Goal: Task Accomplishment & Management: Complete application form

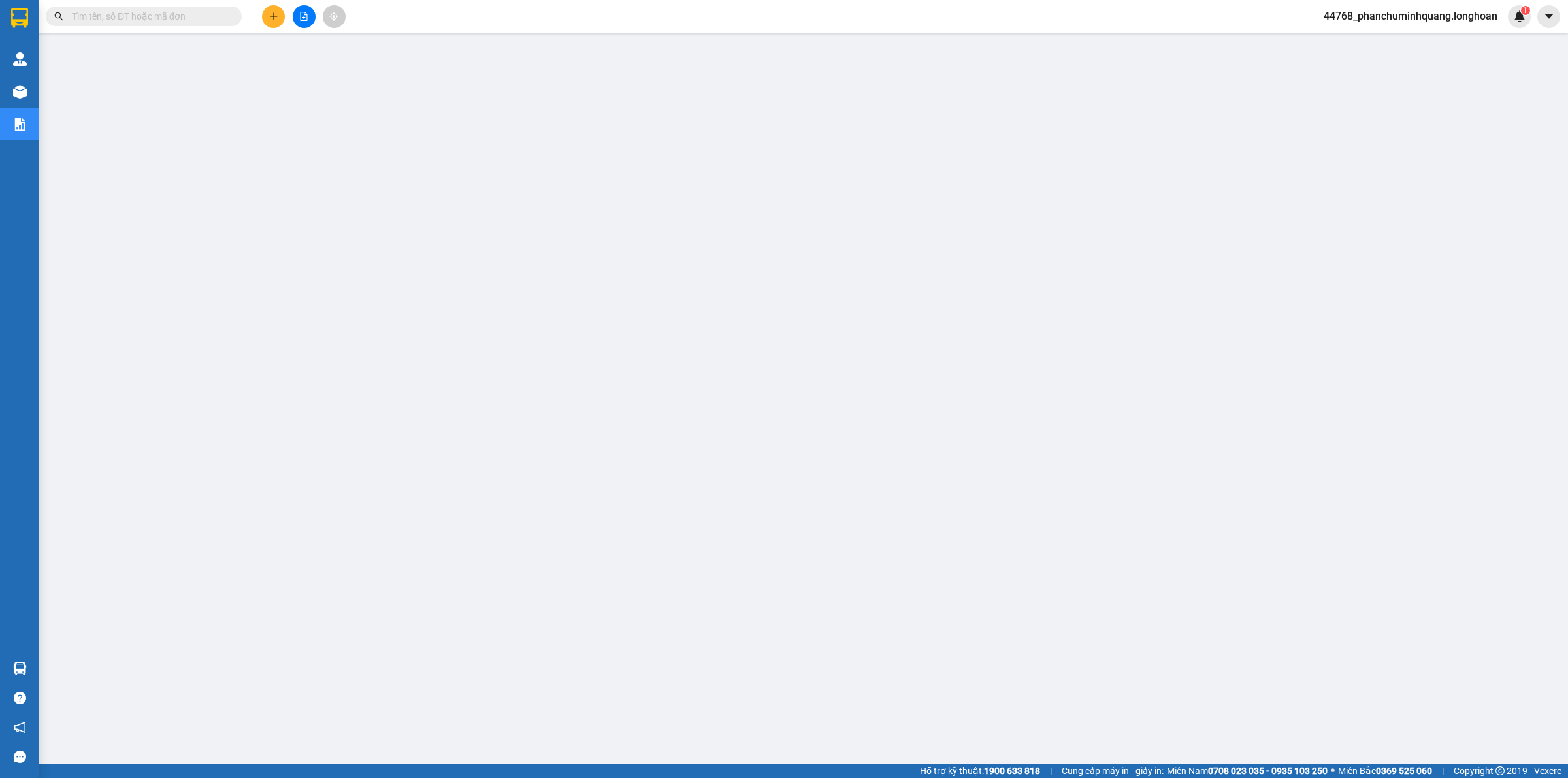
click at [159, 13] on input "text" at bounding box center [149, 16] width 154 height 14
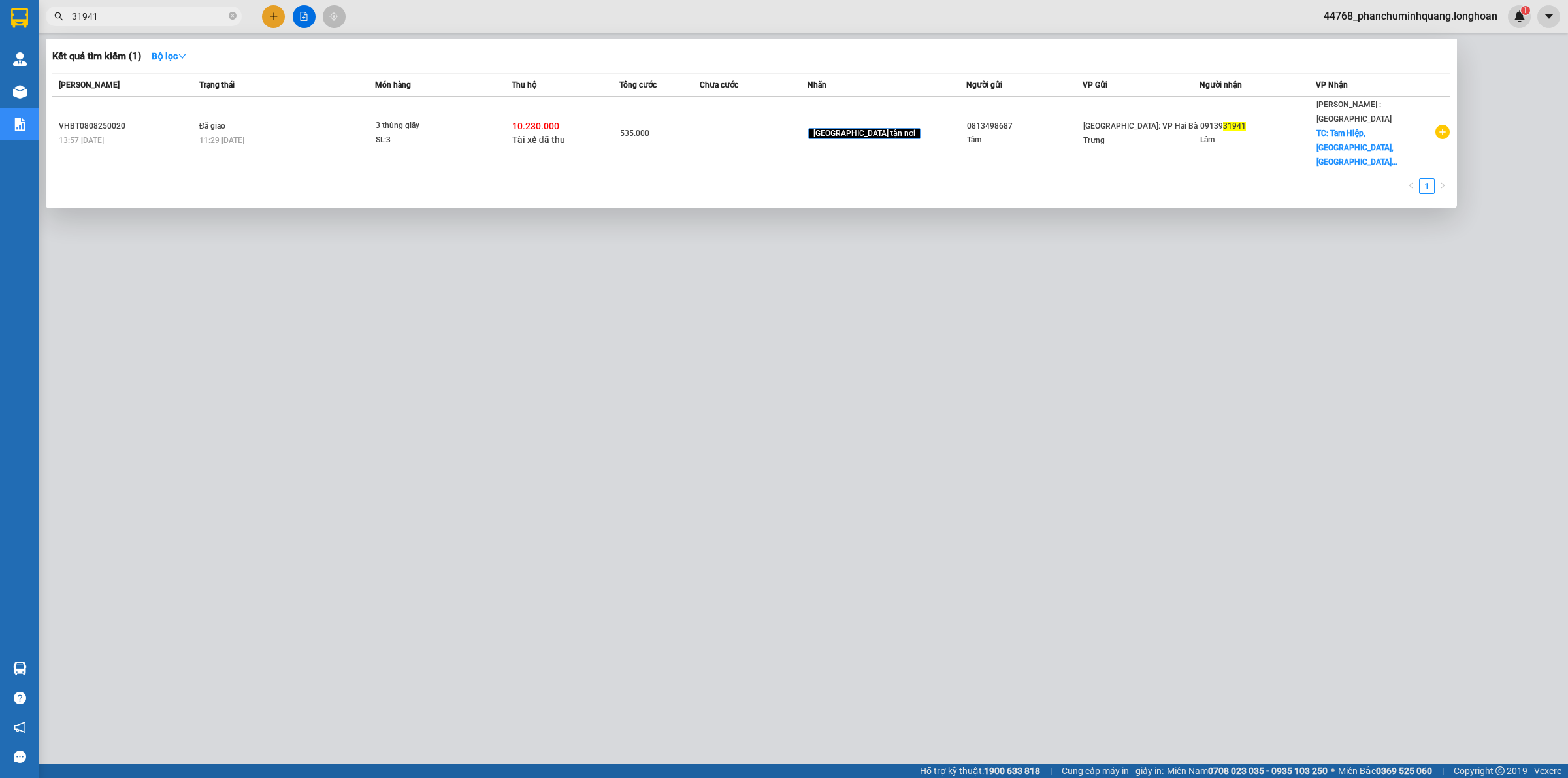
type input "31941"
click at [840, 340] on div at bounding box center [784, 389] width 1568 height 778
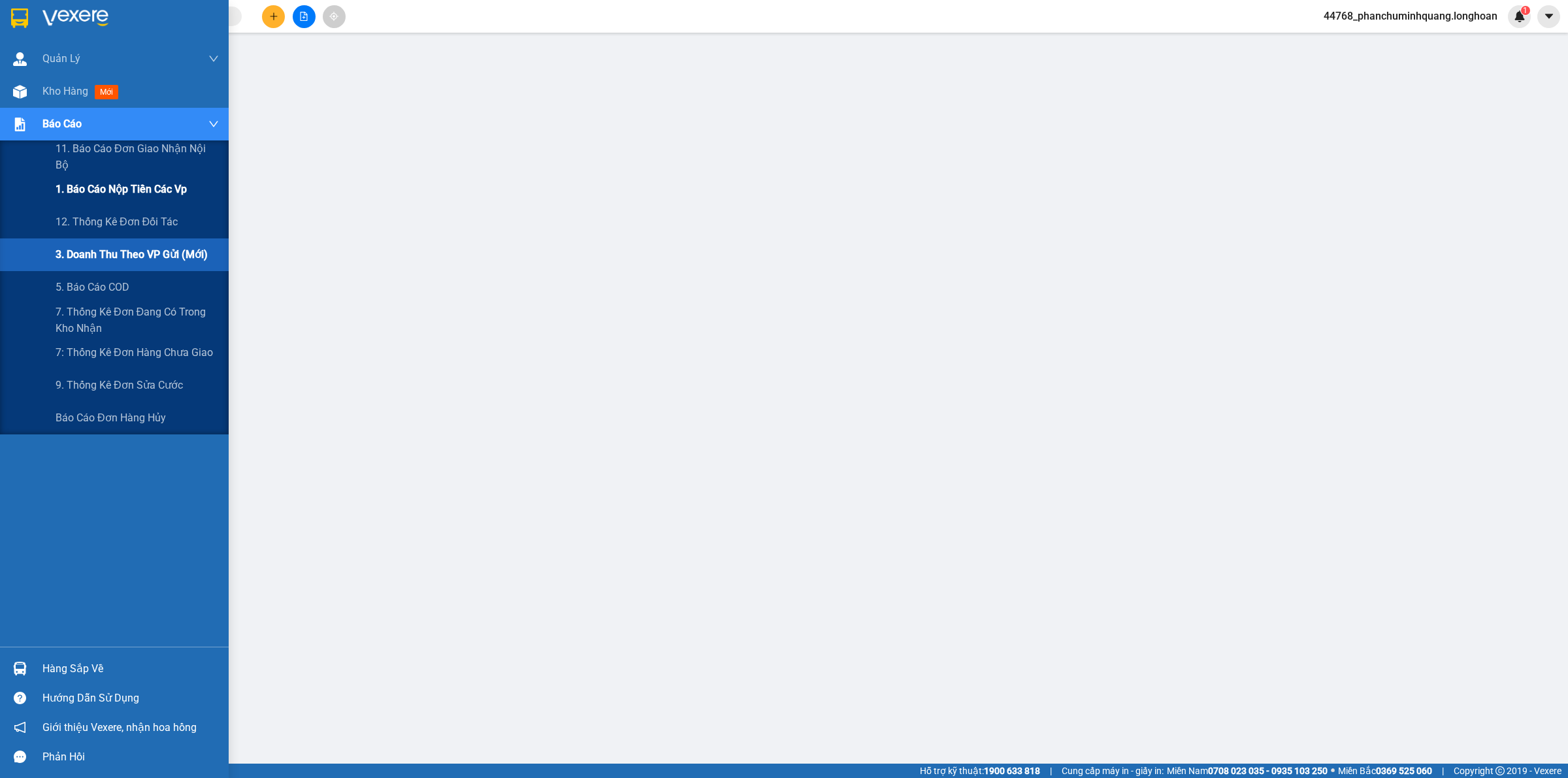
click at [154, 196] on span "1. Báo cáo nộp tiền các vp" at bounding box center [121, 190] width 131 height 16
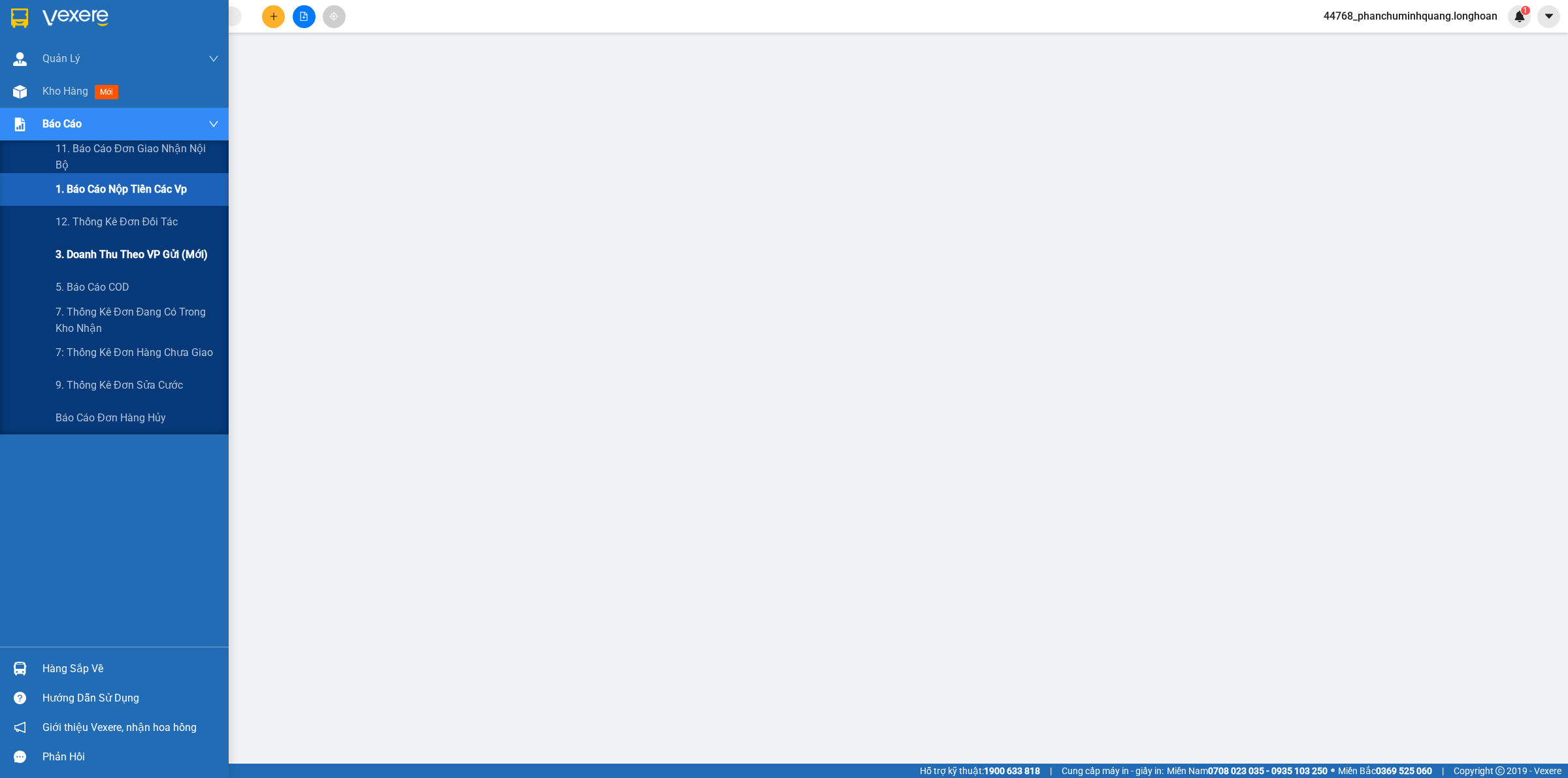
click at [100, 258] on span "3. Doanh Thu theo VP Gửi (mới)" at bounding box center [131, 254] width 152 height 16
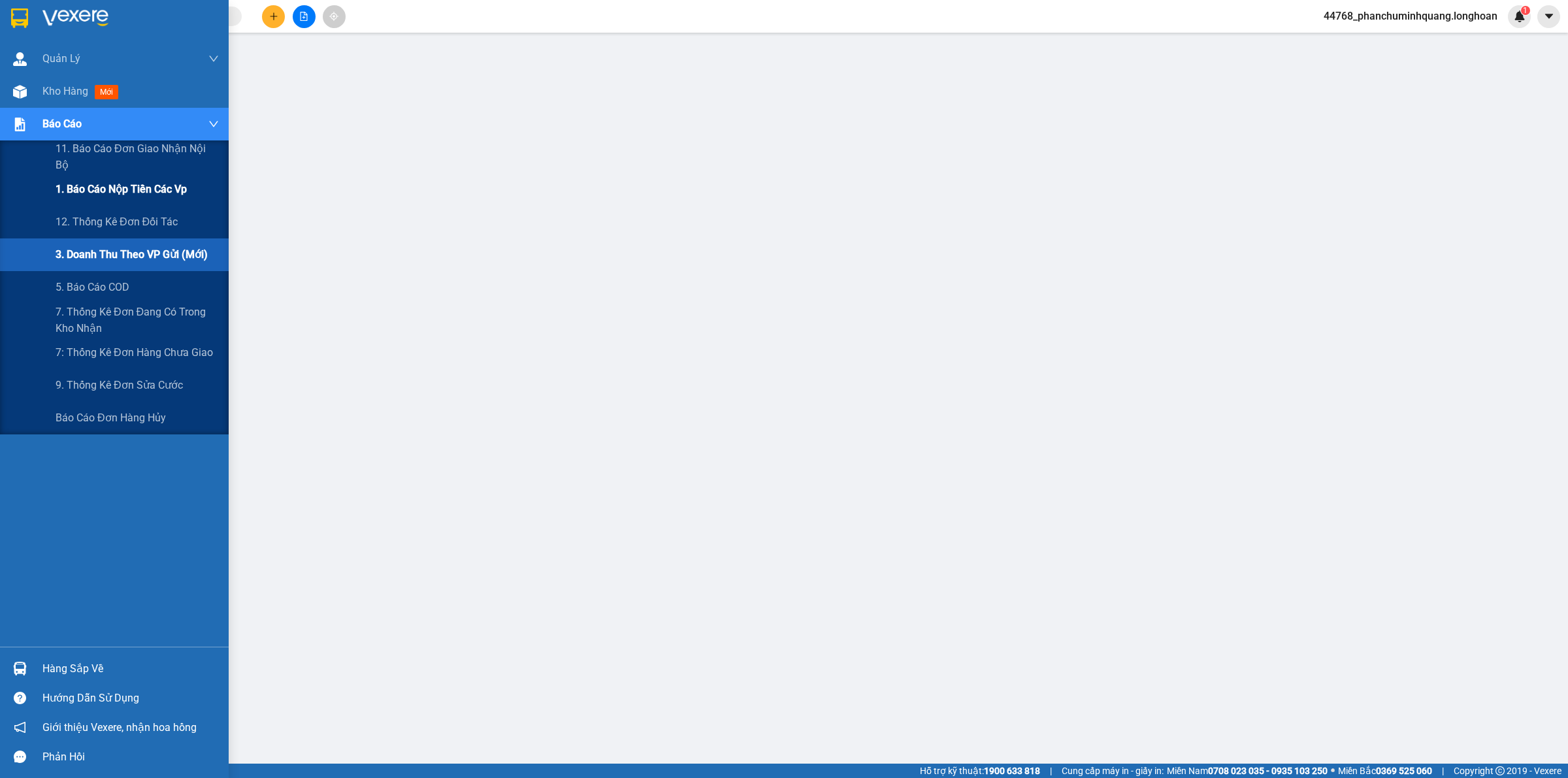
click at [115, 194] on span "1. Báo cáo nộp tiền các vp" at bounding box center [121, 190] width 131 height 16
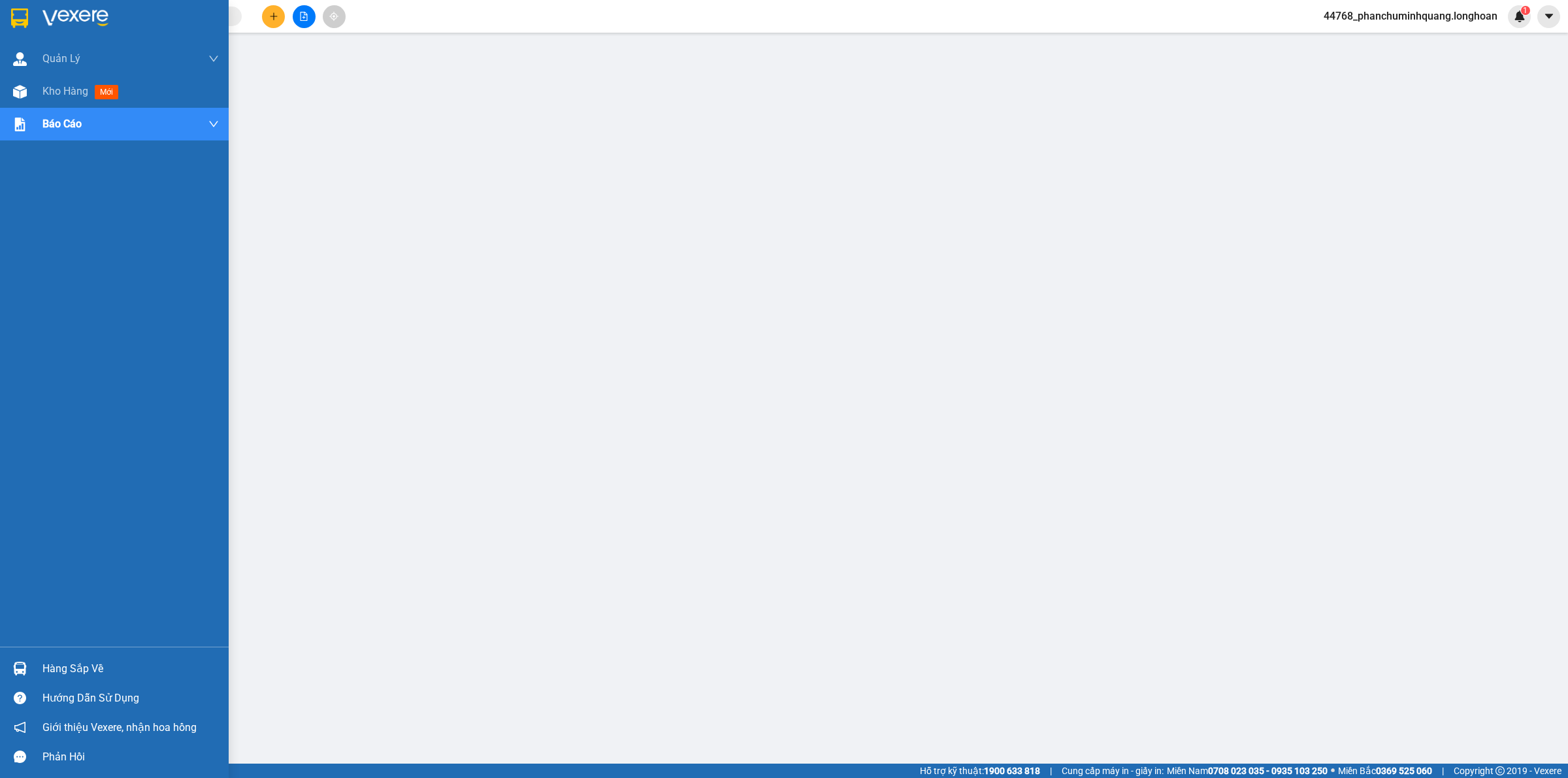
click at [21, 16] on img at bounding box center [19, 18] width 17 height 20
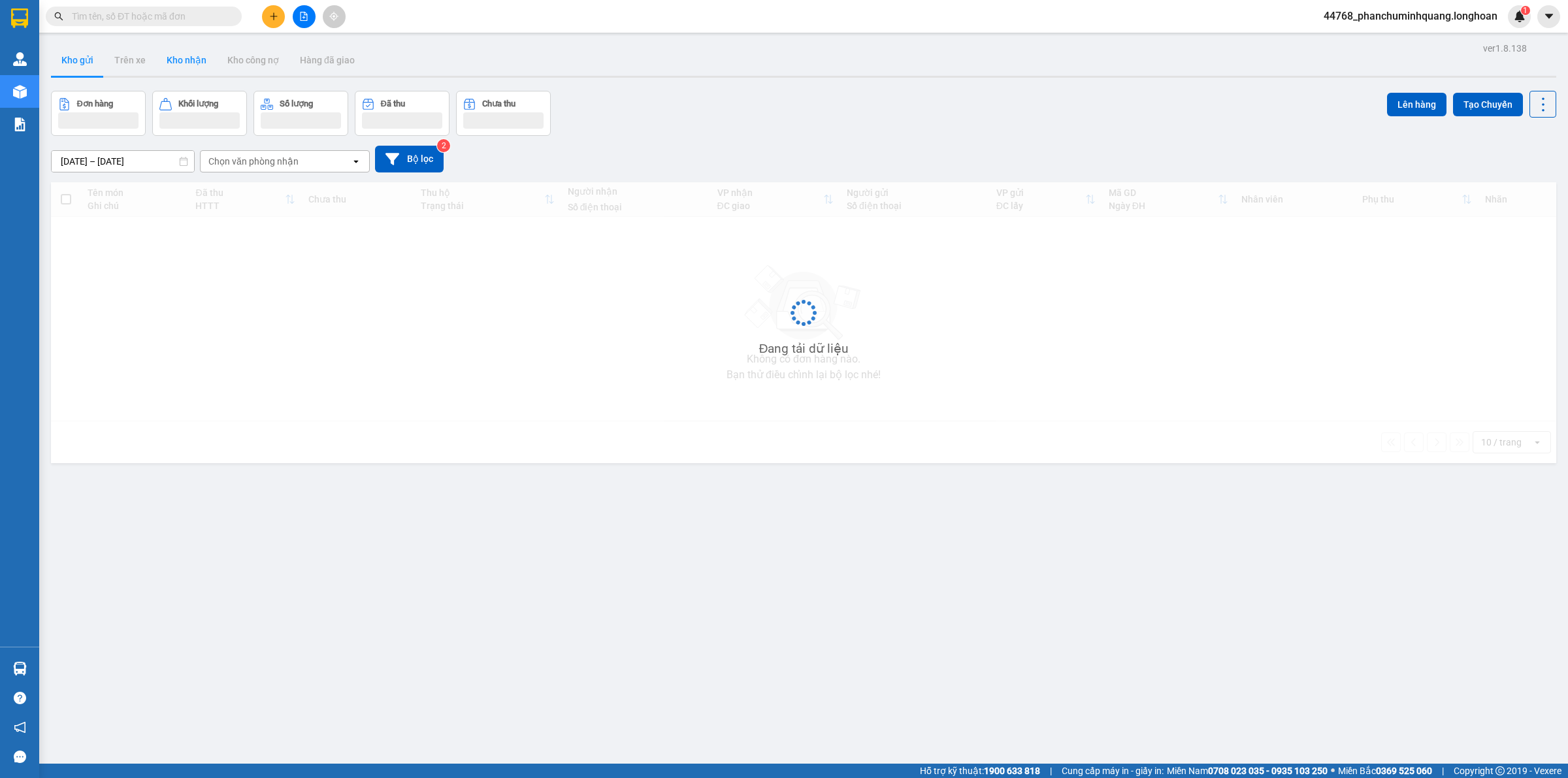
click at [189, 64] on button "Kho nhận" at bounding box center [187, 59] width 61 height 31
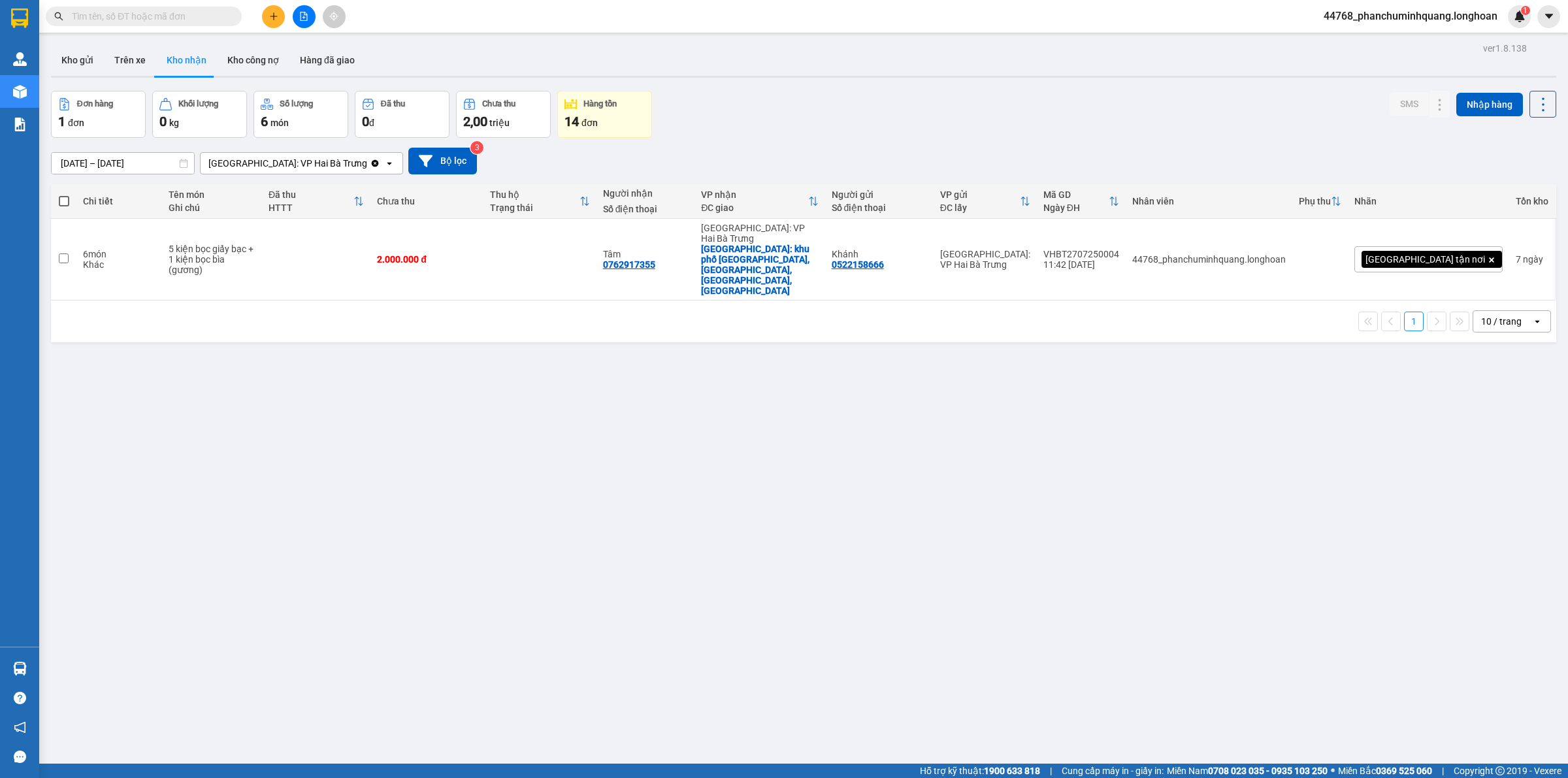
click at [261, 12] on div at bounding box center [304, 16] width 98 height 22
click at [273, 16] on icon "plus" at bounding box center [273, 15] width 7 height 1
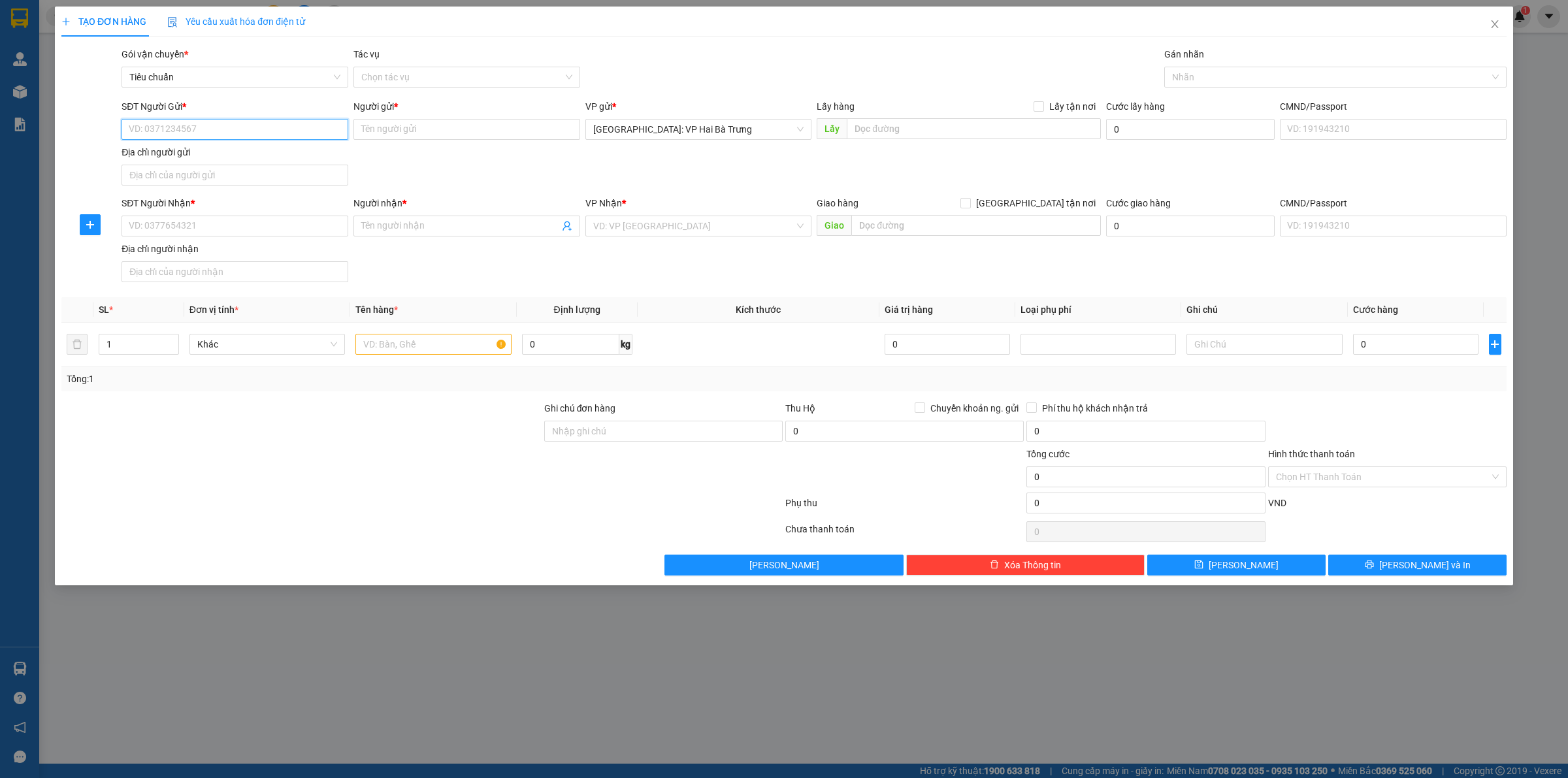
click at [308, 135] on input "SĐT Người Gửi *" at bounding box center [234, 128] width 226 height 21
type input "0903364455"
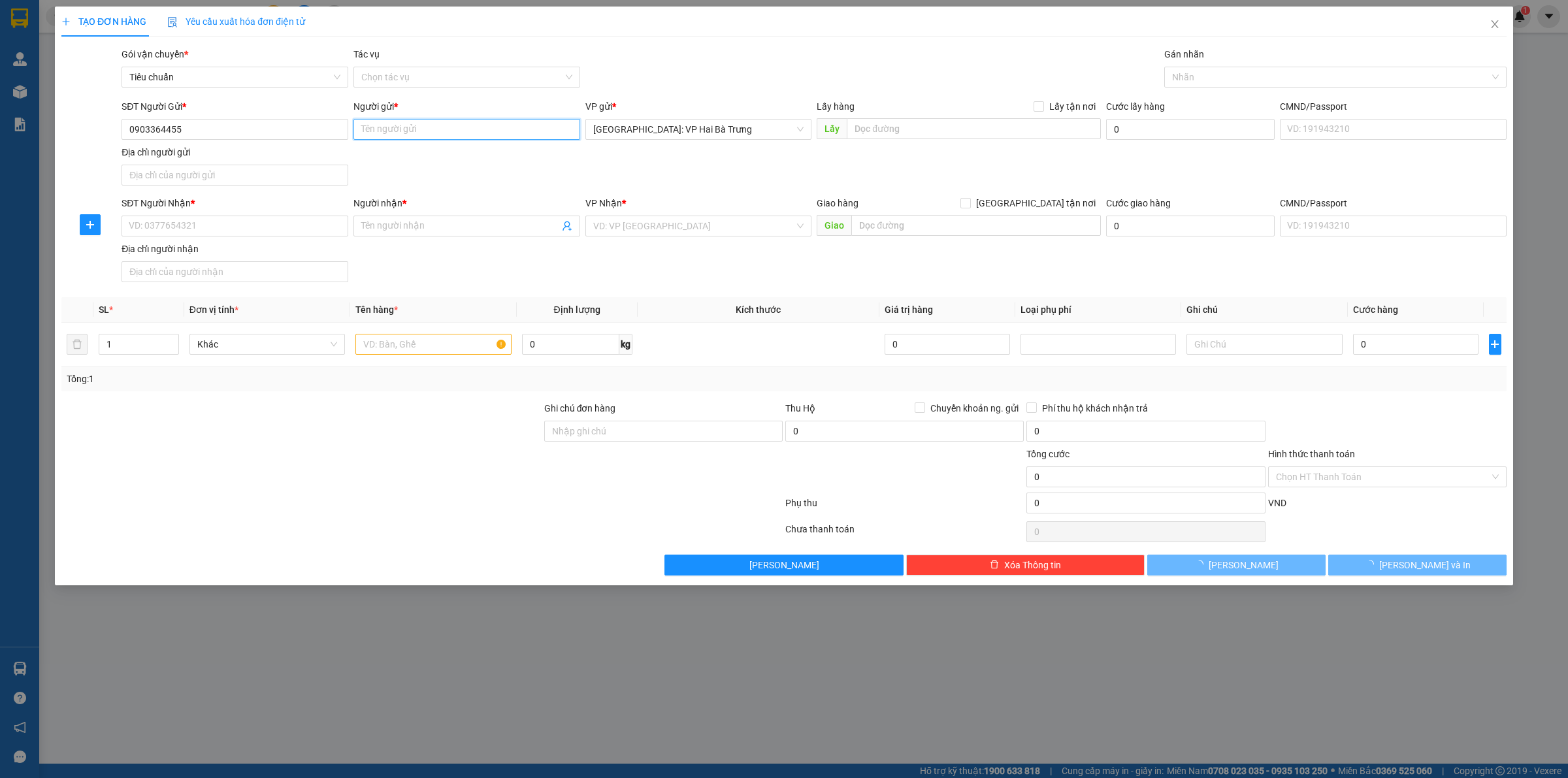
click at [392, 128] on input "Người gửi *" at bounding box center [467, 128] width 226 height 21
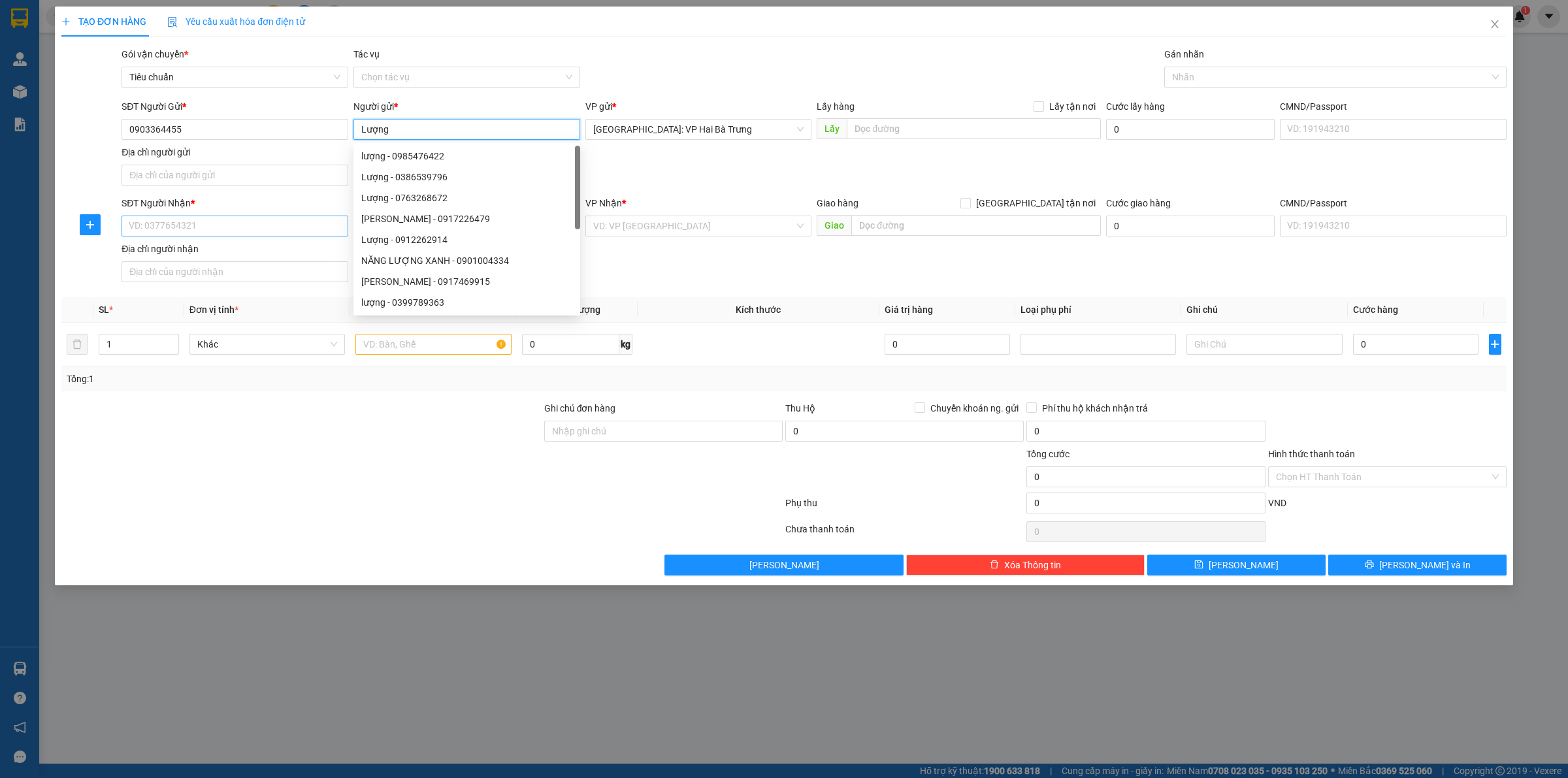
type input "Lượng"
click at [289, 229] on input "SĐT Người Nhận *" at bounding box center [234, 225] width 226 height 21
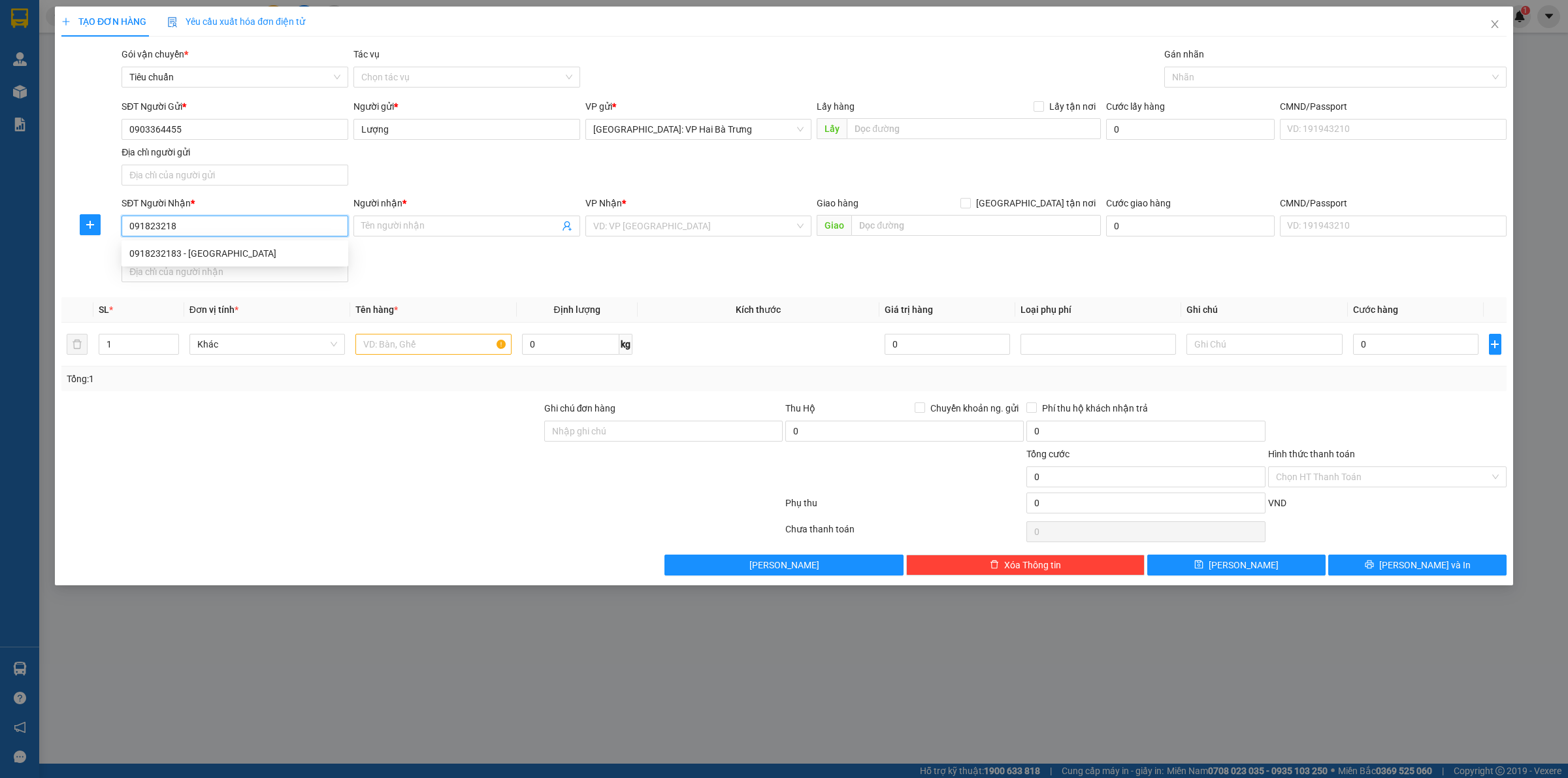
type input "0918232183"
click at [295, 258] on div "0918232183 - Anh Phúc" at bounding box center [234, 253] width 211 height 14
type input "Anh Phúc"
checkbox input "true"
type input "08 tôn đức thắng, khóm 10, phường 1, bạc liêu"
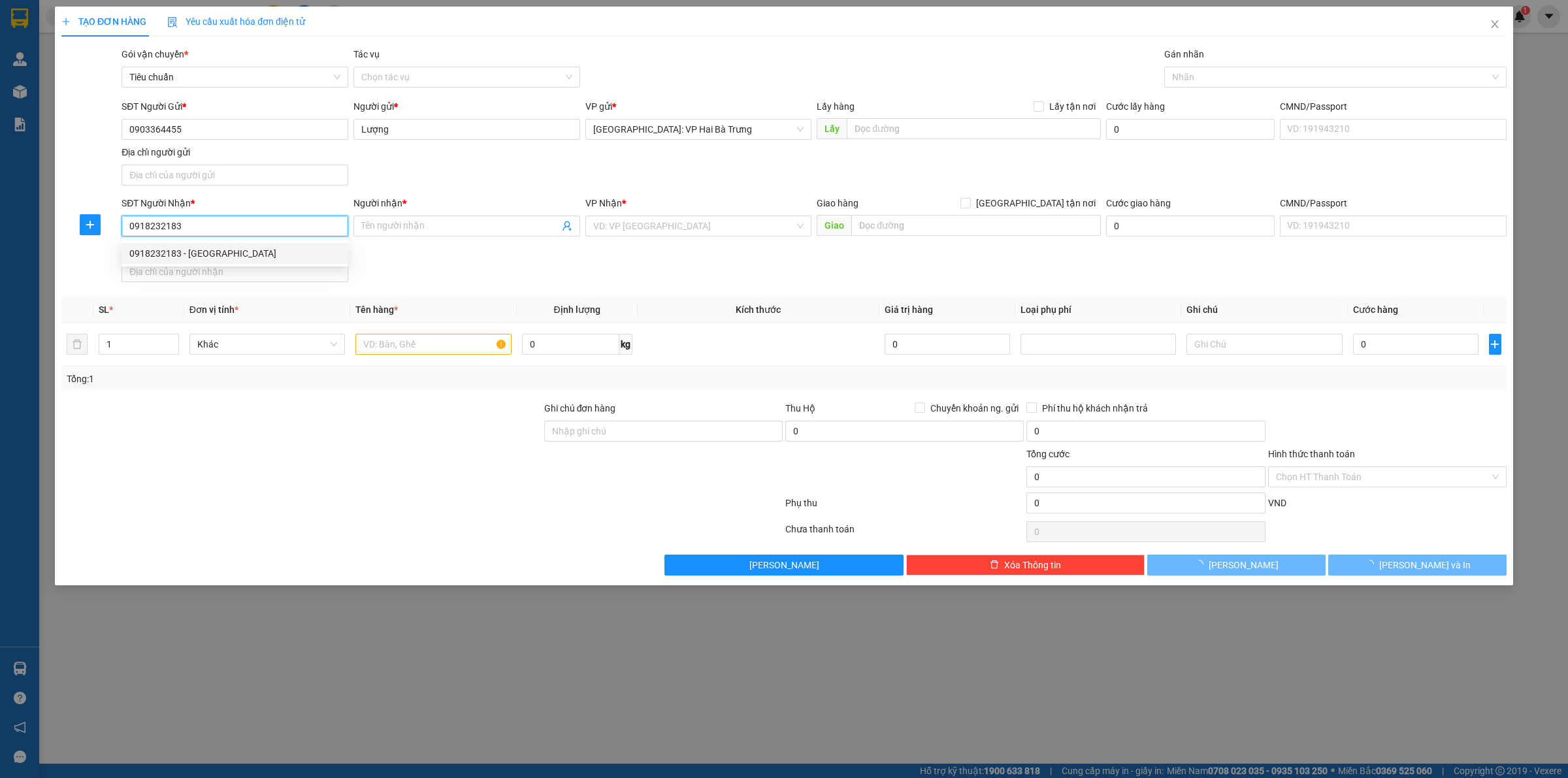
checkbox input "true"
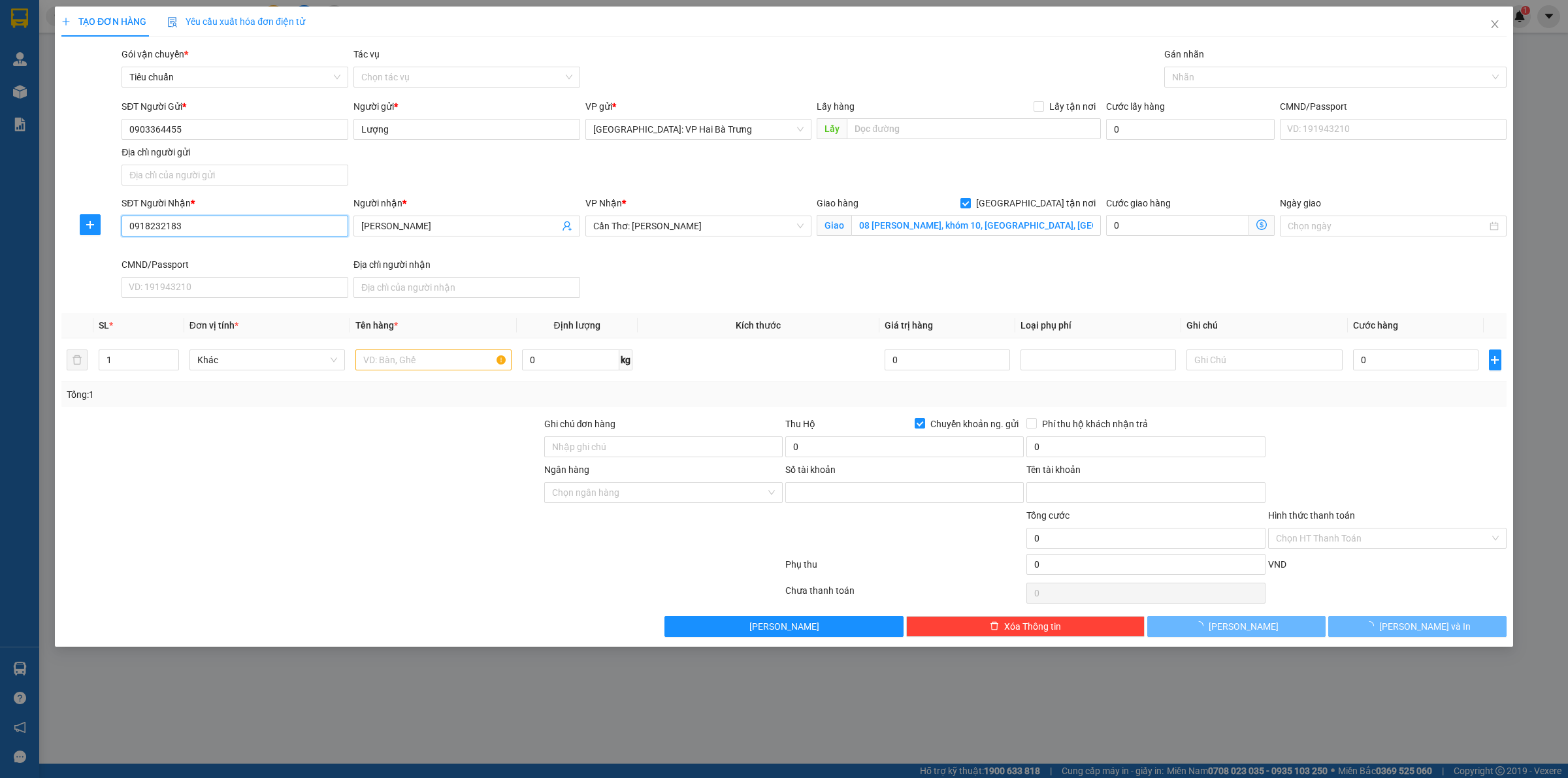
type input "100868695326"
type input "VU THI LUU"
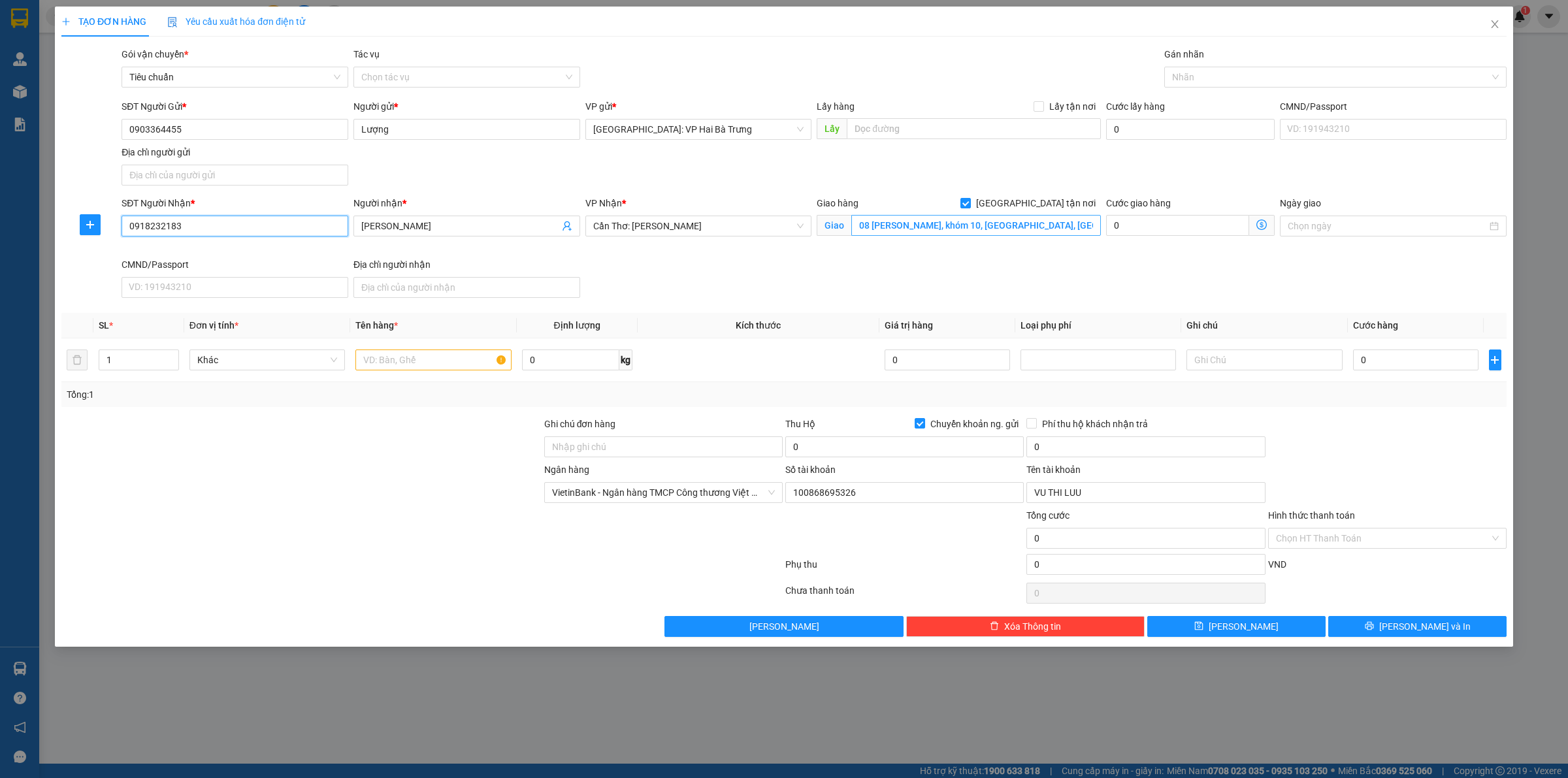
type input "0918232183"
click at [941, 226] on input "08 tôn đức thắng, khóm 10, phường 1, bạc liêu" at bounding box center [976, 225] width 250 height 21
click at [1207, 70] on div at bounding box center [1328, 76] width 322 height 15
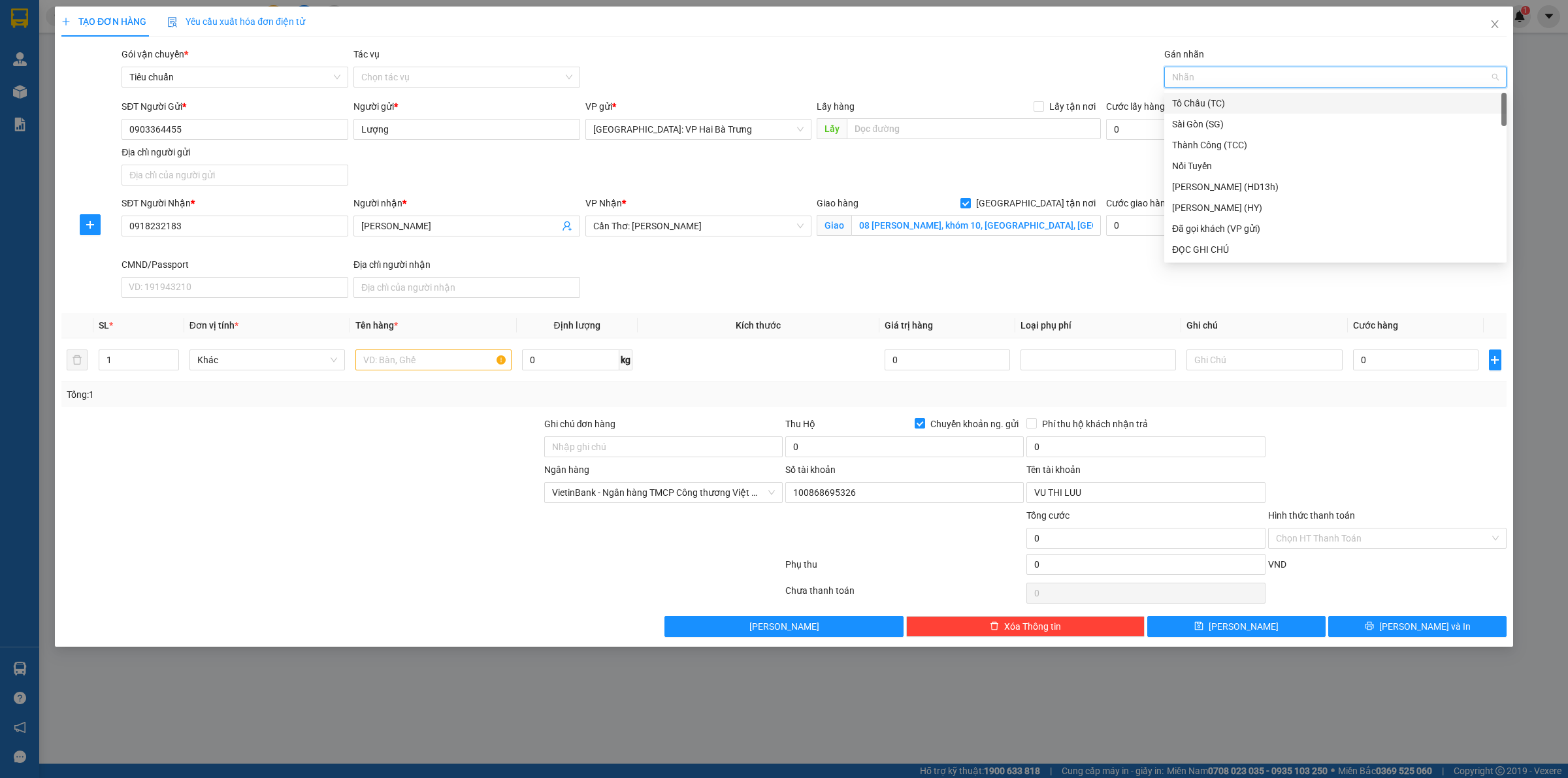
type input "G"
click at [1201, 258] on div "[GEOGRAPHIC_DATA] tận nơi" at bounding box center [1335, 249] width 342 height 21
click at [145, 360] on input "1" at bounding box center [139, 360] width 79 height 20
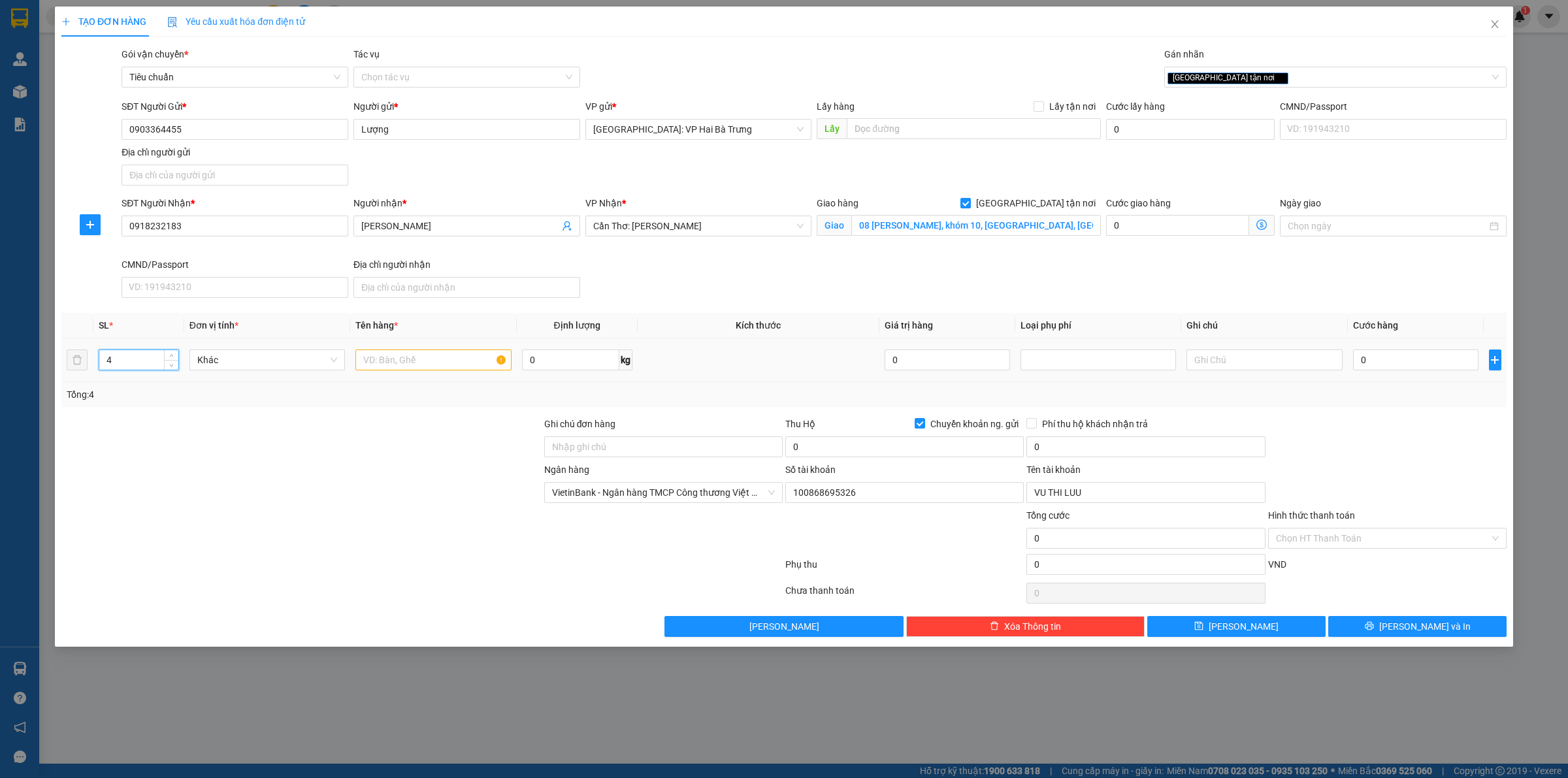
type input "4"
click at [413, 358] on input "text" at bounding box center [433, 359] width 155 height 21
type input "1 cản bọc pe + 1 thùng giấy + 2 kiện bọc pe"
click at [858, 453] on input "0" at bounding box center [904, 446] width 239 height 21
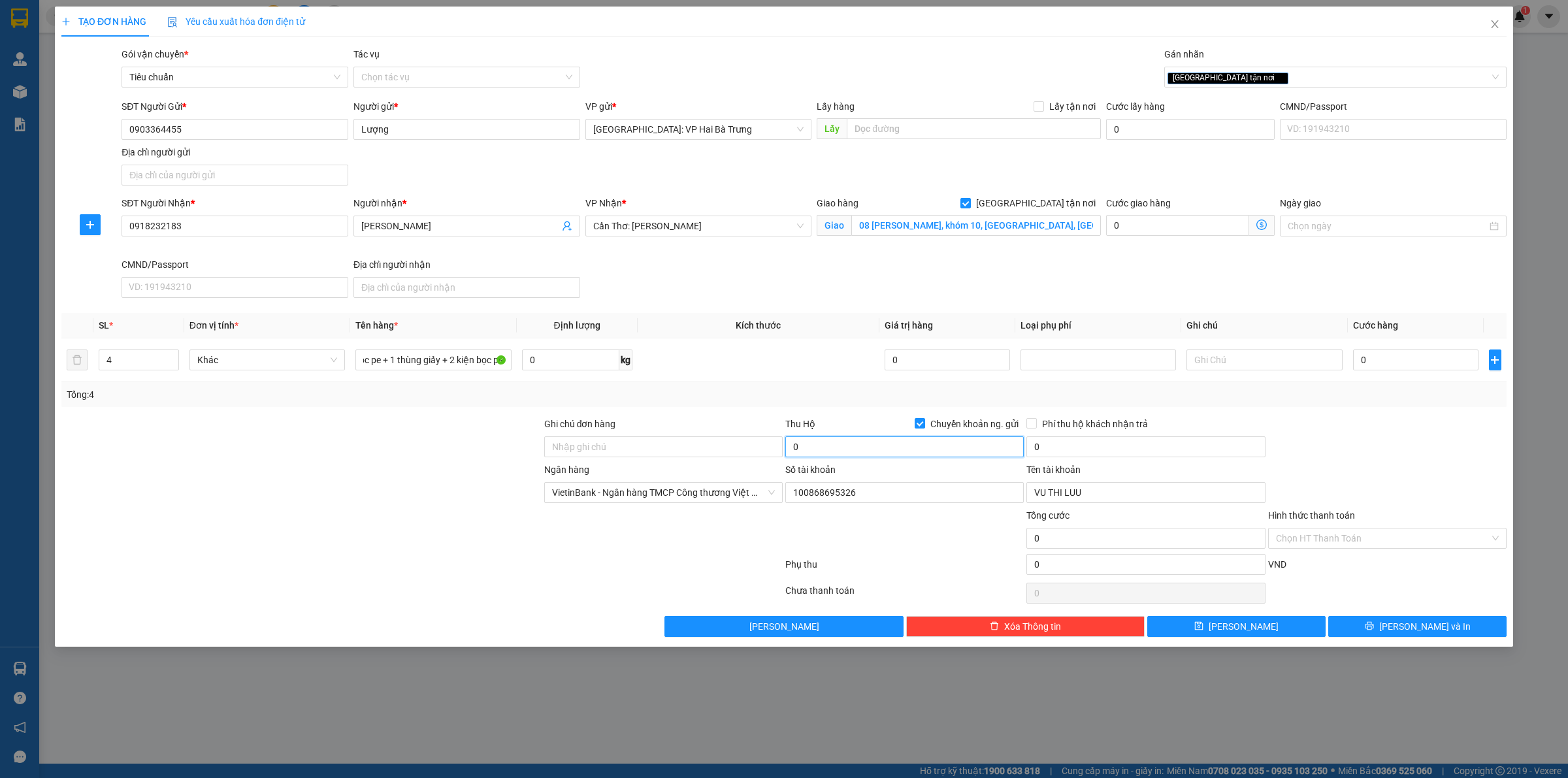
scroll to position [0, 0]
type input "8.770.000"
click at [1071, 455] on input "0" at bounding box center [1146, 446] width 239 height 21
type input "25.000"
click at [1094, 433] on div "Phí thu hộ khách nhận trả" at bounding box center [1146, 427] width 239 height 20
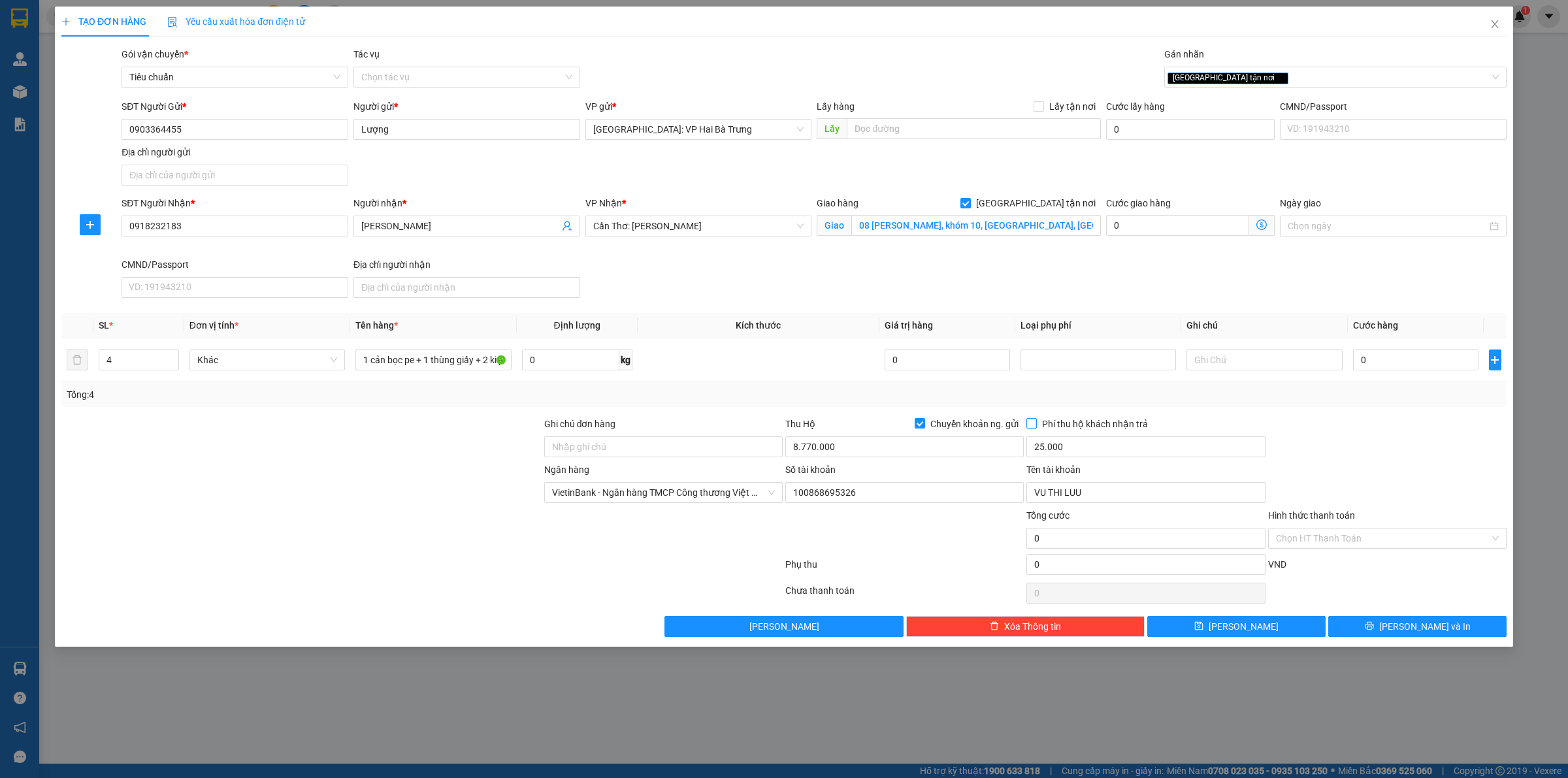
click at [1043, 425] on span "Phí thu hộ khách nhận trả" at bounding box center [1094, 424] width 116 height 14
click at [1035, 425] on input "Phí thu hộ khách nhận trả" at bounding box center [1031, 423] width 9 height 9
checkbox input "true"
drag, startPoint x: 1410, startPoint y: 354, endPoint x: 1418, endPoint y: 351, distance: 8.5
click at [1413, 351] on input "0" at bounding box center [1416, 359] width 126 height 21
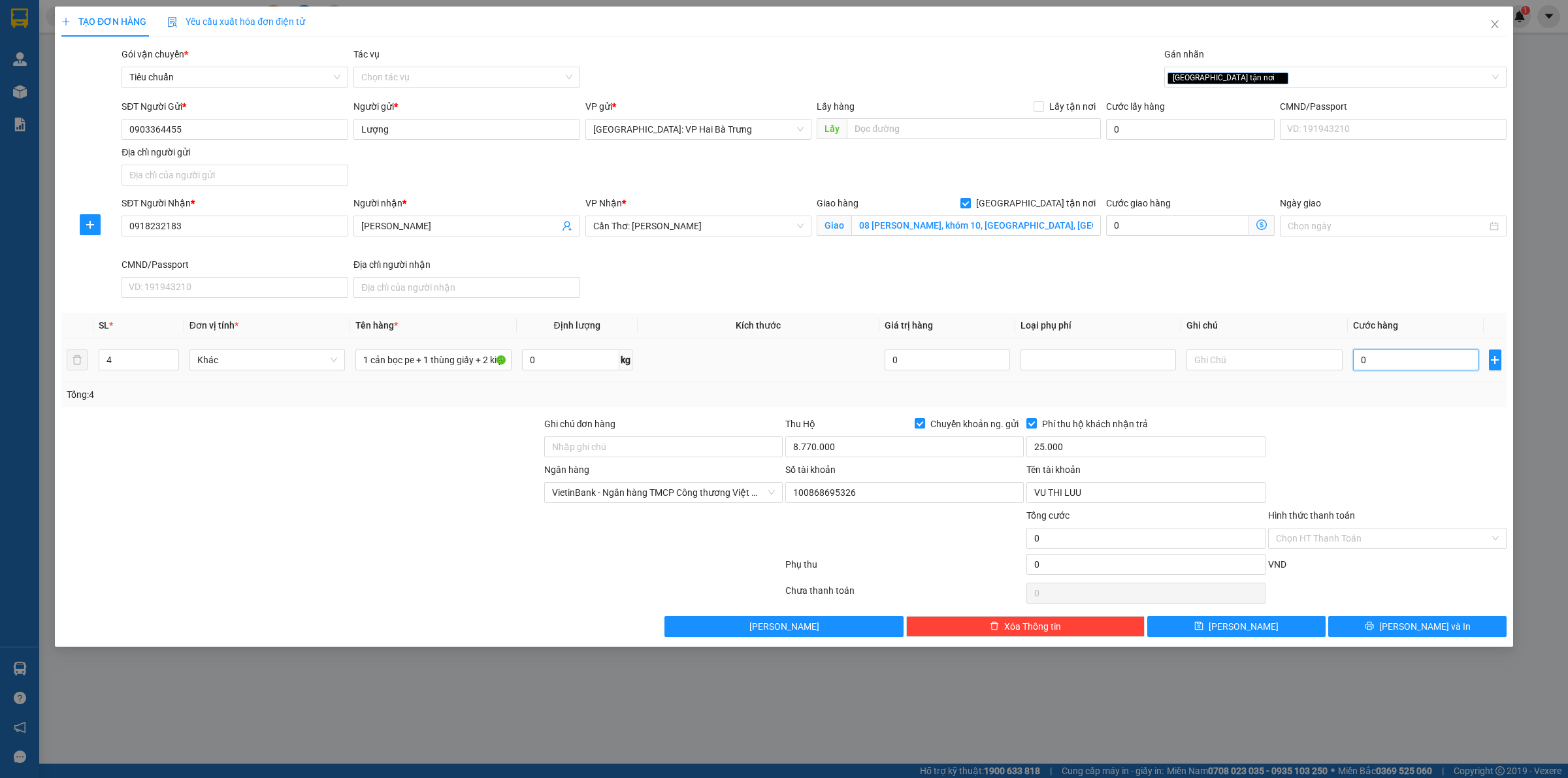
type input "9"
type input "90"
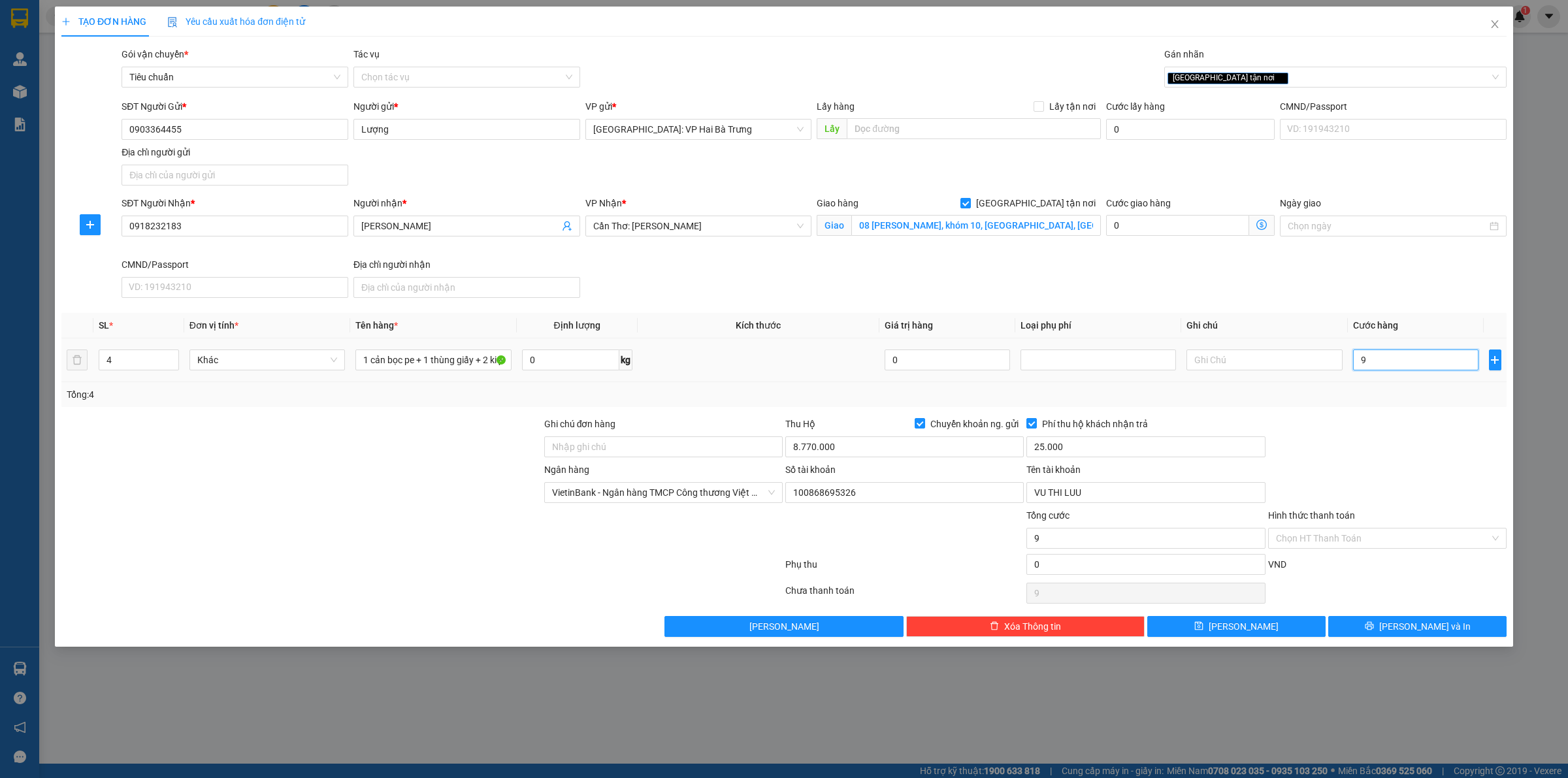
type input "90"
type input "900"
type input "9.000"
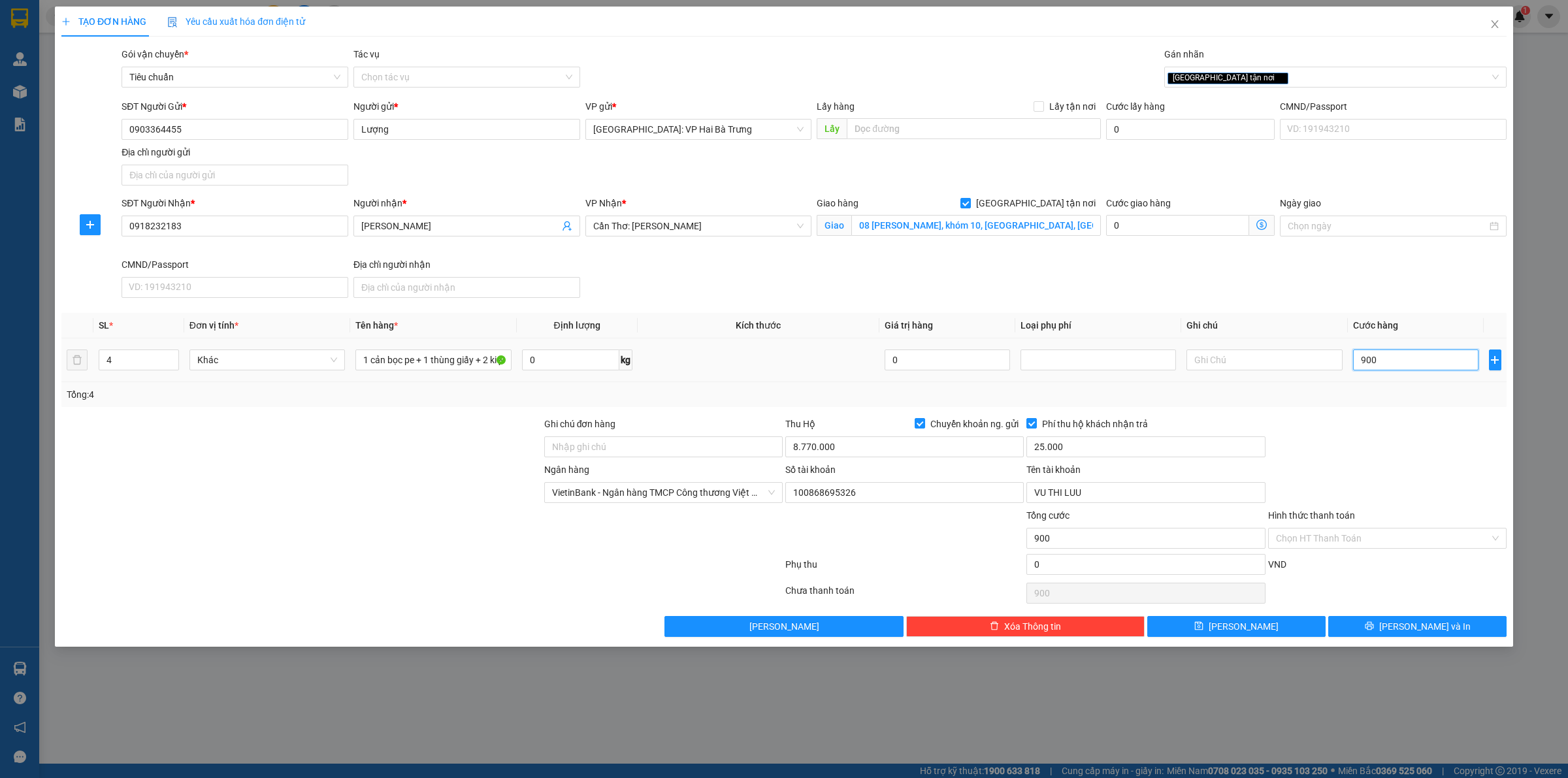
type input "9.000"
type input "90.000"
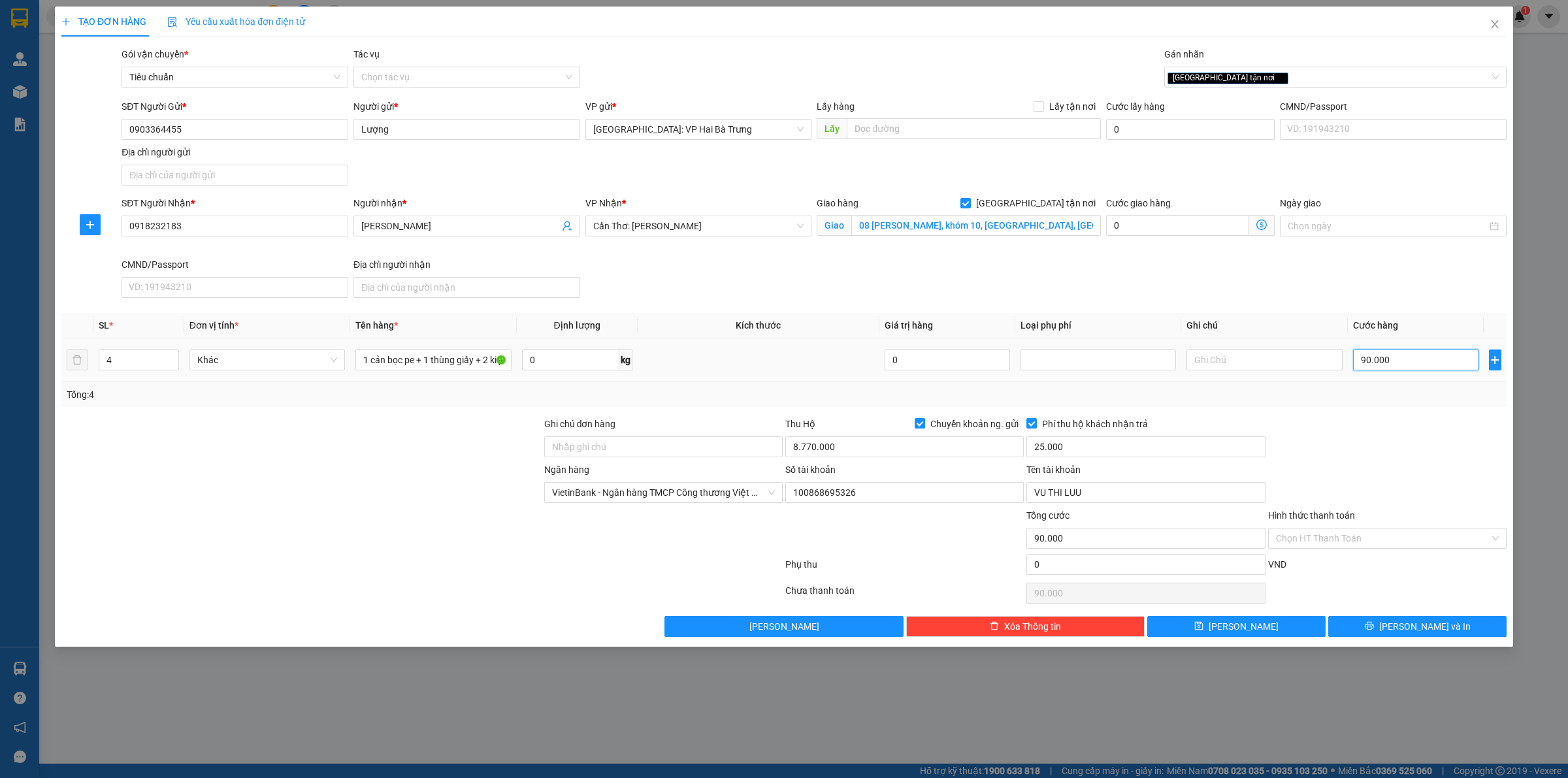
type input "900.000"
click at [622, 495] on span "VietinBank - Ngân hàng TMCP Công thương Việt Nam" at bounding box center [664, 493] width 223 height 20
type input "900.000"
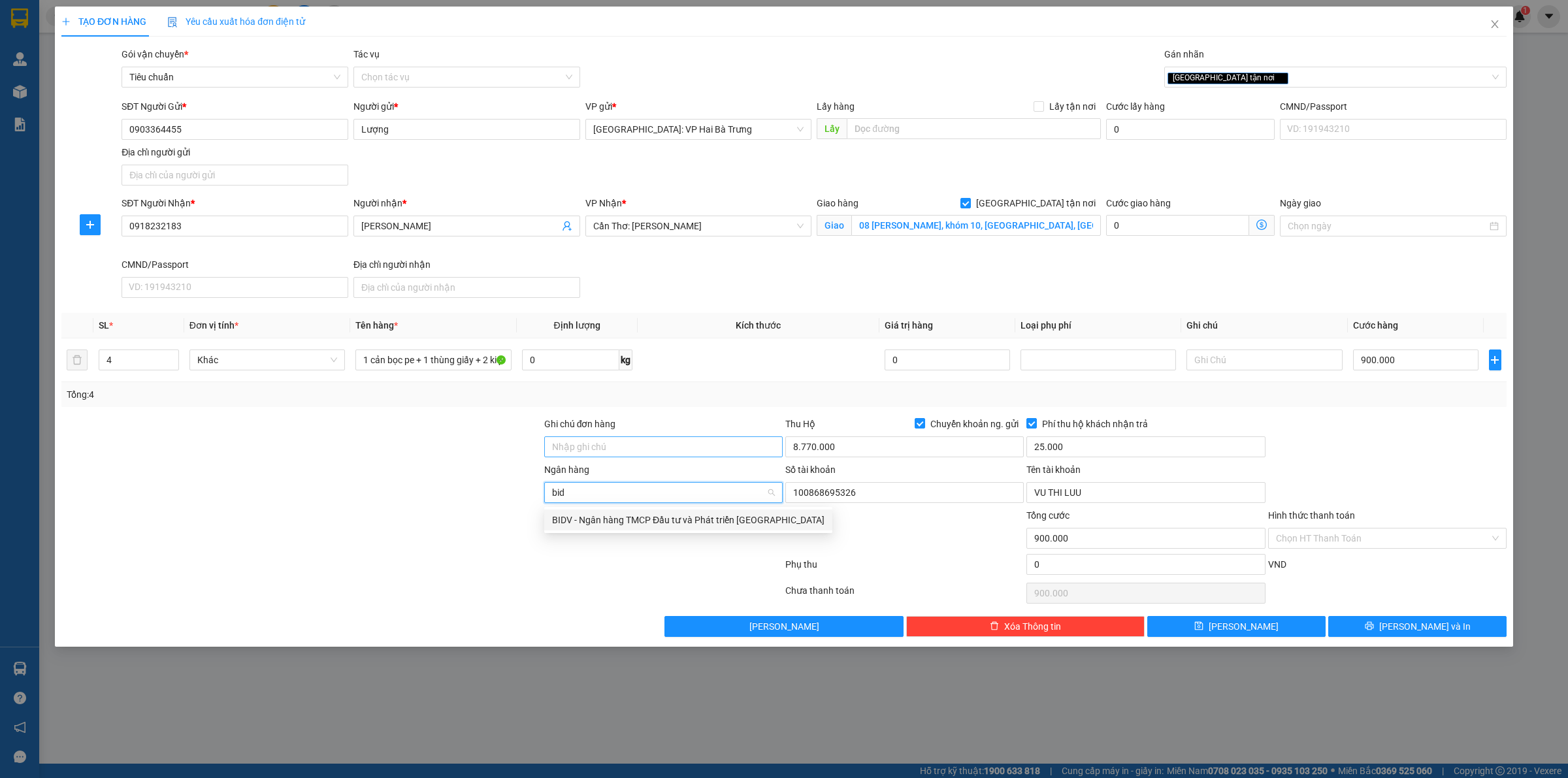
type input "bidv"
click at [646, 530] on div "BIDV - Ngân hàng TMCP Đầu tư và Phát triển Việt Nam" at bounding box center [688, 519] width 288 height 21
click at [888, 482] on div "Số tài khoản" at bounding box center [904, 473] width 239 height 20
drag, startPoint x: 888, startPoint y: 482, endPoint x: 890, endPoint y: 498, distance: 16.1
click at [889, 491] on div "Số tài khoản 100868695326" at bounding box center [904, 485] width 239 height 46
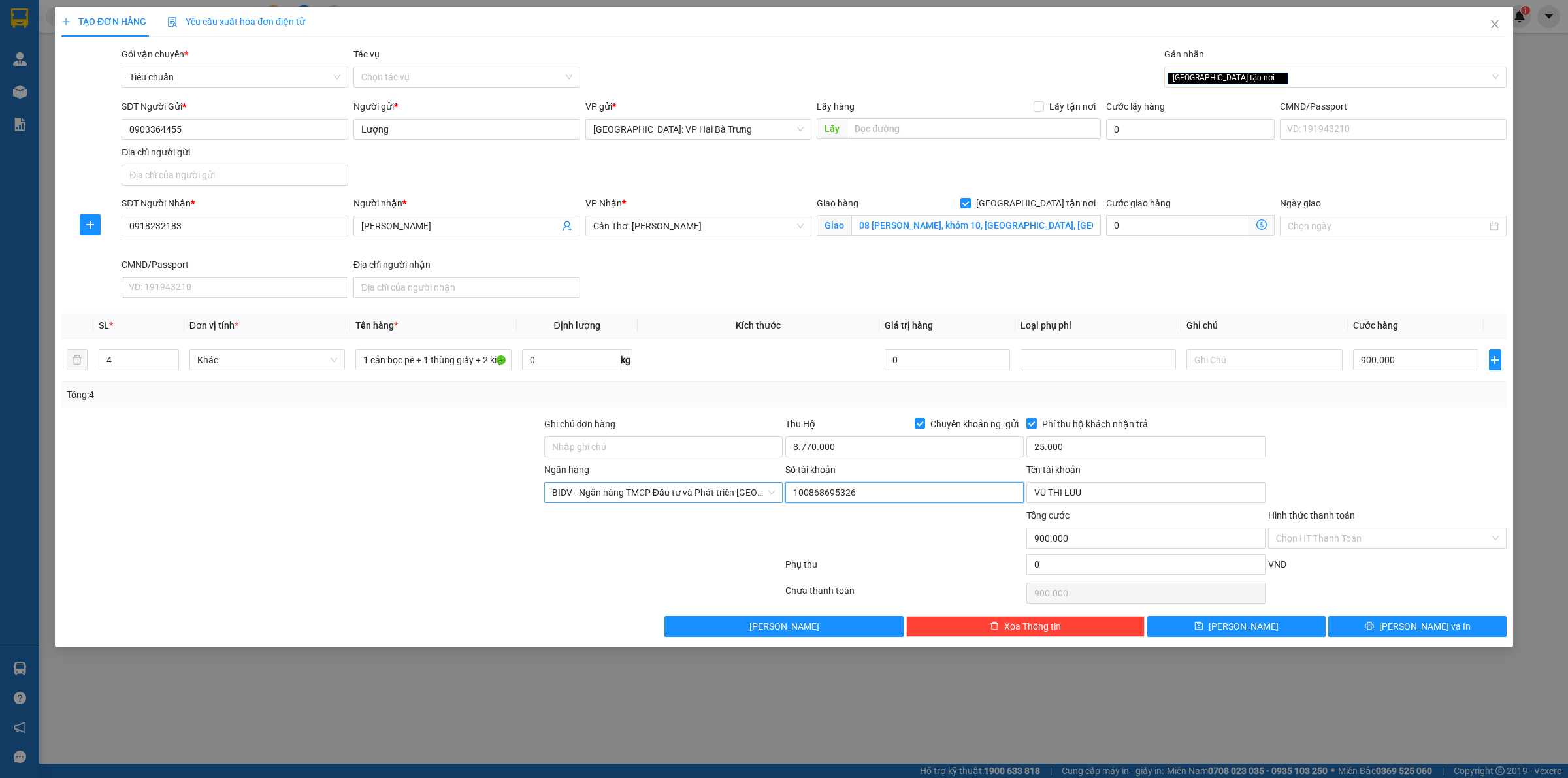
click at [890, 498] on input "100868695326" at bounding box center [904, 492] width 239 height 21
type input "12810000391351"
click at [1125, 485] on input "VU THI LUU" at bounding box center [1146, 492] width 239 height 21
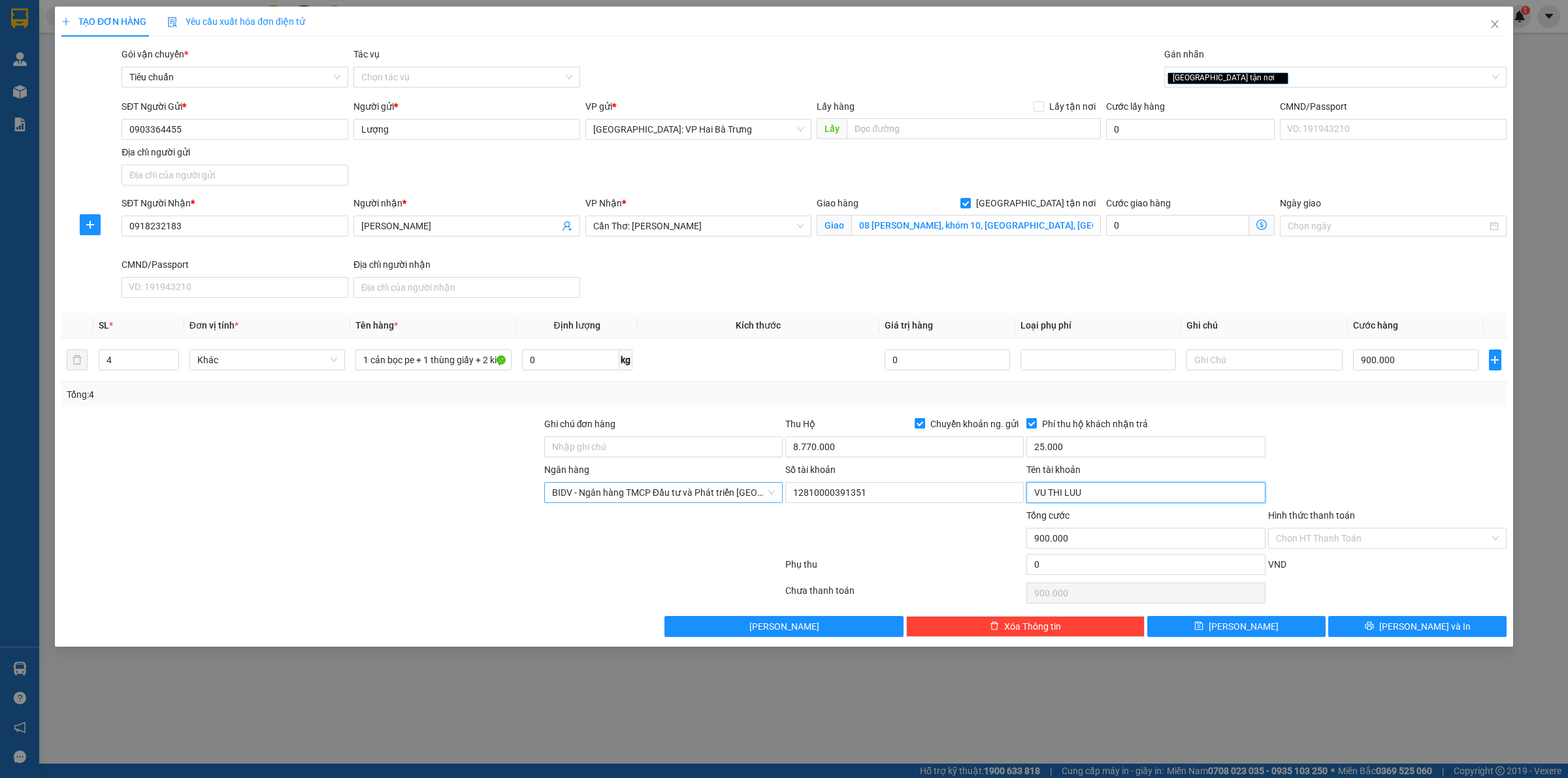
drag, startPoint x: 1125, startPoint y: 485, endPoint x: 1135, endPoint y: 481, distance: 10.8
click at [1129, 484] on input "VU THI LUU" at bounding box center [1146, 492] width 239 height 21
type input "PHAM QUOC HUY"
click at [1343, 631] on button "[PERSON_NAME] và In" at bounding box center [1417, 626] width 179 height 21
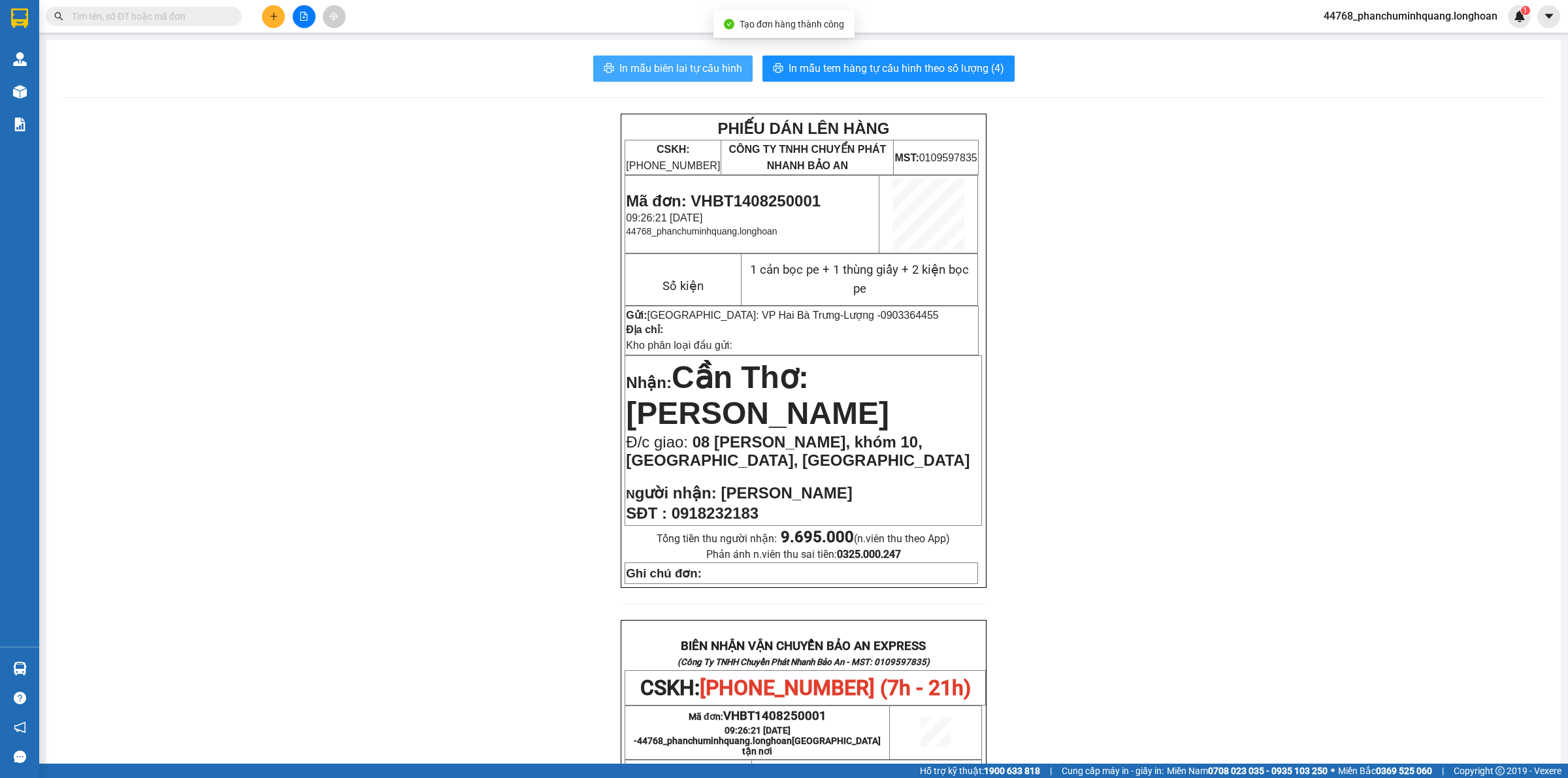
click at [680, 68] on span "In mẫu biên lai tự cấu hình" at bounding box center [681, 68] width 123 height 16
click at [906, 64] on span "In mẫu tem hàng tự cấu hình theo số lượng (4)" at bounding box center [896, 68] width 216 height 16
click at [277, 18] on icon "plus" at bounding box center [274, 16] width 9 height 9
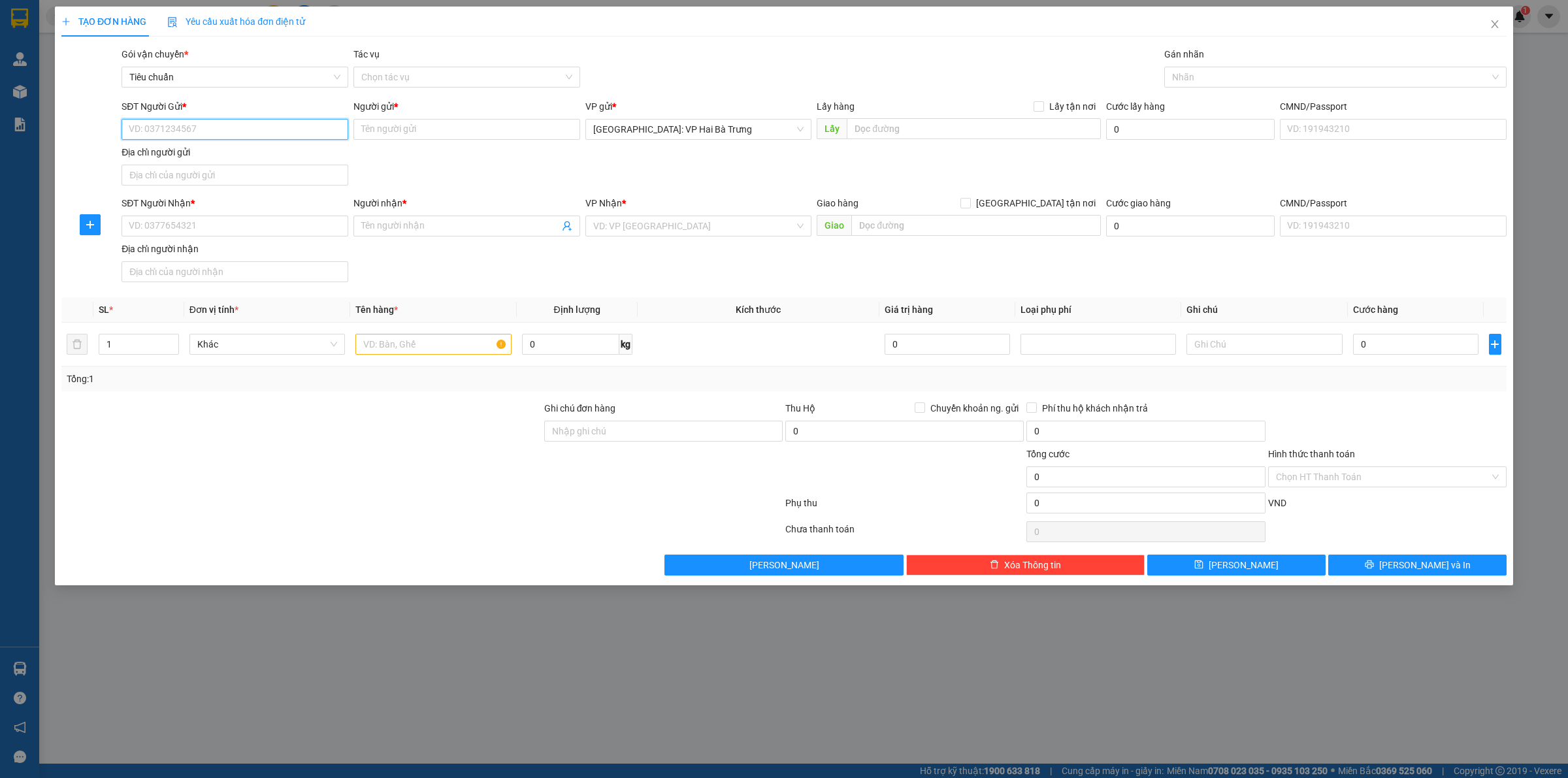
click at [268, 122] on input "SĐT Người Gửi *" at bounding box center [234, 128] width 226 height 21
type input "0906129969"
click at [242, 162] on div "0906129969 - Thoa" at bounding box center [234, 156] width 211 height 14
type input "Thoa"
type input "0906129969"
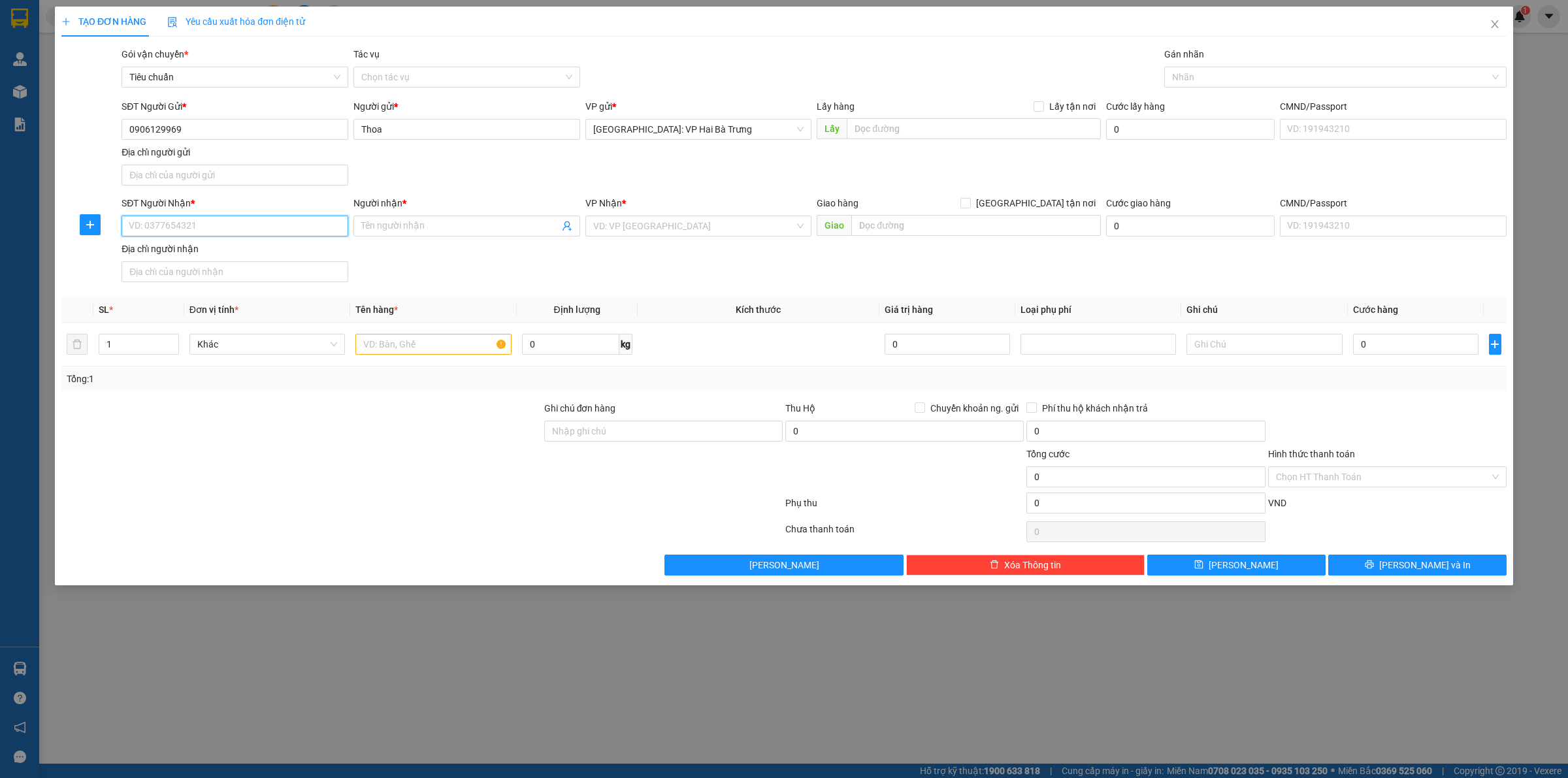
click at [253, 233] on input "SĐT Người Nhận *" at bounding box center [234, 225] width 226 height 21
type input "0917446994"
click at [390, 236] on span at bounding box center [467, 225] width 226 height 21
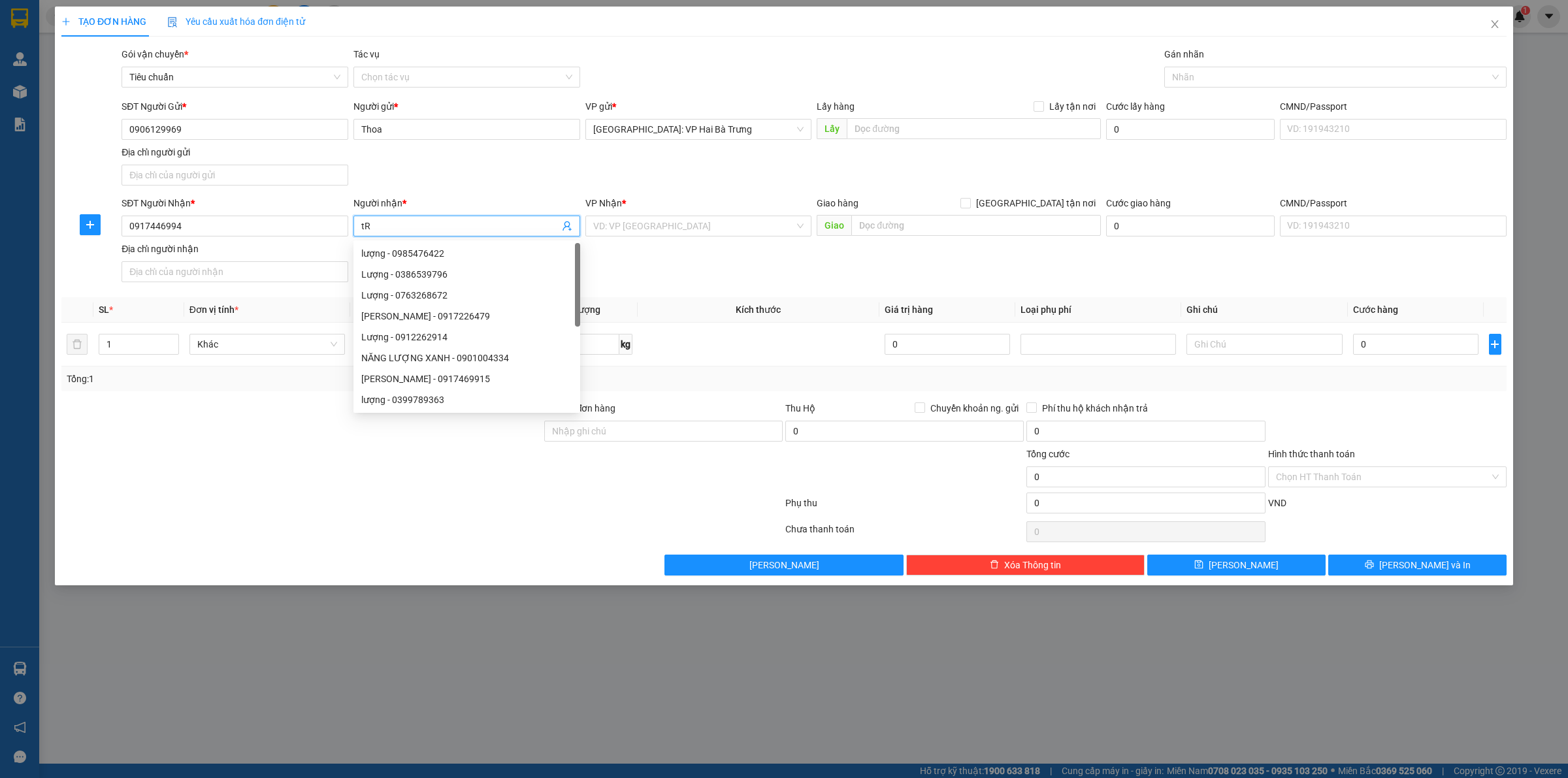
type input "t"
type input "Trọng"
click at [644, 226] on input "search" at bounding box center [694, 226] width 202 height 20
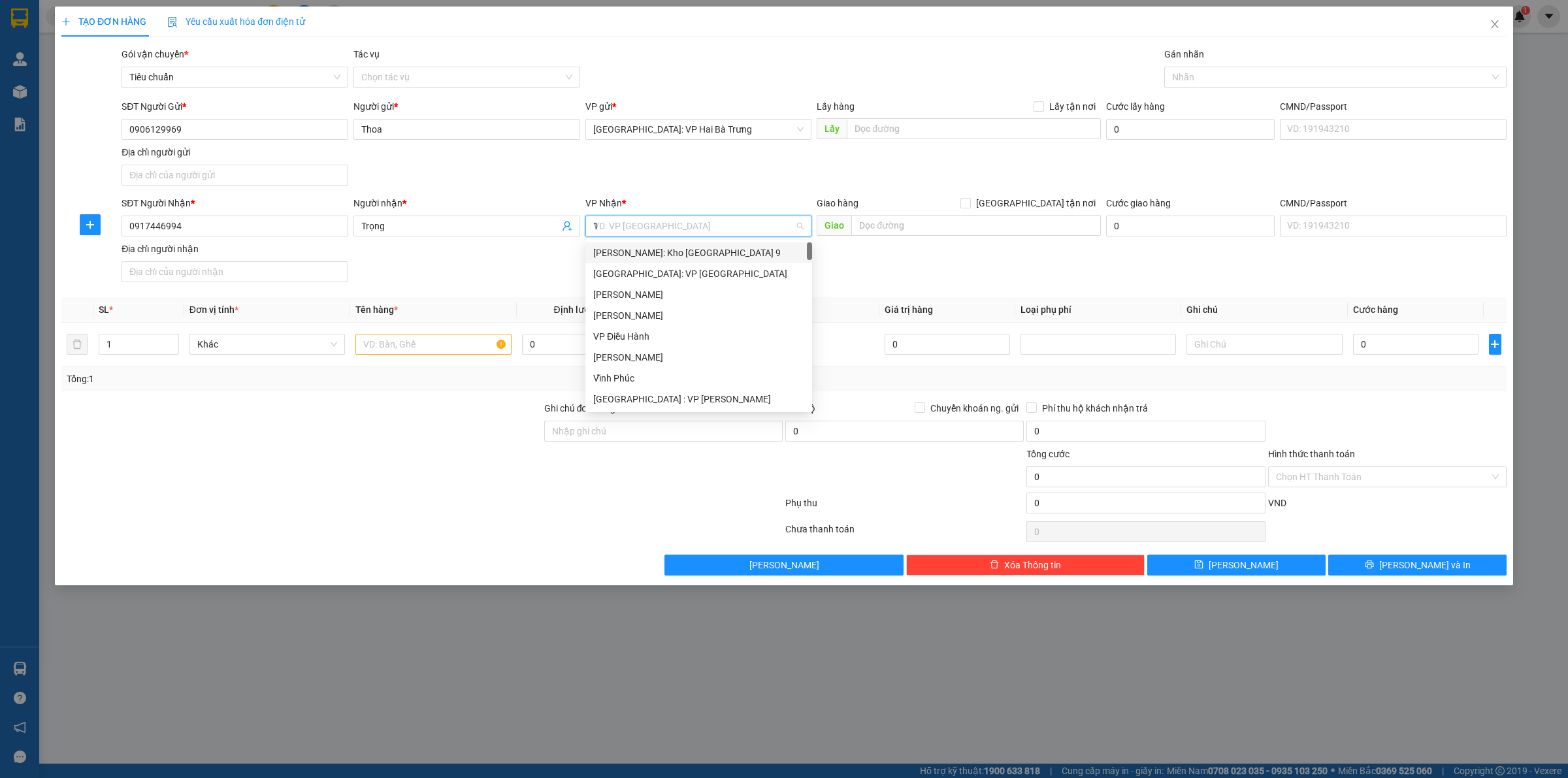
type input "12"
click at [663, 258] on div "[PERSON_NAME]: VP Quận 12 (An Sương)" at bounding box center [699, 253] width 211 height 14
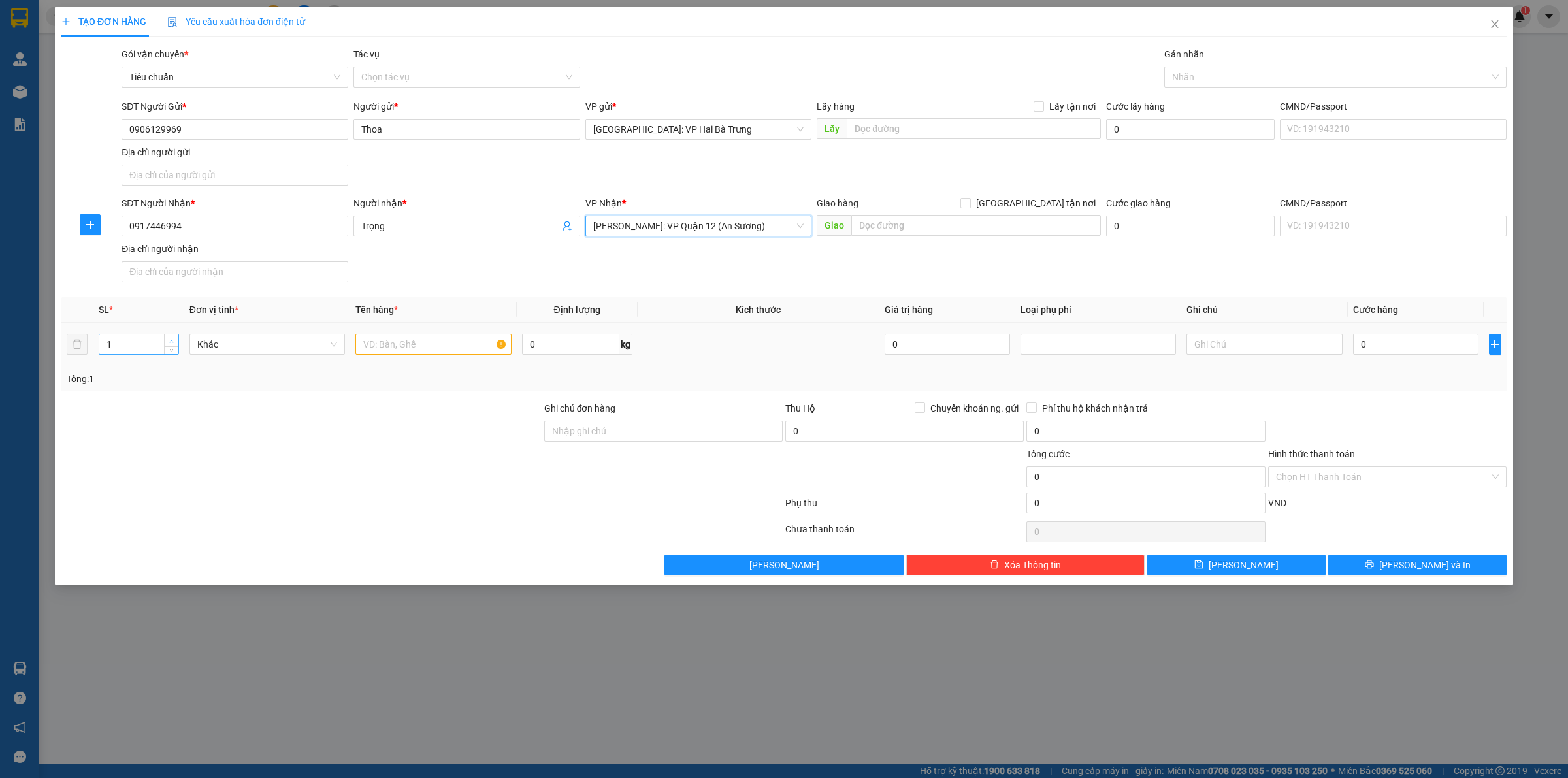
type input "2"
click at [168, 340] on span "up" at bounding box center [172, 340] width 8 height 8
click at [385, 347] on input "text" at bounding box center [433, 344] width 155 height 21
click at [427, 347] on input "text" at bounding box center [433, 344] width 155 height 21
click at [384, 402] on div at bounding box center [302, 424] width 483 height 46
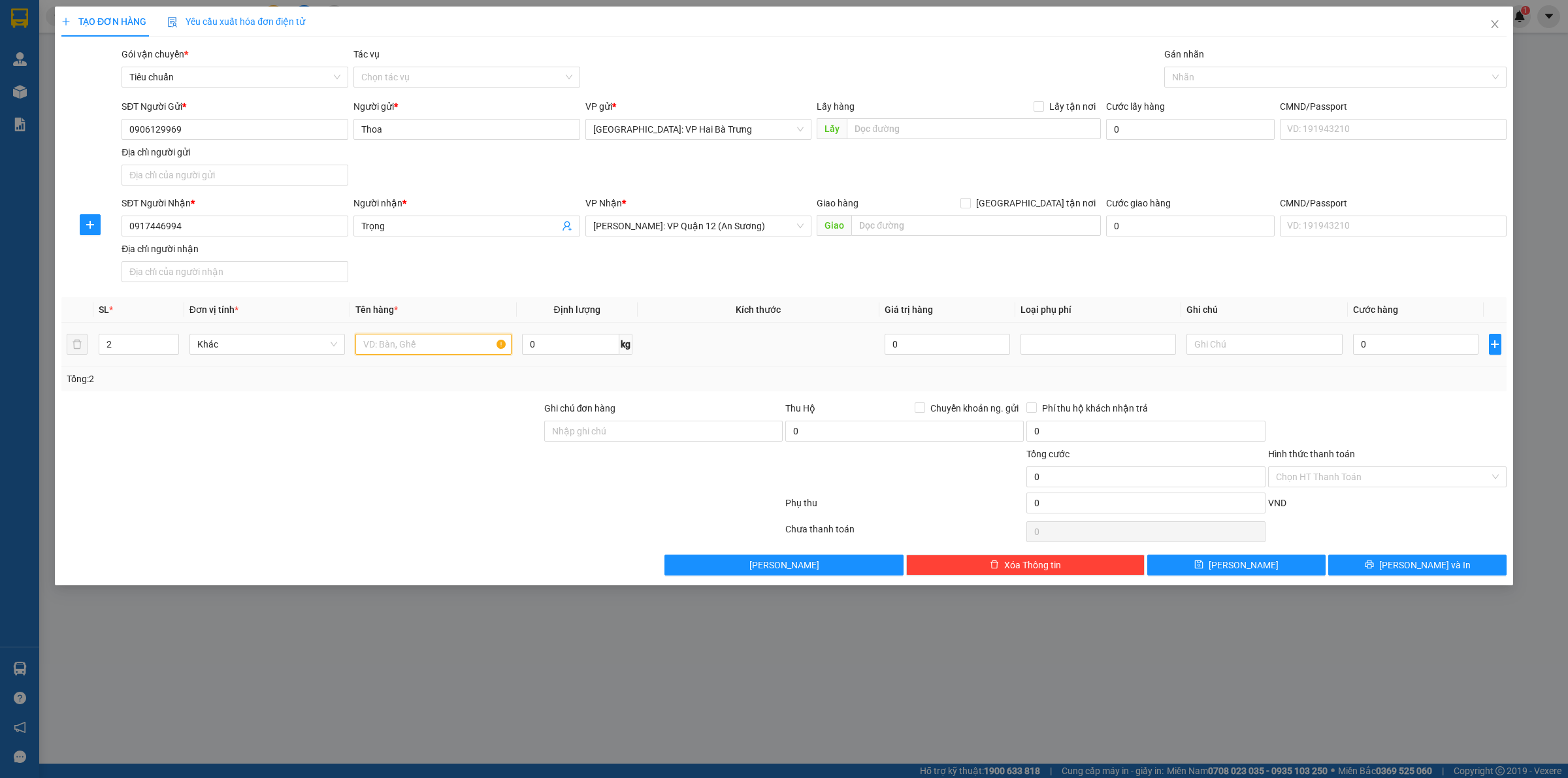
click at [436, 353] on input "text" at bounding box center [433, 344] width 155 height 21
type input "2 kiện đóng khung gỗ (quạt)"
click at [1429, 341] on input "0" at bounding box center [1416, 344] width 126 height 21
type input "9"
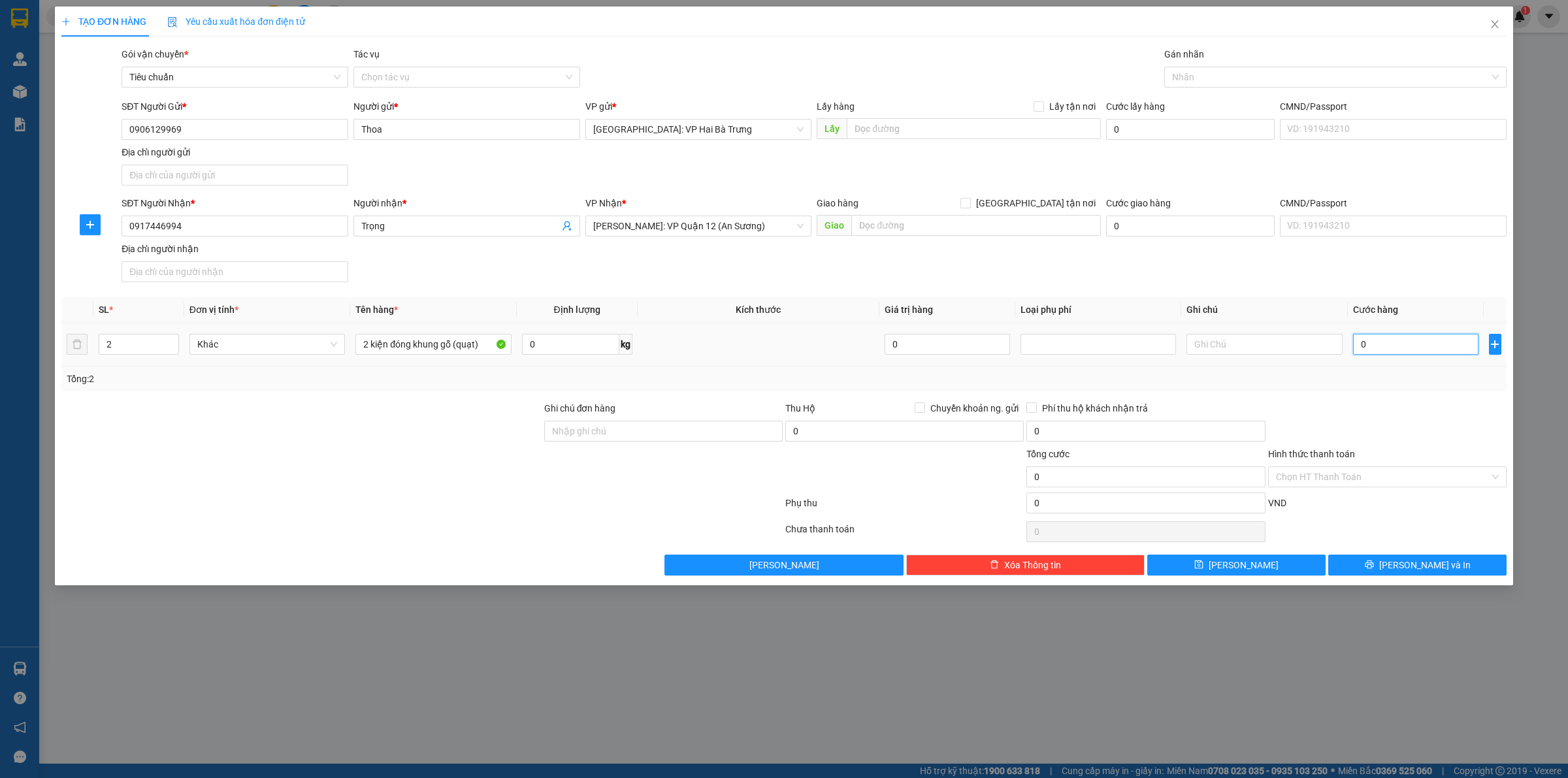
type input "9"
type input "94"
type input "940"
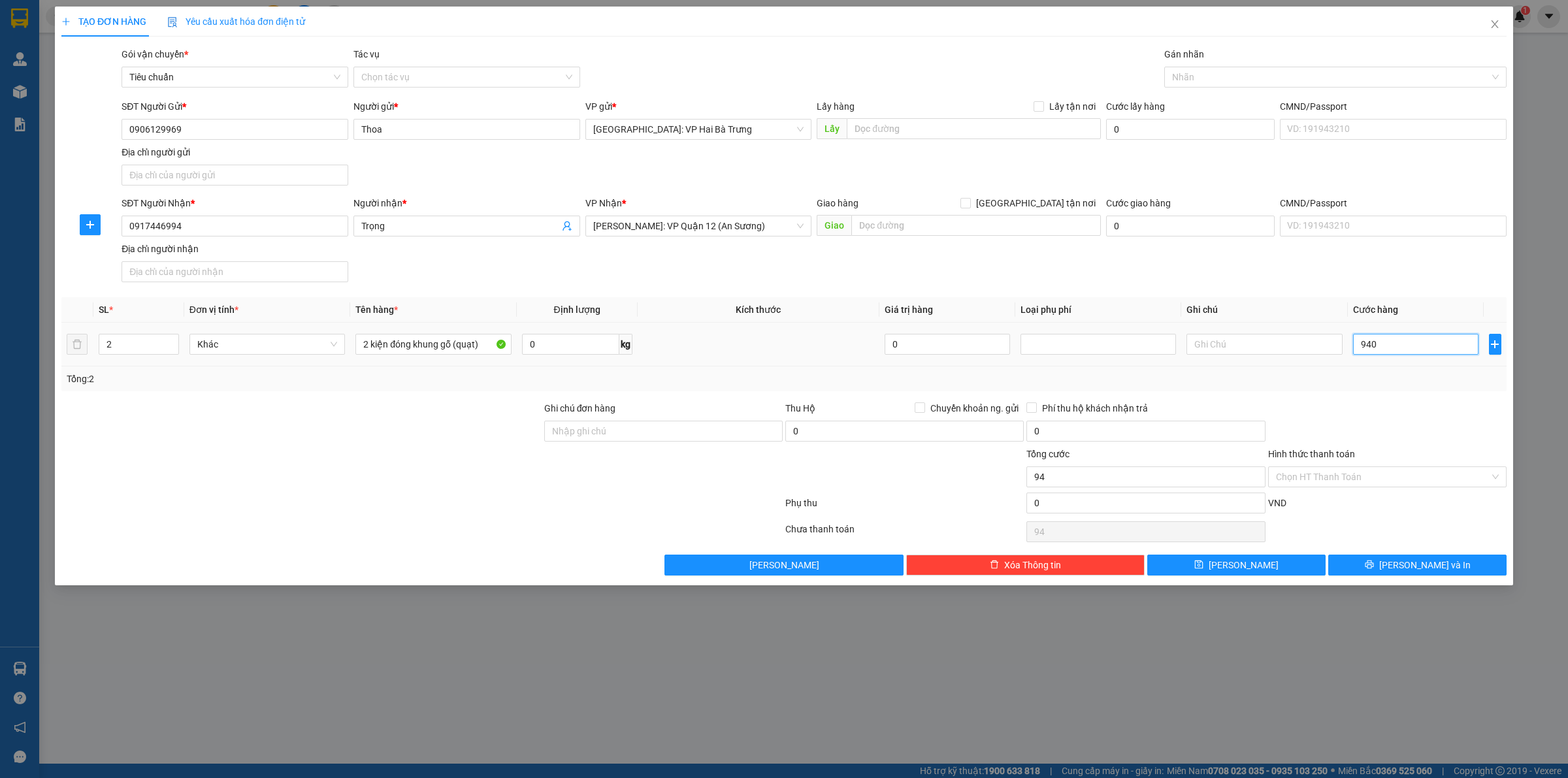
type input "940"
type input "9.400"
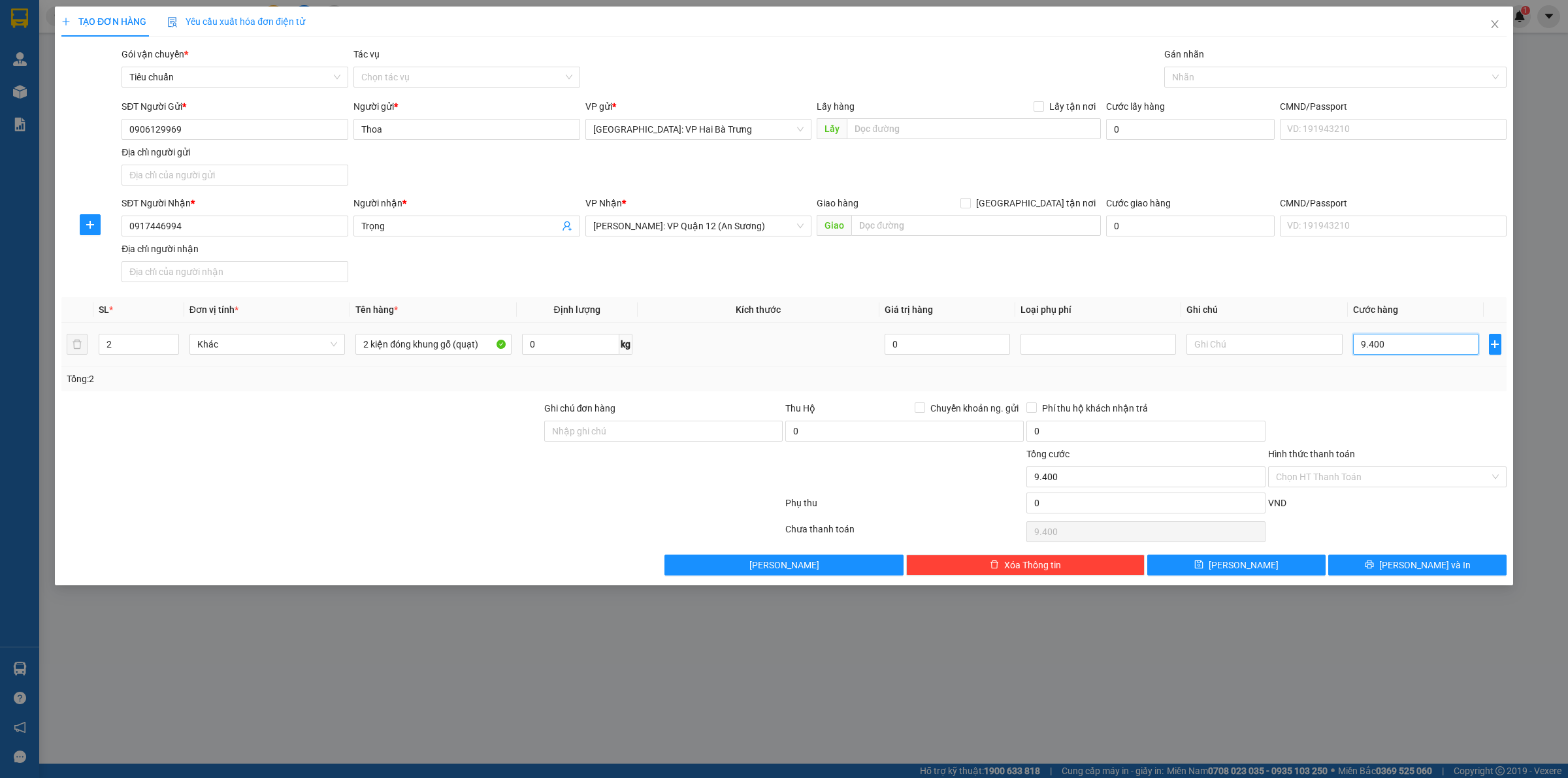
type input "94.000"
type input "940.000"
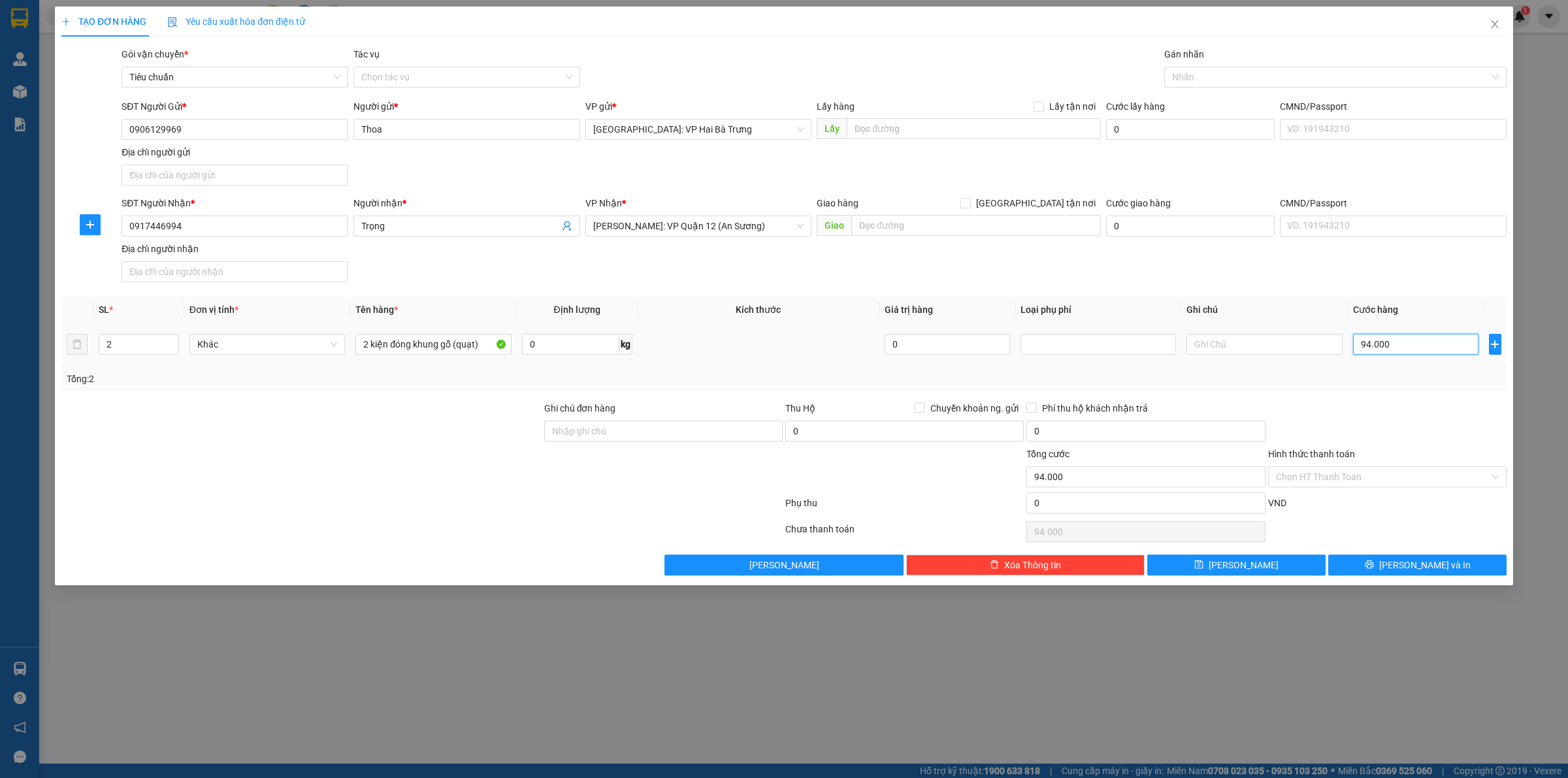
type input "940.000"
click at [739, 229] on span "[PERSON_NAME]: VP Quận 12 (An Sương)" at bounding box center [699, 226] width 211 height 20
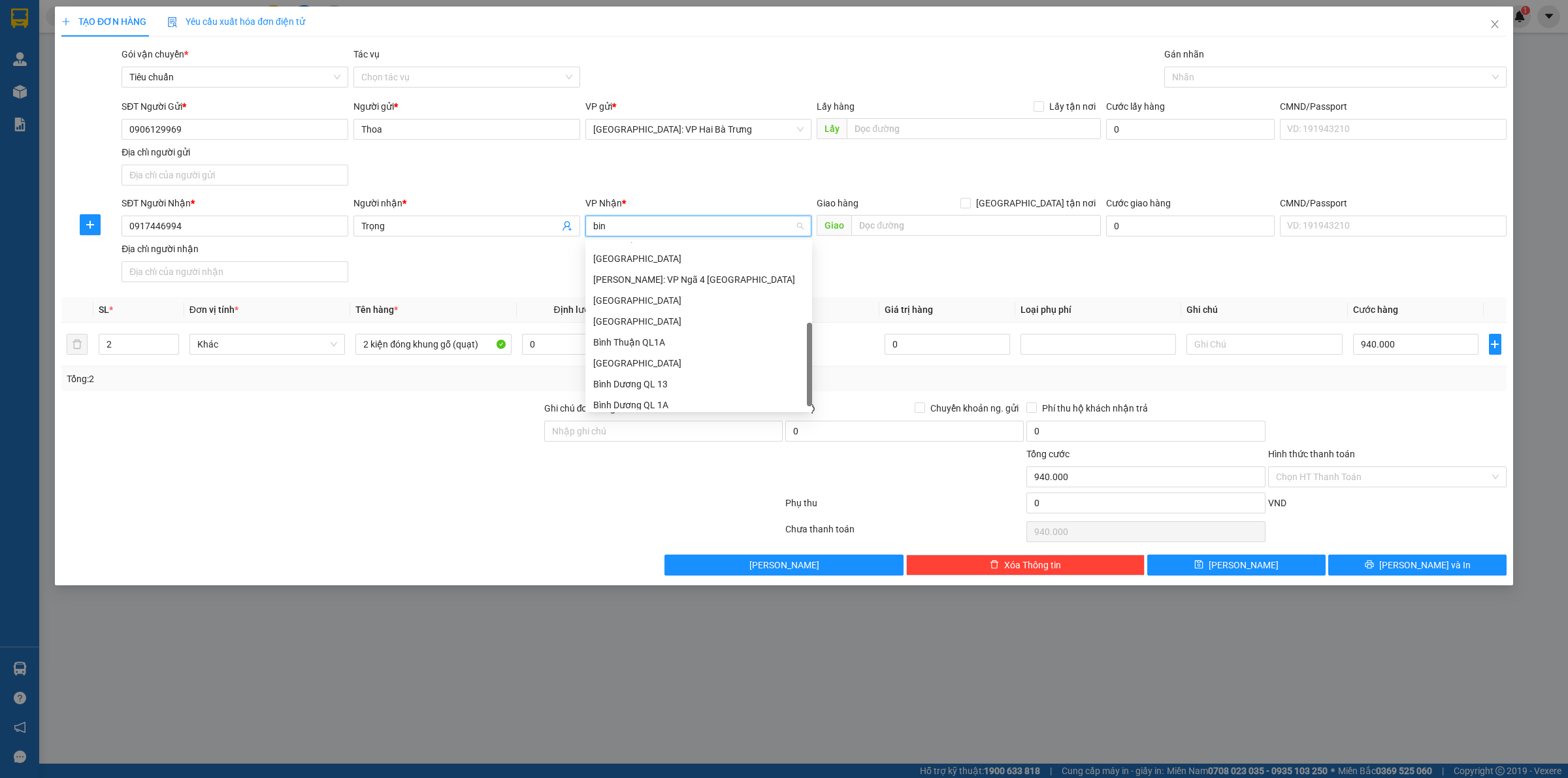
scroll to position [115, 0]
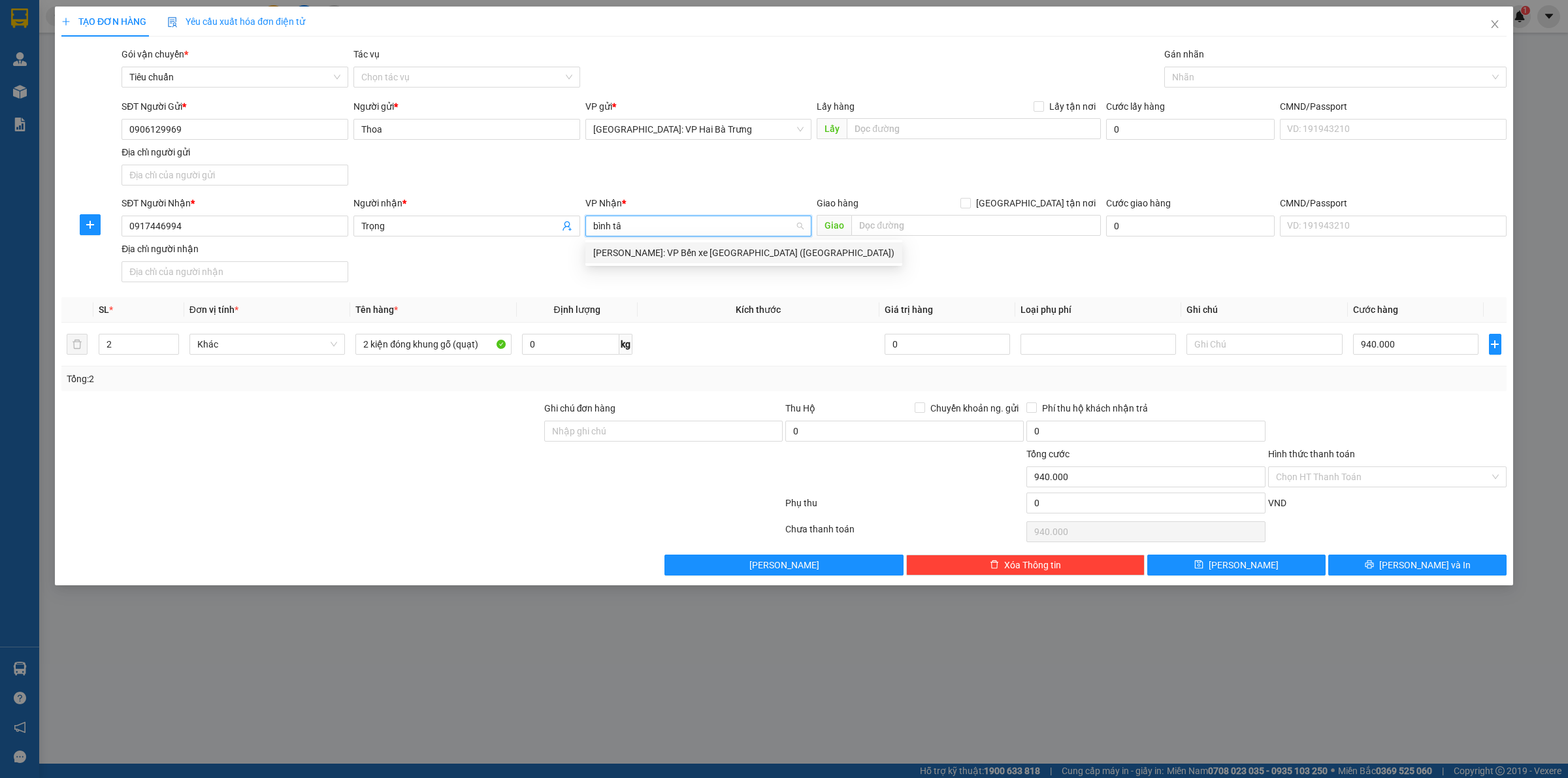
type input "bình tân"
click at [654, 257] on div "Hồ Chí Minh: VP Bến xe Miền Tây (Quận Bình Tân)" at bounding box center [744, 253] width 301 height 14
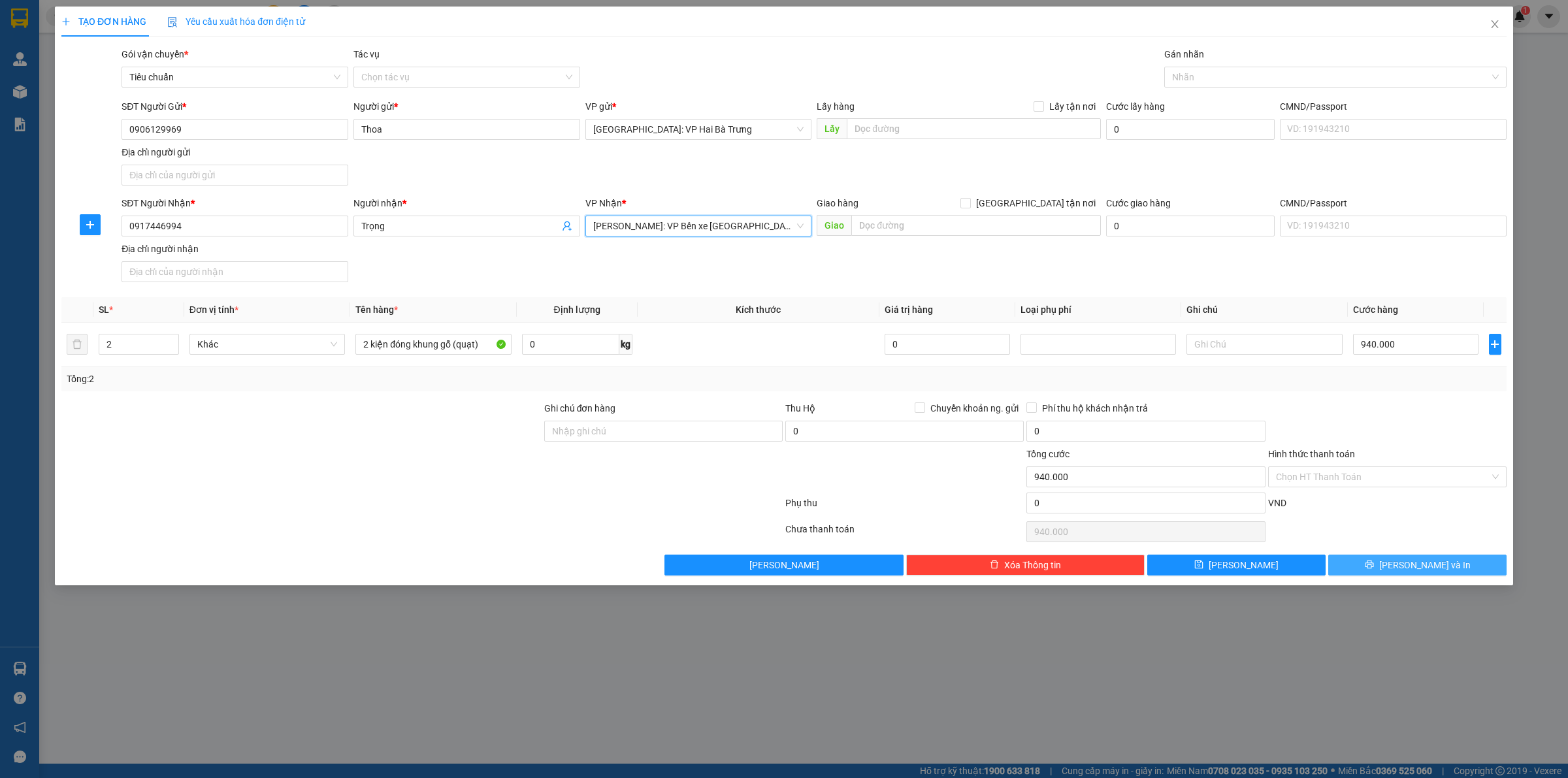
click at [1389, 572] on button "[PERSON_NAME] và In" at bounding box center [1417, 565] width 179 height 21
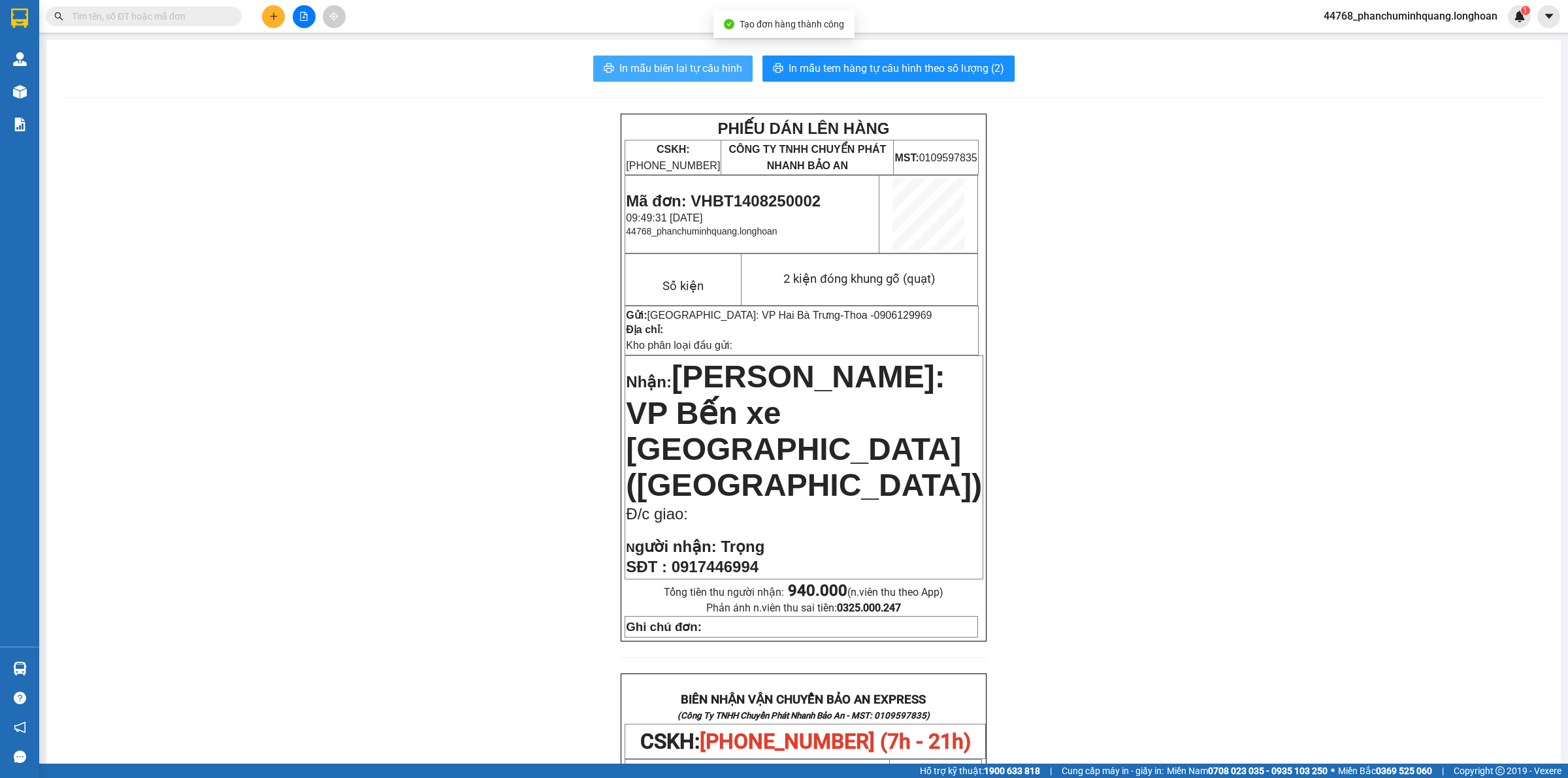
click at [713, 73] on span "In mẫu biên lai tự cấu hình" at bounding box center [681, 68] width 123 height 16
click at [867, 66] on span "In mẫu tem hàng tự cấu hình theo số lượng (2)" at bounding box center [896, 68] width 216 height 16
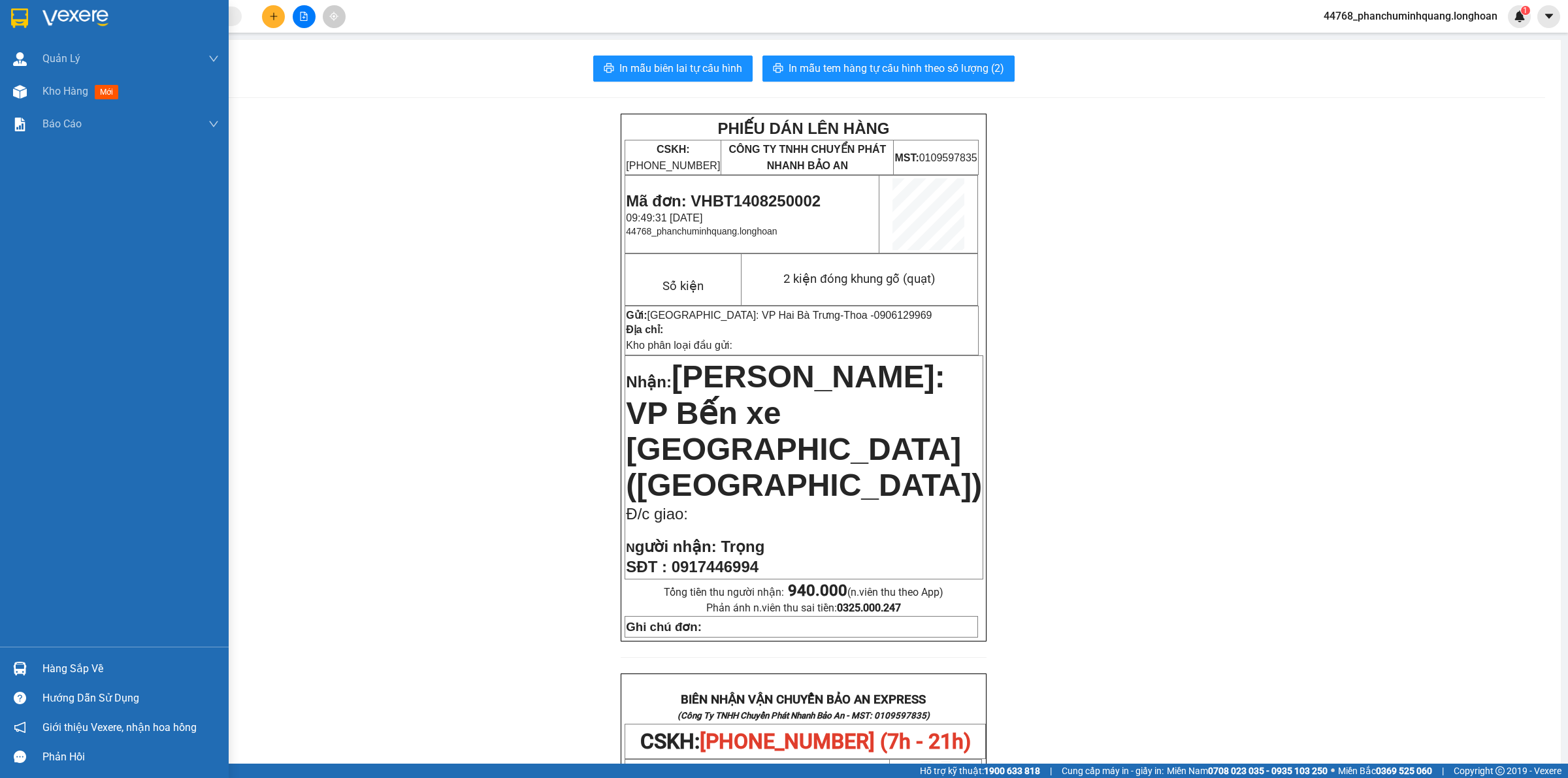
click at [16, 17] on img at bounding box center [19, 18] width 17 height 20
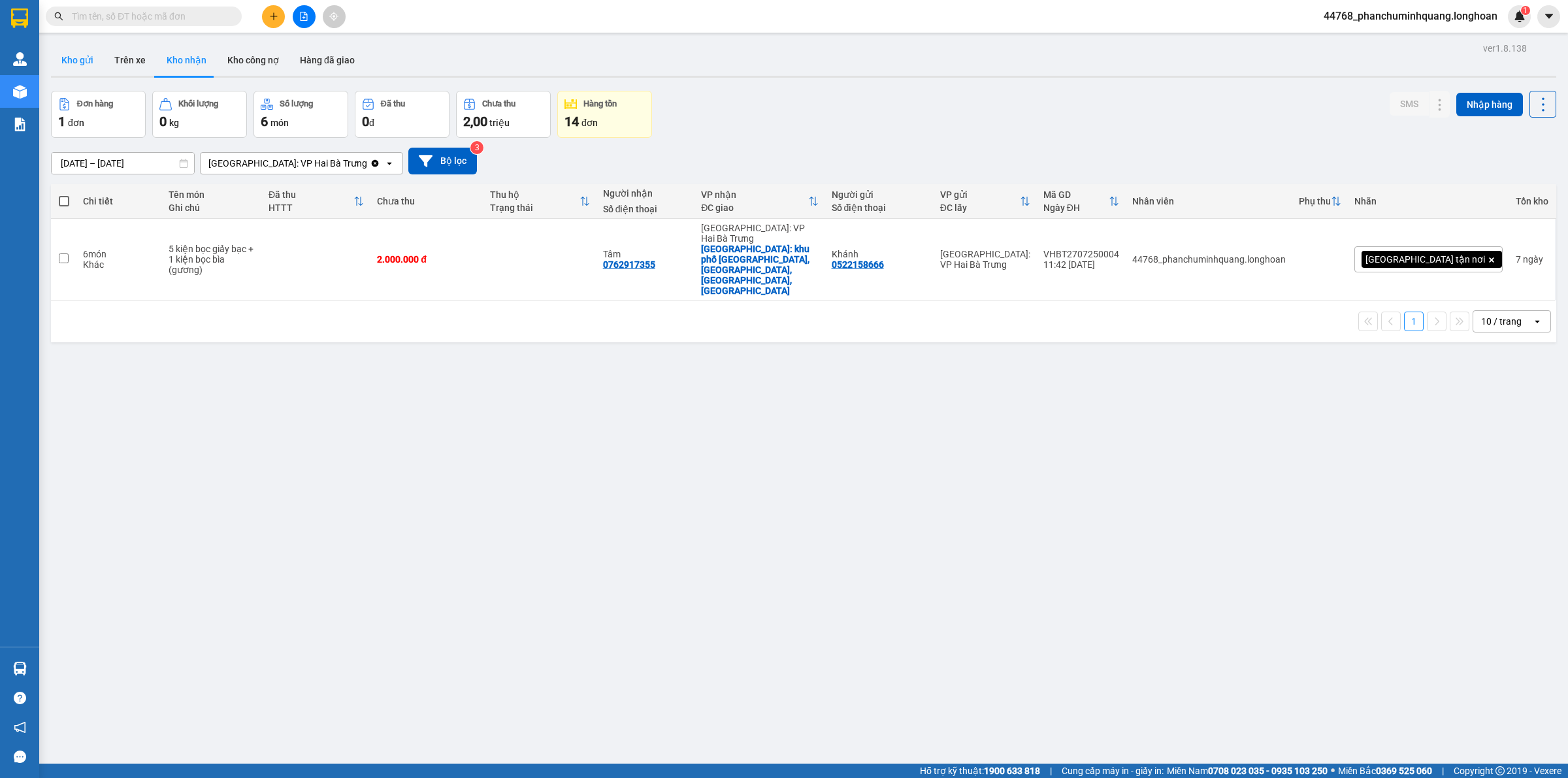
drag, startPoint x: 99, startPoint y: 67, endPoint x: 90, endPoint y: 66, distance: 9.1
click at [94, 66] on button "Kho gửi" at bounding box center [77, 59] width 53 height 31
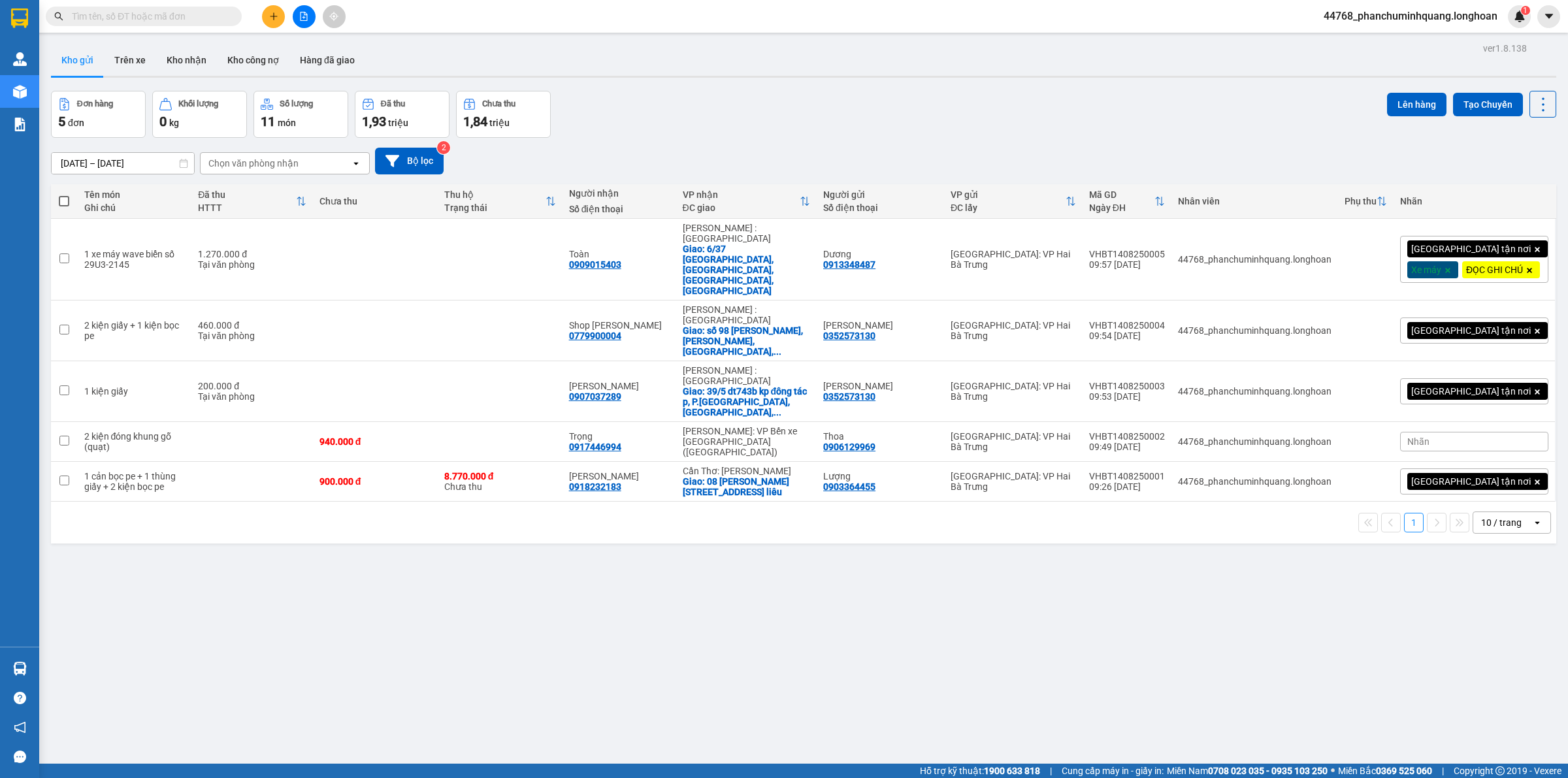
click at [271, 13] on icon "plus" at bounding box center [274, 16] width 9 height 9
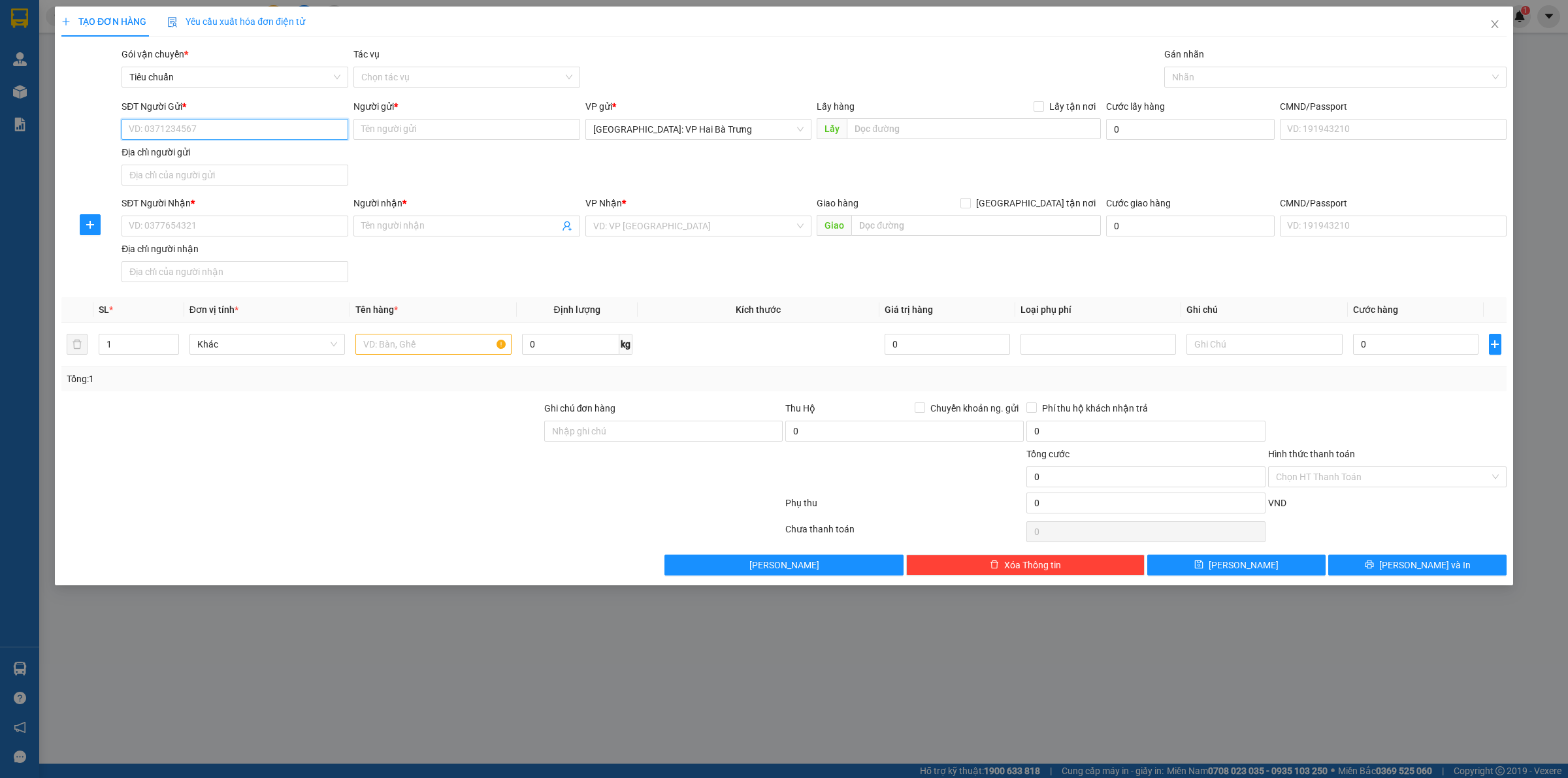
click at [309, 135] on input "SĐT Người Gửi *" at bounding box center [234, 128] width 226 height 21
type input "0984138911"
click at [289, 164] on div "0984138911 - chị Hằng" at bounding box center [234, 155] width 226 height 21
type input "chị Hằng"
type input "0984138911"
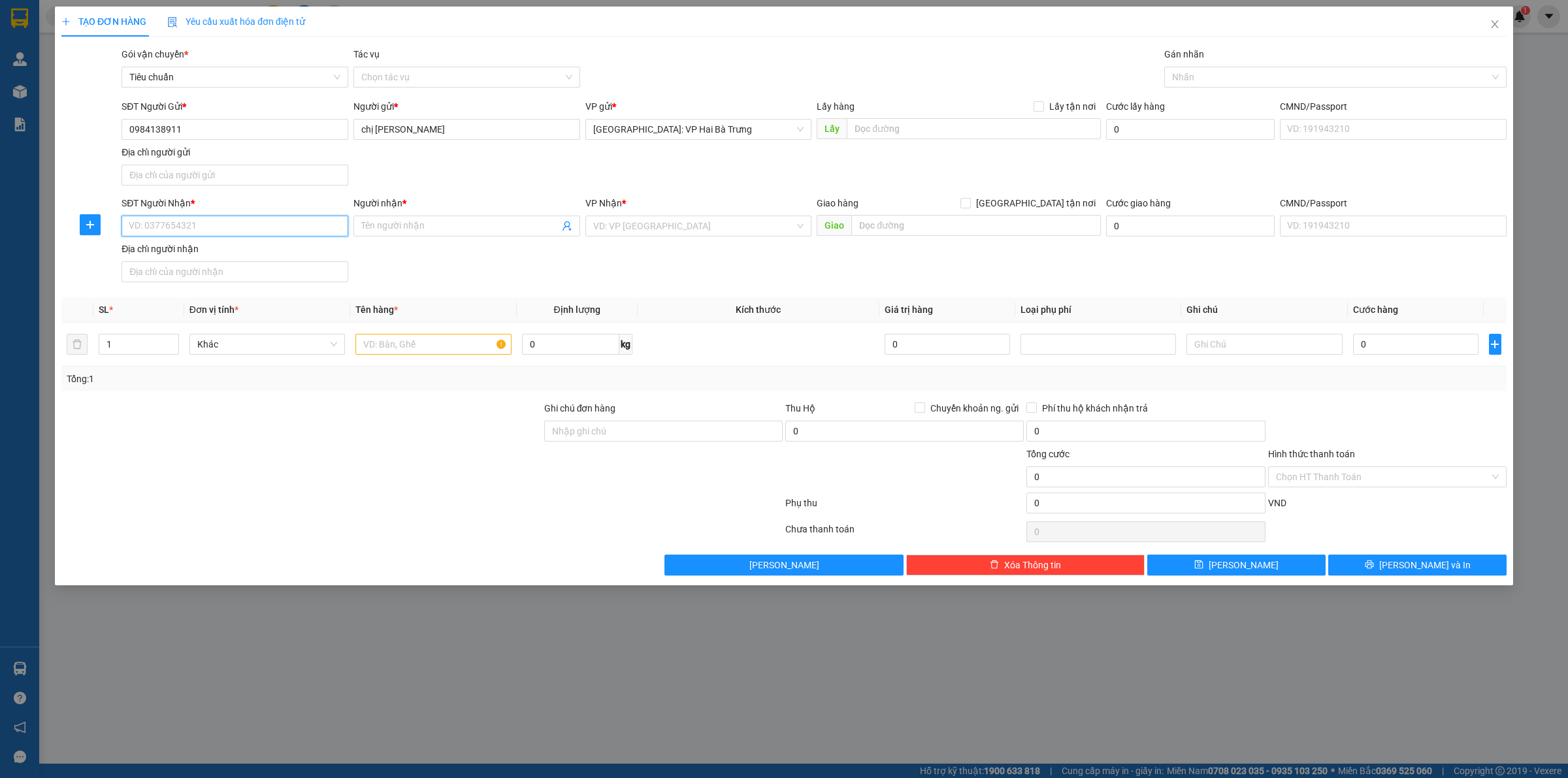
click at [286, 226] on input "SĐT Người Nhận *" at bounding box center [234, 225] width 226 height 21
type input "0336105399"
click at [473, 220] on input "Người nhận *" at bounding box center [460, 226] width 198 height 14
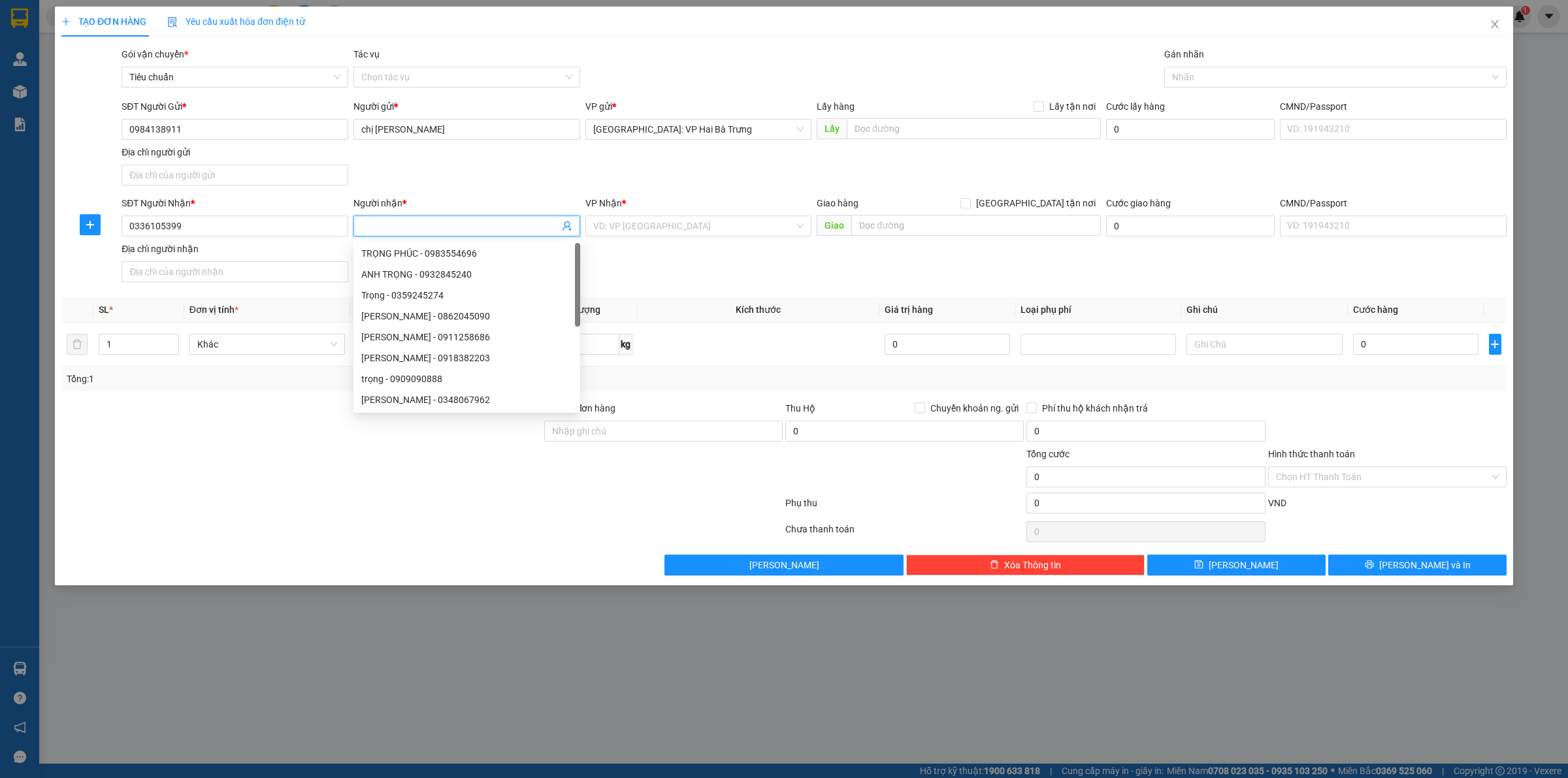
type input "n"
type input "Ngân"
click at [918, 236] on input "text" at bounding box center [976, 225] width 250 height 21
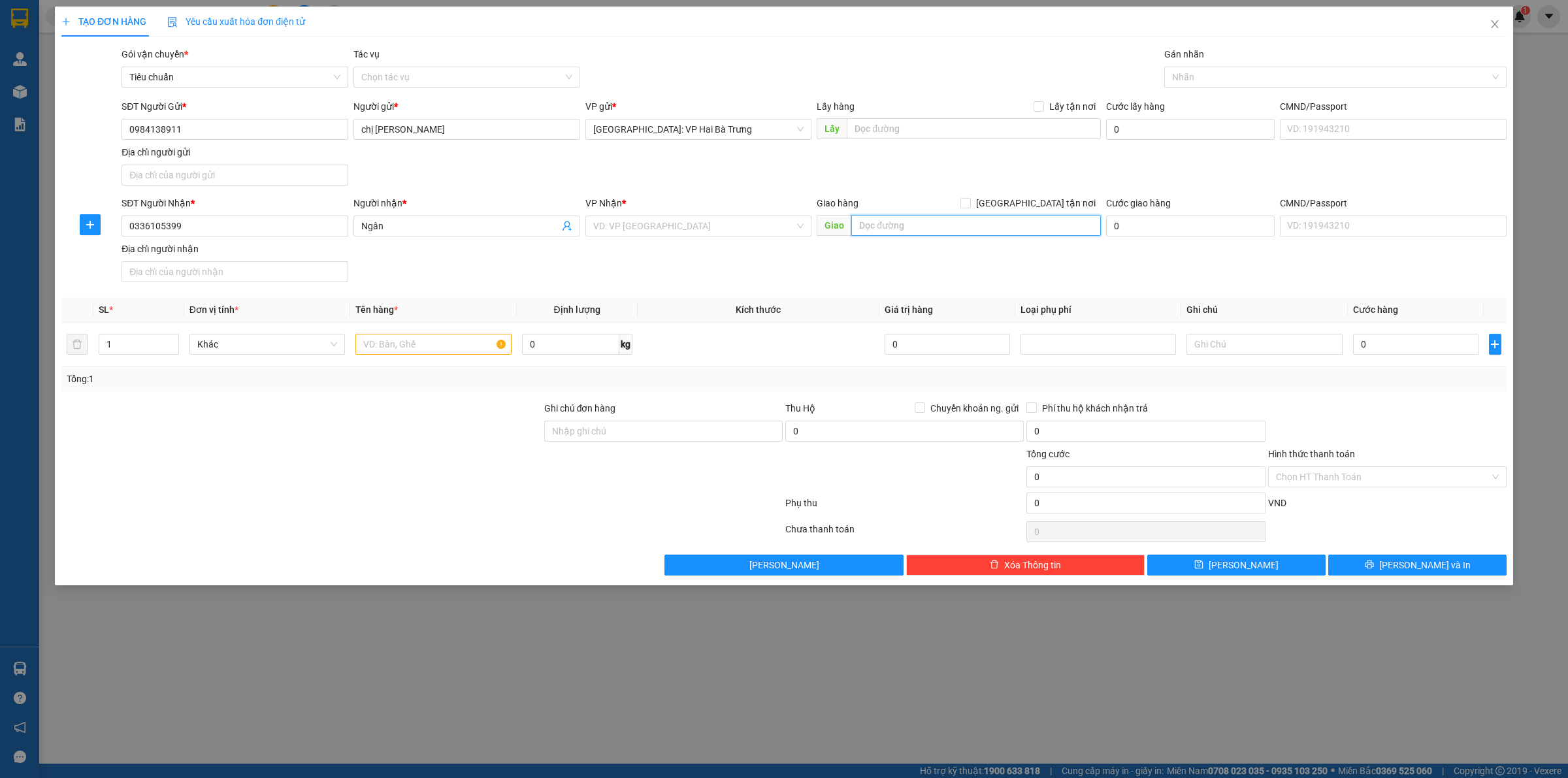
click at [915, 220] on input "text" at bounding box center [976, 225] width 250 height 21
click at [888, 217] on input "text" at bounding box center [976, 225] width 250 height 21
paste input "TP Phan Rang - Tháp Chàm giao dọc QL 1A"
type input "TP Phan Rang - Tháp Chàm giao dọc QL 1A"
click at [692, 223] on input "search" at bounding box center [694, 226] width 202 height 20
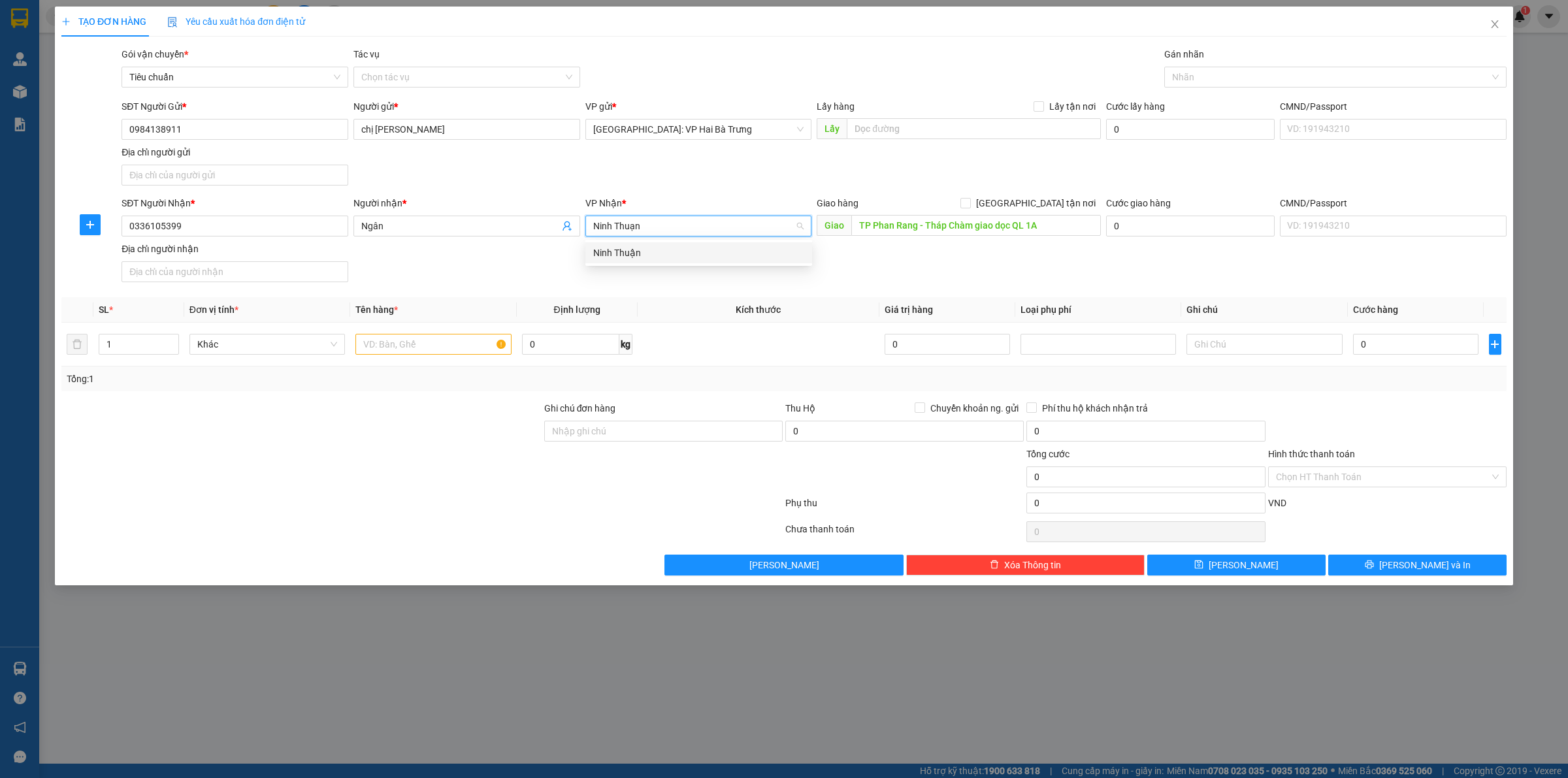
type input "Ninh Thuạn"
click at [696, 270] on div "SĐT Người Nhận * 0336105399 Người nhận * Ngân VP Nhận * VD: VP Sài Gòn Giao hàn…" at bounding box center [814, 242] width 1390 height 92
click at [681, 224] on input "search" at bounding box center [694, 226] width 202 height 20
type input "Ninh Thuận"
click at [682, 250] on div "Ninh Thuận" at bounding box center [699, 253] width 211 height 14
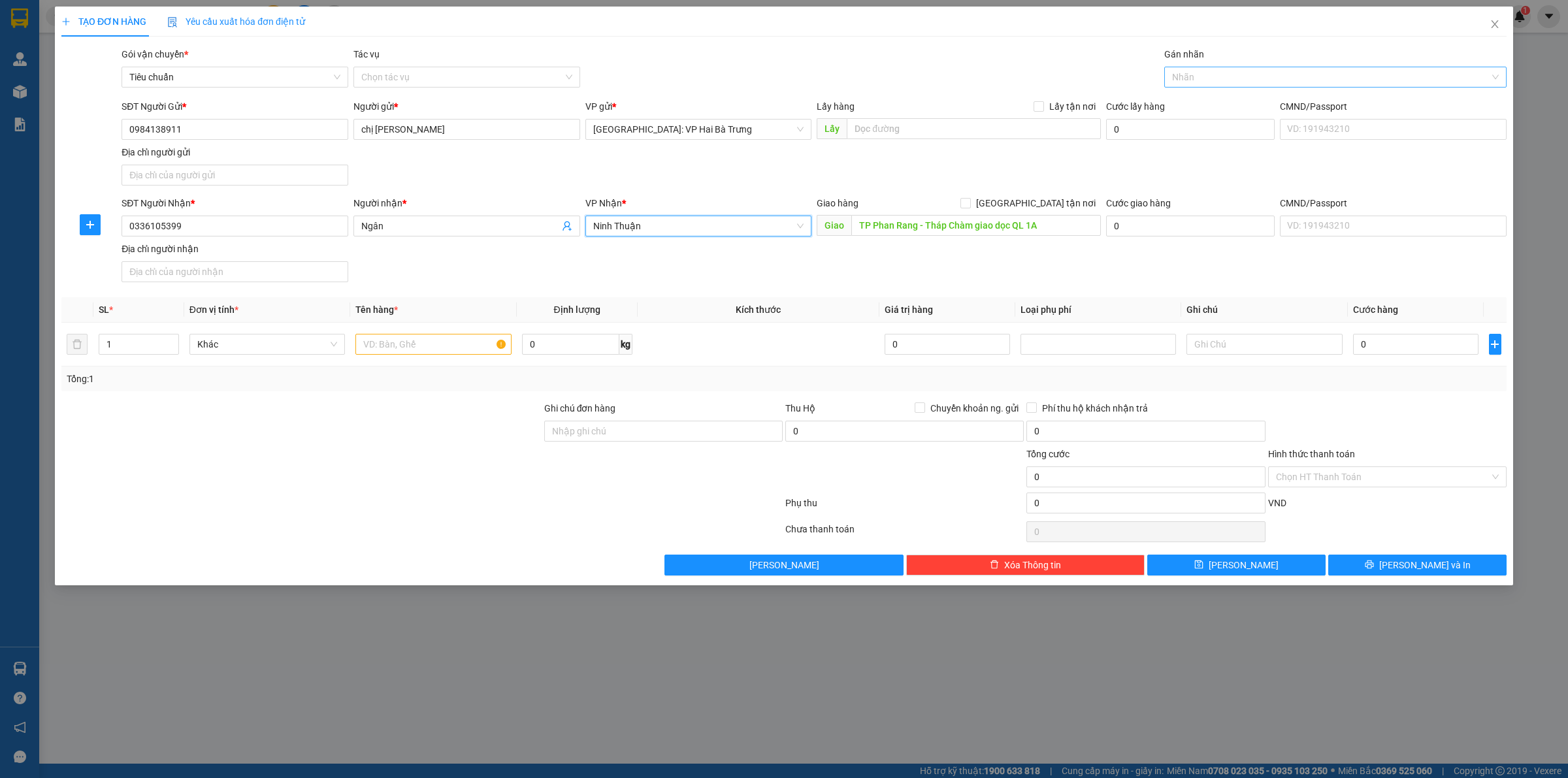
click at [1212, 74] on div at bounding box center [1328, 76] width 322 height 15
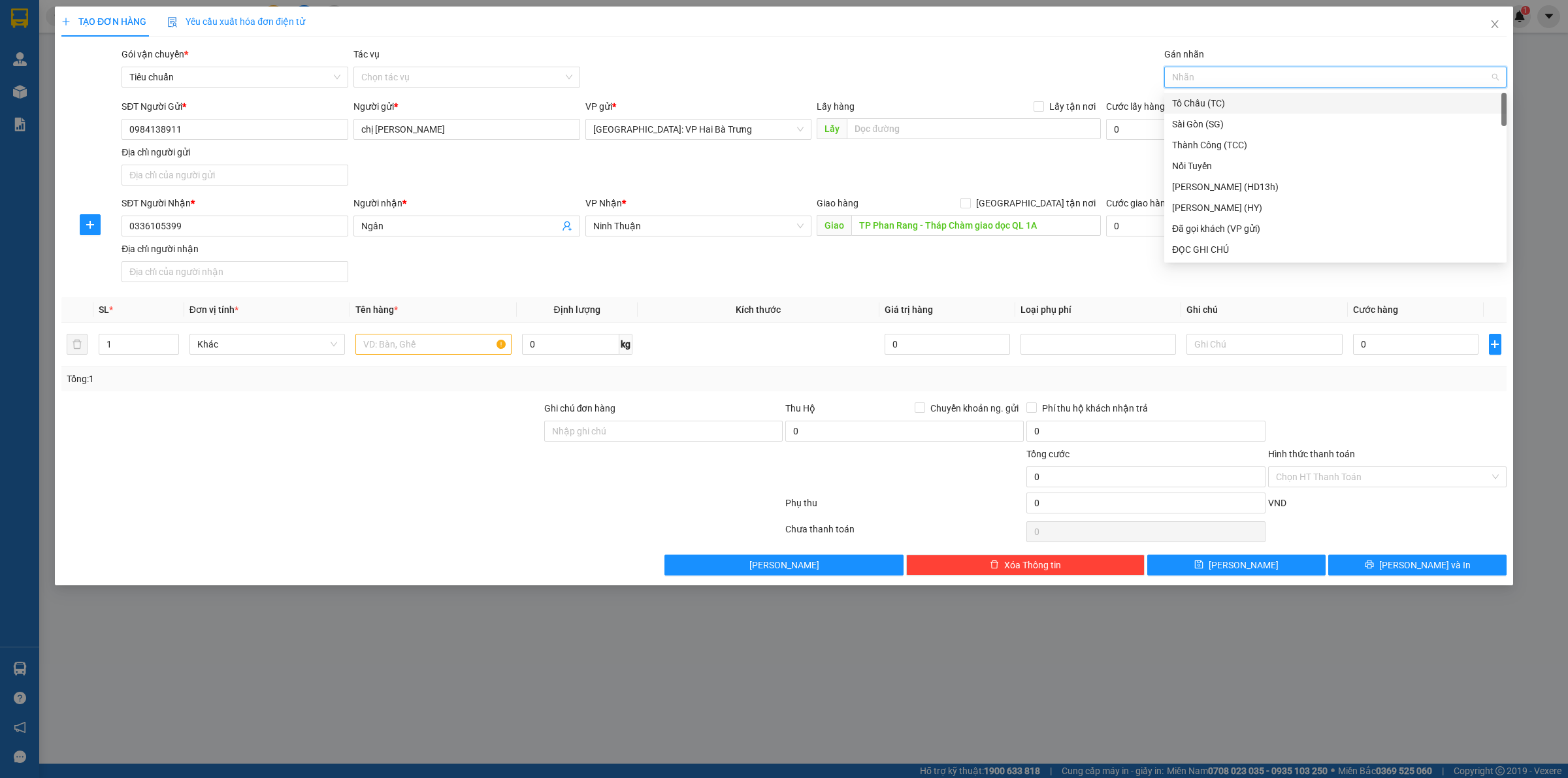
type input "F"
type input "D"
type input "Đ"
click at [1193, 145] on div "ĐỌC GHI CHÚ" at bounding box center [1335, 145] width 327 height 14
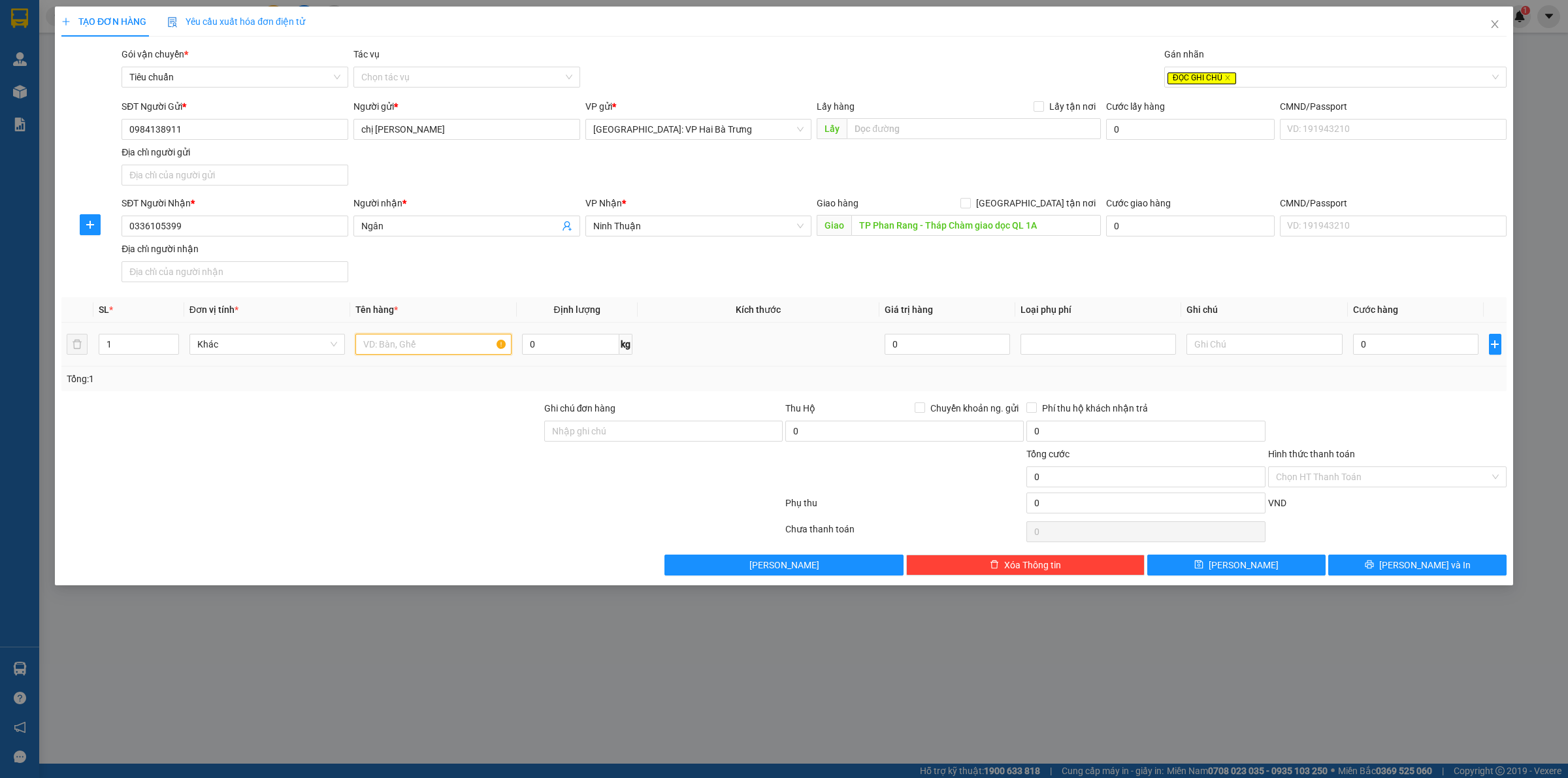
click at [364, 351] on input "text" at bounding box center [433, 344] width 155 height 21
type input "1 tải trắng + 1 tải trắng trong"
type input "2"
click at [165, 340] on span "Increase Value" at bounding box center [172, 340] width 14 height 12
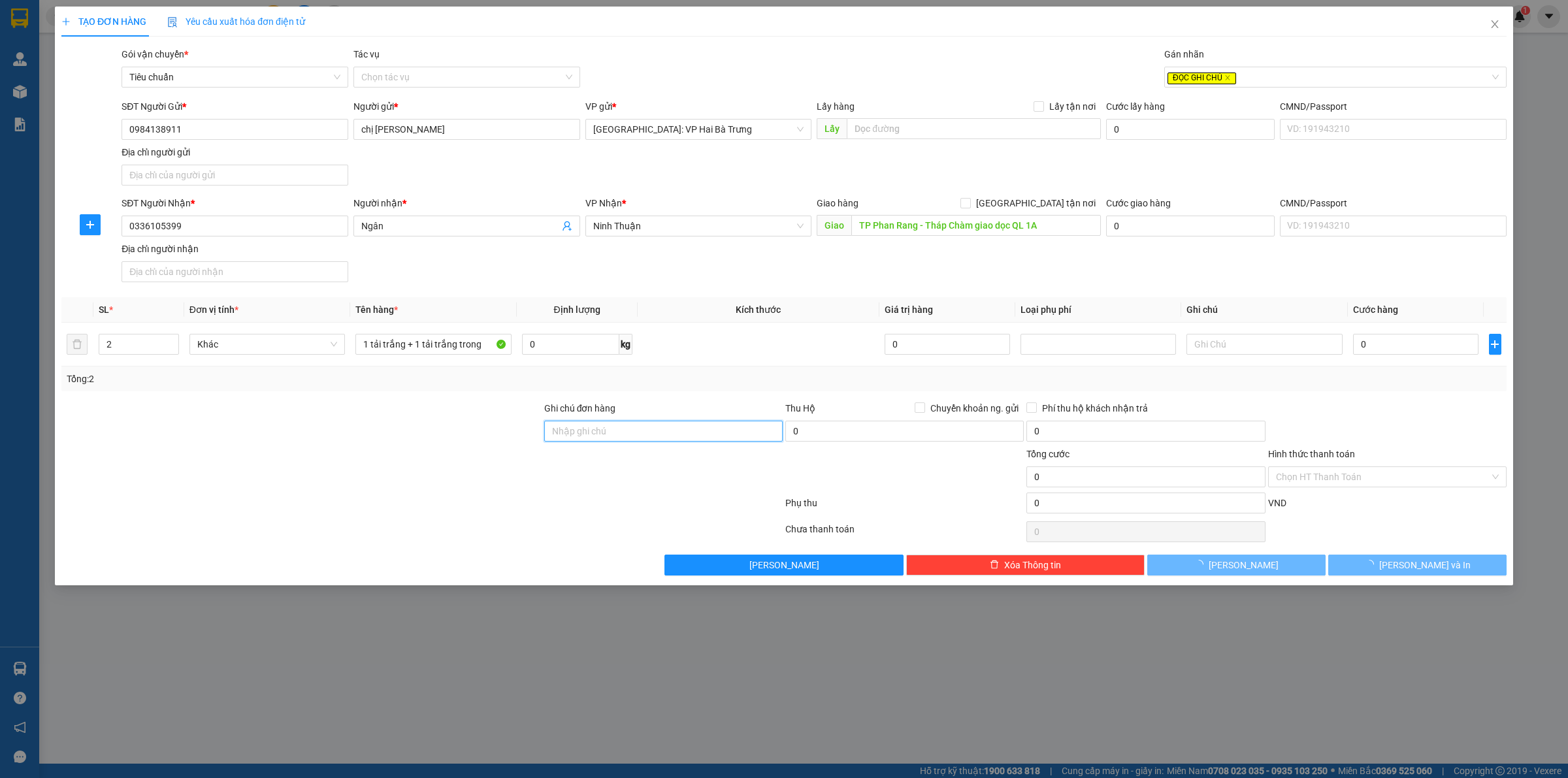
click at [732, 441] on input "Ghi chú đơn hàng" at bounding box center [664, 430] width 239 height 21
type input "Gọi khách trước 1 tiếng"
click at [701, 429] on input "Gọi khách trước 1 tiếng" at bounding box center [664, 430] width 239 height 21
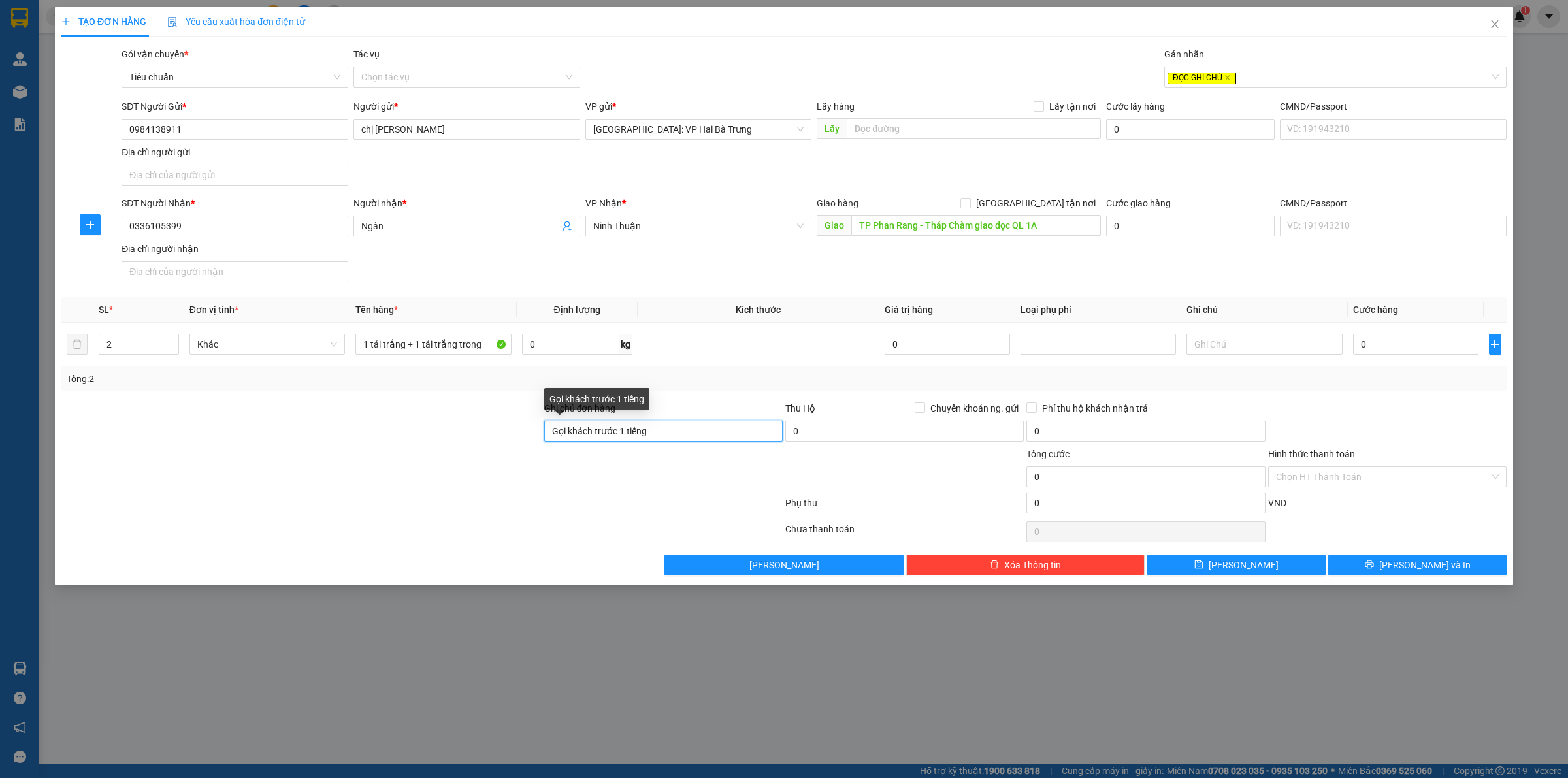
click at [701, 429] on input "Gọi khách trước 1 tiếng" at bounding box center [664, 430] width 239 height 21
click at [492, 348] on input "1 tải trắng + 1 tải trắng trong" at bounding box center [433, 344] width 155 height 21
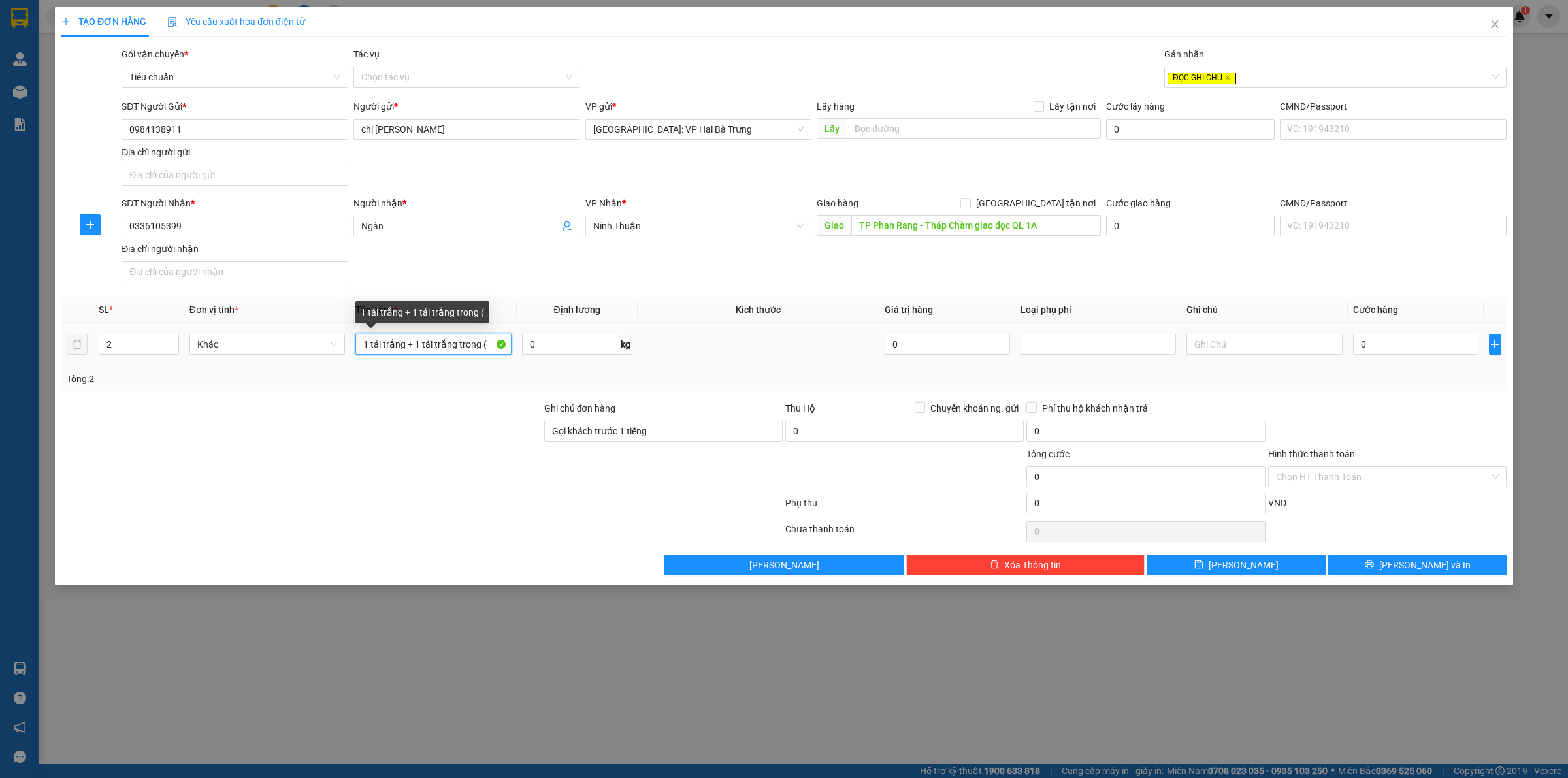
paste input "Gọi khách trước 1 tiếng"
type input "1 tải trắng + 1 tải trắng trong (Gọi khách trước 1 tiếng)"
click at [1384, 348] on input "0" at bounding box center [1416, 344] width 126 height 21
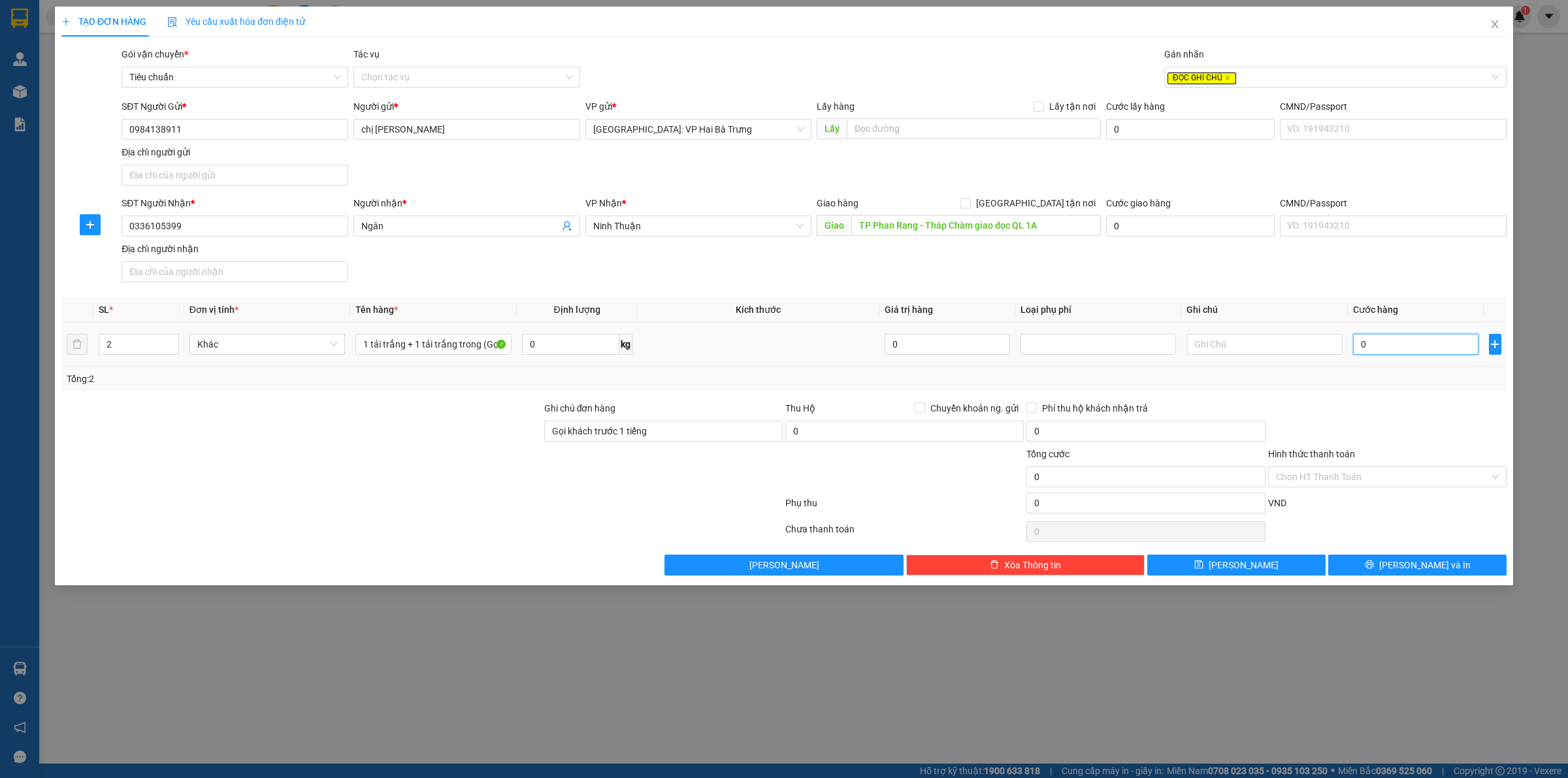
type input "1"
type input "17"
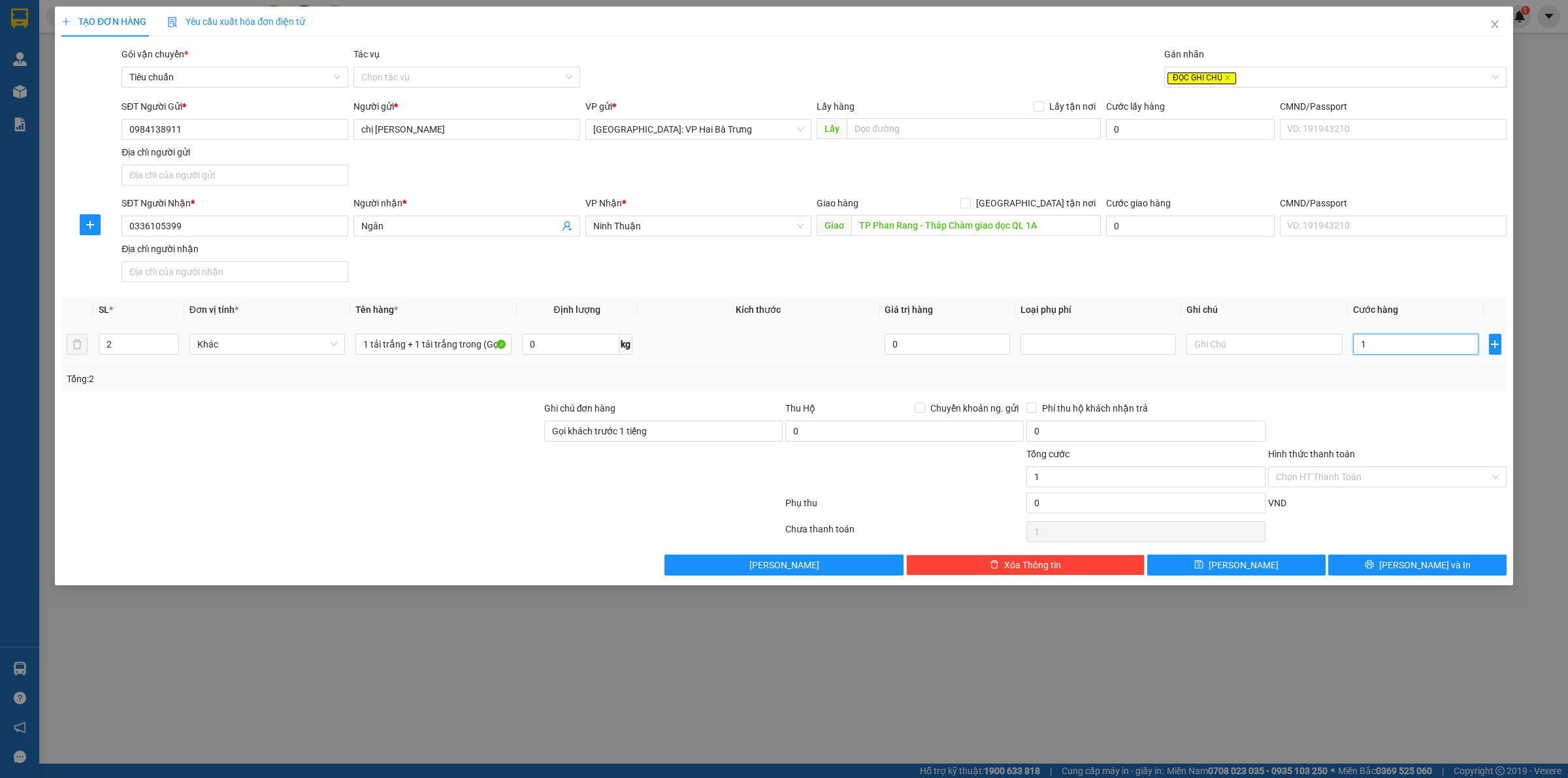
type input "17"
type input "175"
type input "1.750"
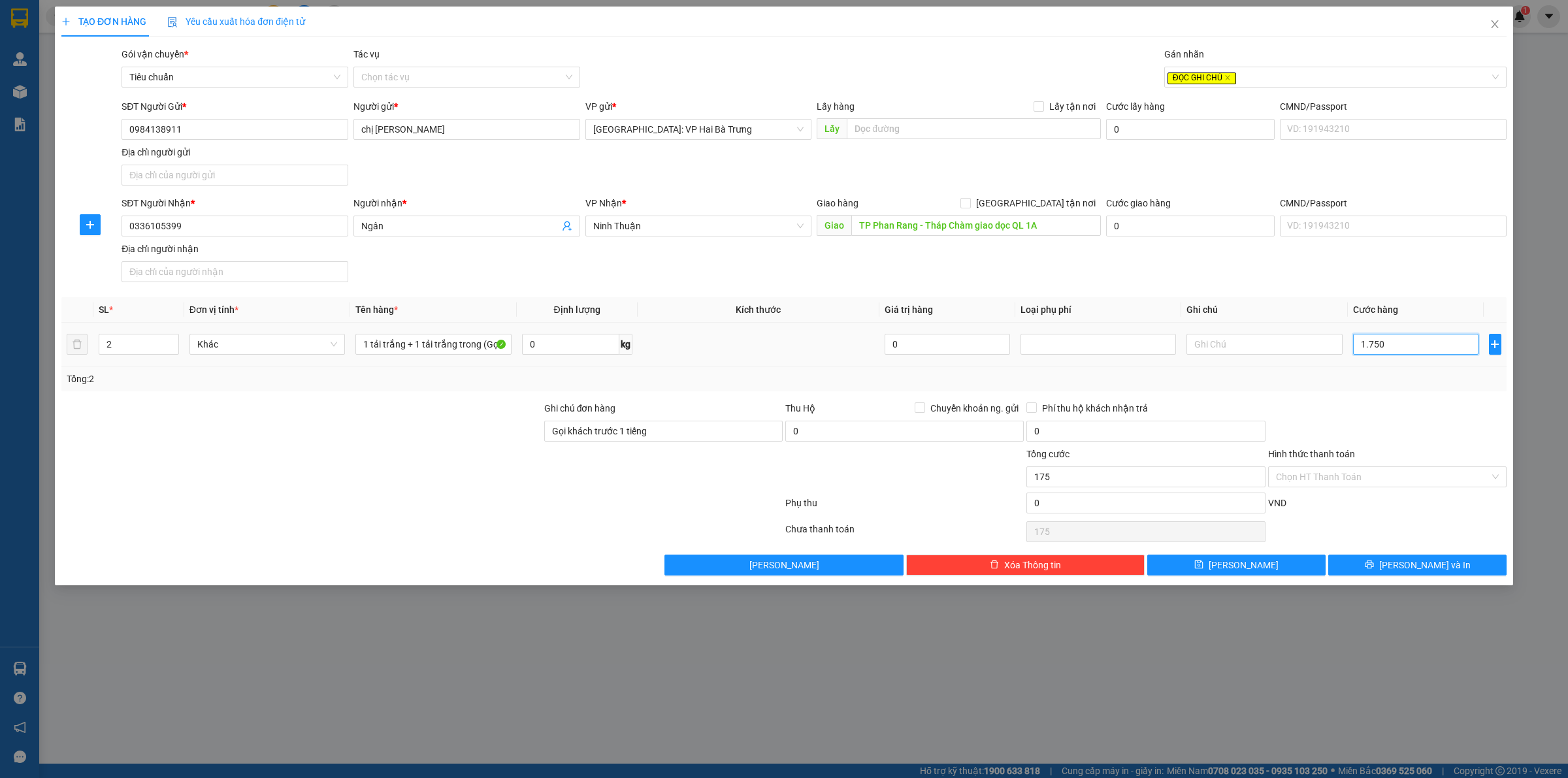
type input "1.750"
type input "17.500"
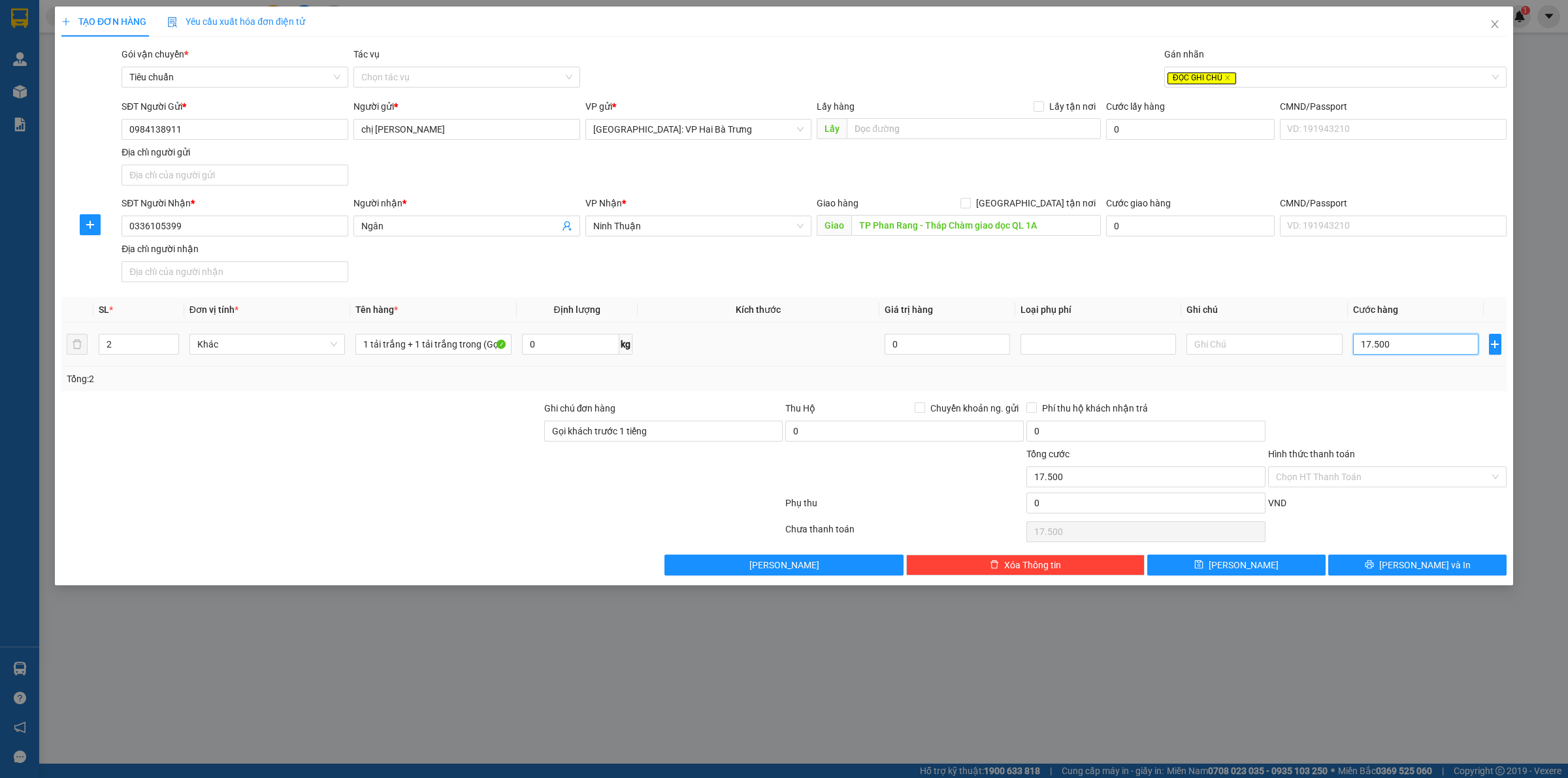
type input "175.000"
click at [1392, 576] on button "[PERSON_NAME] và In" at bounding box center [1417, 565] width 179 height 21
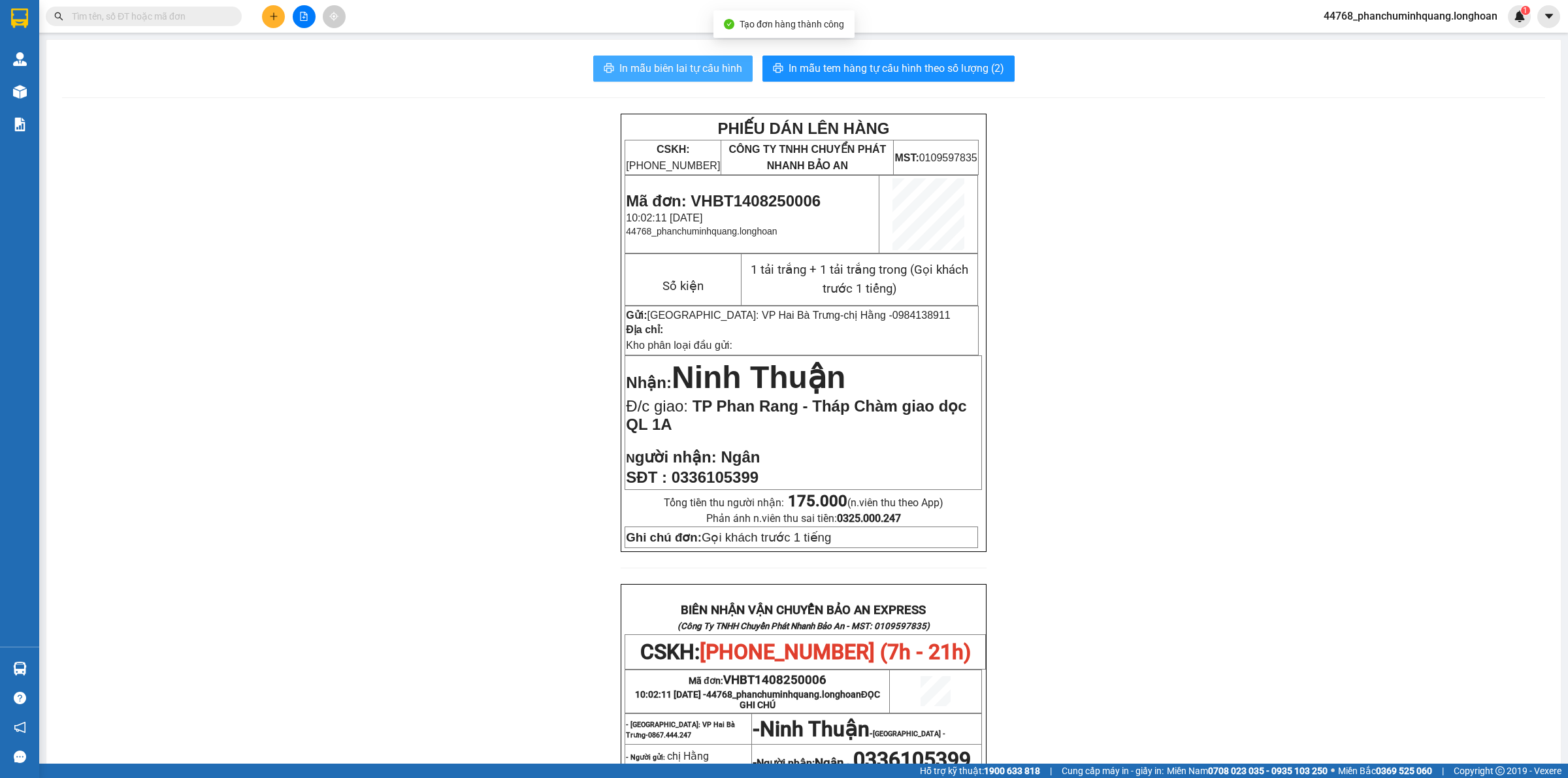
click at [704, 68] on span "In mẫu biên lai tự cấu hình" at bounding box center [681, 68] width 123 height 16
click at [821, 70] on span "In mẫu tem hàng tự cấu hình theo số lượng (2)" at bounding box center [896, 68] width 216 height 16
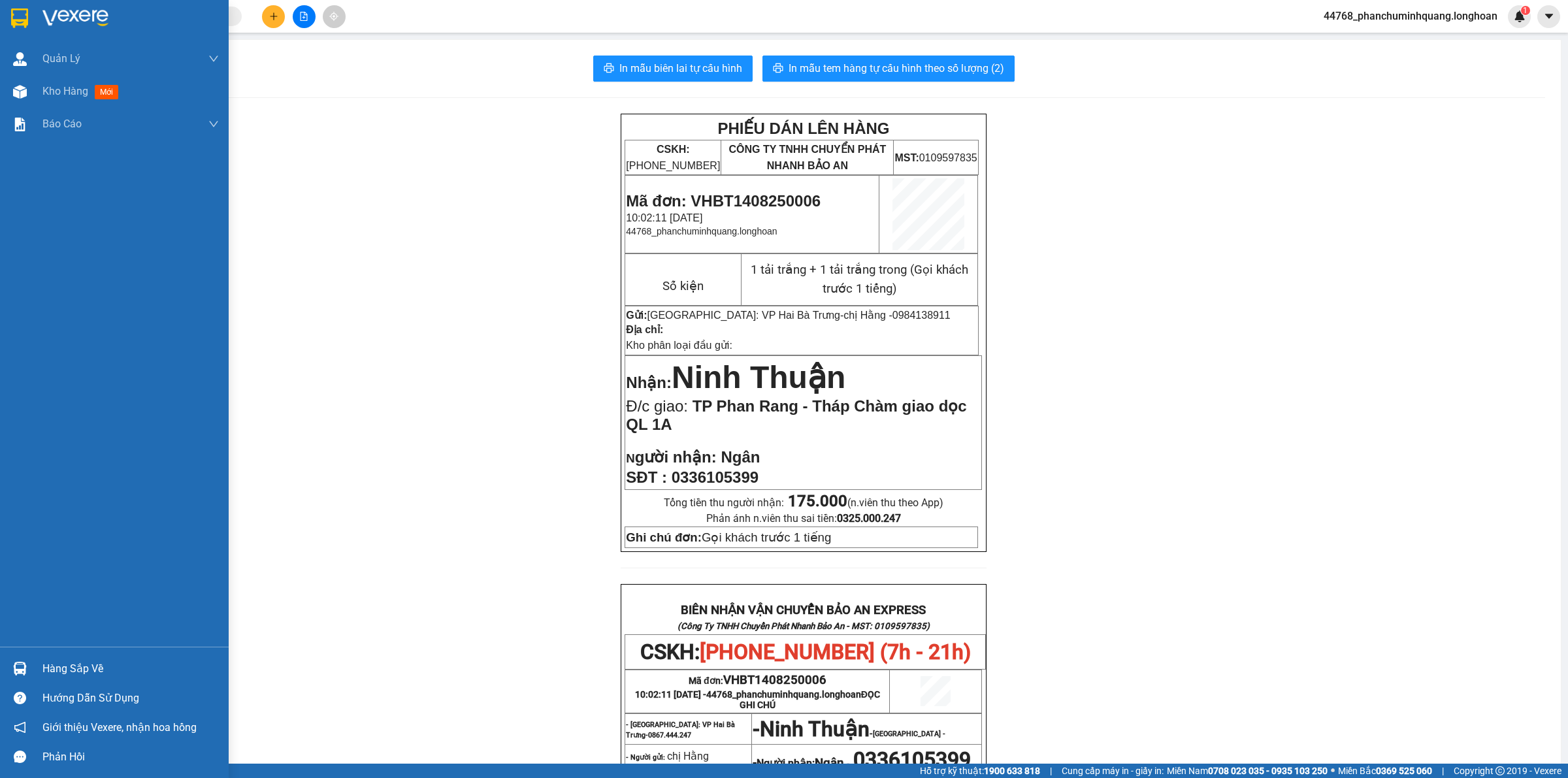
drag, startPoint x: 14, startPoint y: 16, endPoint x: 102, endPoint y: 52, distance: 95.1
click at [15, 18] on img at bounding box center [19, 18] width 17 height 20
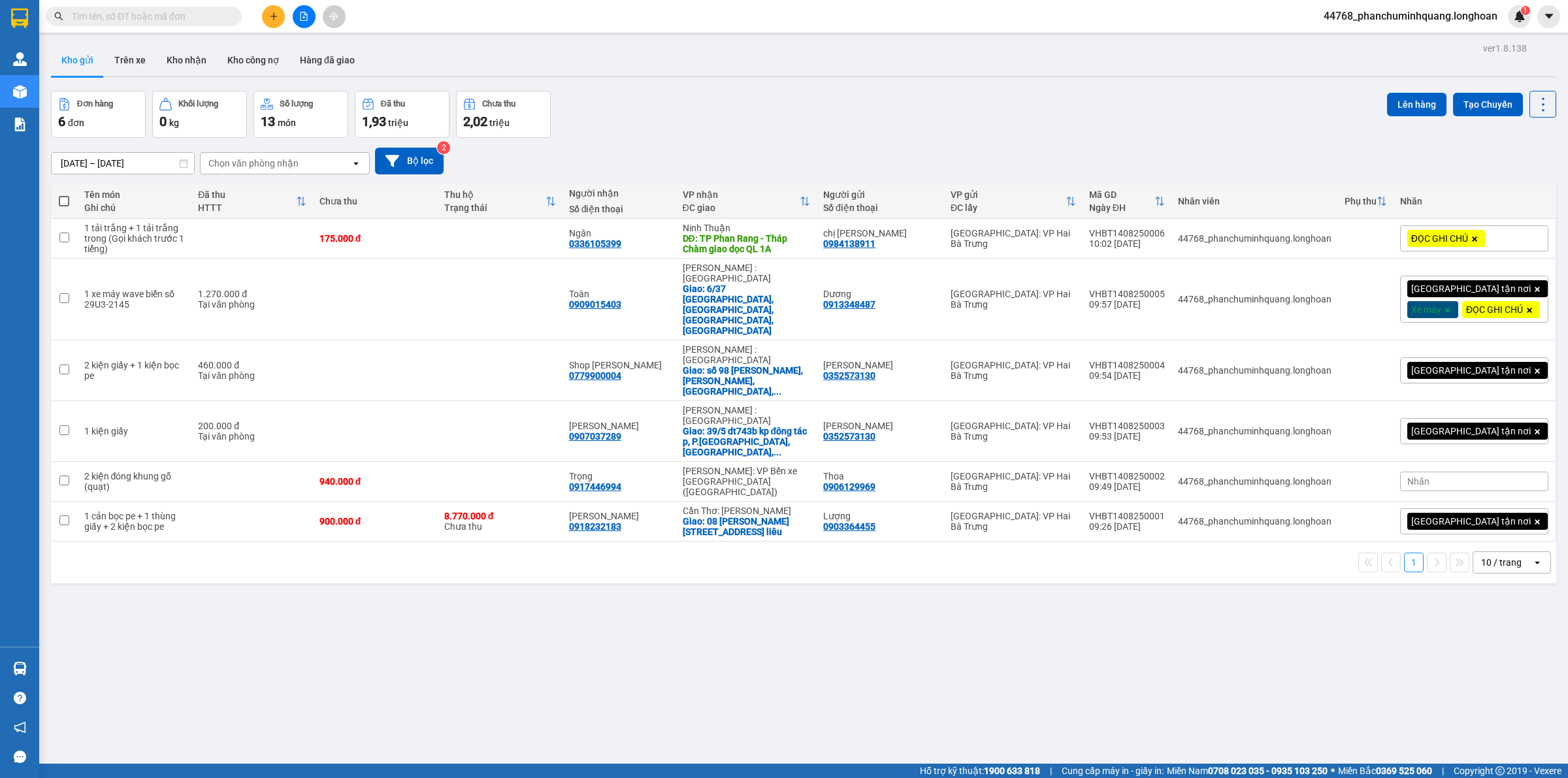
click at [1532, 558] on icon "open" at bounding box center [1537, 563] width 11 height 11
click at [1492, 659] on span "100 / trang" at bounding box center [1493, 662] width 47 height 13
click at [186, 21] on input "text" at bounding box center [149, 16] width 154 height 14
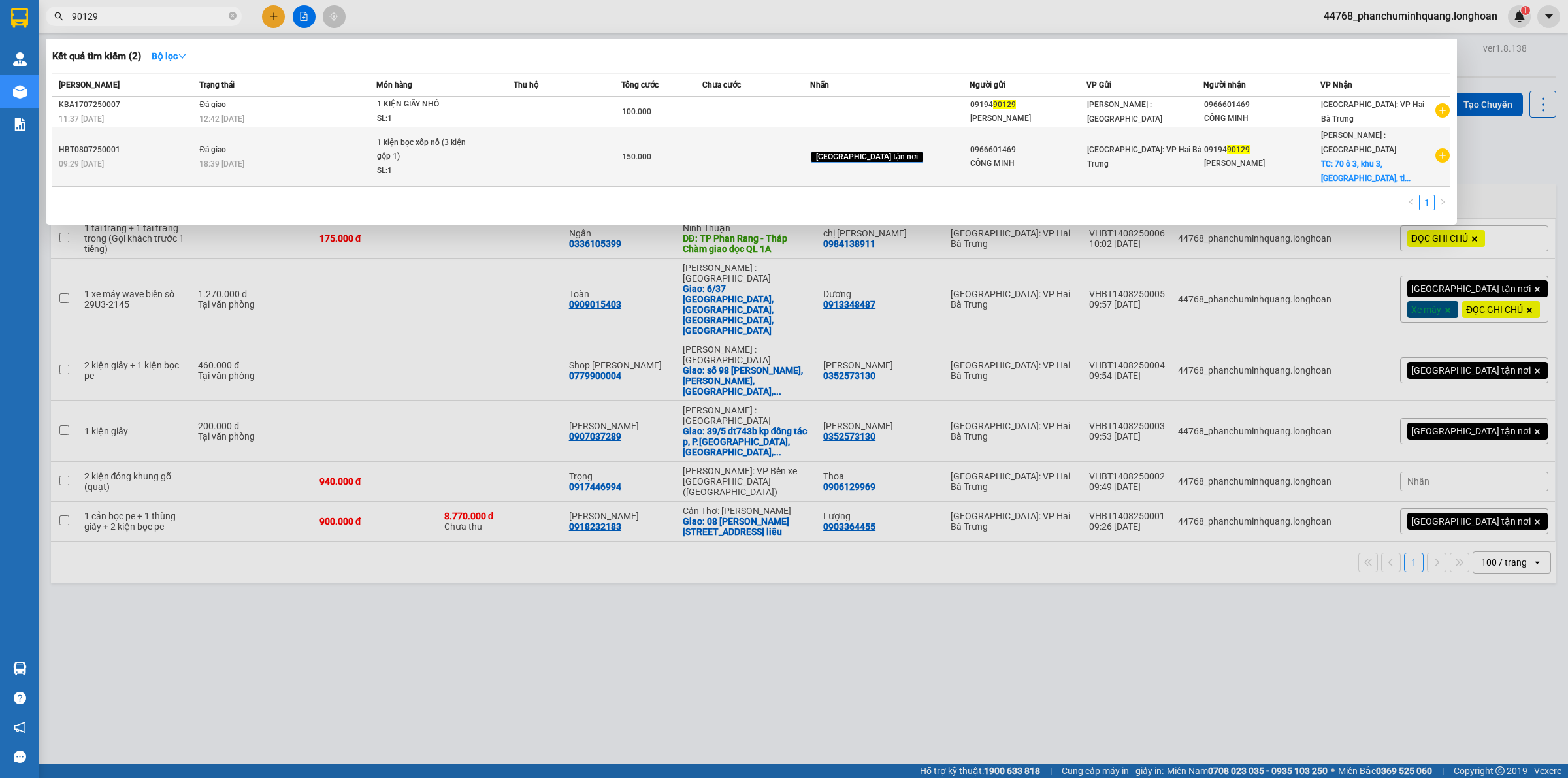
type input "90129"
click at [1440, 149] on icon "plus-circle" at bounding box center [1442, 155] width 14 height 14
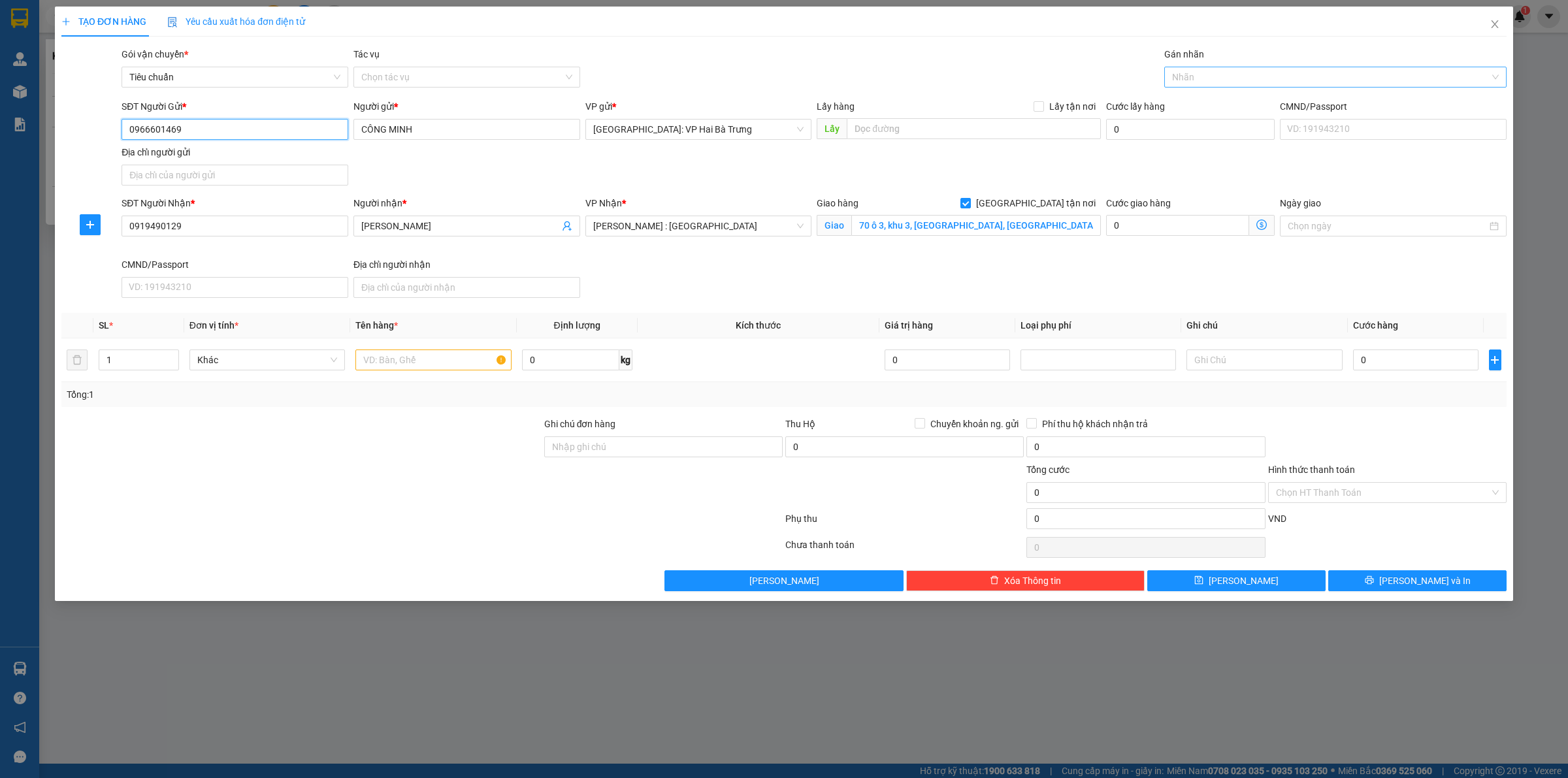
click at [1189, 82] on div at bounding box center [1328, 76] width 322 height 15
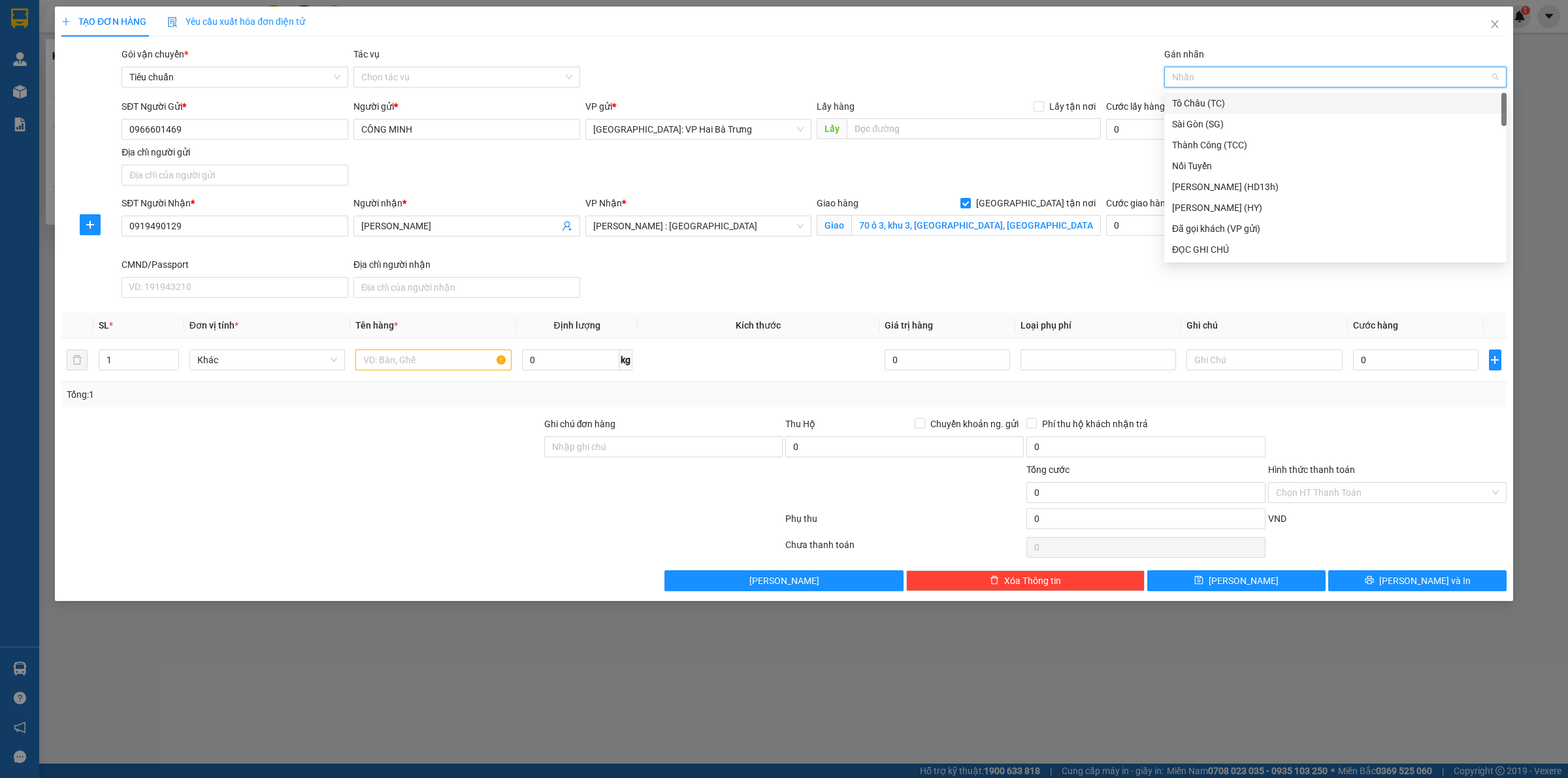
type input "G"
click at [1194, 250] on div "[GEOGRAPHIC_DATA] tận nơi" at bounding box center [1335, 250] width 327 height 14
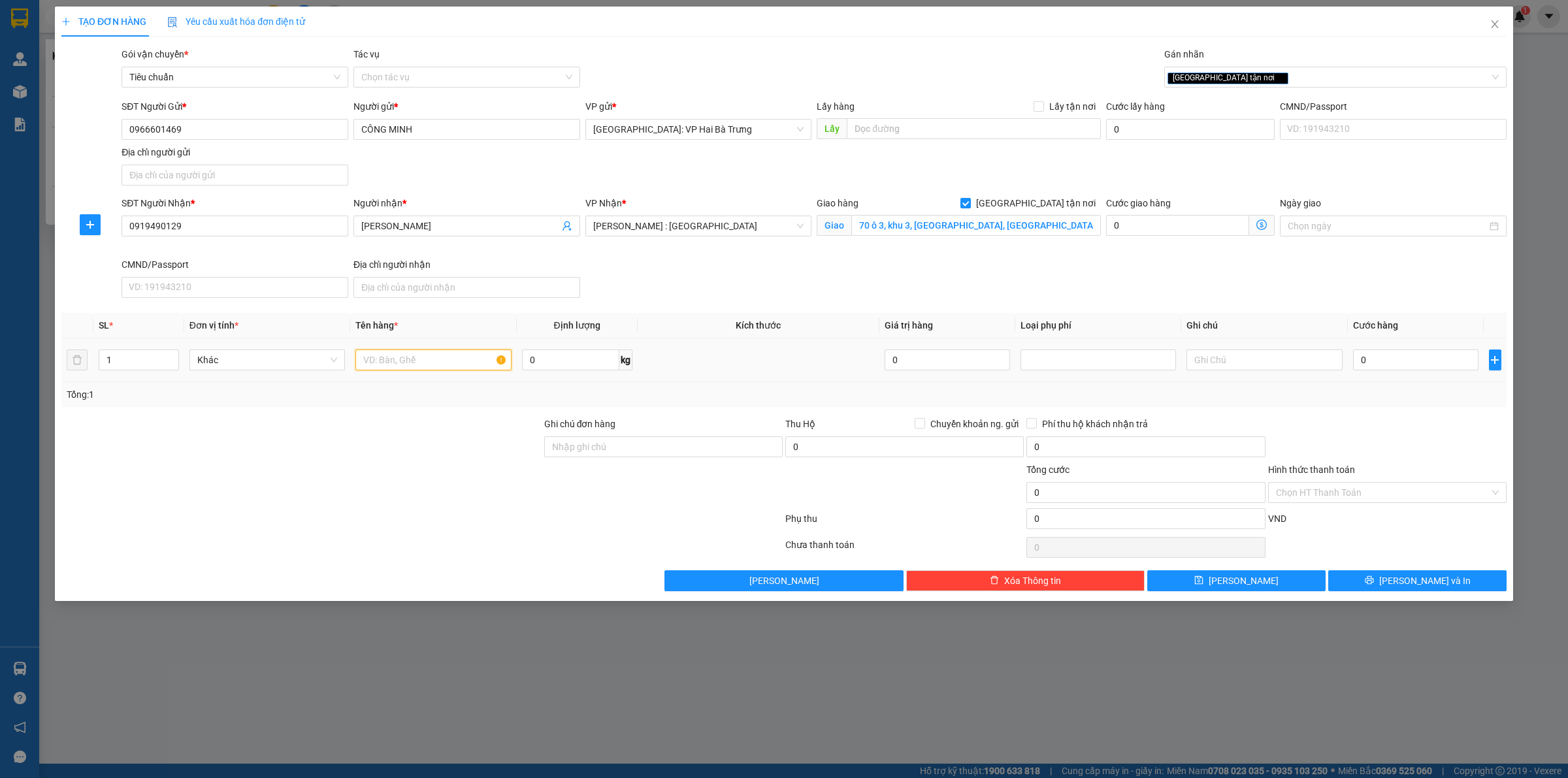
drag, startPoint x: 409, startPoint y: 363, endPoint x: 415, endPoint y: 355, distance: 10.0
click at [411, 360] on input "text" at bounding box center [433, 359] width 155 height 21
type input "1 kiện bọc pe"
click at [1396, 354] on input "0" at bounding box center [1416, 359] width 126 height 21
type input "1"
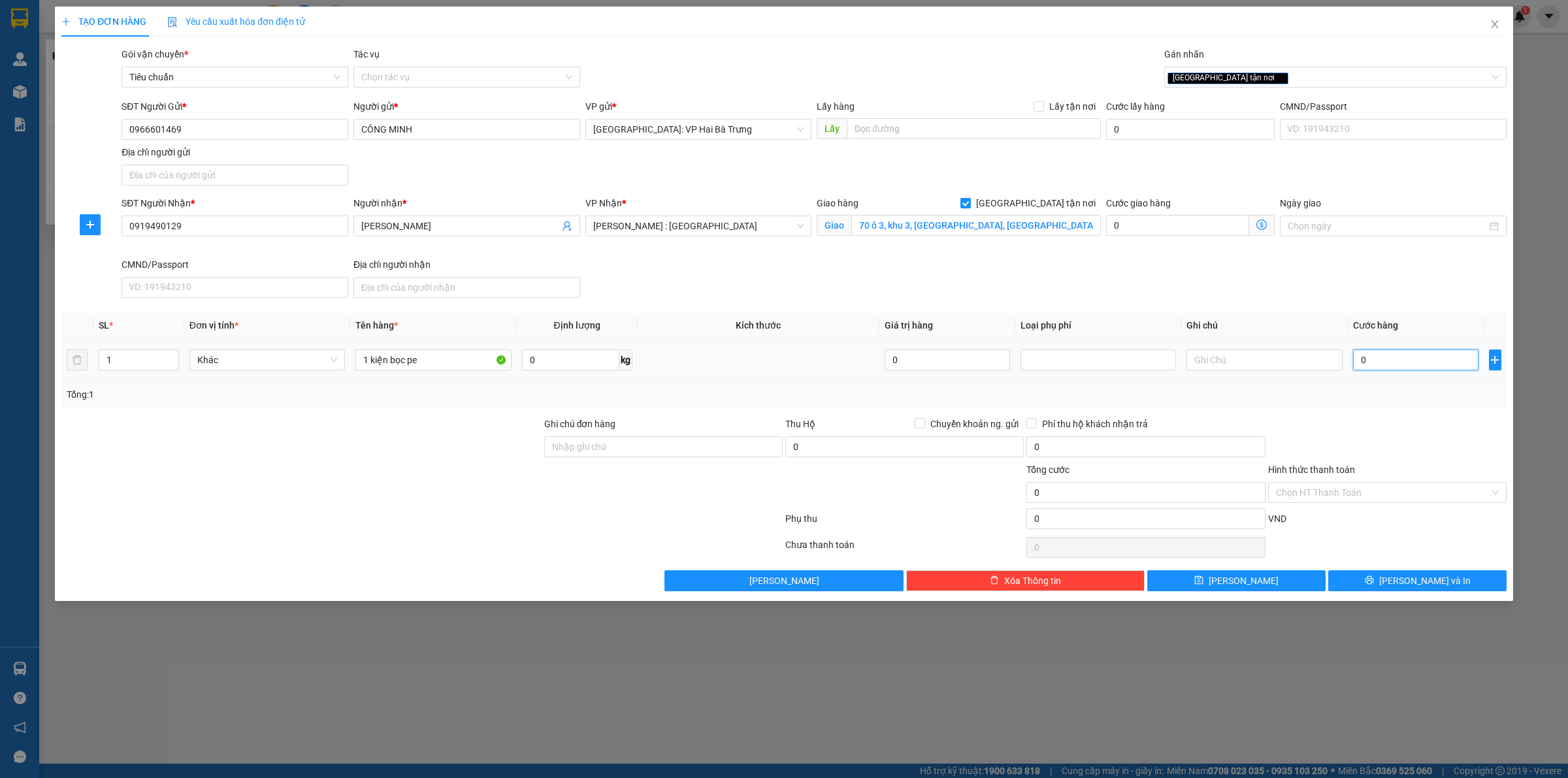
type input "1"
type input "15"
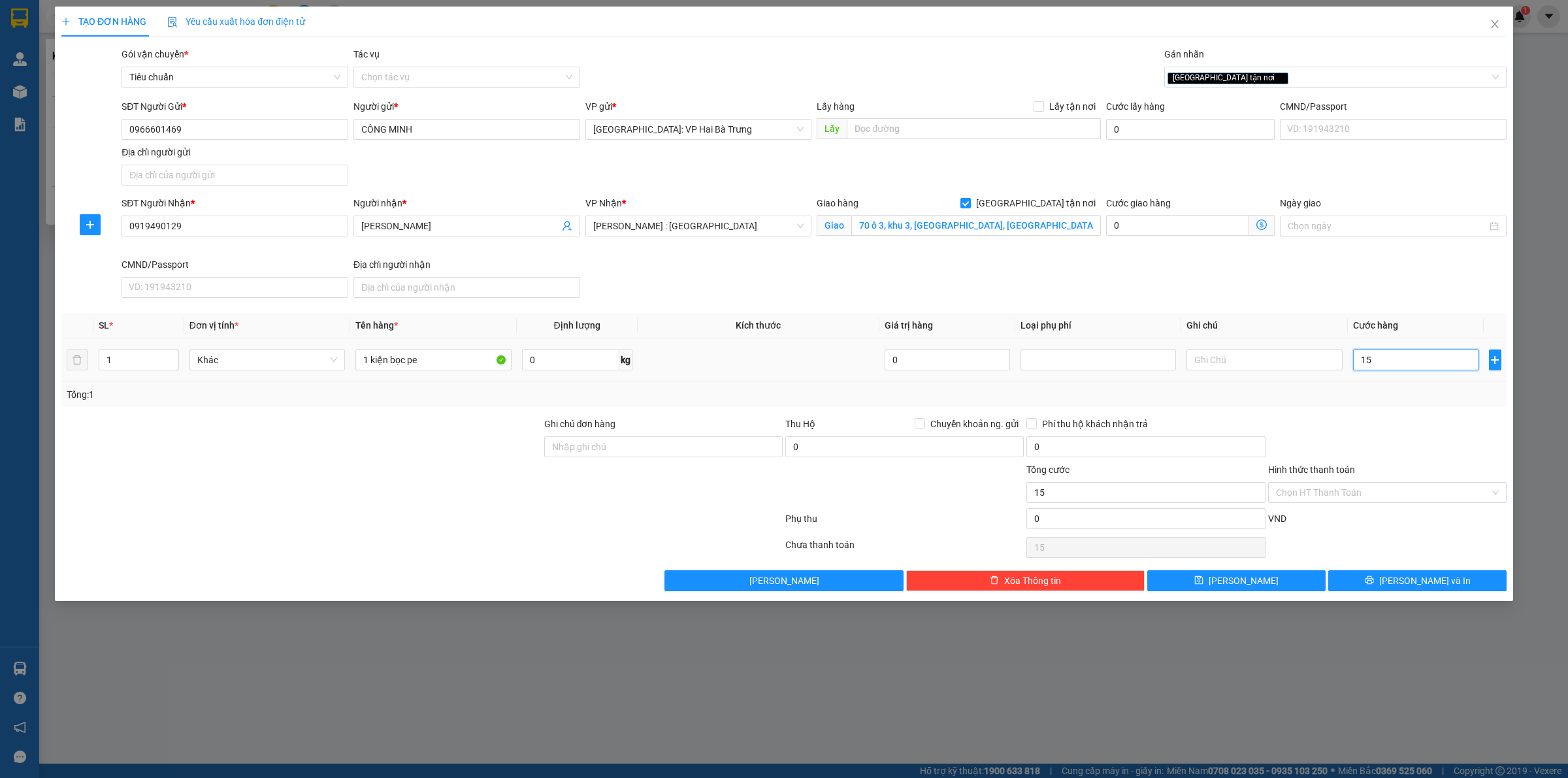
type input "150"
type input "1.500"
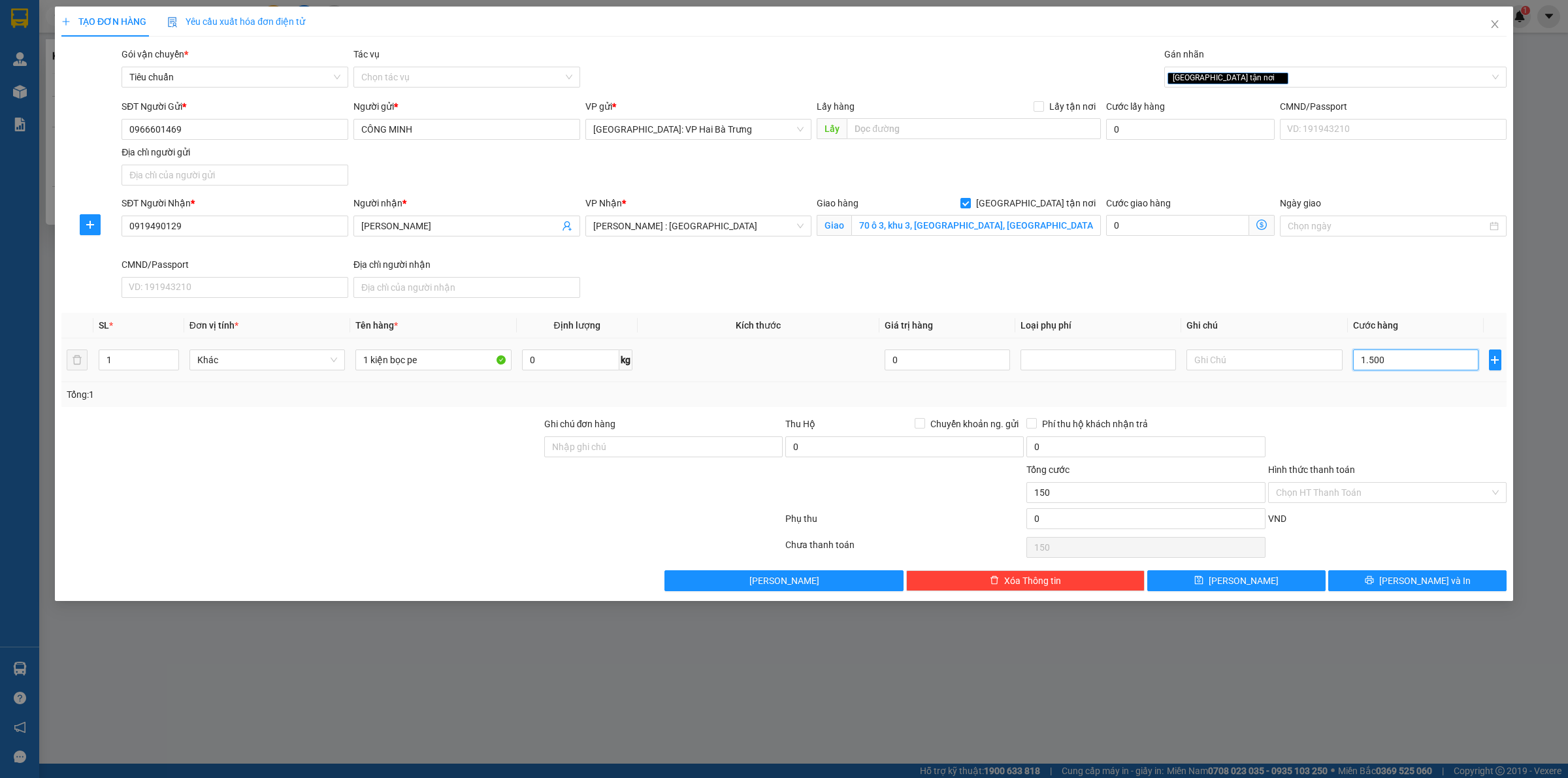
type input "1.500"
type input "15.000"
type input "150.000"
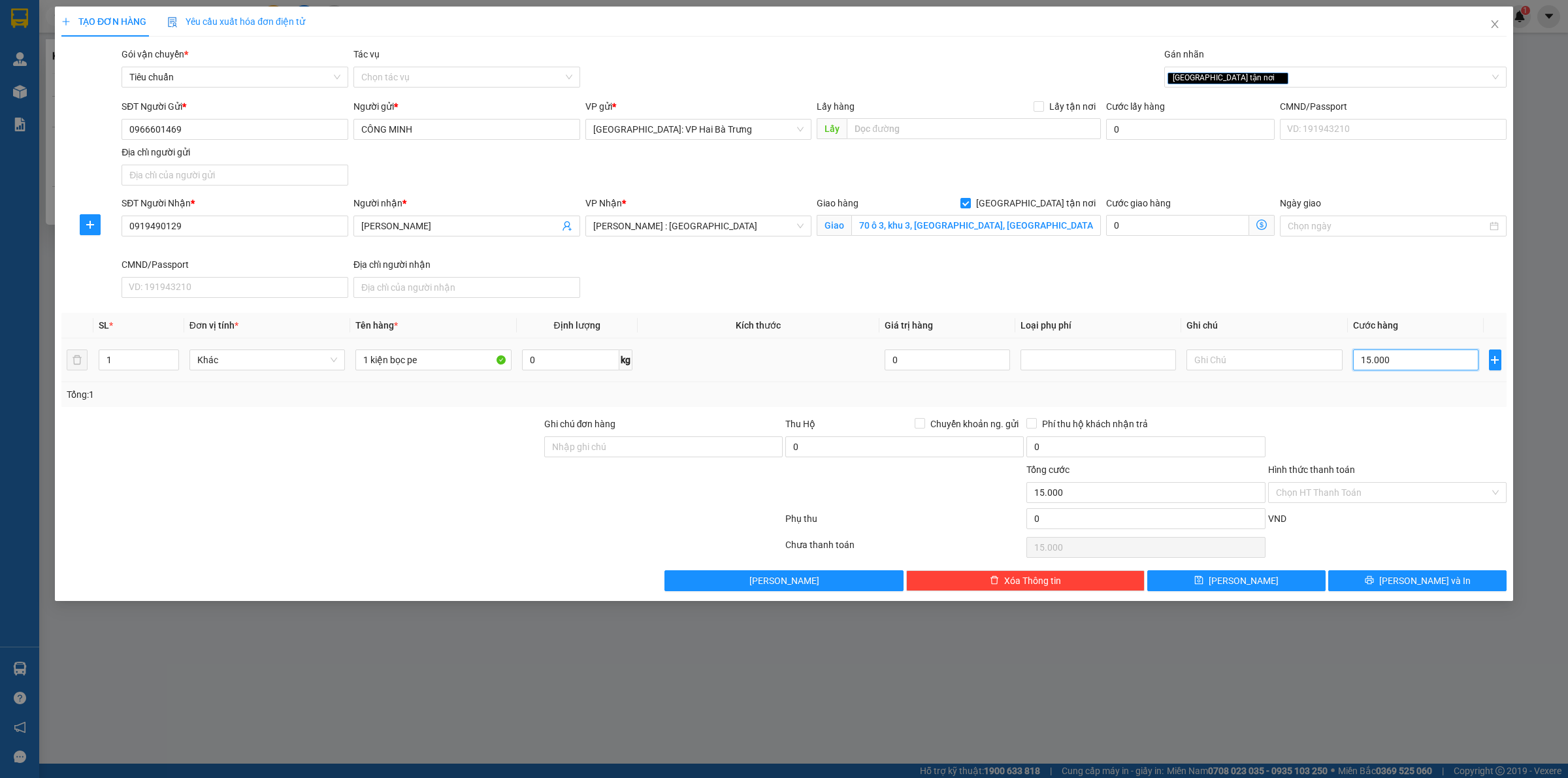
type input "150.000"
click at [1413, 579] on span "[PERSON_NAME] và In" at bounding box center [1425, 581] width 92 height 14
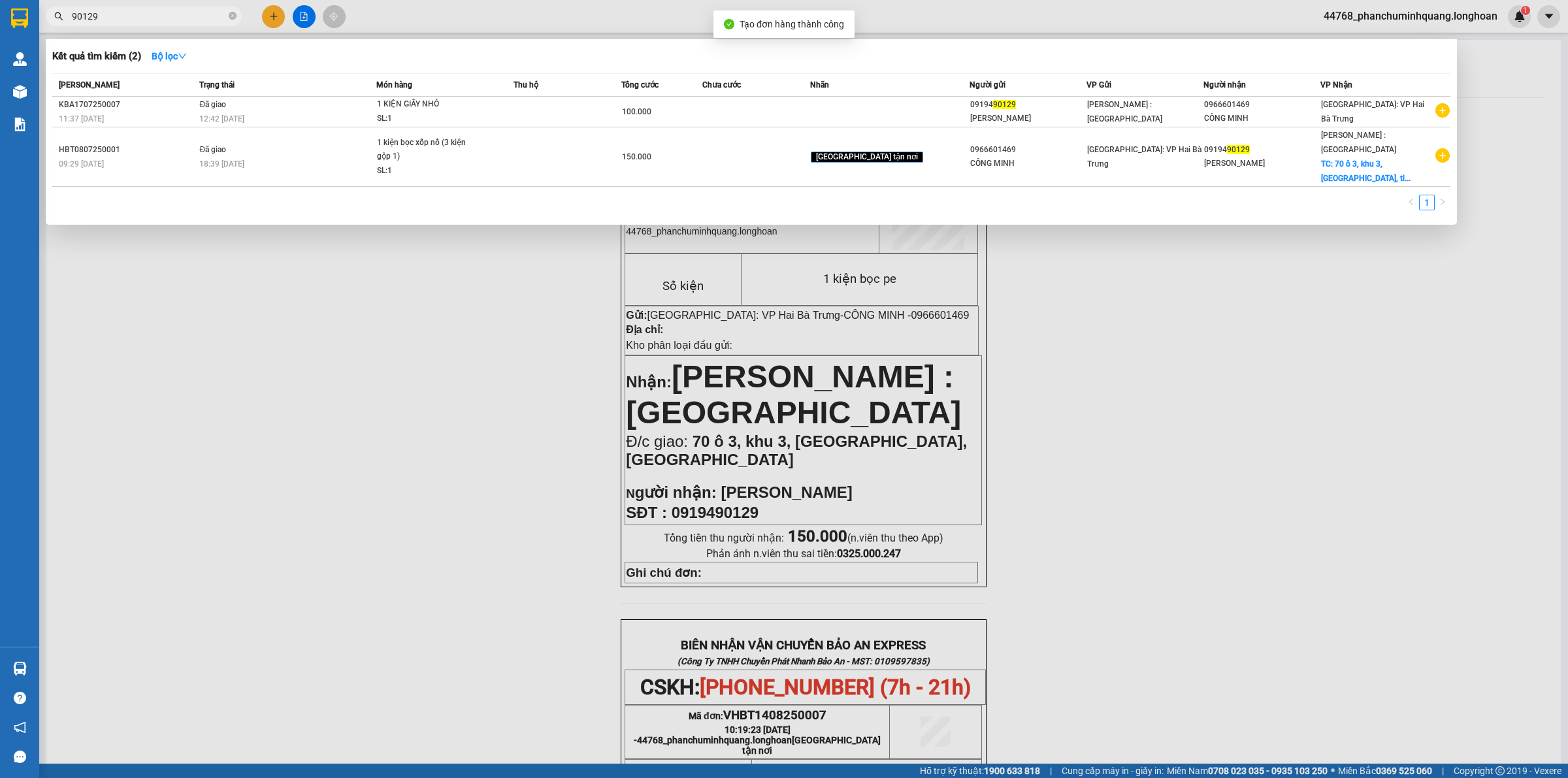
drag, startPoint x: 1184, startPoint y: 366, endPoint x: 892, endPoint y: 173, distance: 350.0
click at [1183, 363] on div at bounding box center [784, 389] width 1568 height 778
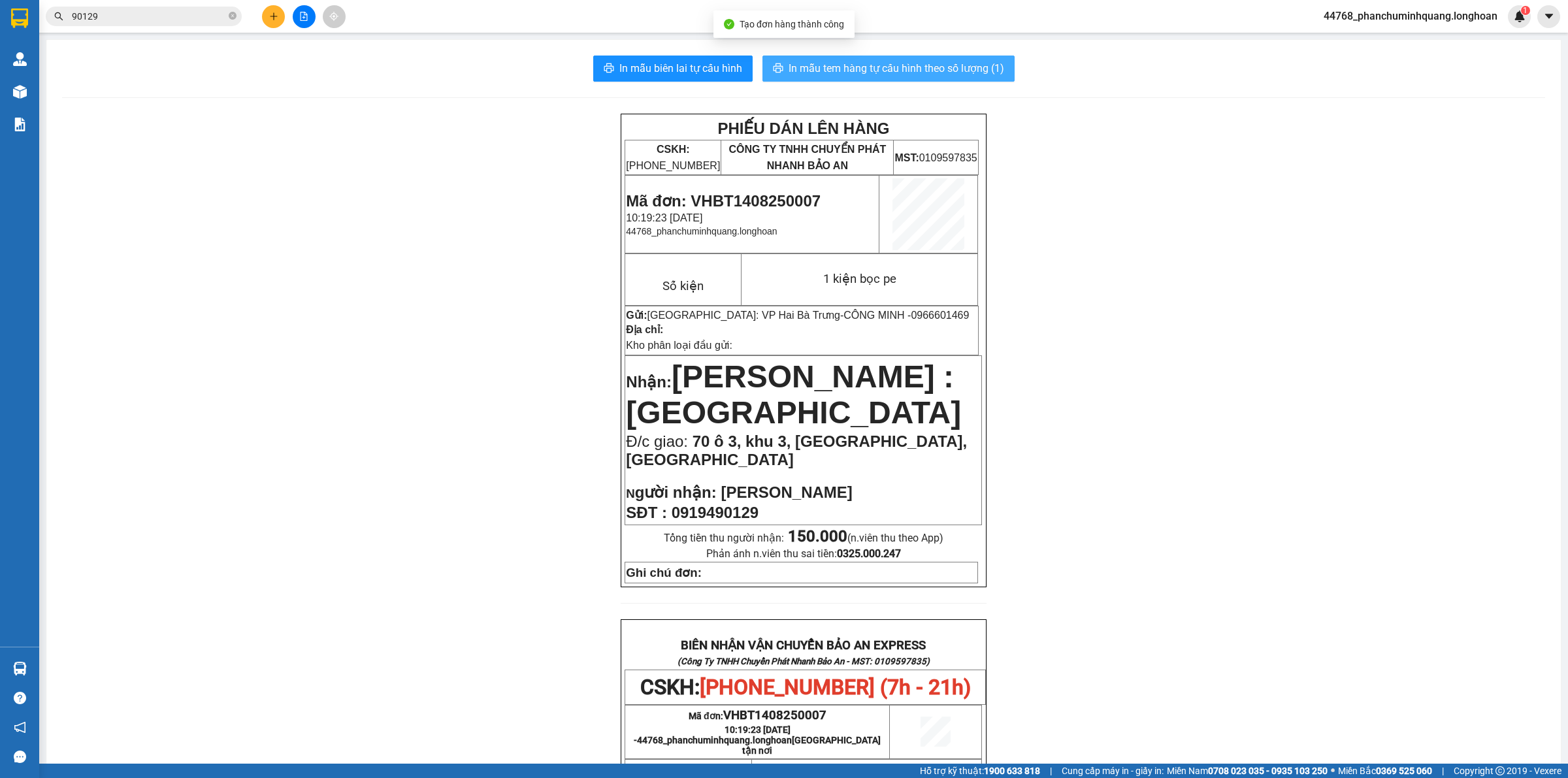
click at [802, 66] on span "In mẫu tem hàng tự cấu hình theo số lượng (1)" at bounding box center [896, 68] width 216 height 16
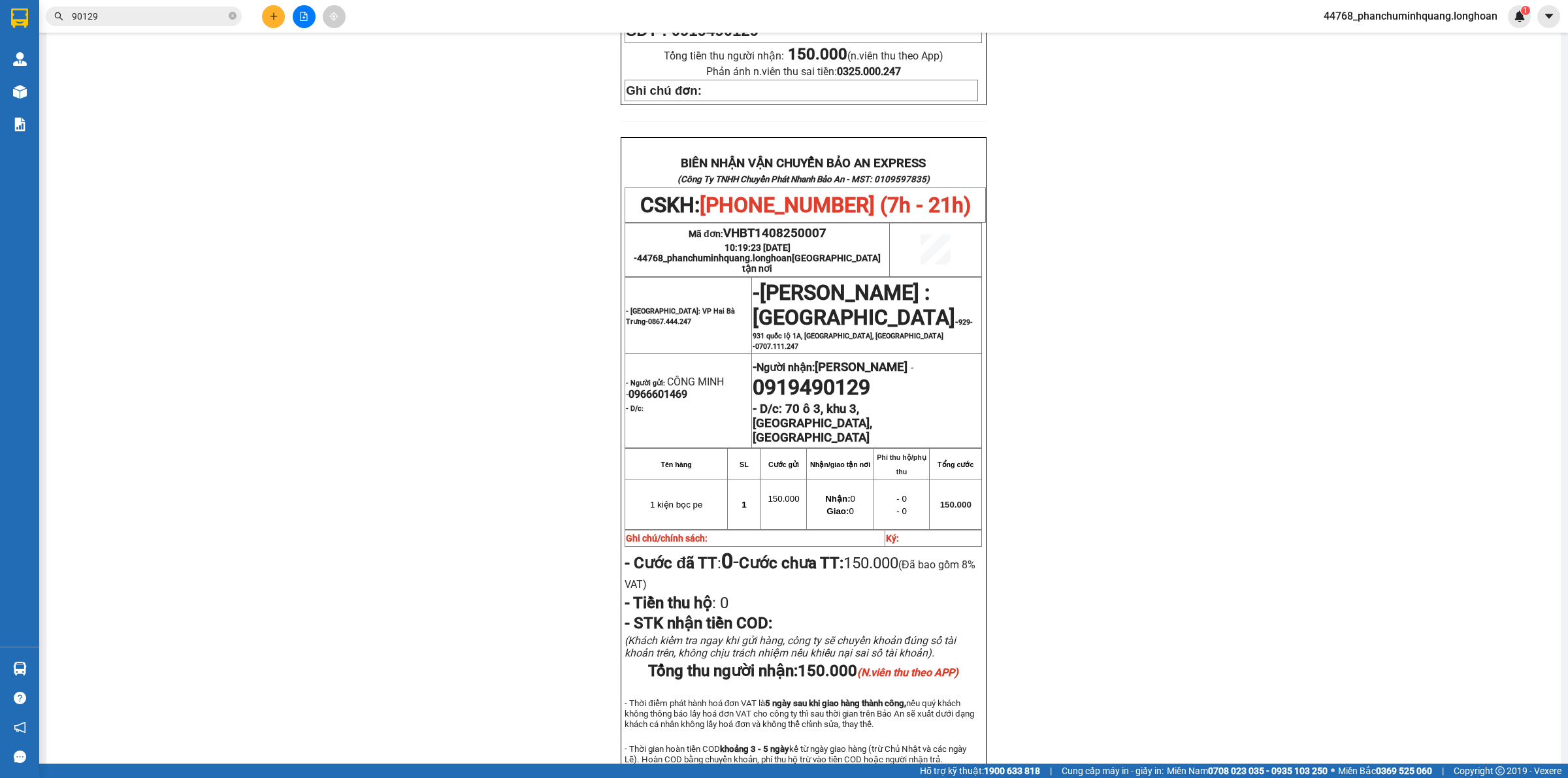
scroll to position [564, 0]
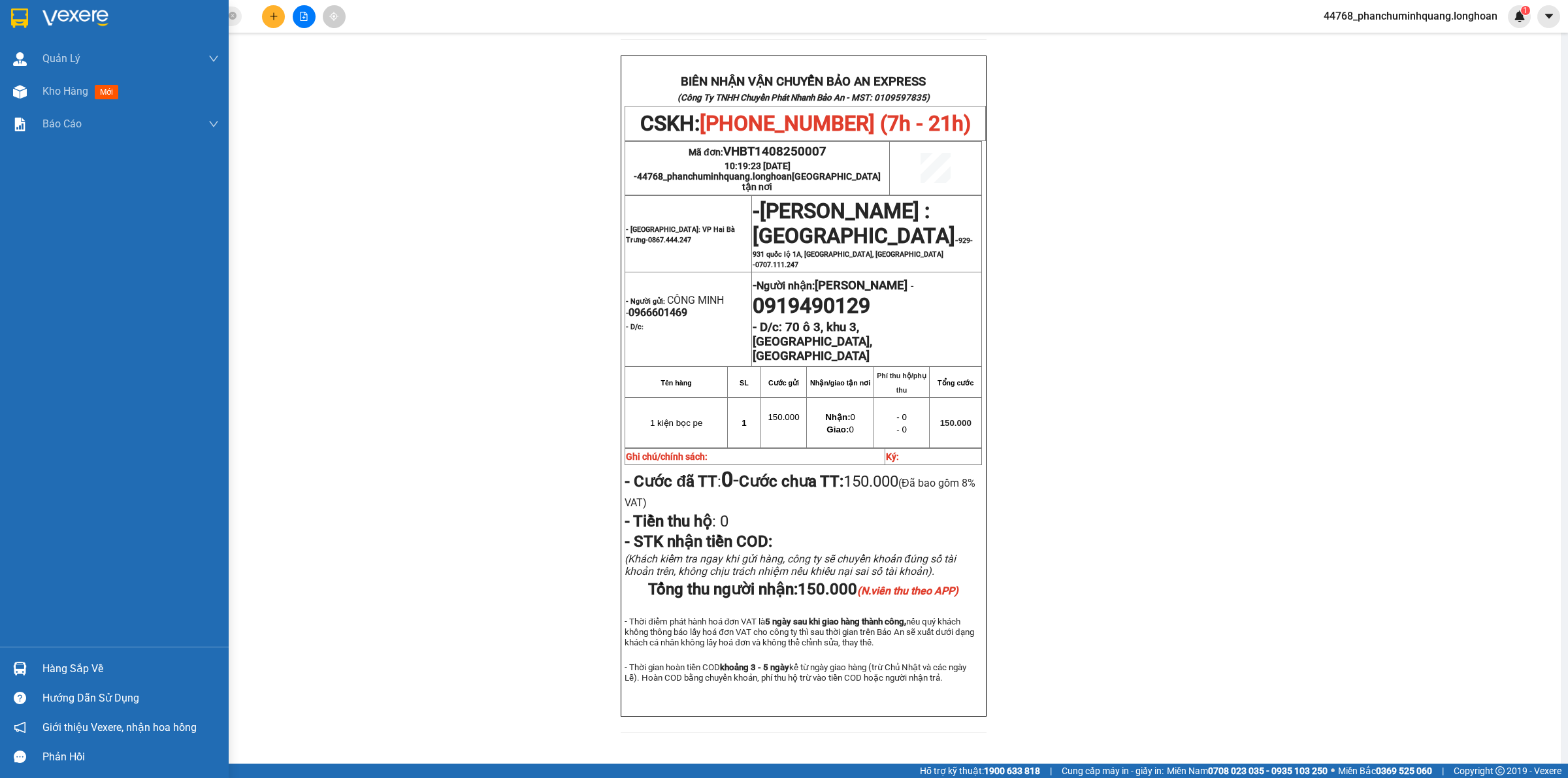
drag, startPoint x: 21, startPoint y: 10, endPoint x: 207, endPoint y: 0, distance: 186.3
click at [22, 8] on img at bounding box center [19, 18] width 17 height 20
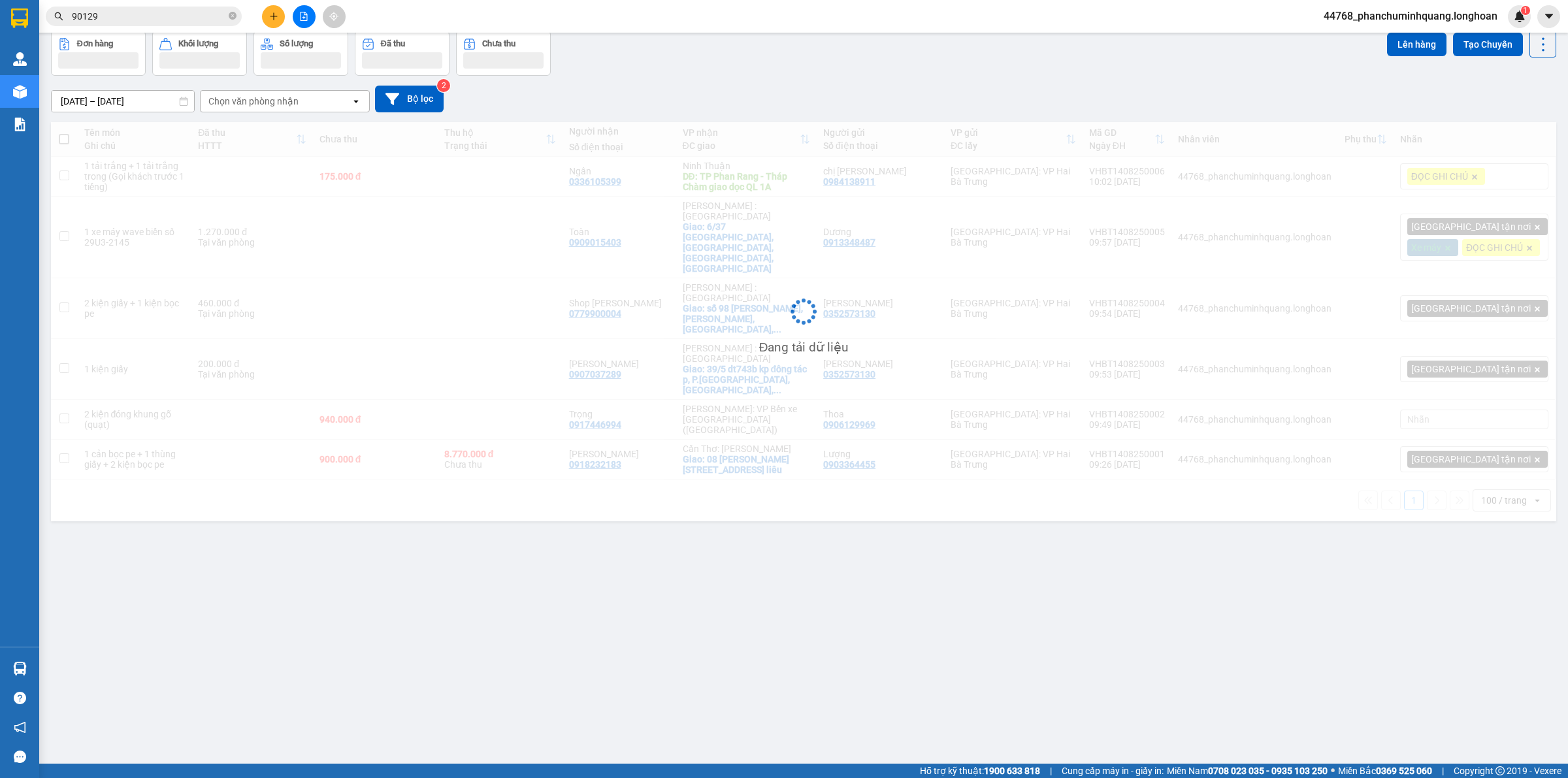
scroll to position [60, 0]
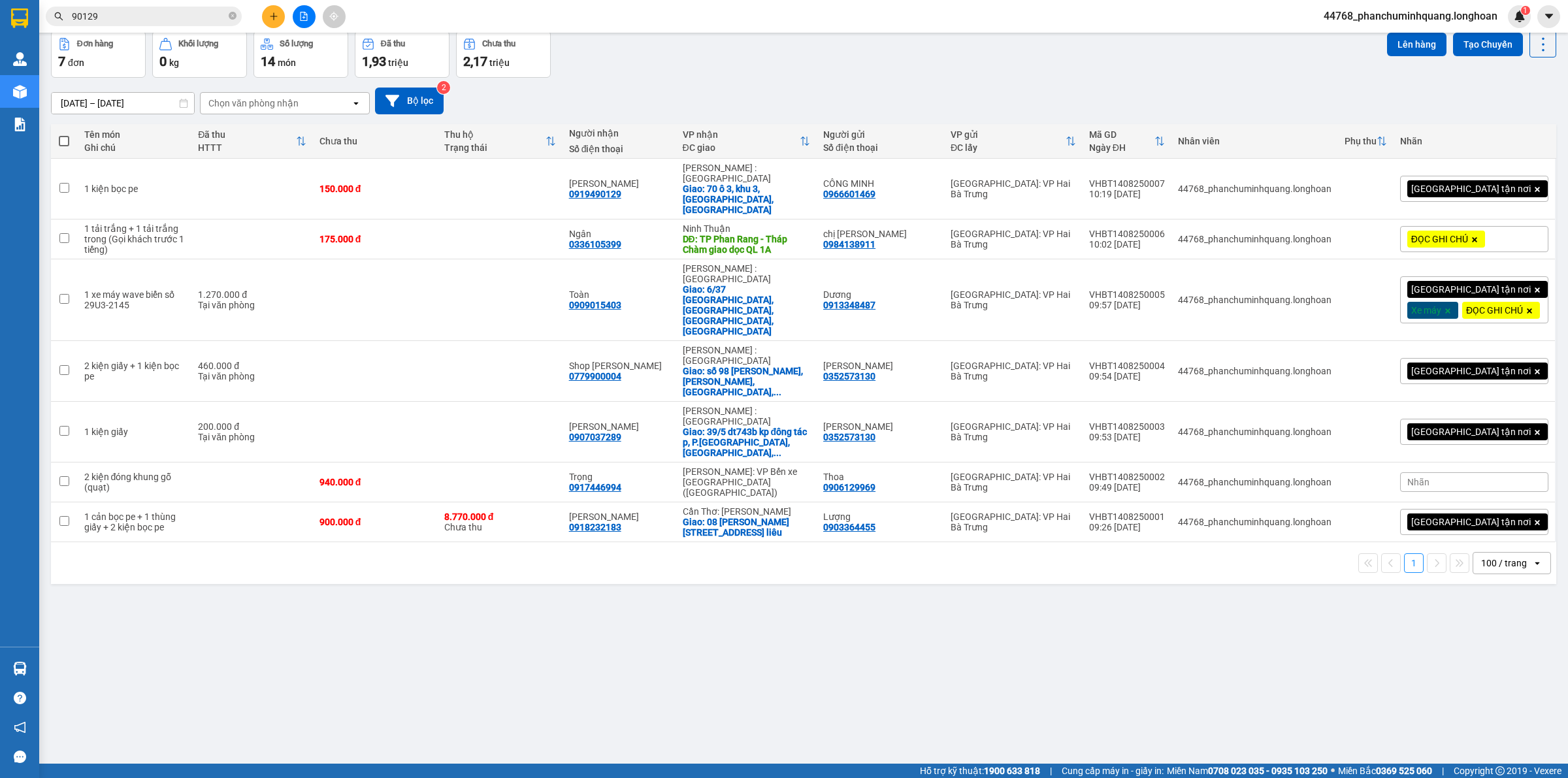
click at [277, 18] on icon "plus" at bounding box center [274, 16] width 9 height 9
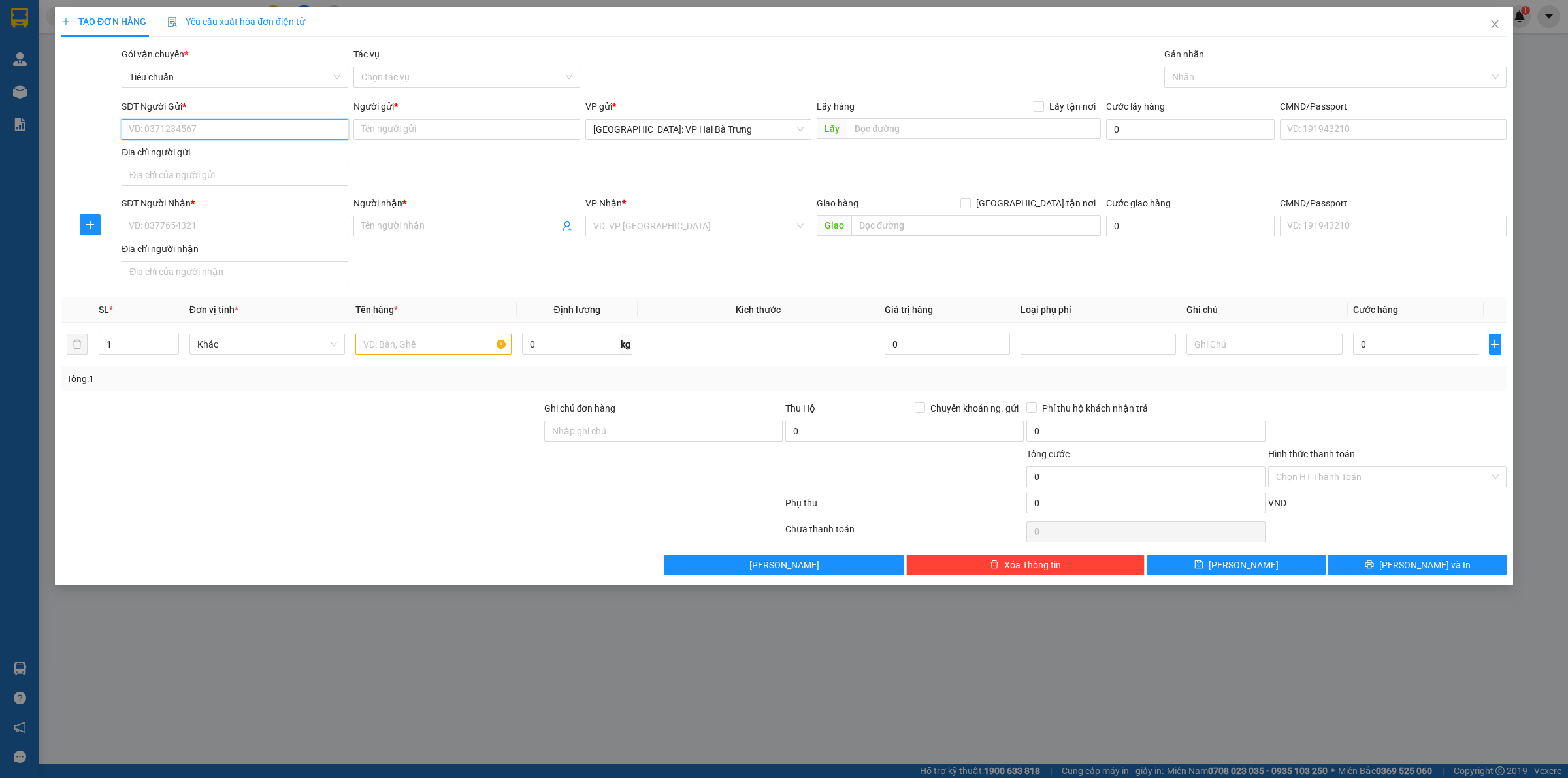
click at [305, 126] on input "SĐT Người Gửi *" at bounding box center [234, 128] width 226 height 21
type input "0382365986"
click at [318, 155] on div "0382365986 - tuấn hằng" at bounding box center [234, 156] width 211 height 14
type input "tuấn hằng"
checkbox input "true"
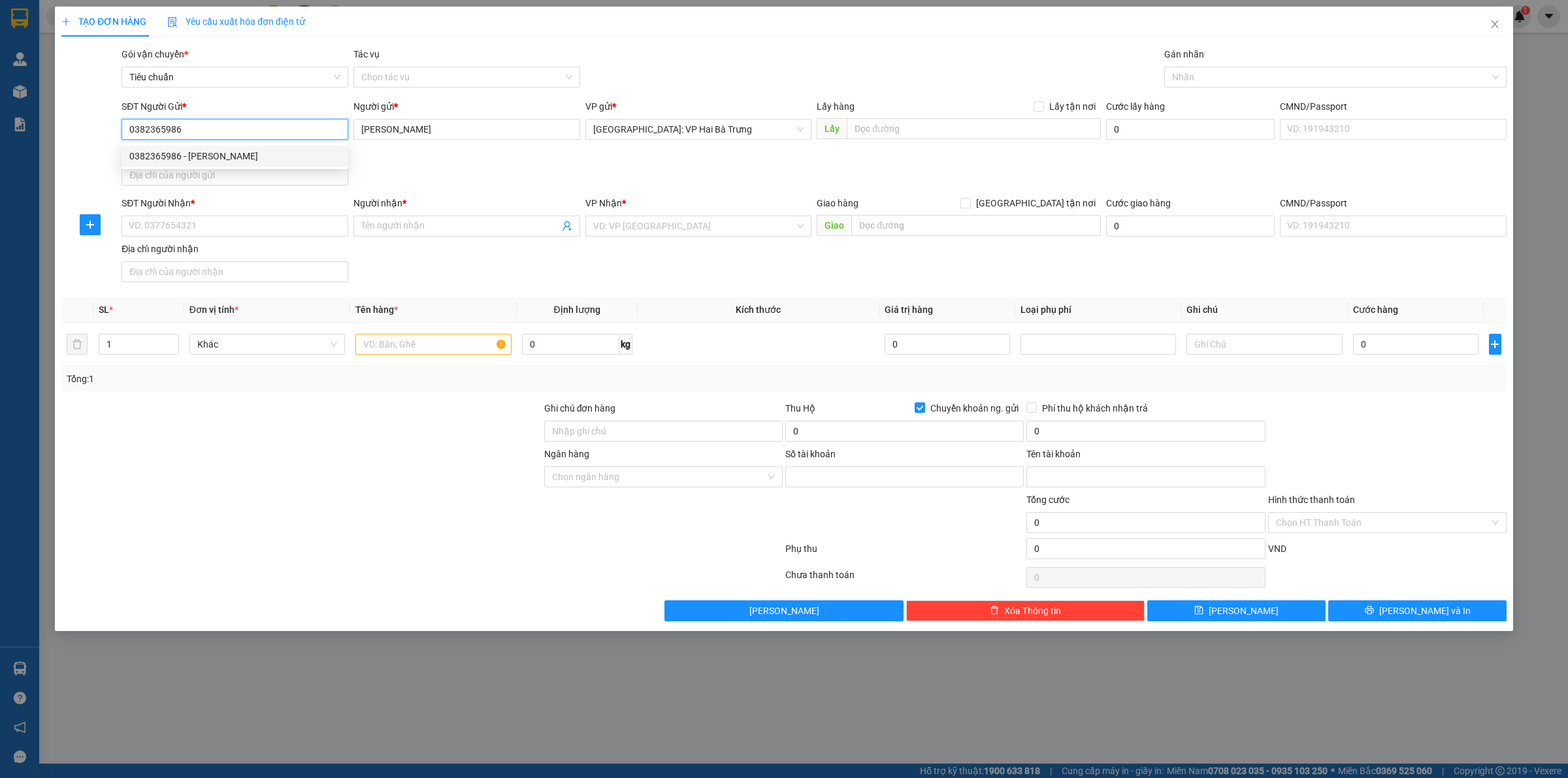
type input "7975365986"
type input "KIEU DUC TUAN"
type input "0382365986"
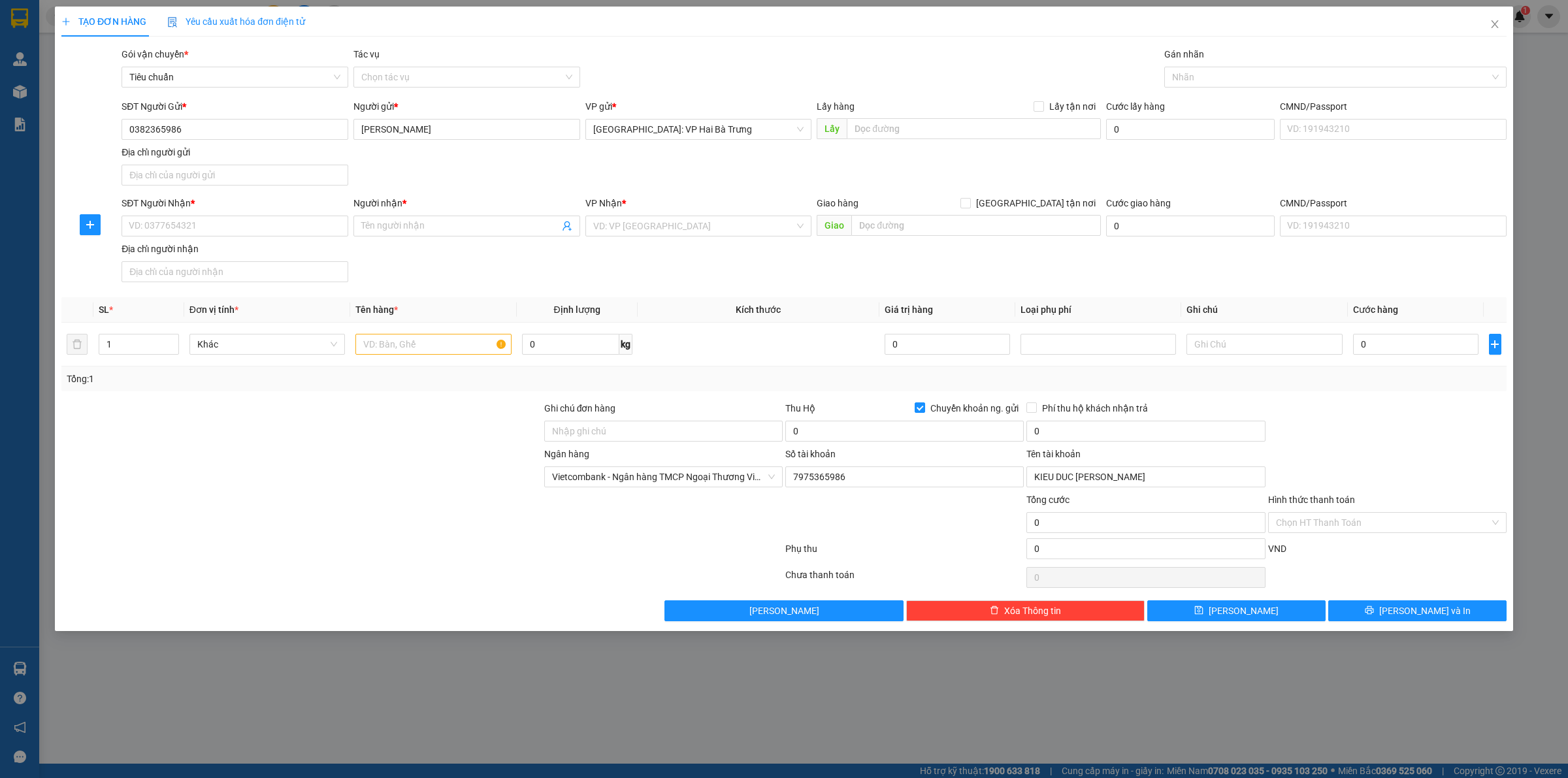
click at [313, 239] on div "SĐT Người Nhận * VD: 0377654321" at bounding box center [234, 218] width 226 height 46
click at [328, 231] on input "SĐT Người Nhận *" at bounding box center [234, 225] width 226 height 21
click at [422, 340] on input "text" at bounding box center [433, 344] width 155 height 21
click at [304, 217] on input "SĐT Người Nhận *" at bounding box center [234, 225] width 226 height 21
click at [304, 246] on div "0903922584 - Tuấn Hải" at bounding box center [234, 253] width 211 height 14
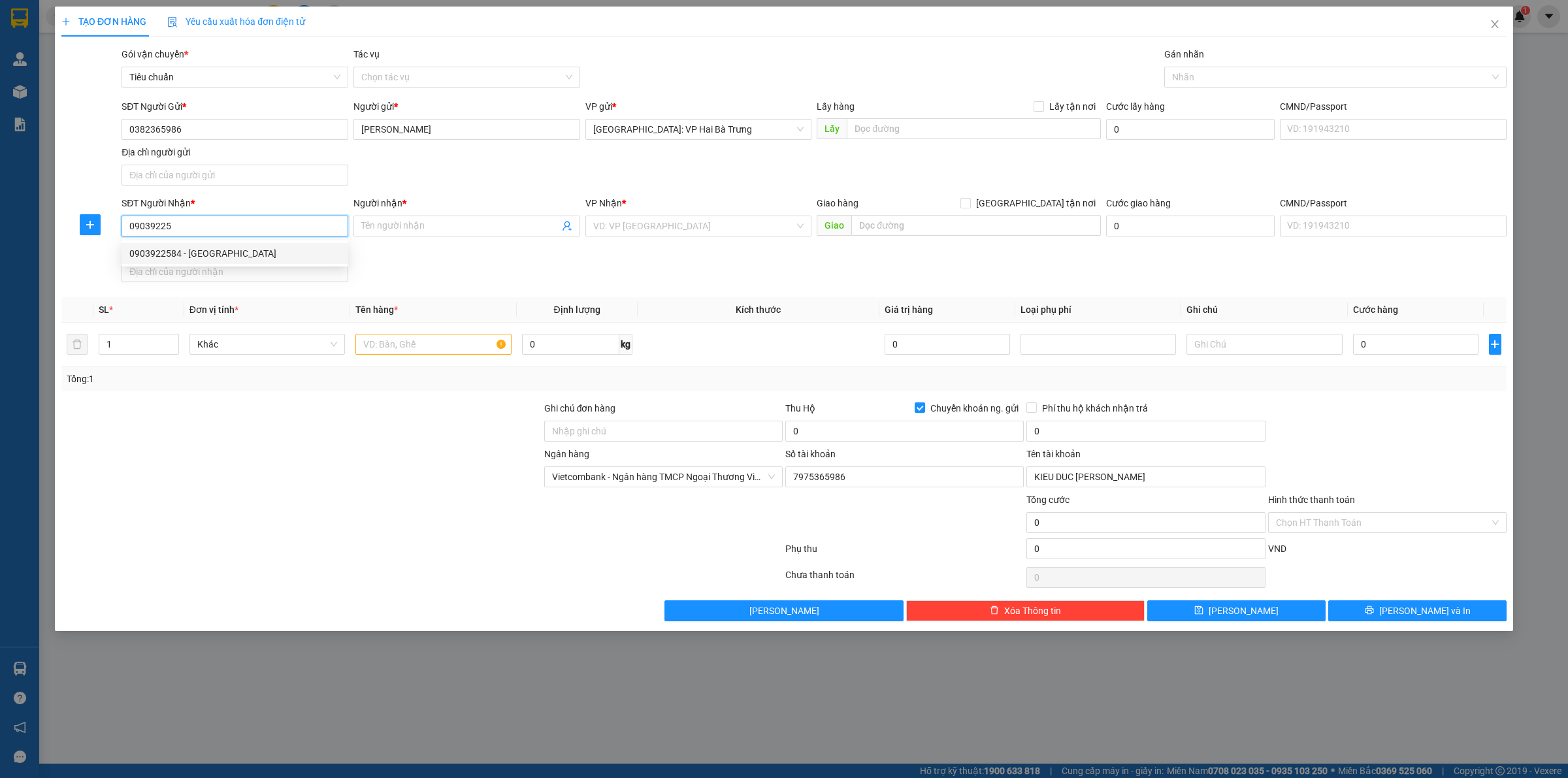
type input "0903922584"
type input "Tuấn Hải"
checkbox input "true"
type input "Số 20 Đường Số 1 ,Phường Phú Hòa,Thủ Dầu 1,BÌNH DƯƠNG"
checkbox input "false"
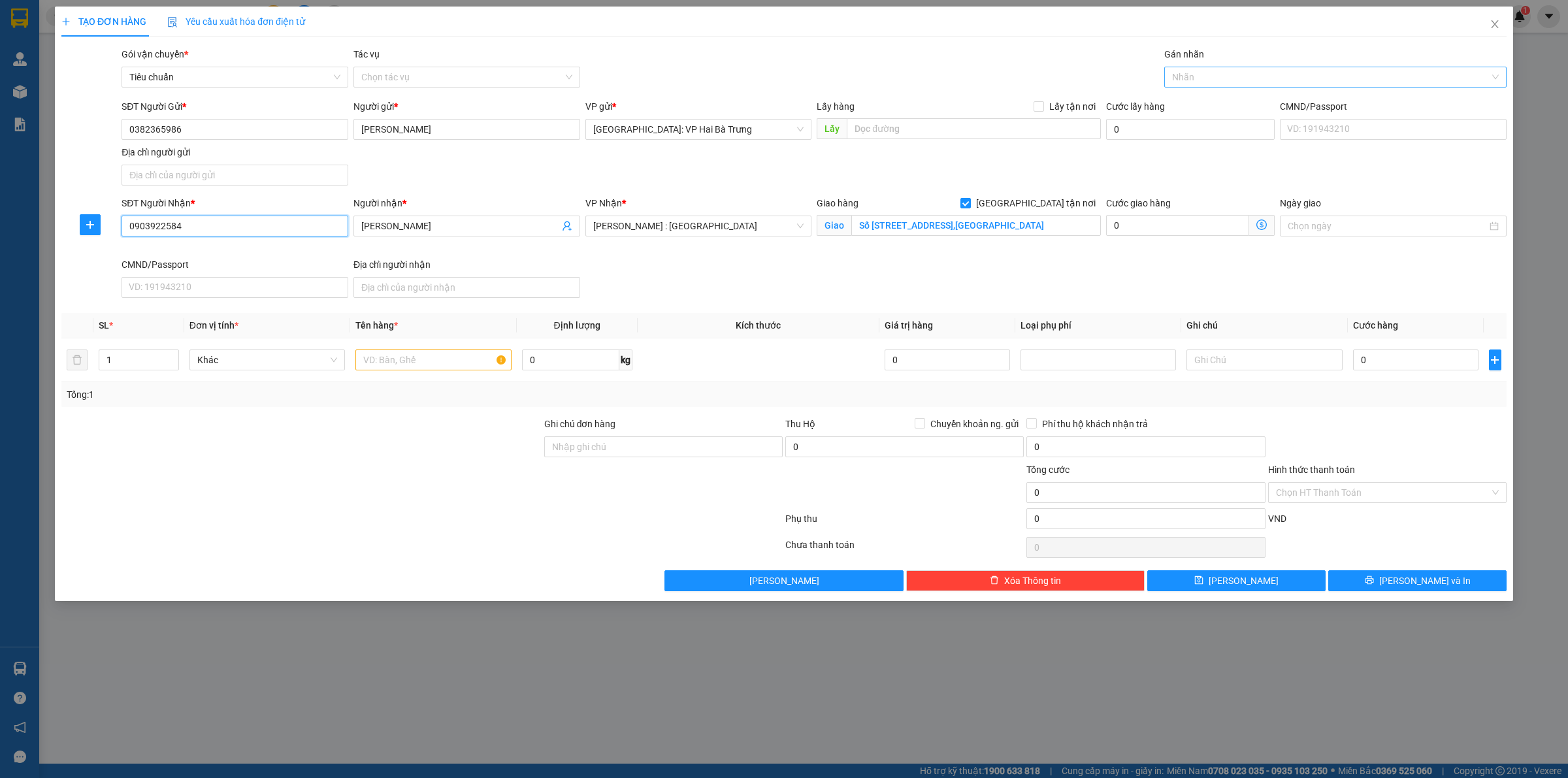
click at [1214, 76] on div at bounding box center [1328, 76] width 322 height 15
type input "0903922584"
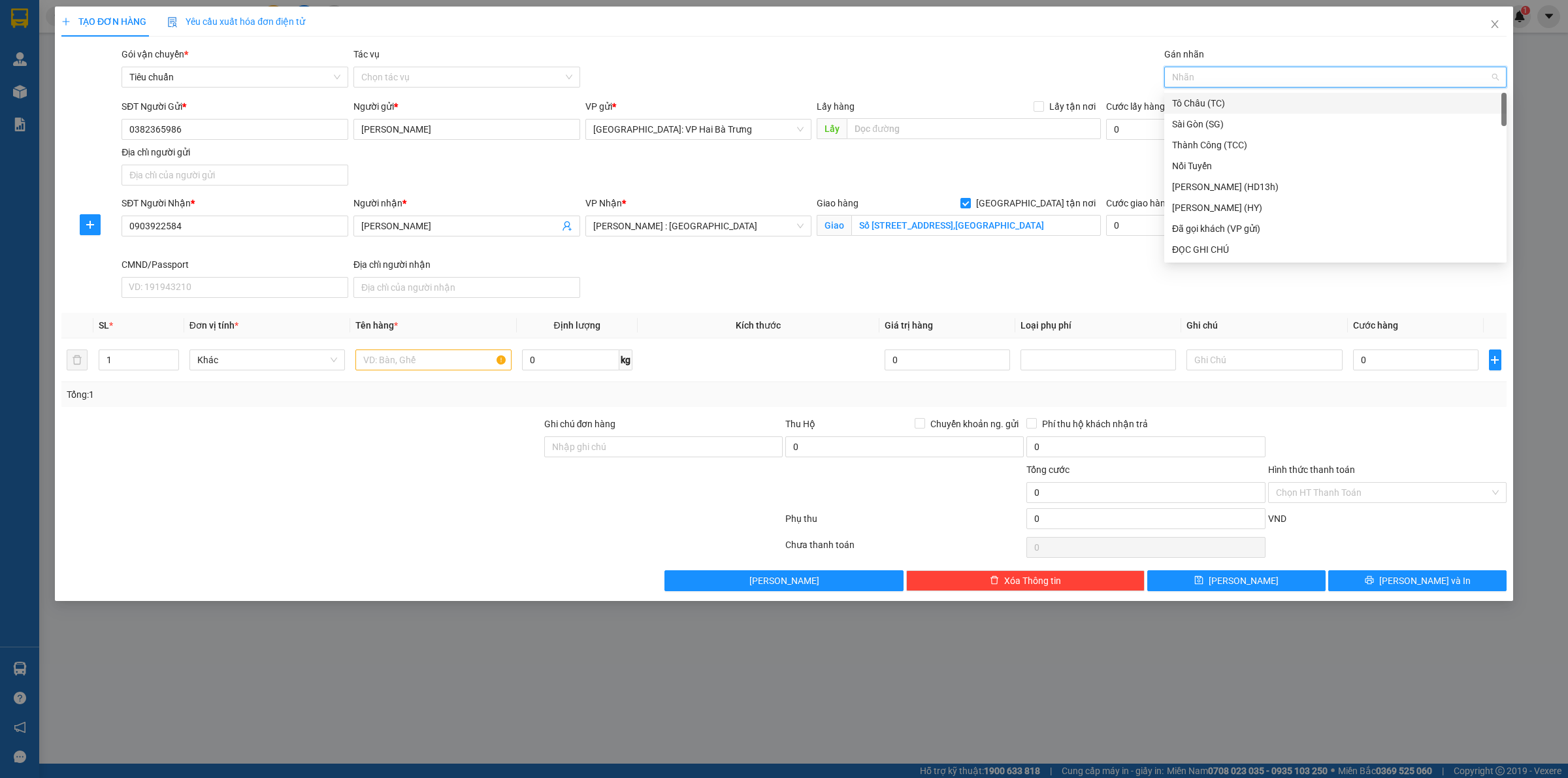
type input "G"
click at [1194, 246] on div "[GEOGRAPHIC_DATA] tận nơi" at bounding box center [1335, 250] width 327 height 14
click at [464, 357] on input "text" at bounding box center [433, 359] width 155 height 21
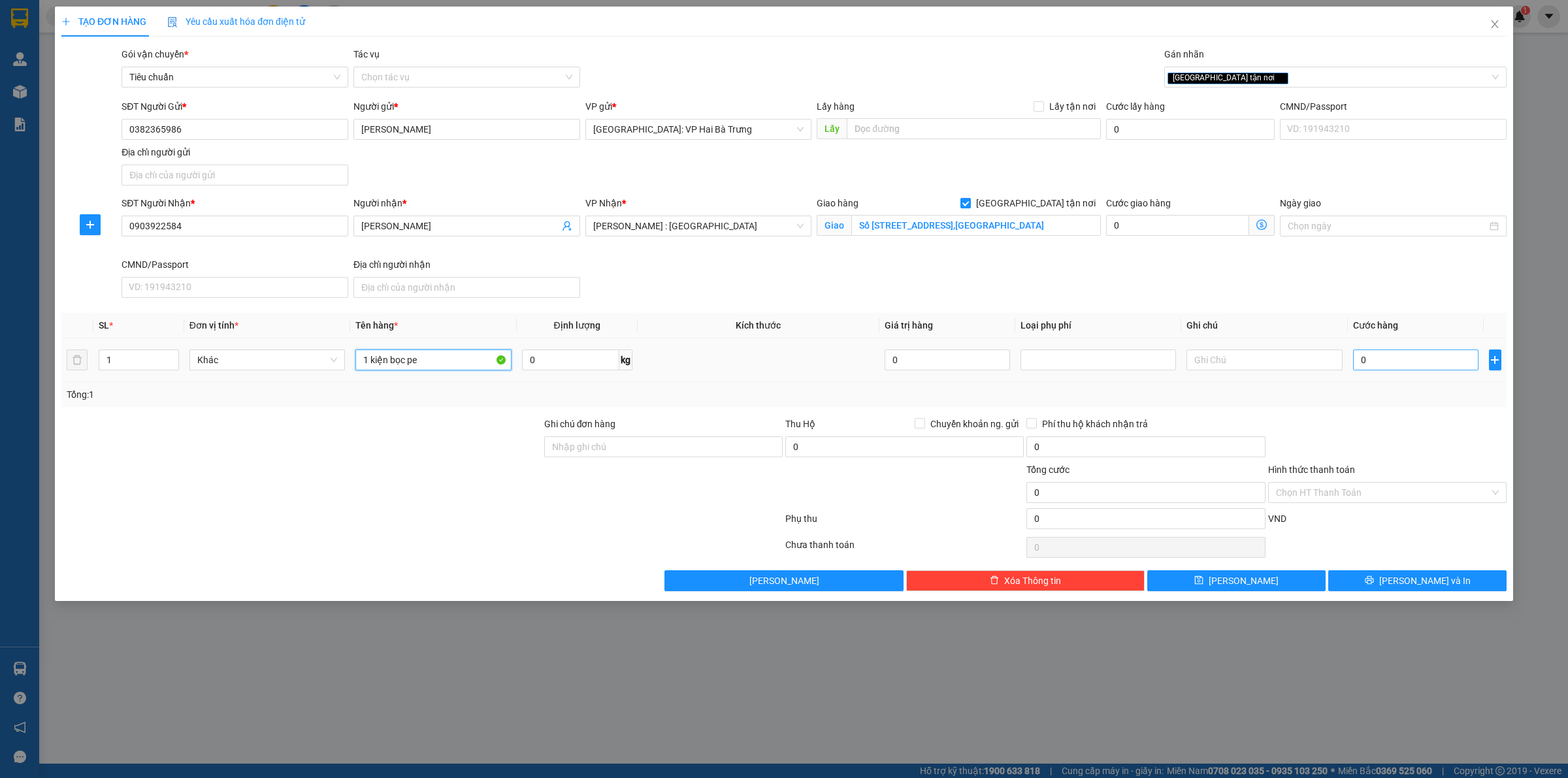
type input "1 kiện bọc pe"
click at [1405, 354] on input "0" at bounding box center [1416, 359] width 126 height 21
type input "2"
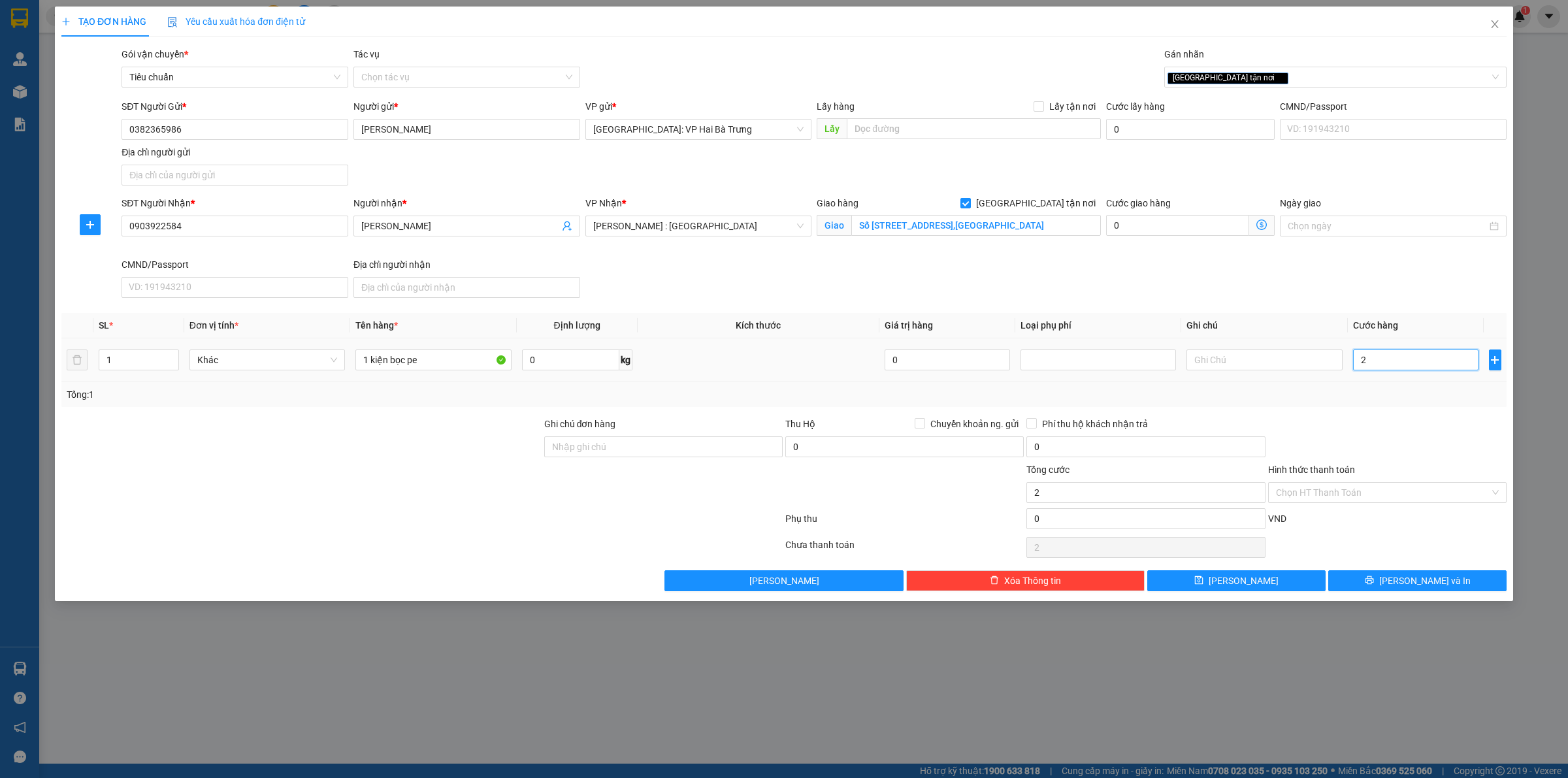
type input "22"
type input "225"
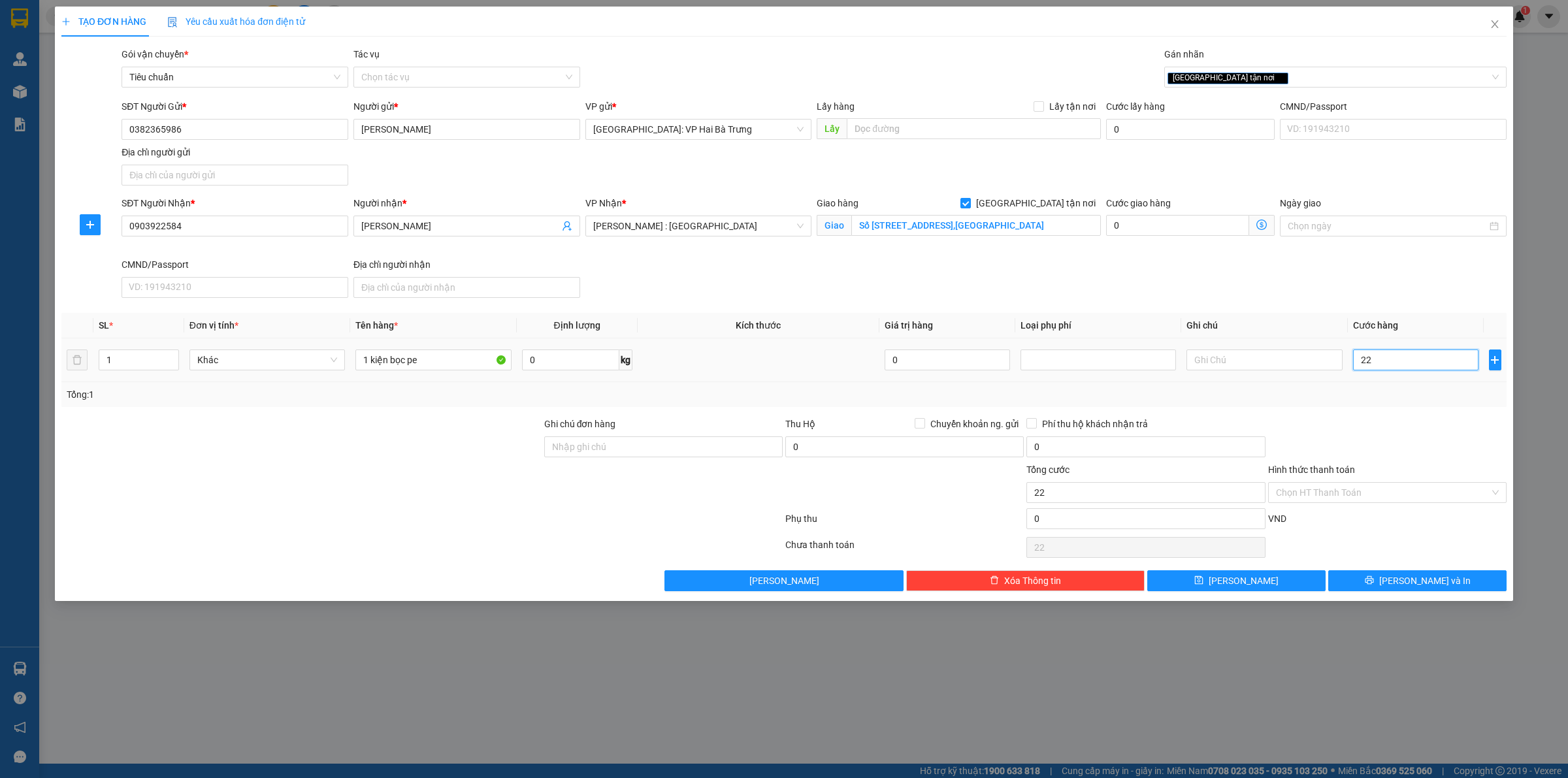
type input "225"
type input "2.250"
type input "22.500"
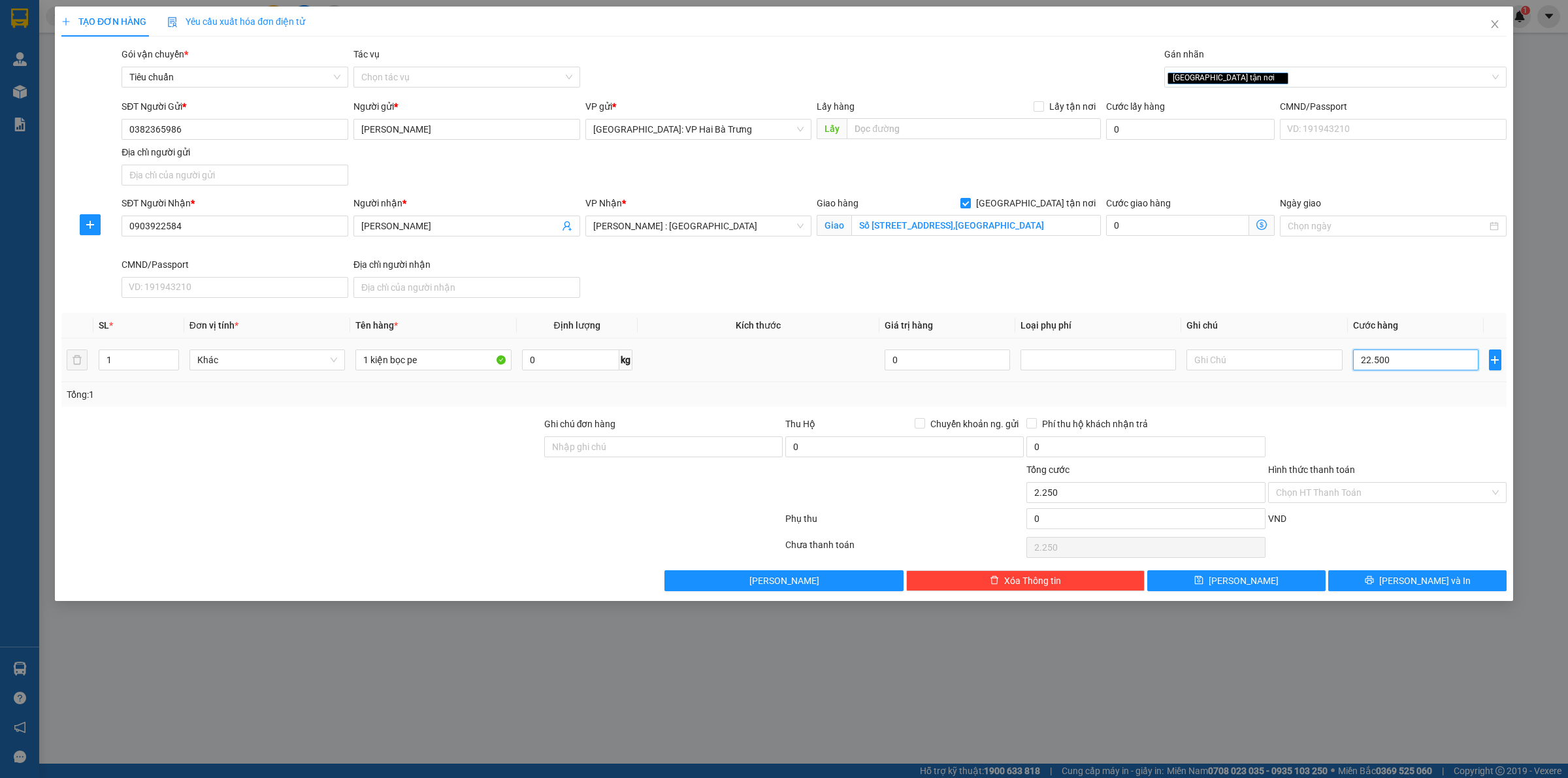
type input "22.500"
type input "225.000"
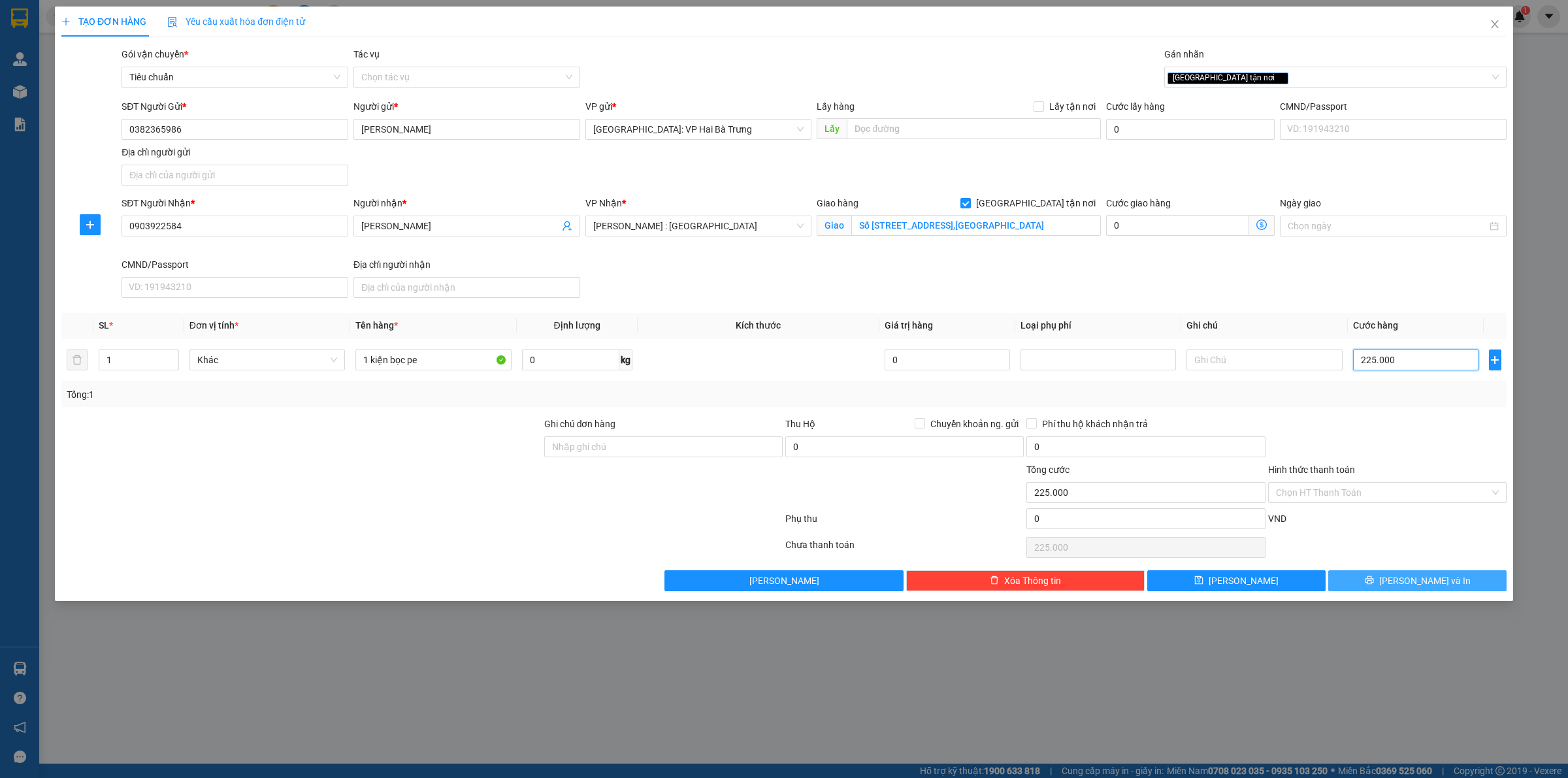
type input "225.000"
click at [1396, 572] on button "[PERSON_NAME] và In" at bounding box center [1417, 580] width 179 height 21
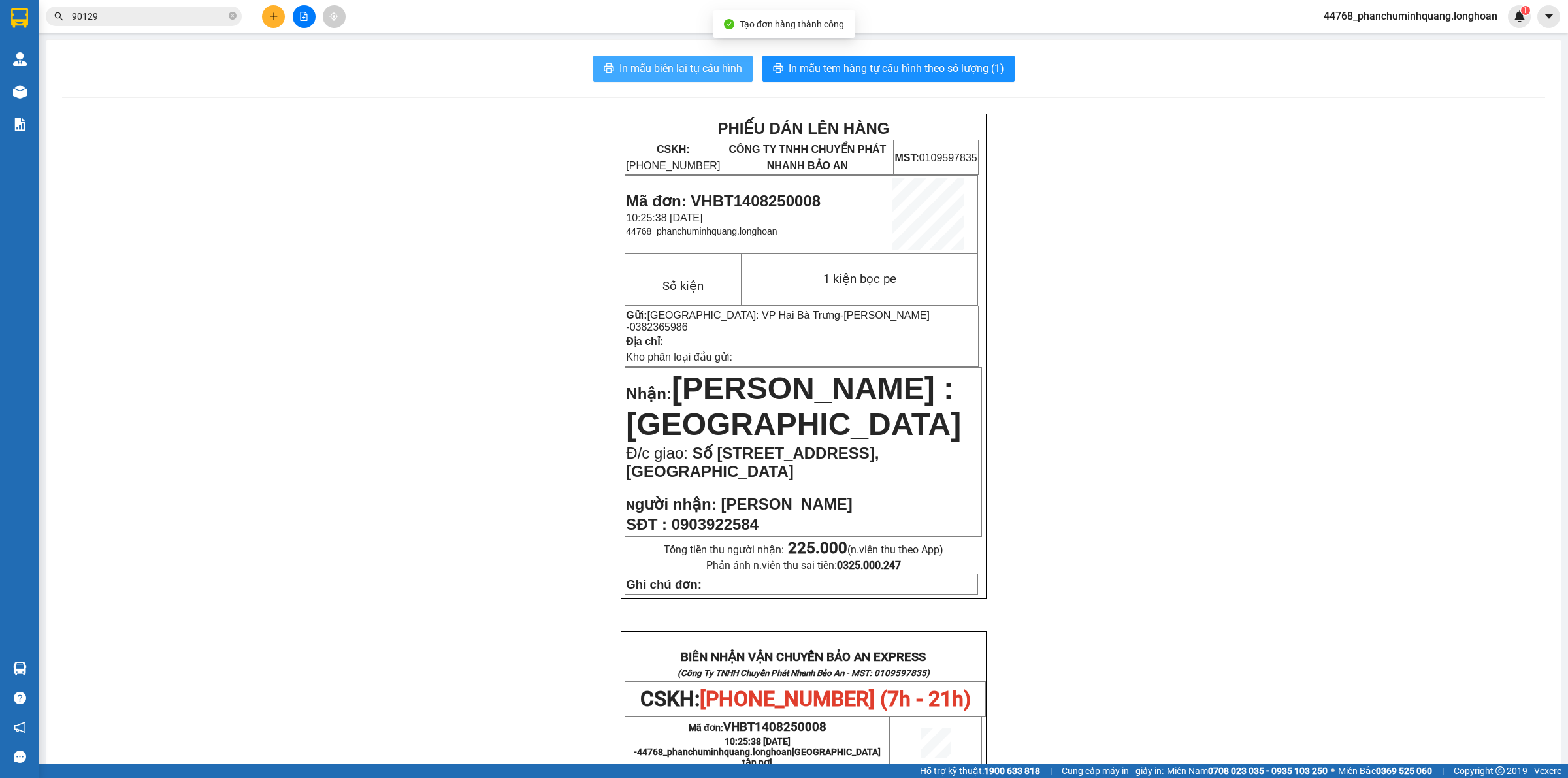
click at [692, 66] on span "In mẫu biên lai tự cấu hình" at bounding box center [681, 68] width 123 height 16
click at [868, 64] on span "In mẫu tem hàng tự cấu hình theo số lượng (1)" at bounding box center [896, 68] width 216 height 16
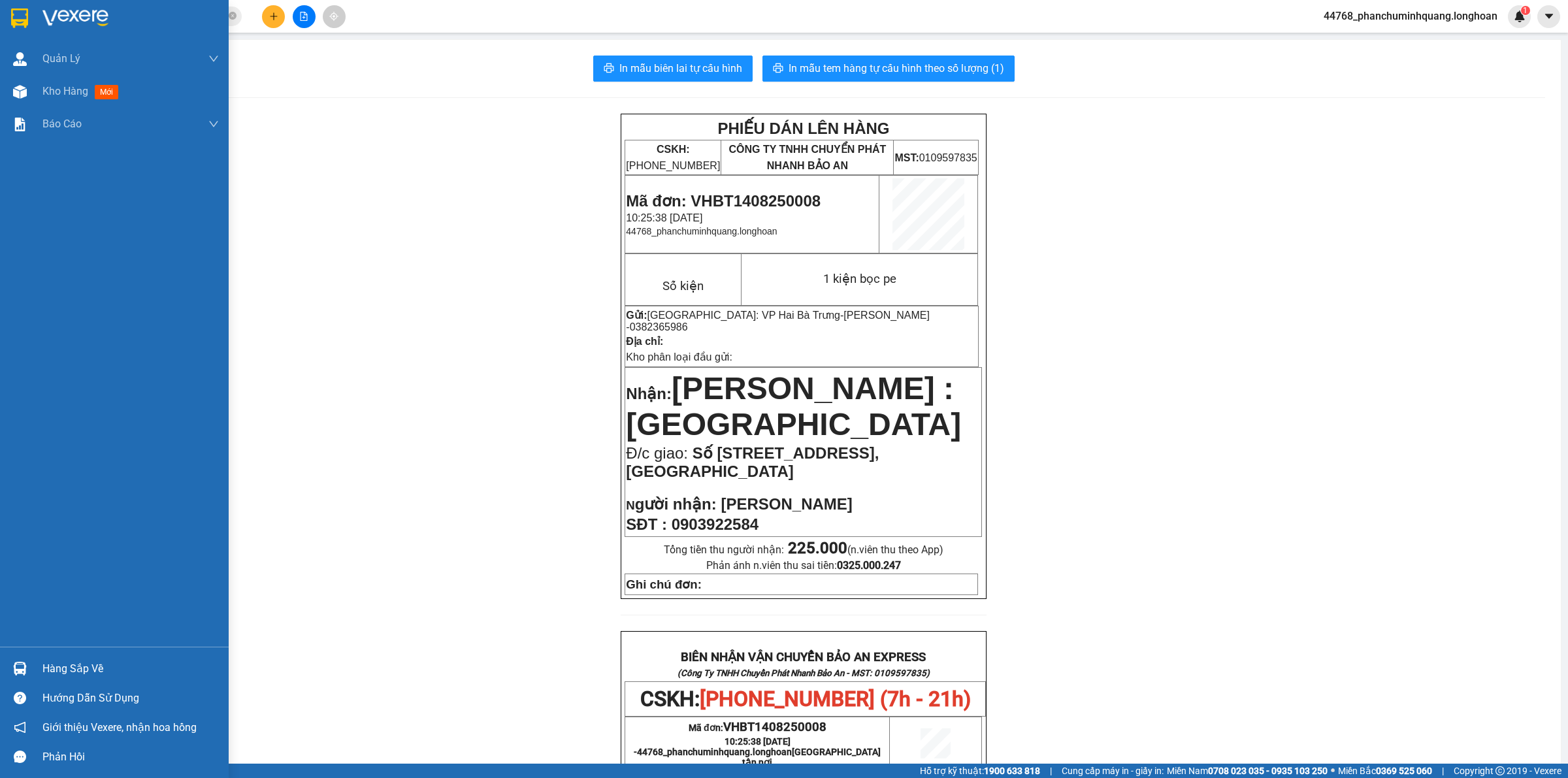
drag, startPoint x: 25, startPoint y: 14, endPoint x: 74, endPoint y: 47, distance: 59.1
click at [25, 15] on img at bounding box center [19, 18] width 17 height 20
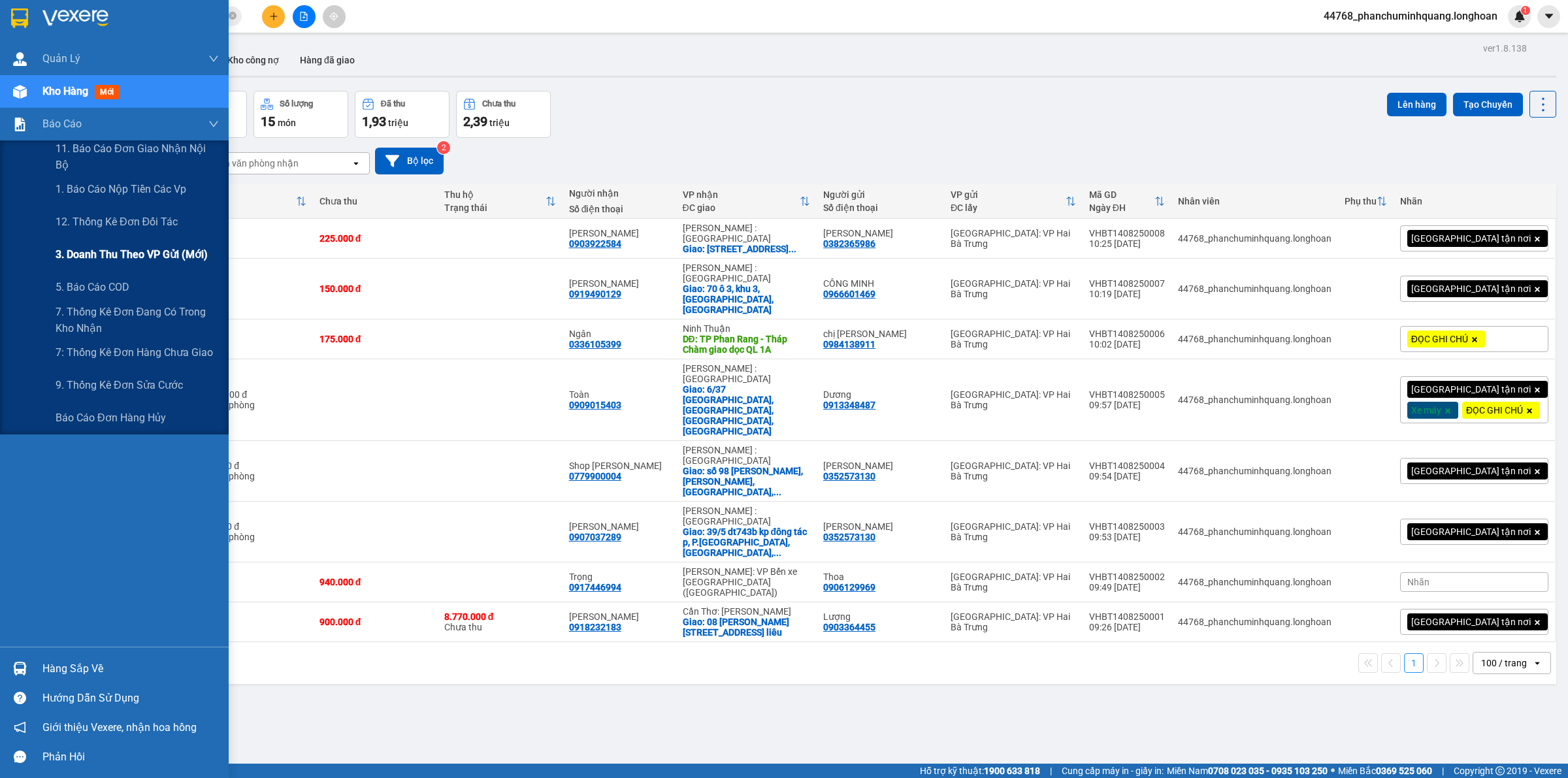
click at [129, 256] on span "3. Doanh Thu theo VP Gửi (mới)" at bounding box center [131, 254] width 152 height 16
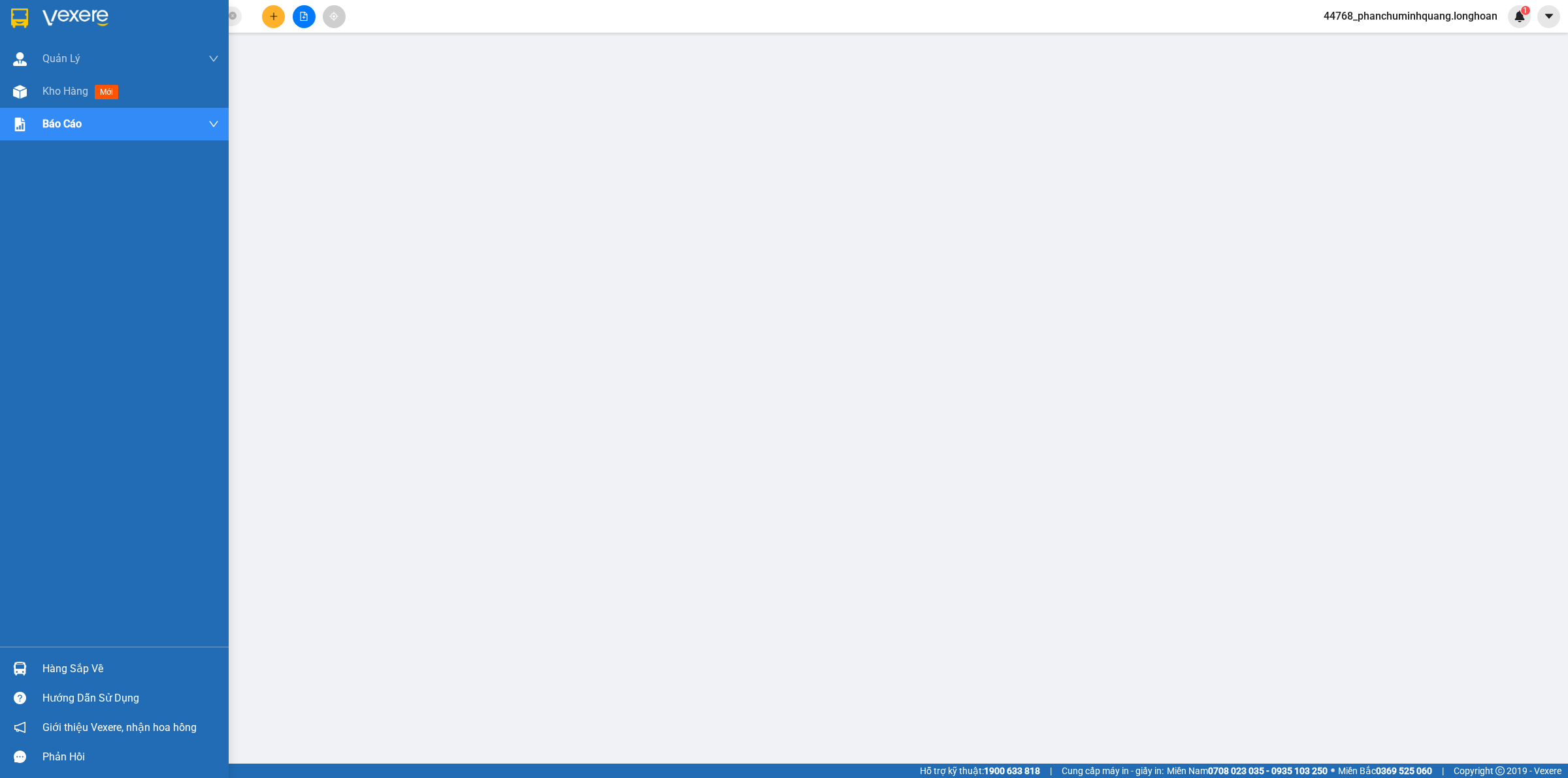
click at [21, 12] on img at bounding box center [19, 18] width 17 height 20
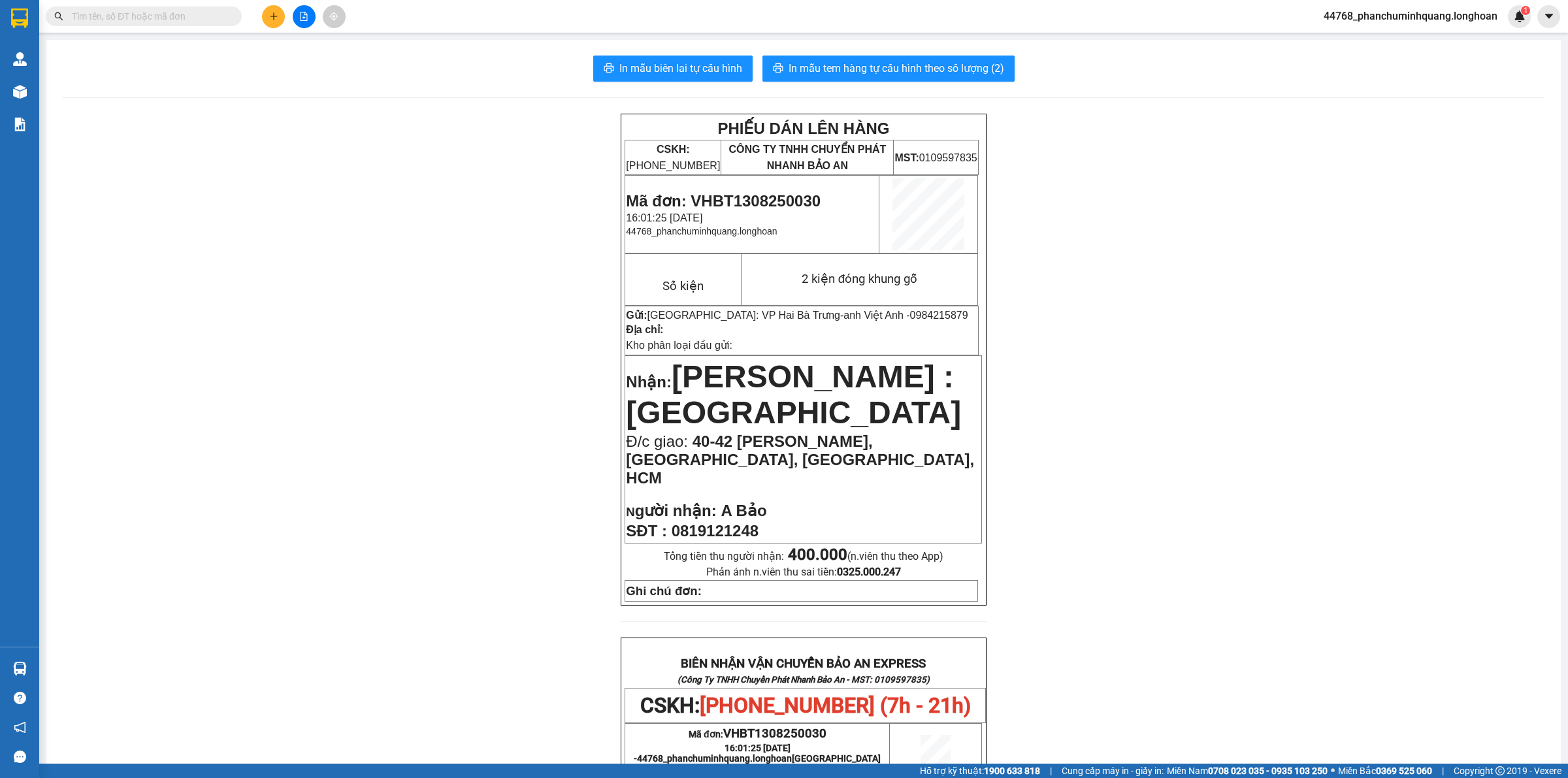
click at [119, 12] on input "text" at bounding box center [149, 16] width 154 height 14
click at [119, 13] on input "text" at bounding box center [149, 16] width 154 height 14
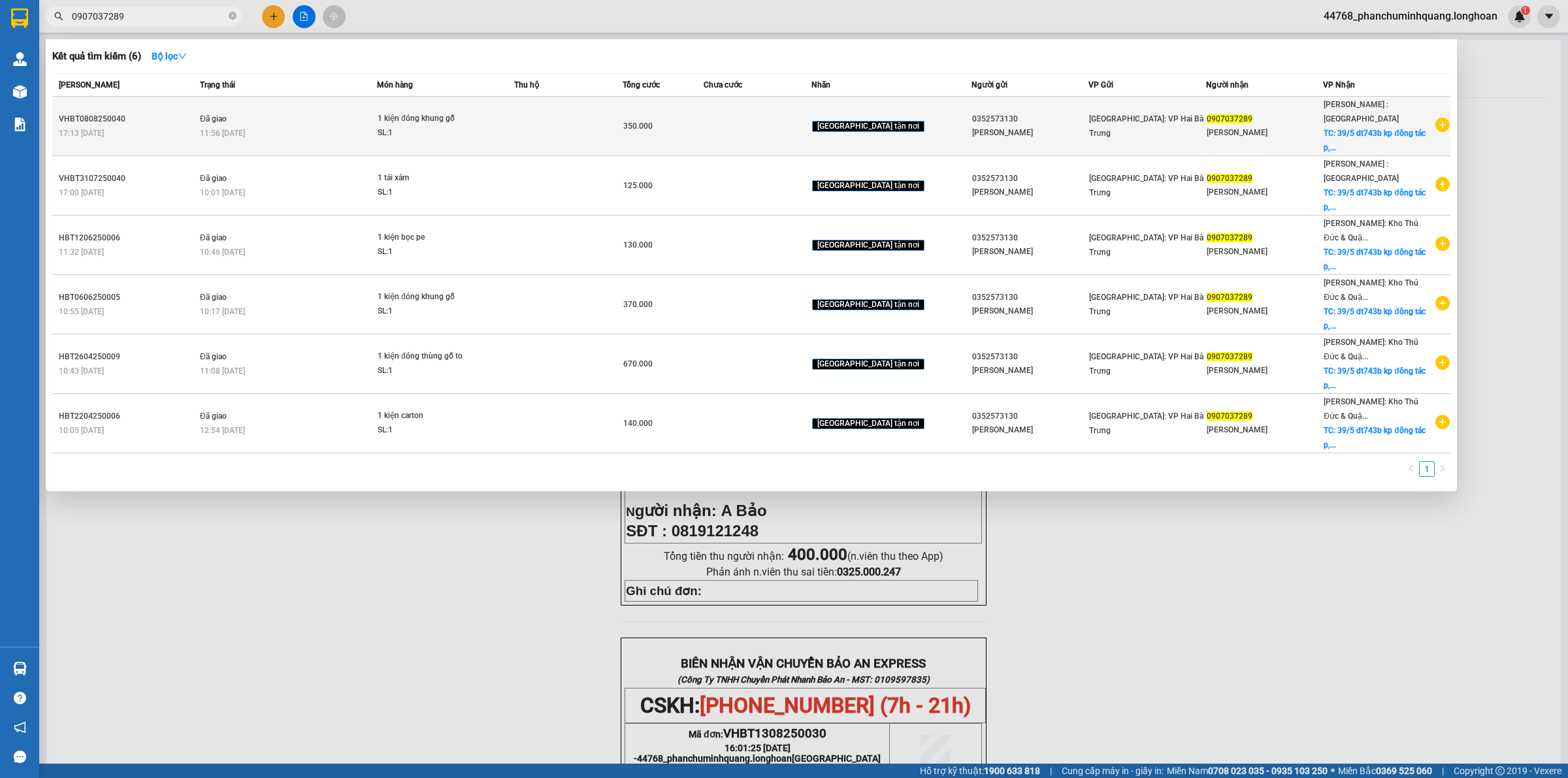
type input "0907037289"
click at [1440, 118] on icon "plus-circle" at bounding box center [1442, 125] width 14 height 14
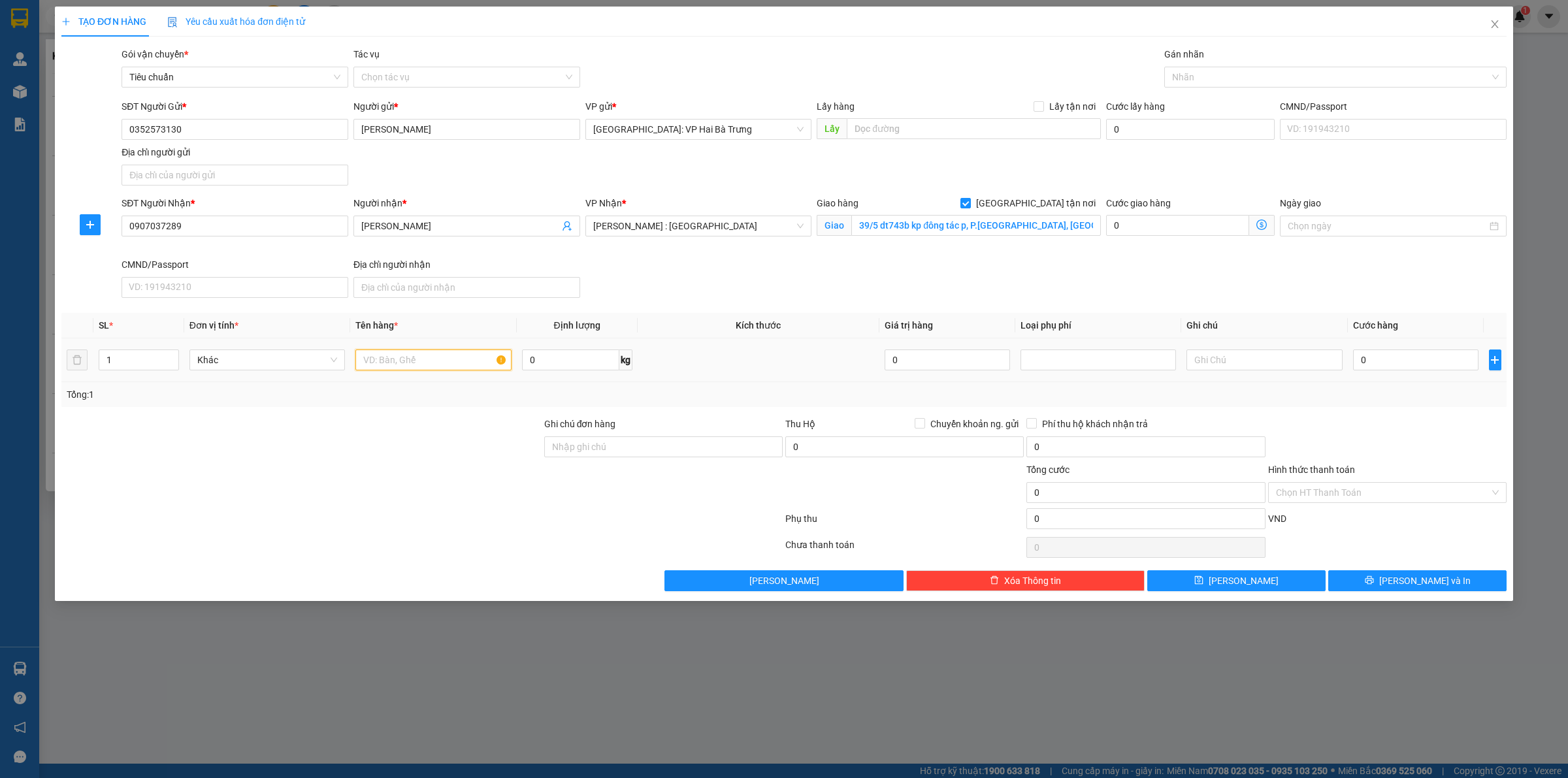
click at [404, 364] on input "text" at bounding box center [433, 359] width 155 height 21
click at [1246, 71] on div at bounding box center [1328, 76] width 322 height 15
type input "1 kiện giấy"
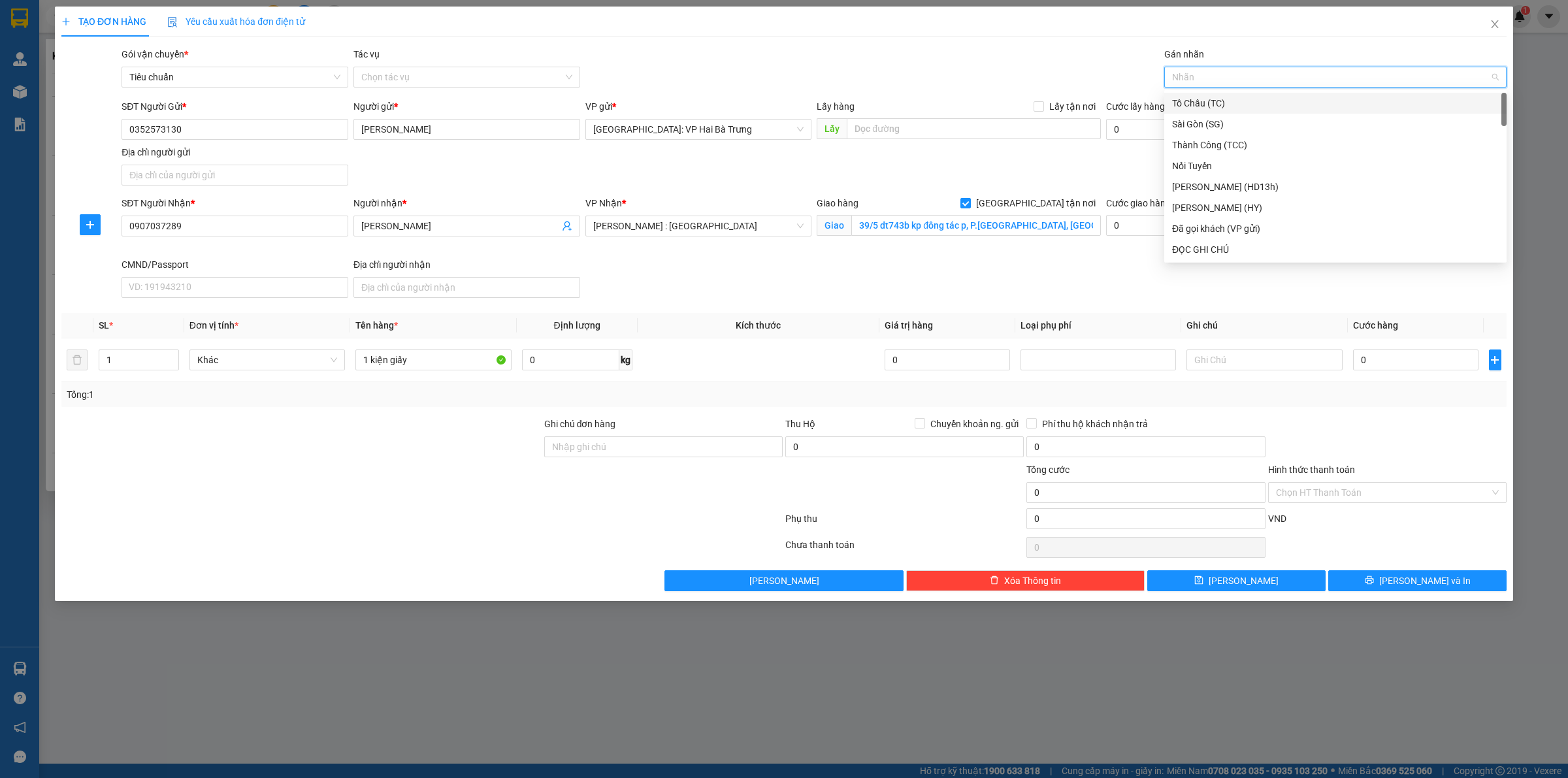
type input "G"
drag, startPoint x: 1233, startPoint y: 247, endPoint x: 1226, endPoint y: 243, distance: 8.1
click at [1231, 246] on div "[GEOGRAPHIC_DATA] tận nơi" at bounding box center [1335, 250] width 327 height 14
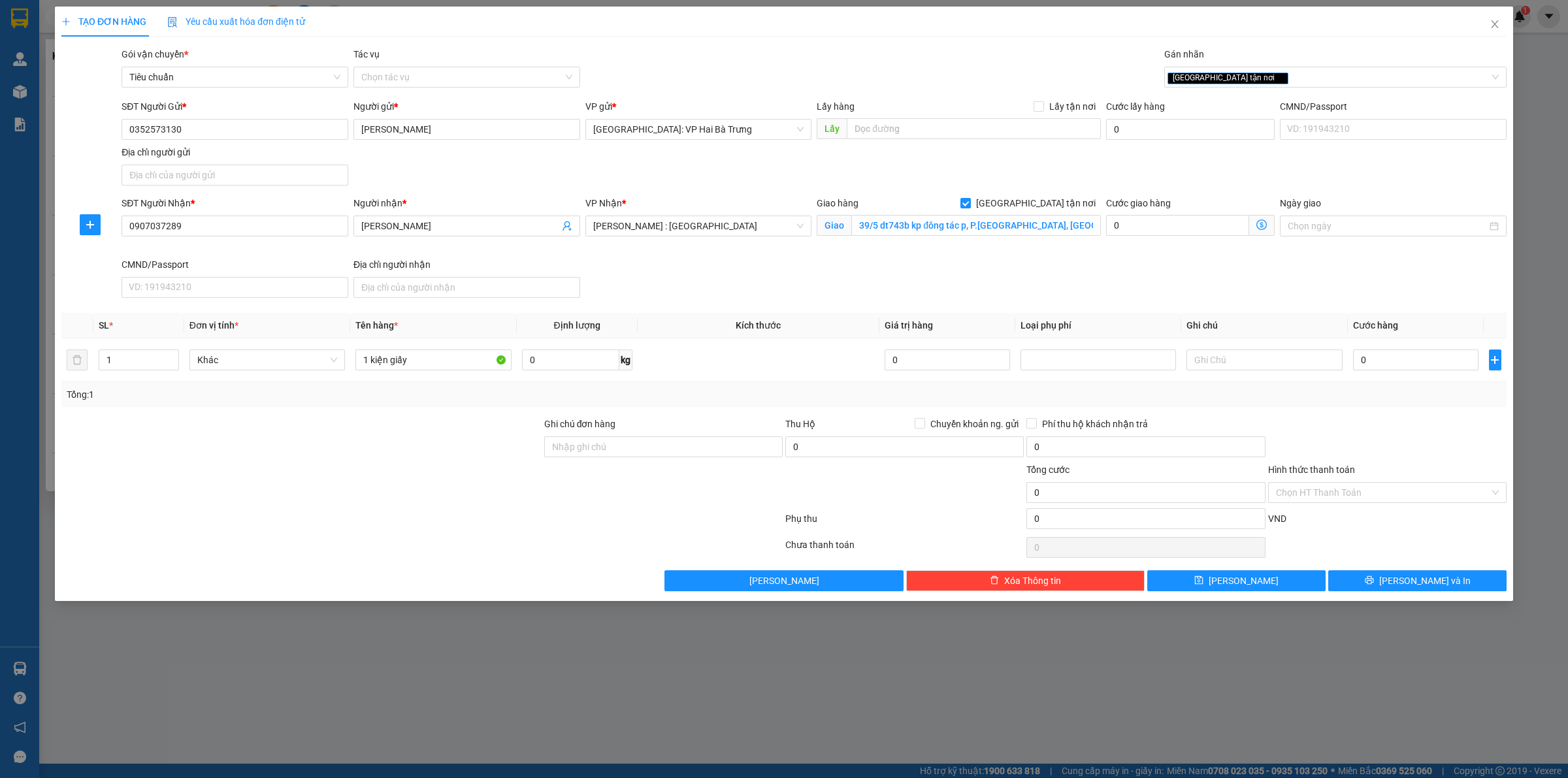
click at [1308, 313] on div "Transit Pickup Surcharge Ids Transit Deliver Surcharge Ids Transit Deliver Surc…" at bounding box center [783, 319] width 1445 height 544
click at [419, 354] on input "1 kiện giấy" at bounding box center [433, 359] width 155 height 21
drag, startPoint x: 395, startPoint y: 360, endPoint x: 367, endPoint y: 366, distance: 28.6
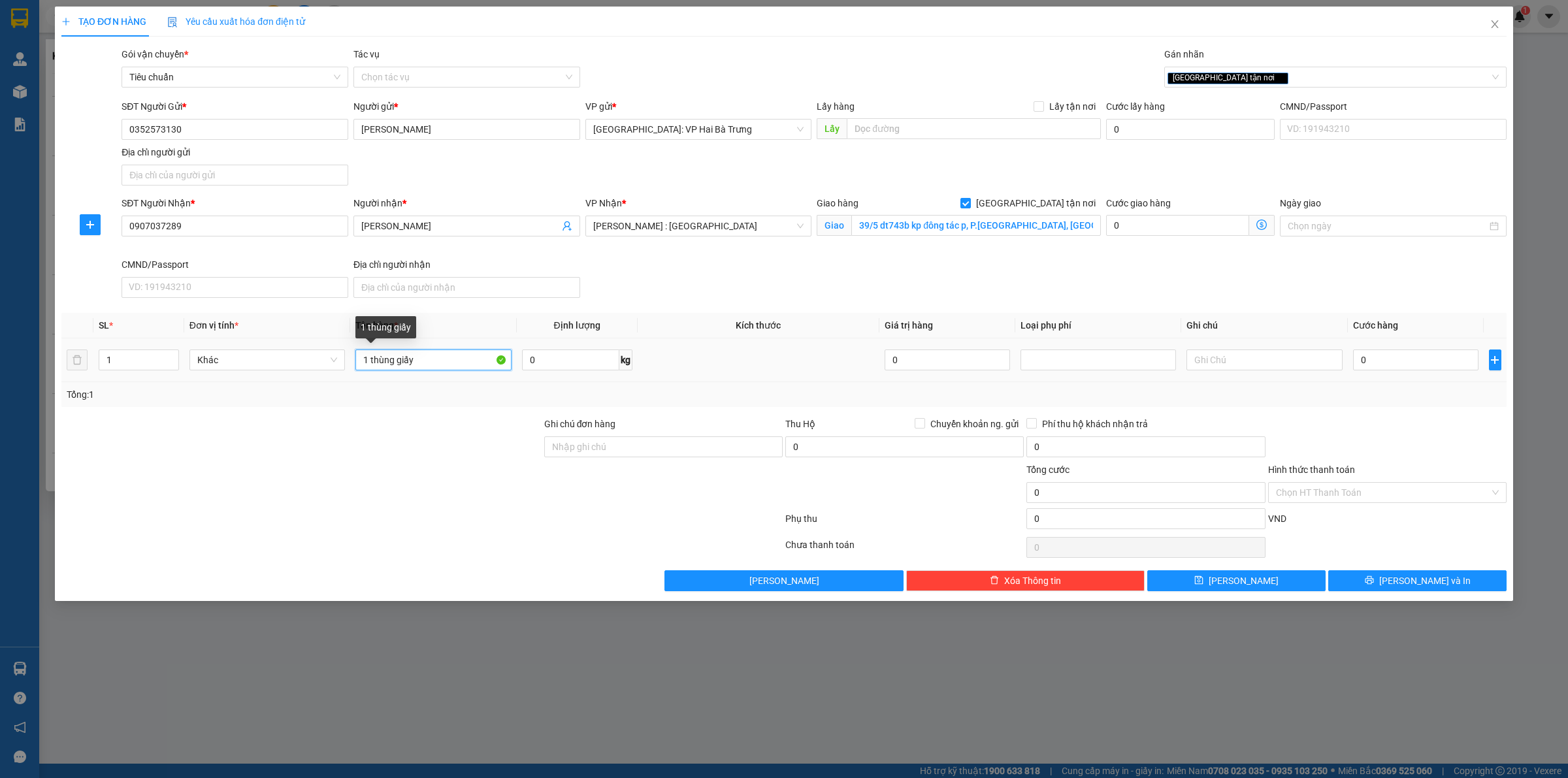
click at [367, 366] on input "1 thùng giấy" at bounding box center [433, 359] width 155 height 21
type input "1 kiện giấy"
type input "2"
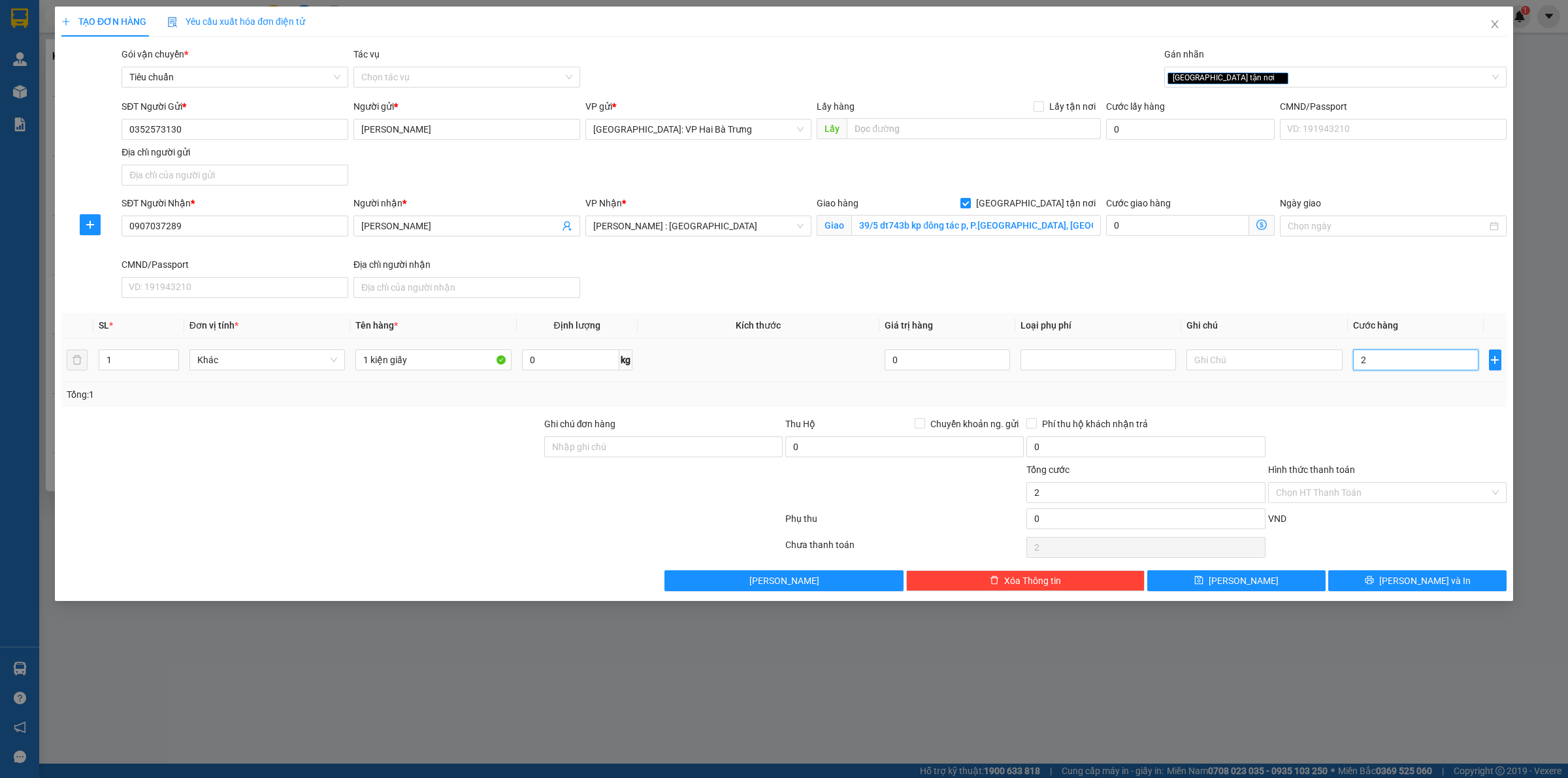
type input "20"
type input "200"
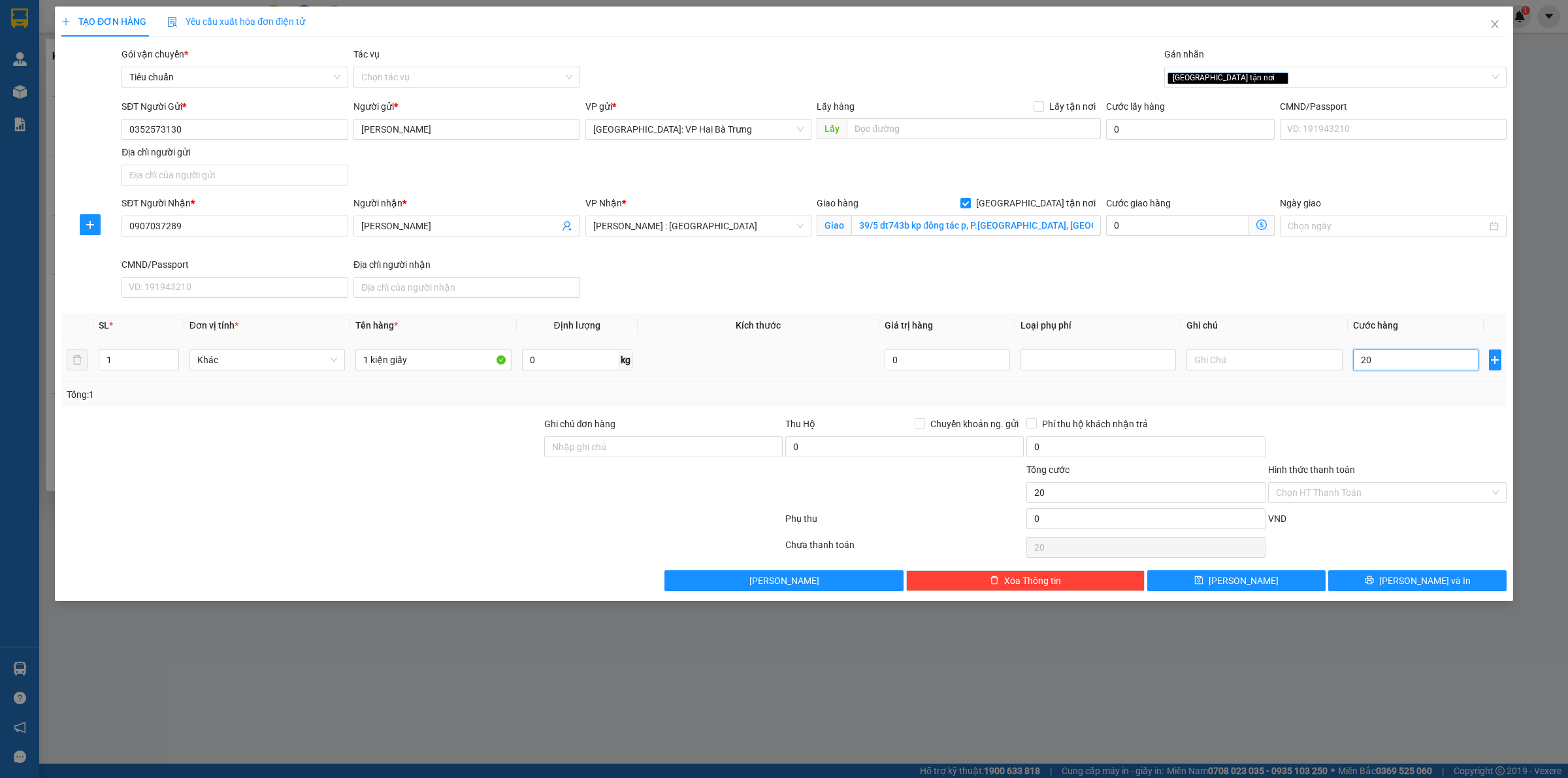
type input "200"
type input "2.000"
type input "20.000"
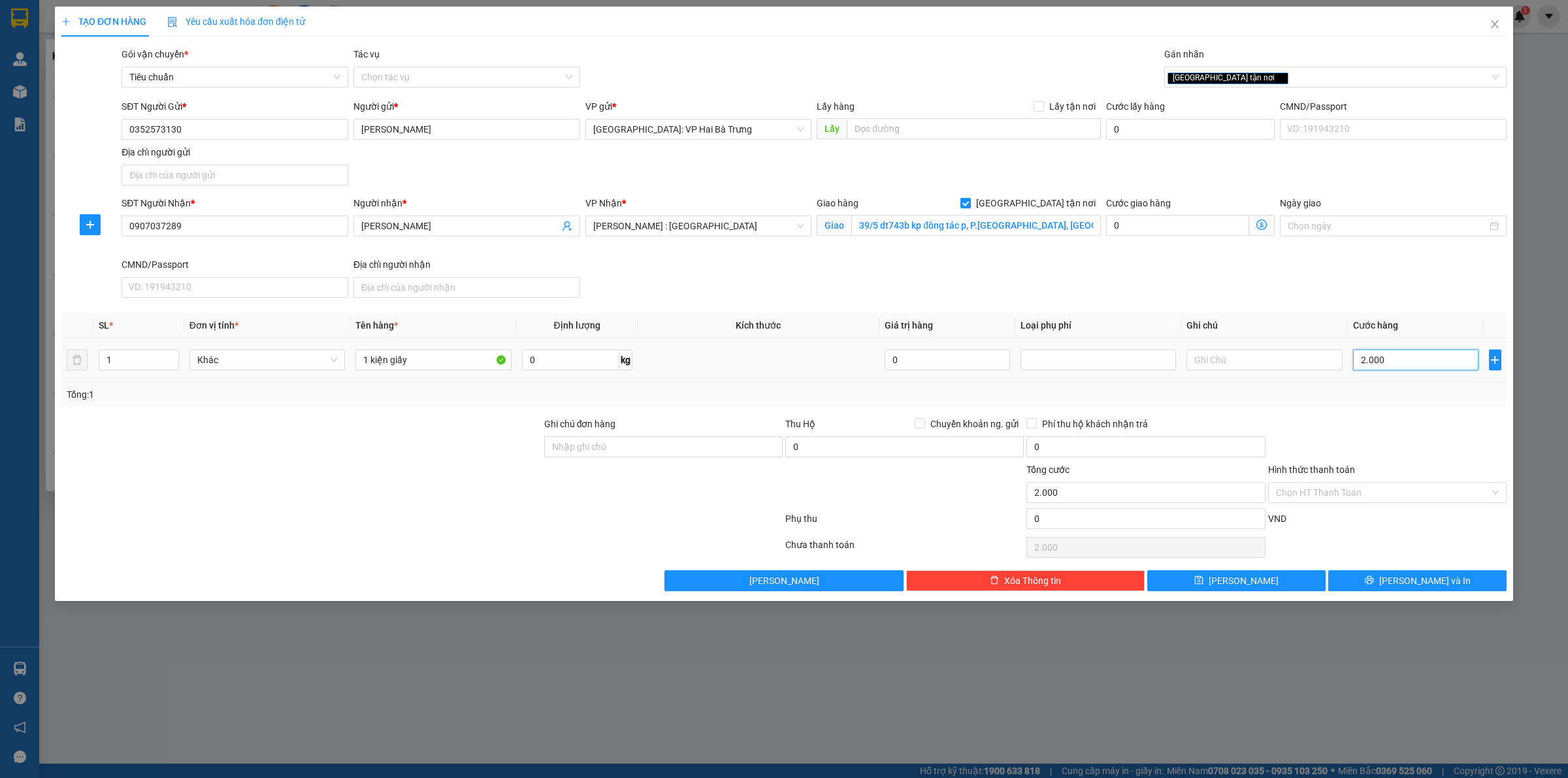
type input "20.000"
type input "200.000"
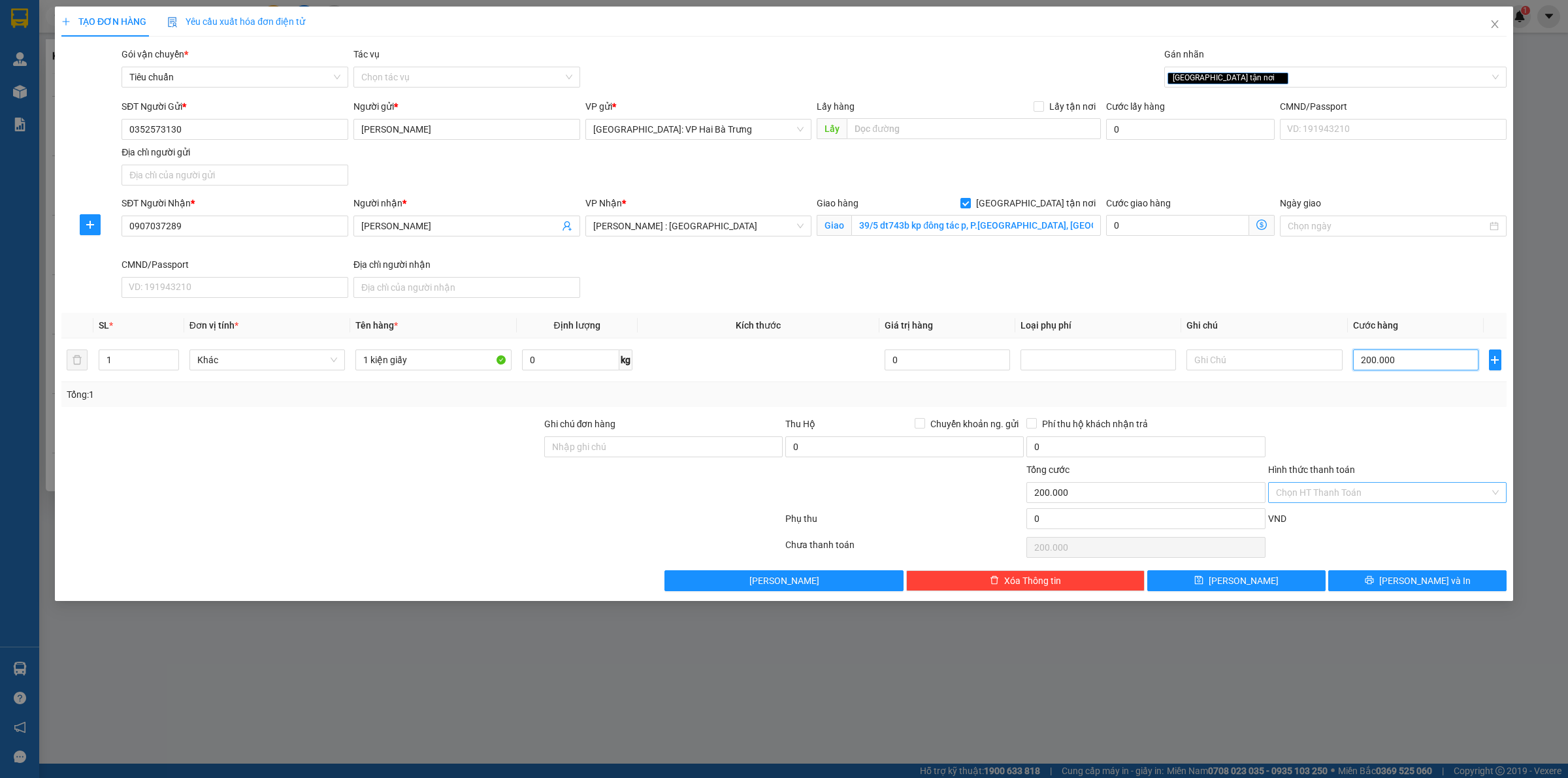
type input "200.000"
click at [1382, 491] on input "Hình thức thanh toán" at bounding box center [1383, 493] width 214 height 20
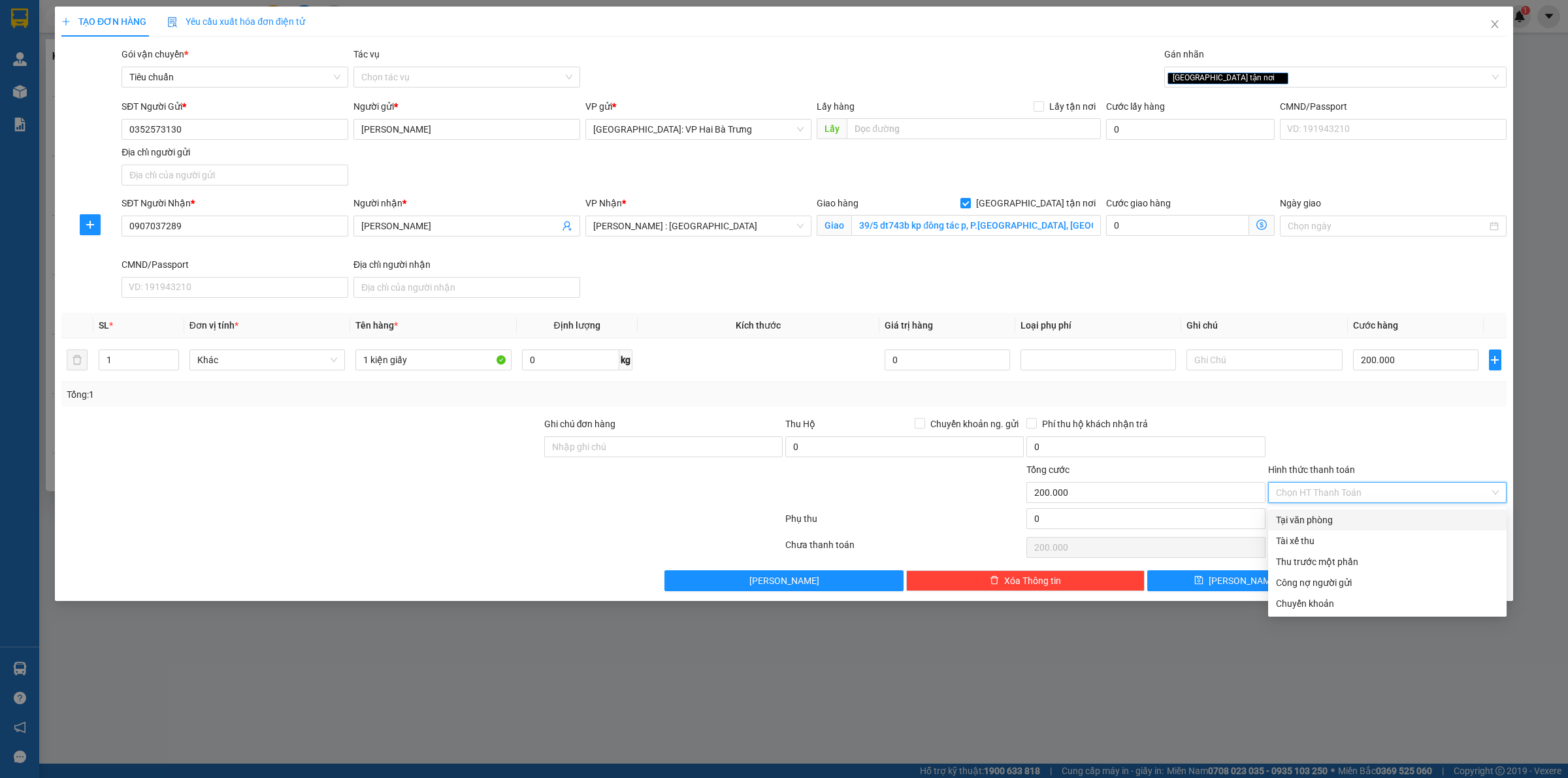
click at [1384, 517] on div "Tại văn phòng" at bounding box center [1387, 520] width 223 height 14
type input "0"
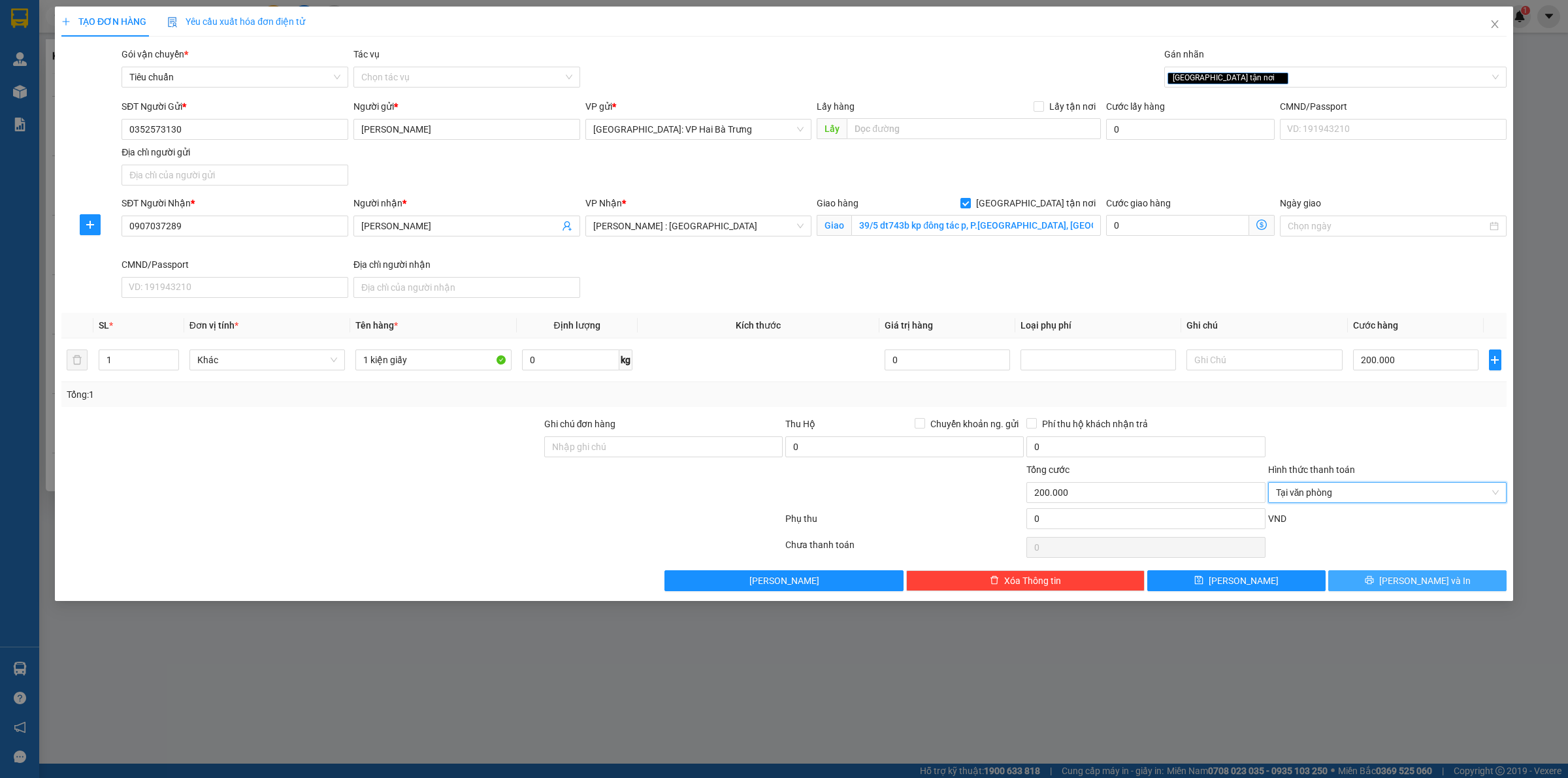
click at [1394, 577] on button "[PERSON_NAME] và In" at bounding box center [1417, 580] width 179 height 21
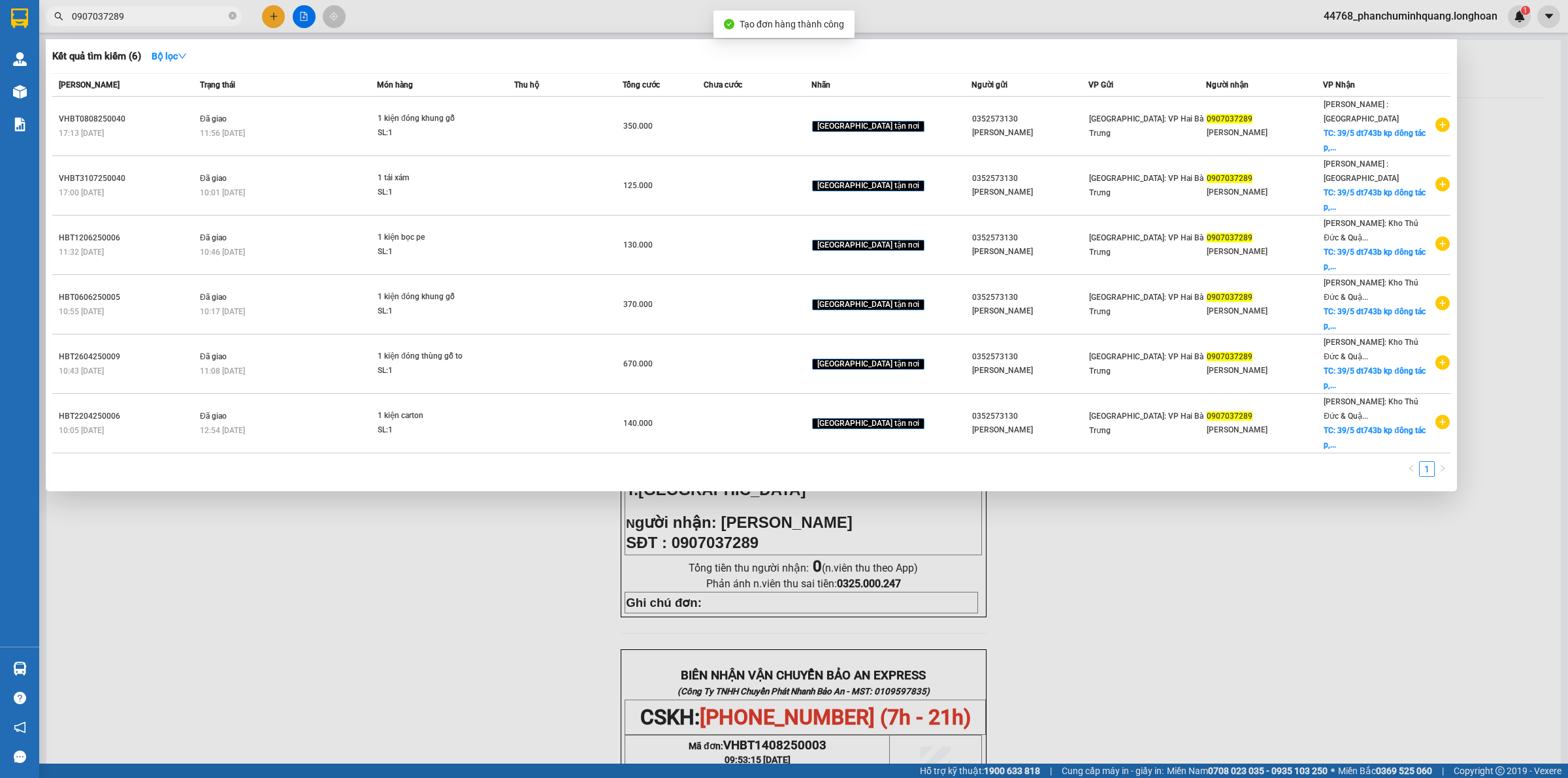
drag, startPoint x: 1226, startPoint y: 680, endPoint x: 1217, endPoint y: 671, distance: 12.7
click at [1225, 678] on div at bounding box center [784, 389] width 1568 height 778
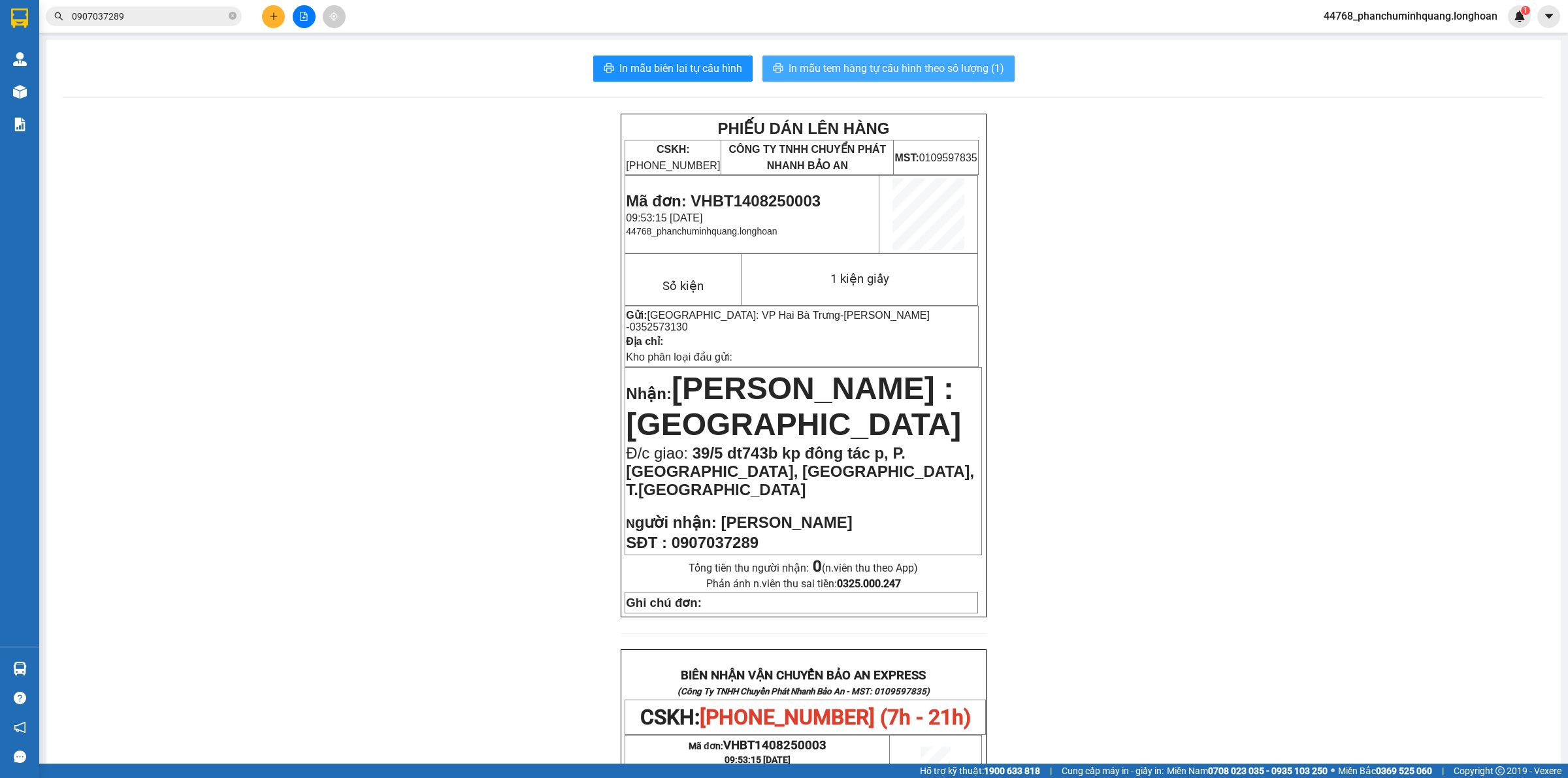
click at [788, 74] on span "In mẫu tem hàng tự cấu hình theo số lượng (1)" at bounding box center [896, 68] width 216 height 16
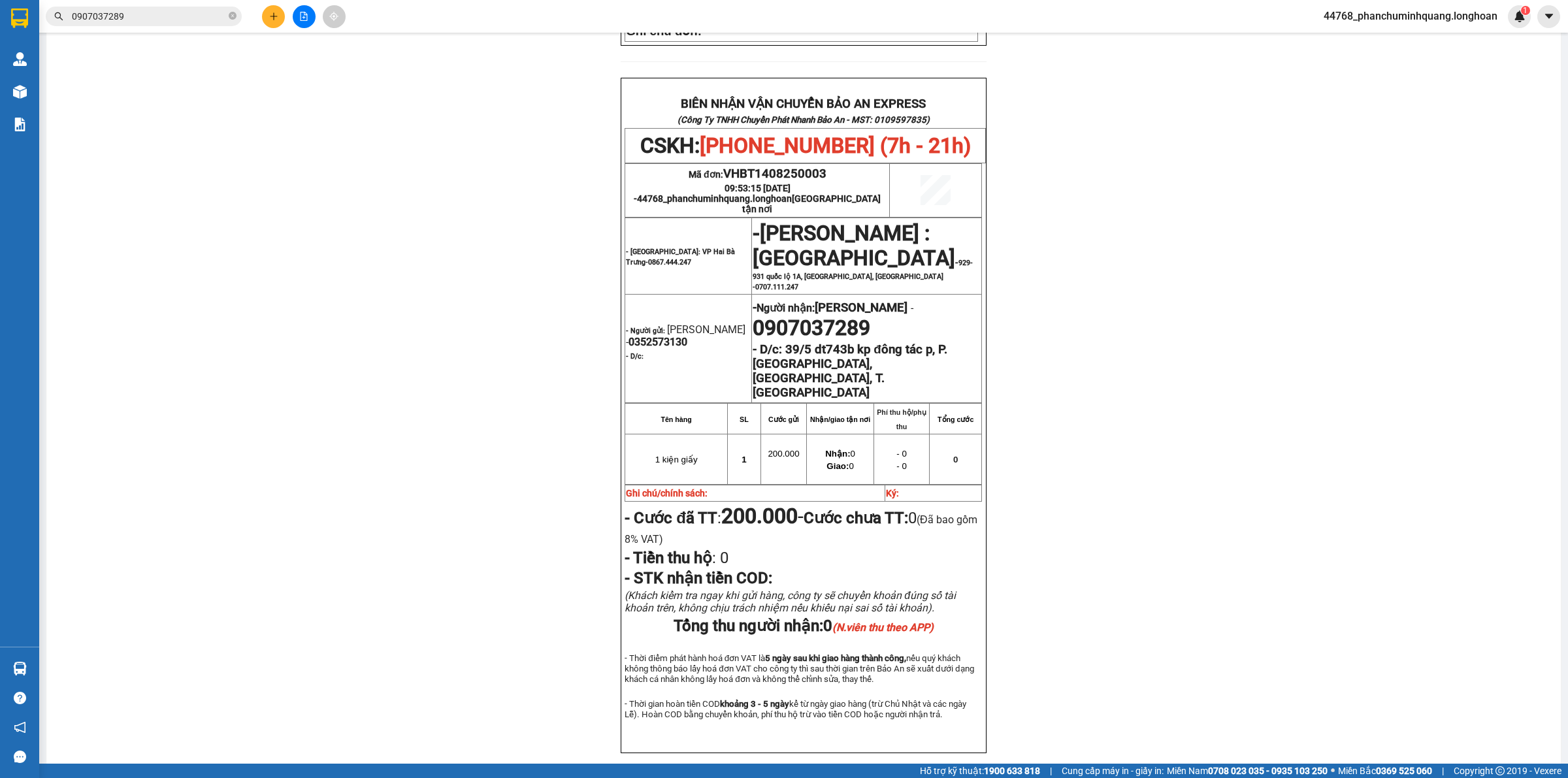
click at [180, 16] on input "0907037289" at bounding box center [149, 16] width 154 height 14
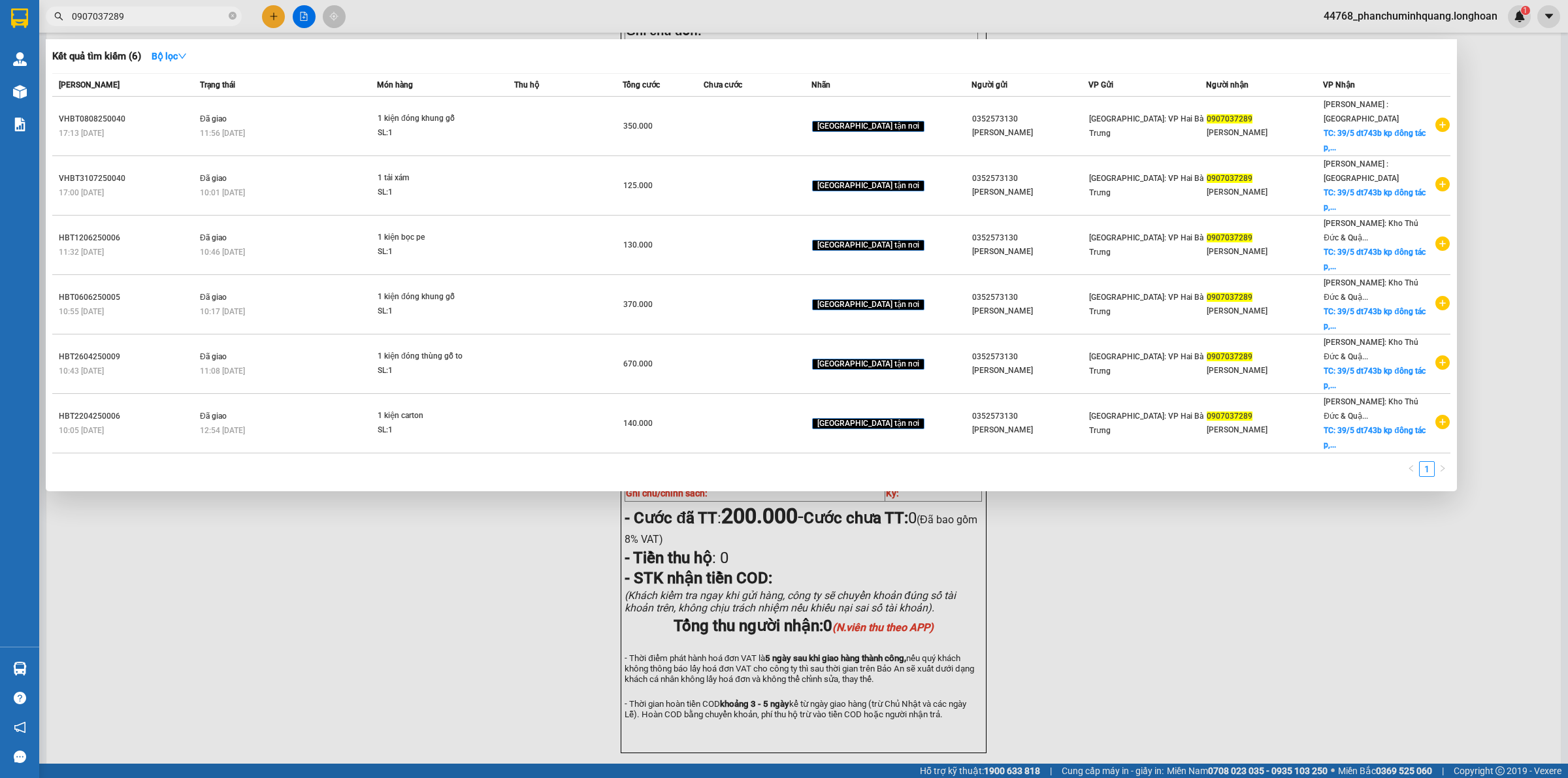
click at [180, 16] on input "0907037289" at bounding box center [149, 16] width 154 height 14
paste input "779900004"
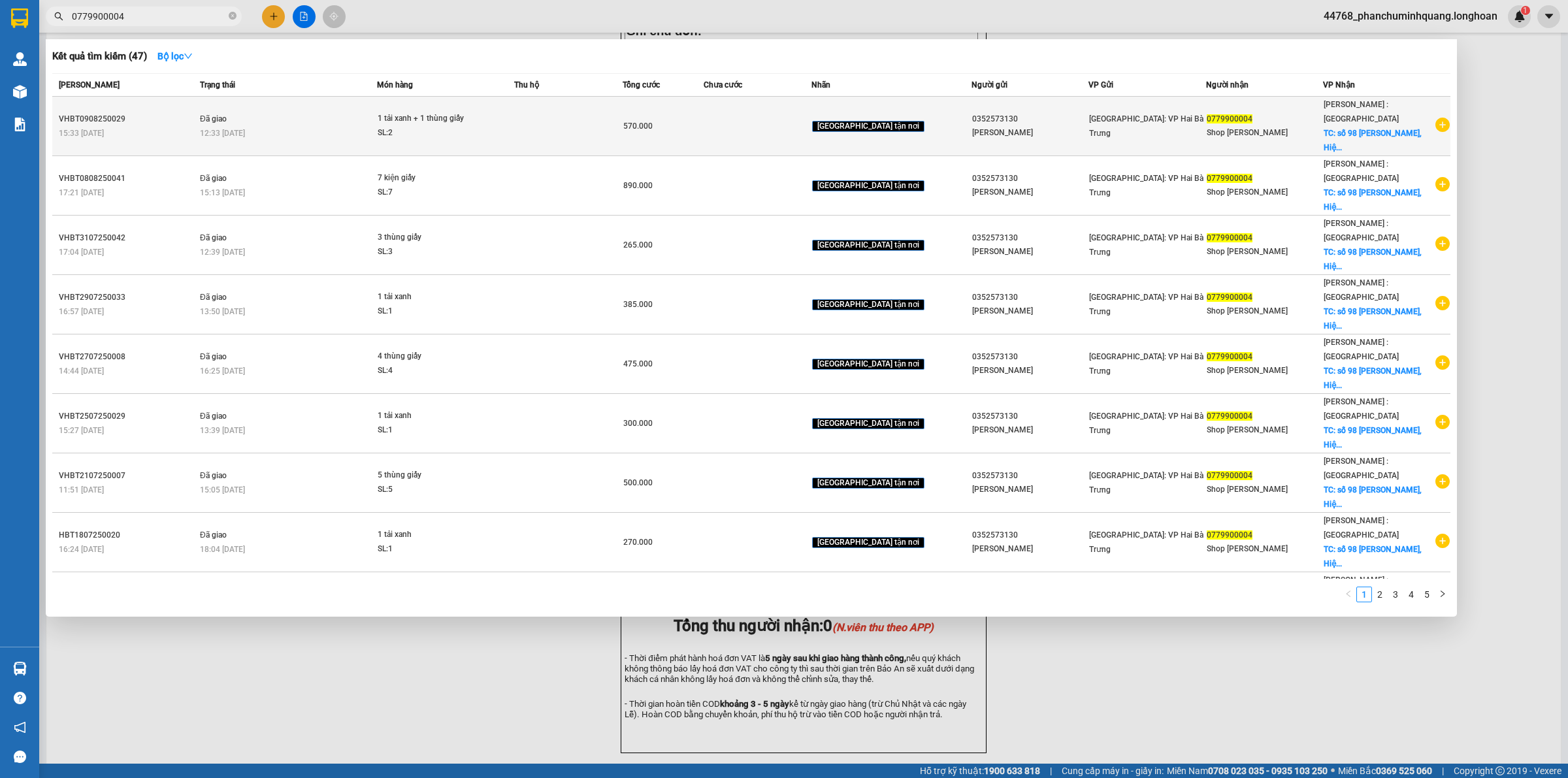
type input "0779900004"
click at [1445, 119] on icon "plus-circle" at bounding box center [1442, 125] width 14 height 14
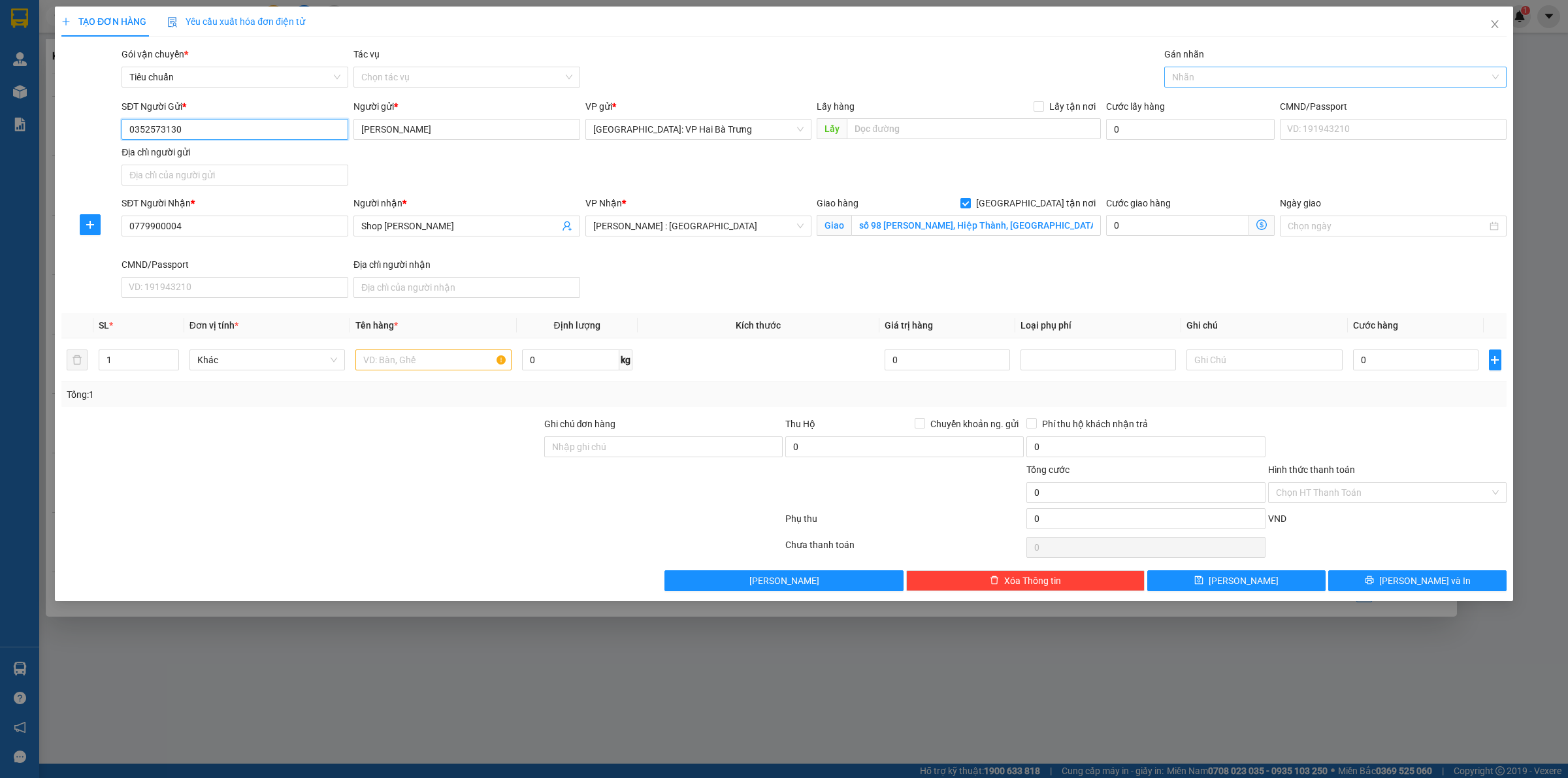
click at [1224, 75] on div at bounding box center [1328, 76] width 322 height 15
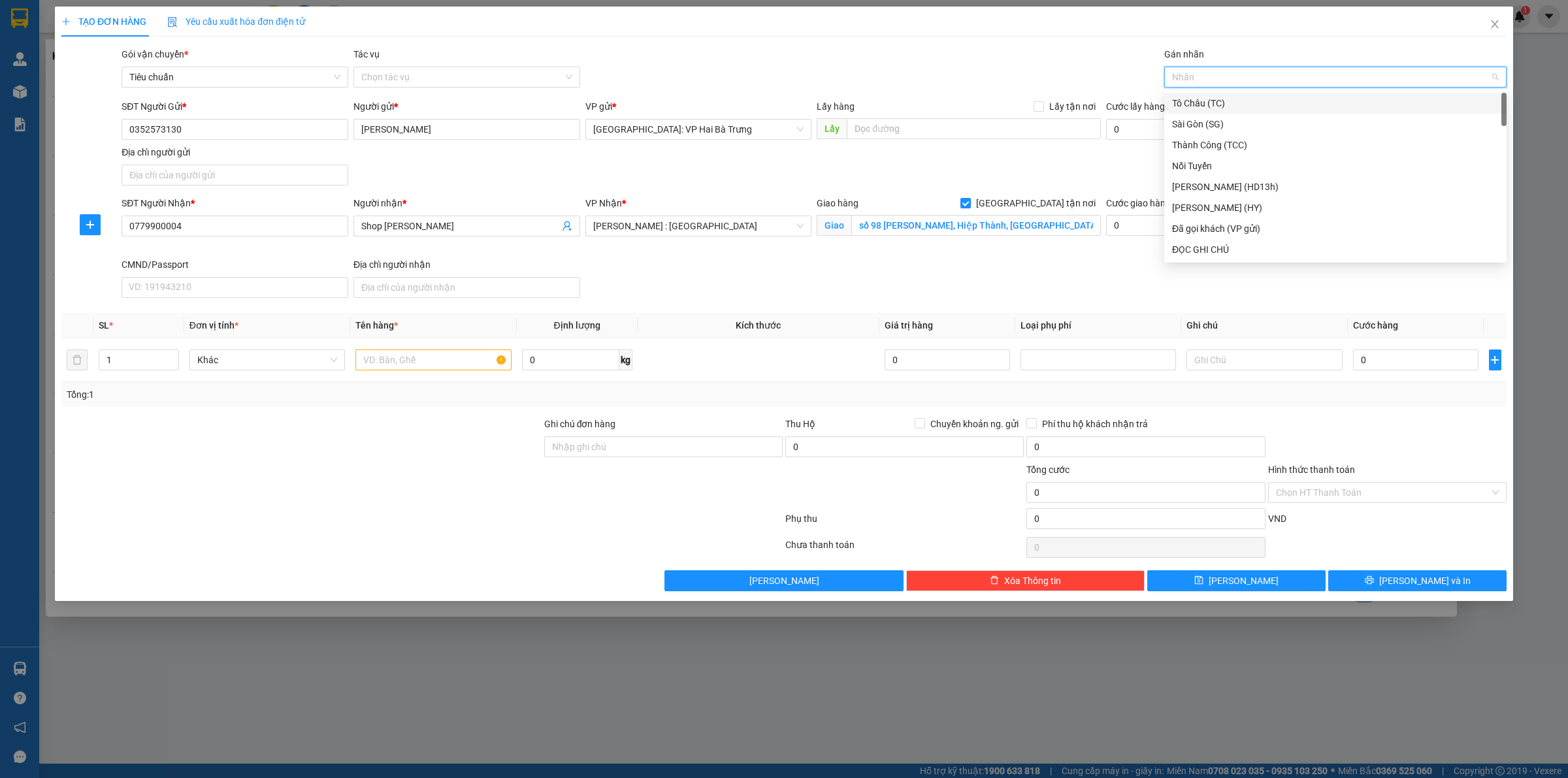
type input "G"
click at [1193, 257] on div "[GEOGRAPHIC_DATA] tận nơi" at bounding box center [1335, 249] width 342 height 21
drag, startPoint x: 168, startPoint y: 358, endPoint x: 183, endPoint y: 358, distance: 15.0
click at [170, 358] on span "up" at bounding box center [172, 356] width 8 height 8
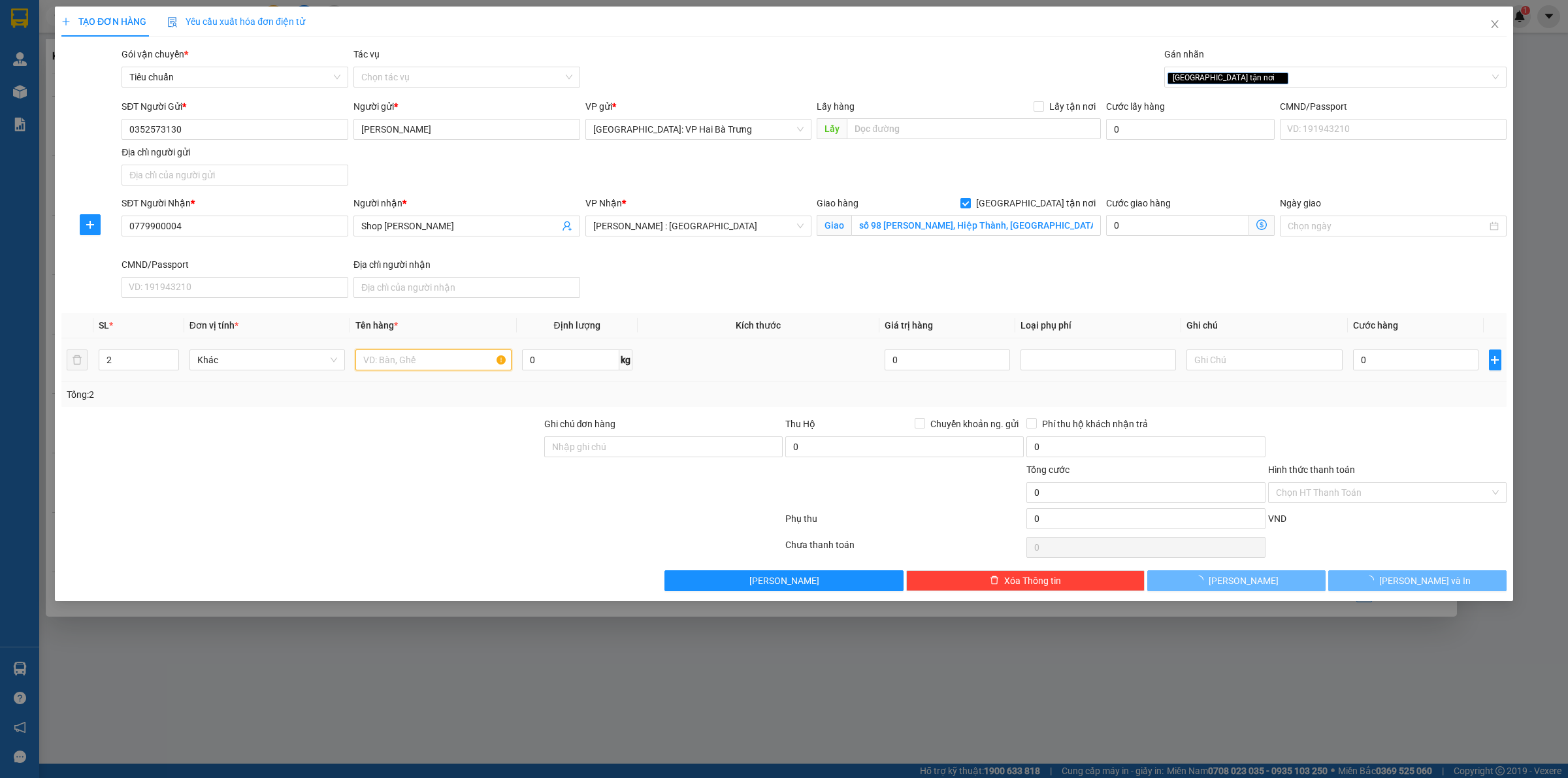
click at [498, 359] on input "text" at bounding box center [433, 359] width 155 height 21
type input "3"
click at [170, 357] on icon "up" at bounding box center [171, 357] width 4 height 4
click at [425, 363] on input "text" at bounding box center [433, 359] width 155 height 21
type input "2 kiện giấy + 1 kiện bọc pe"
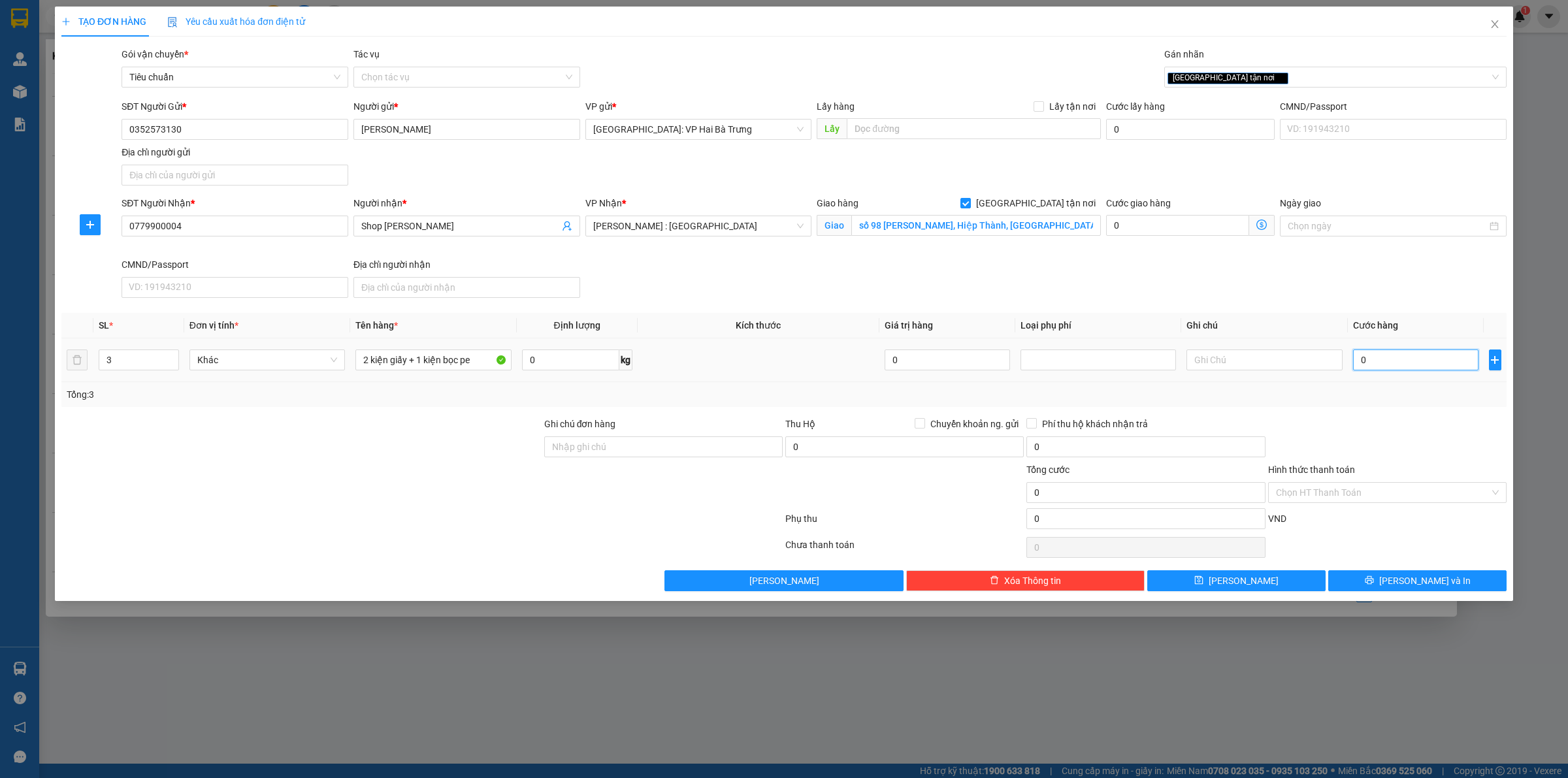
click at [1438, 366] on input "0" at bounding box center [1416, 359] width 126 height 21
type input "46"
type input "460"
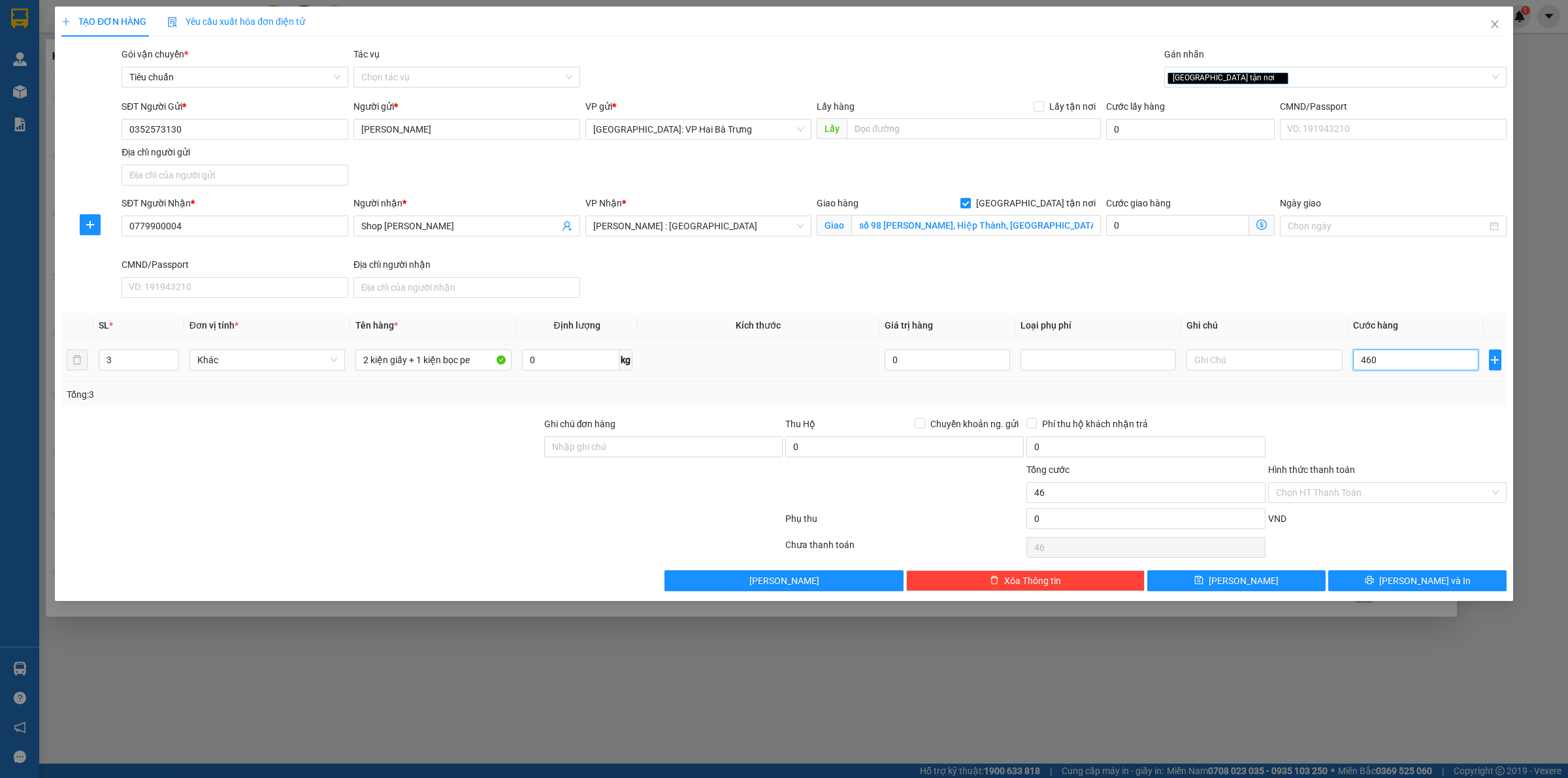
type input "460"
type input "4.600"
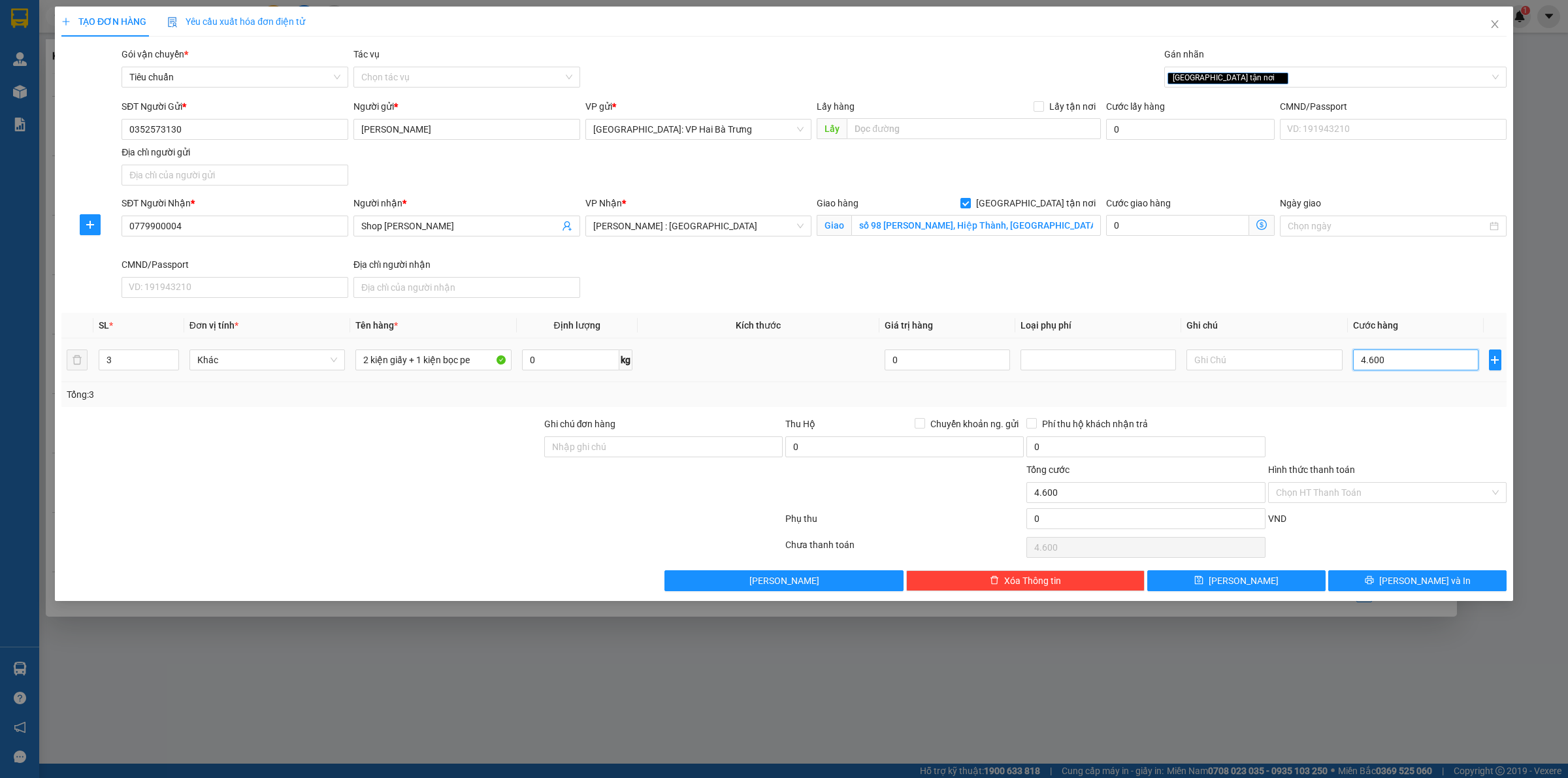
type input "46.000"
type input "460.000"
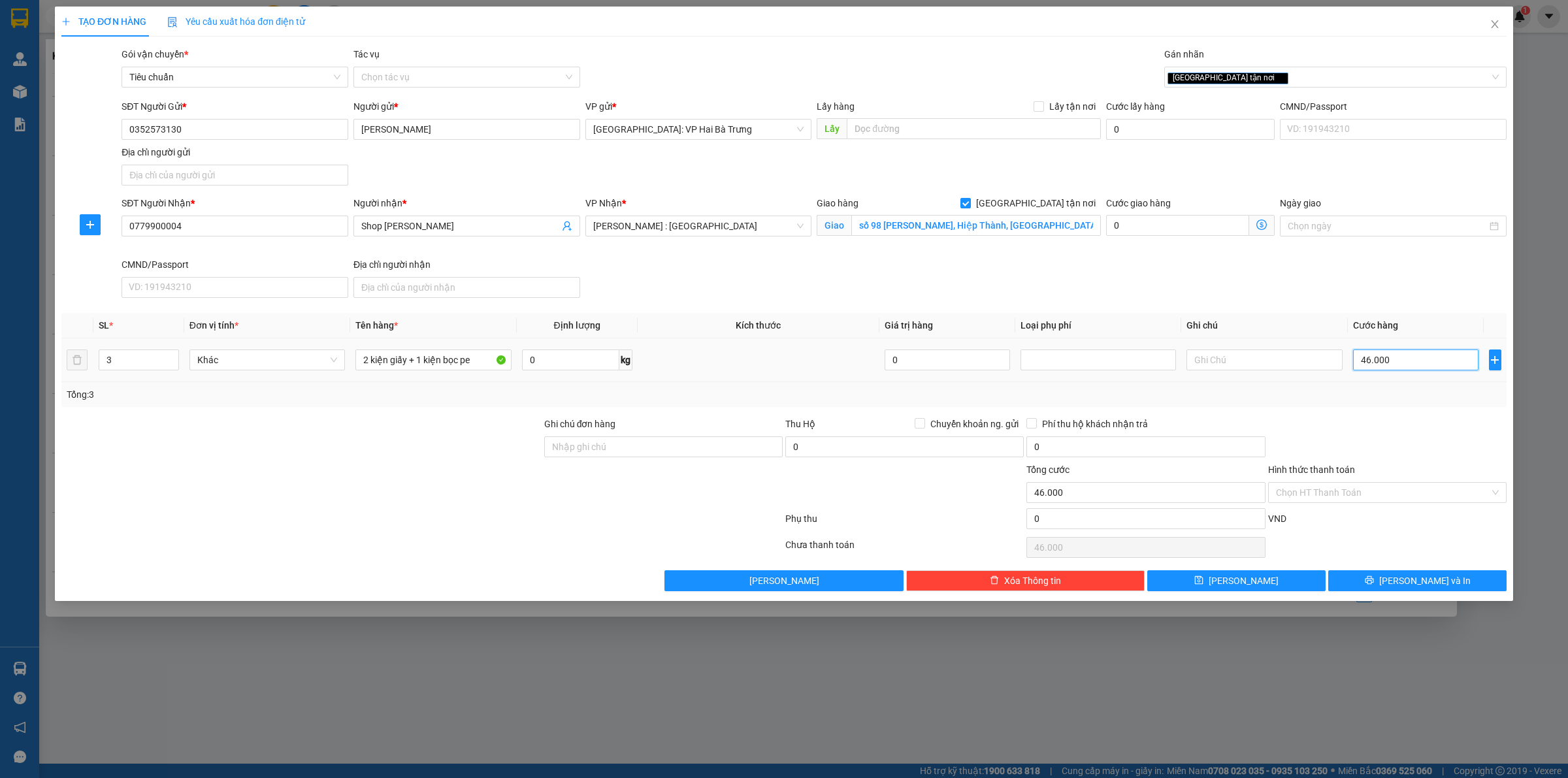
type input "460.000"
click at [1362, 485] on input "Hình thức thanh toán" at bounding box center [1383, 493] width 214 height 20
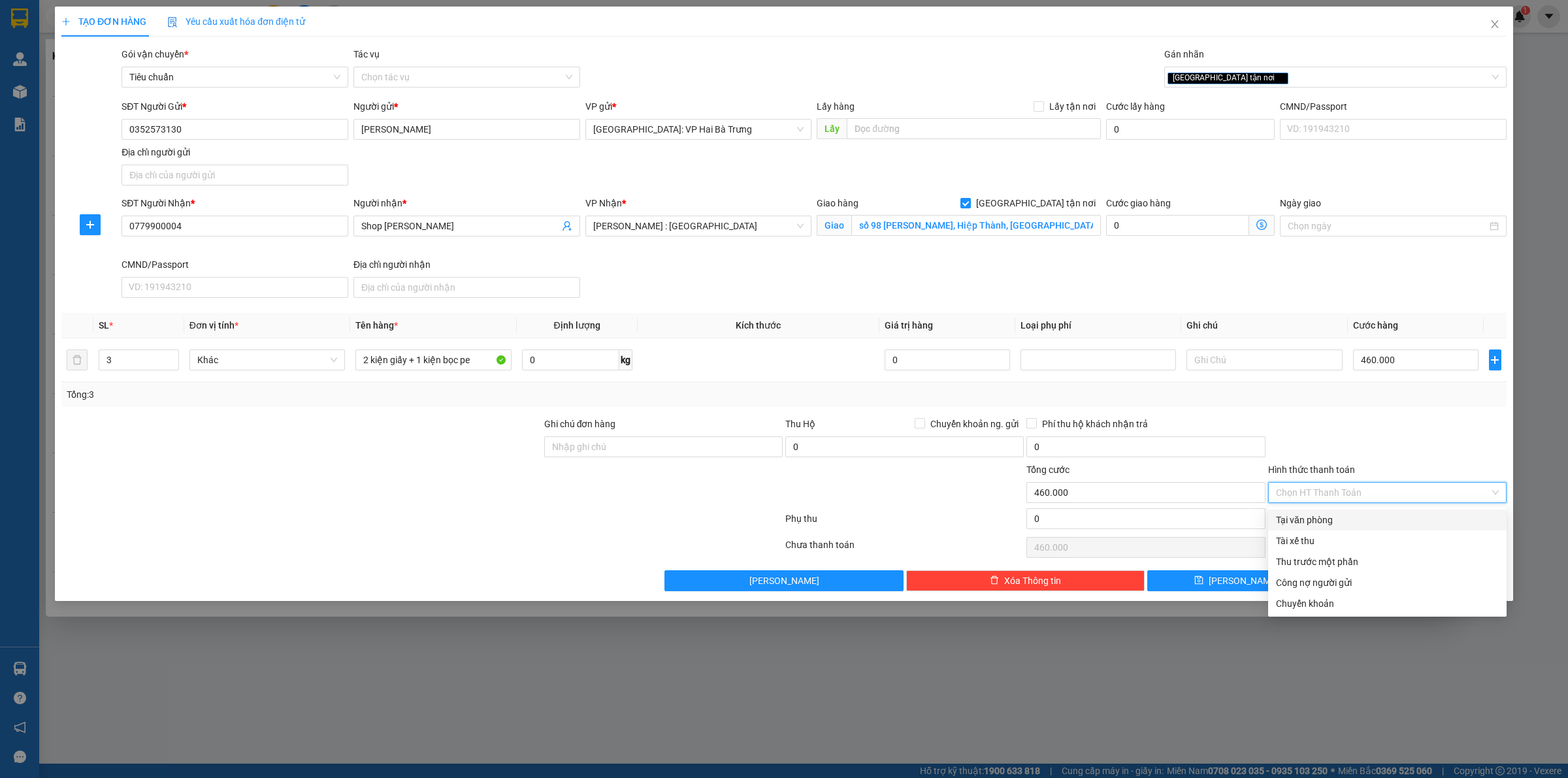
click at [1354, 517] on div "Tại văn phòng" at bounding box center [1387, 520] width 223 height 14
type input "0"
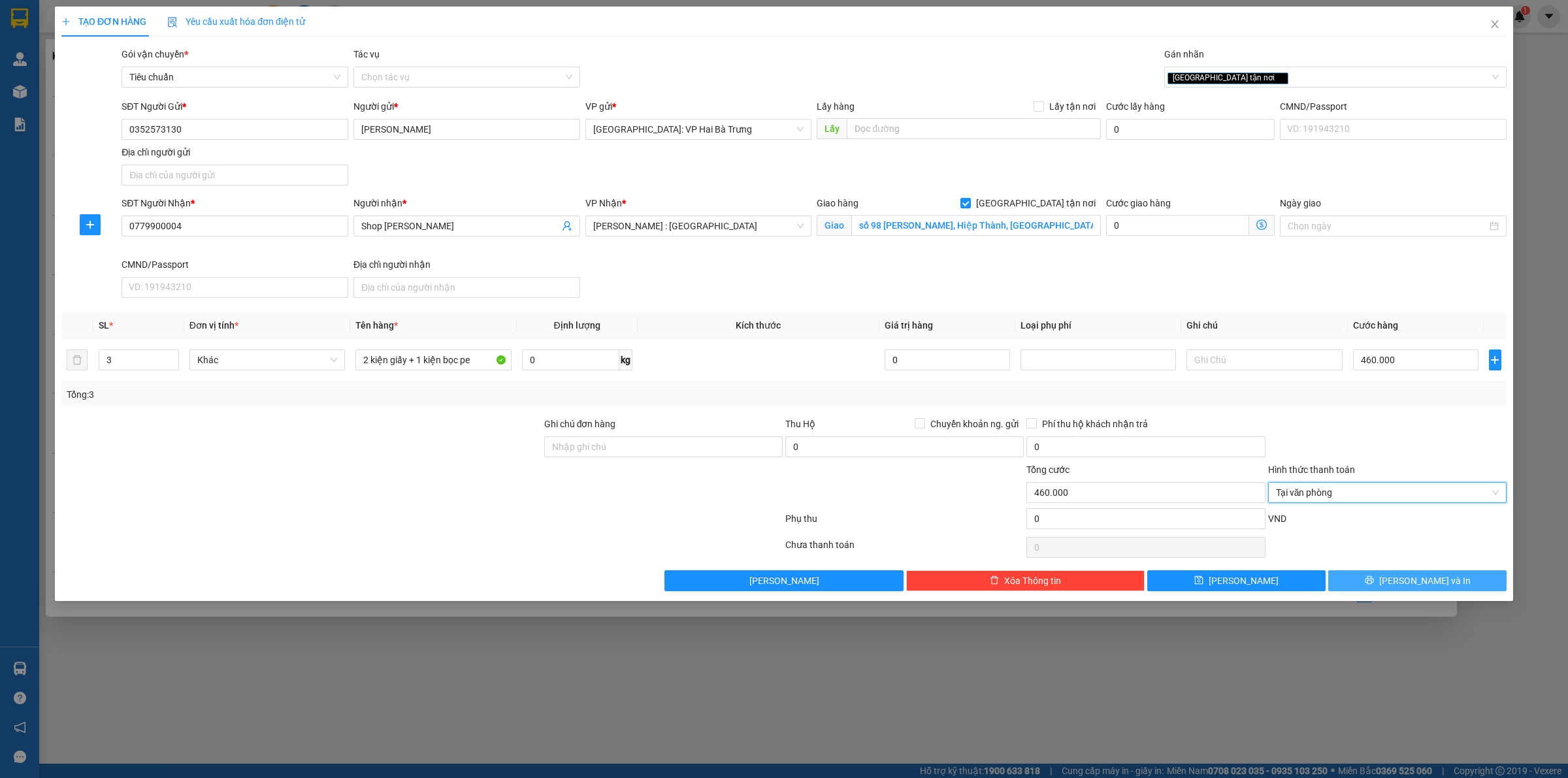
click at [1415, 580] on span "[PERSON_NAME] và In" at bounding box center [1425, 581] width 92 height 14
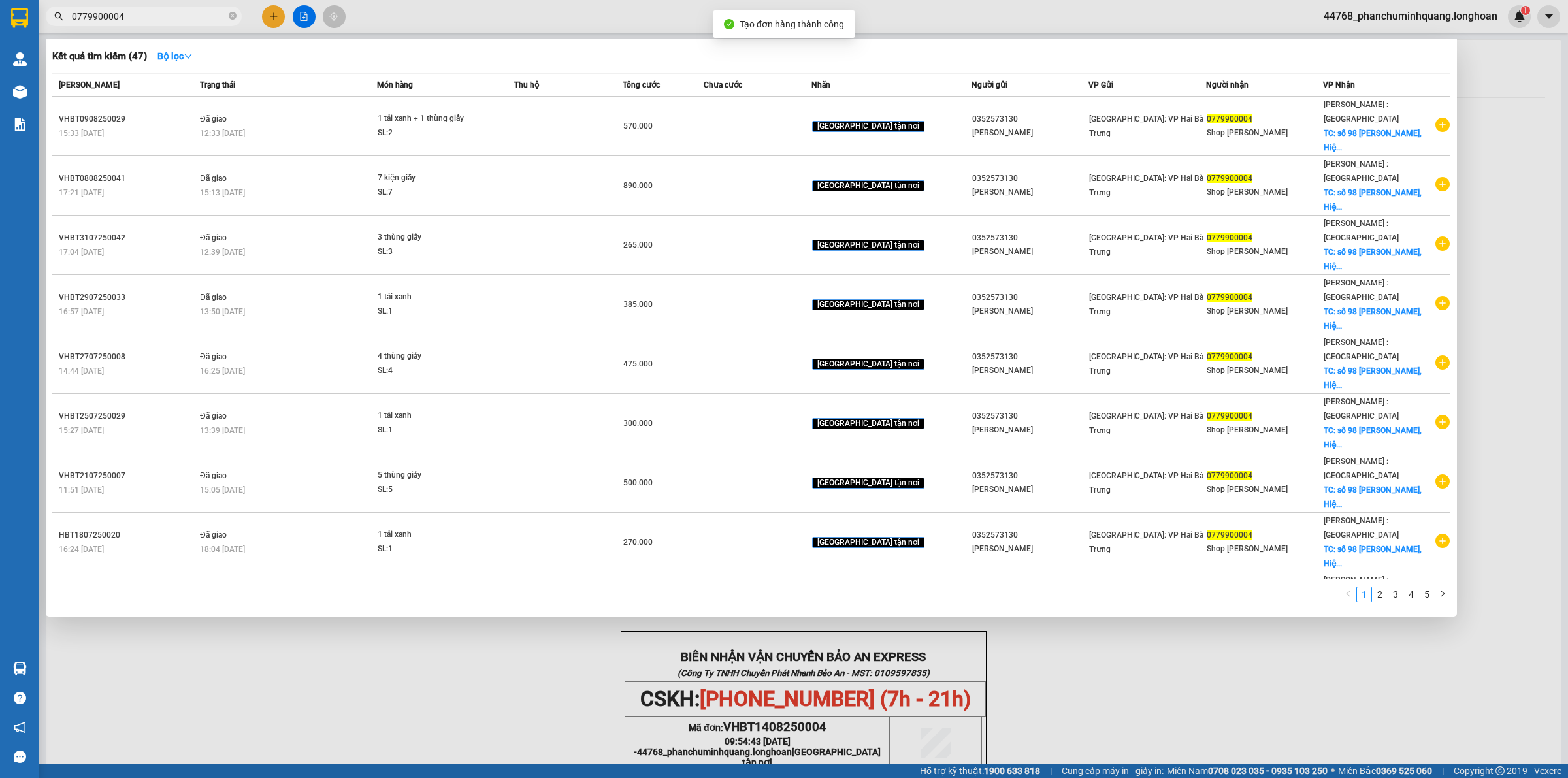
click at [1045, 626] on div at bounding box center [784, 389] width 1568 height 778
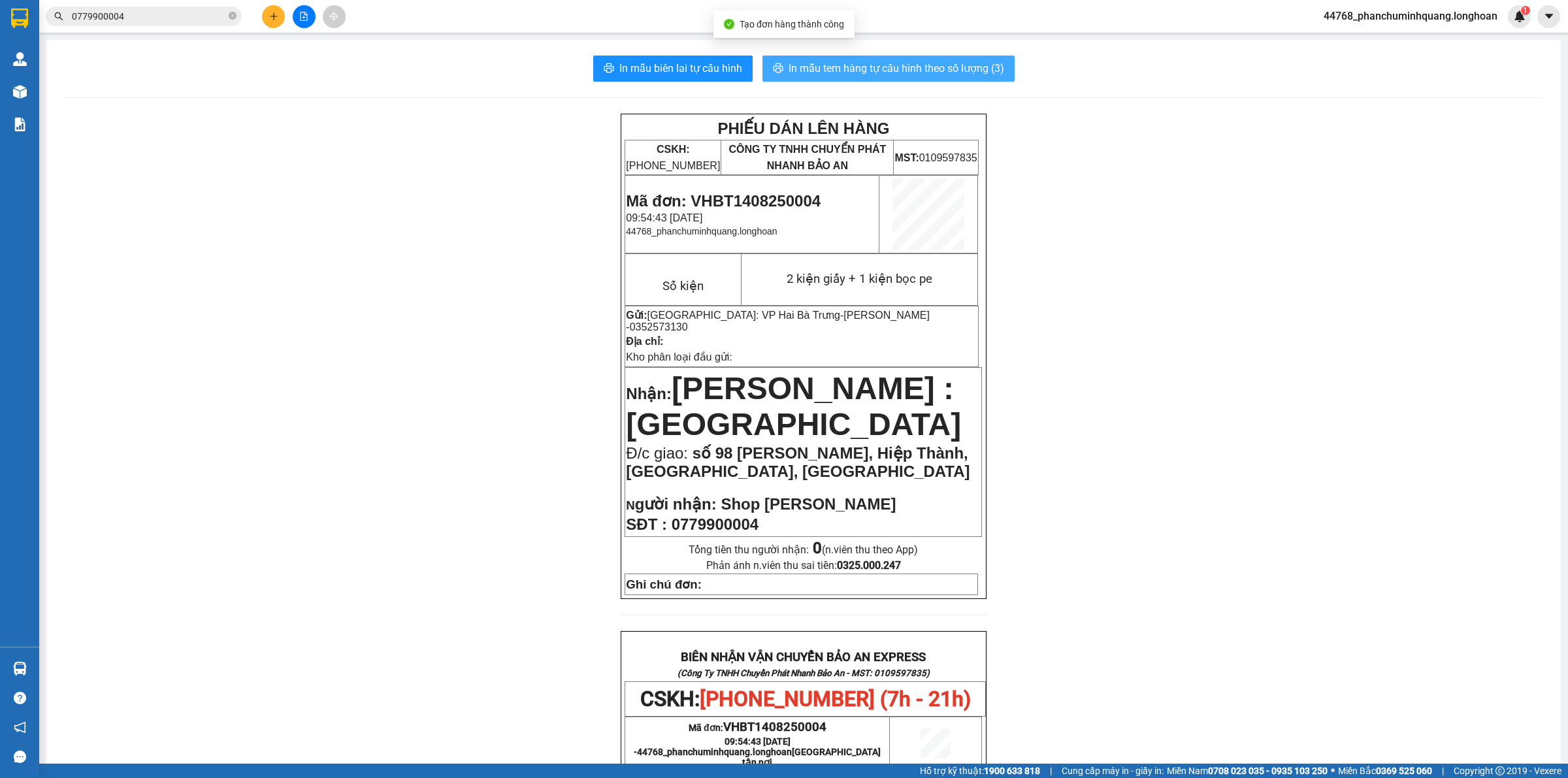
click at [859, 73] on span "In mẫu tem hàng tự cấu hình theo số lượng (3)" at bounding box center [896, 68] width 216 height 16
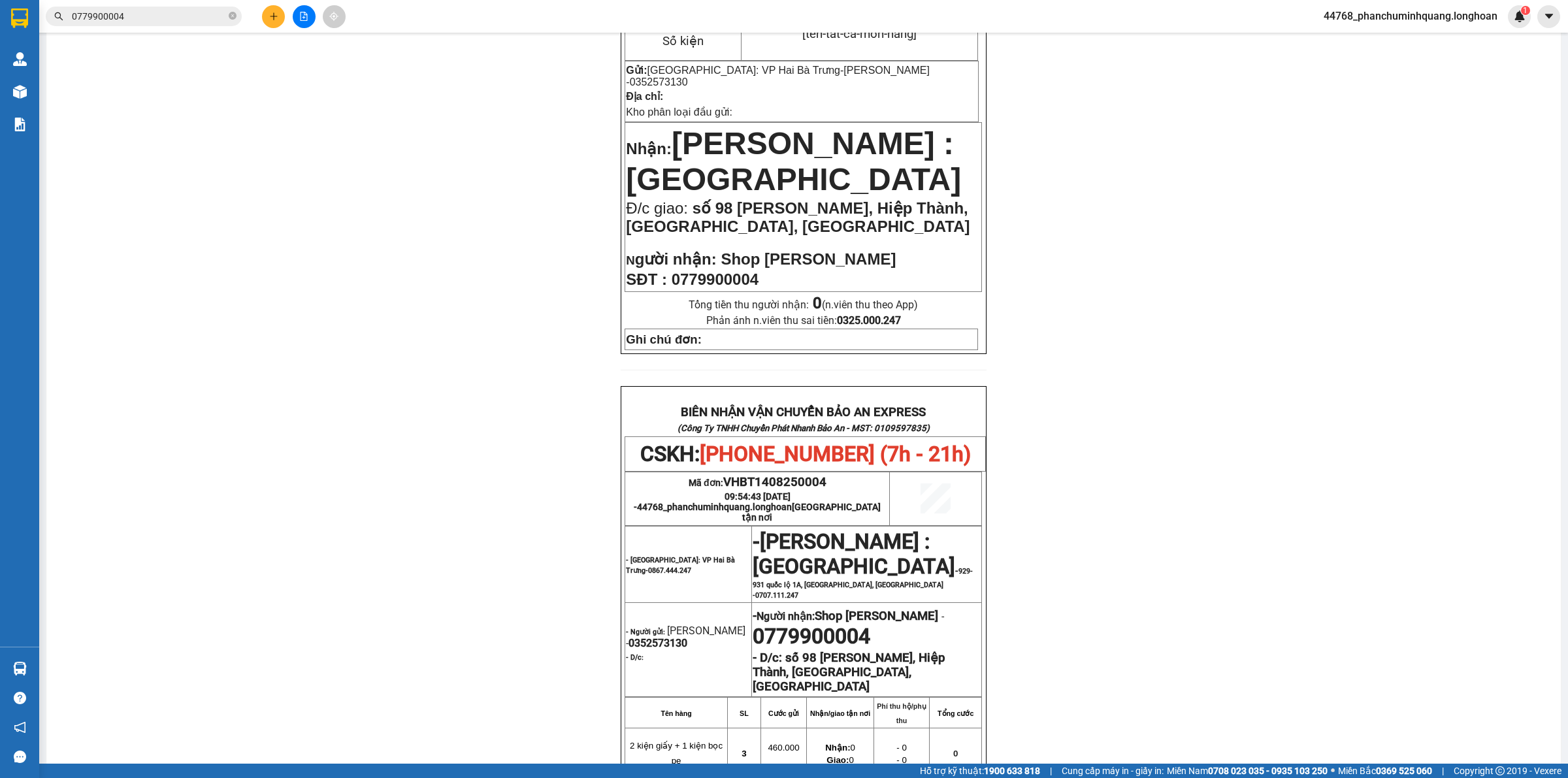
scroll to position [572, 0]
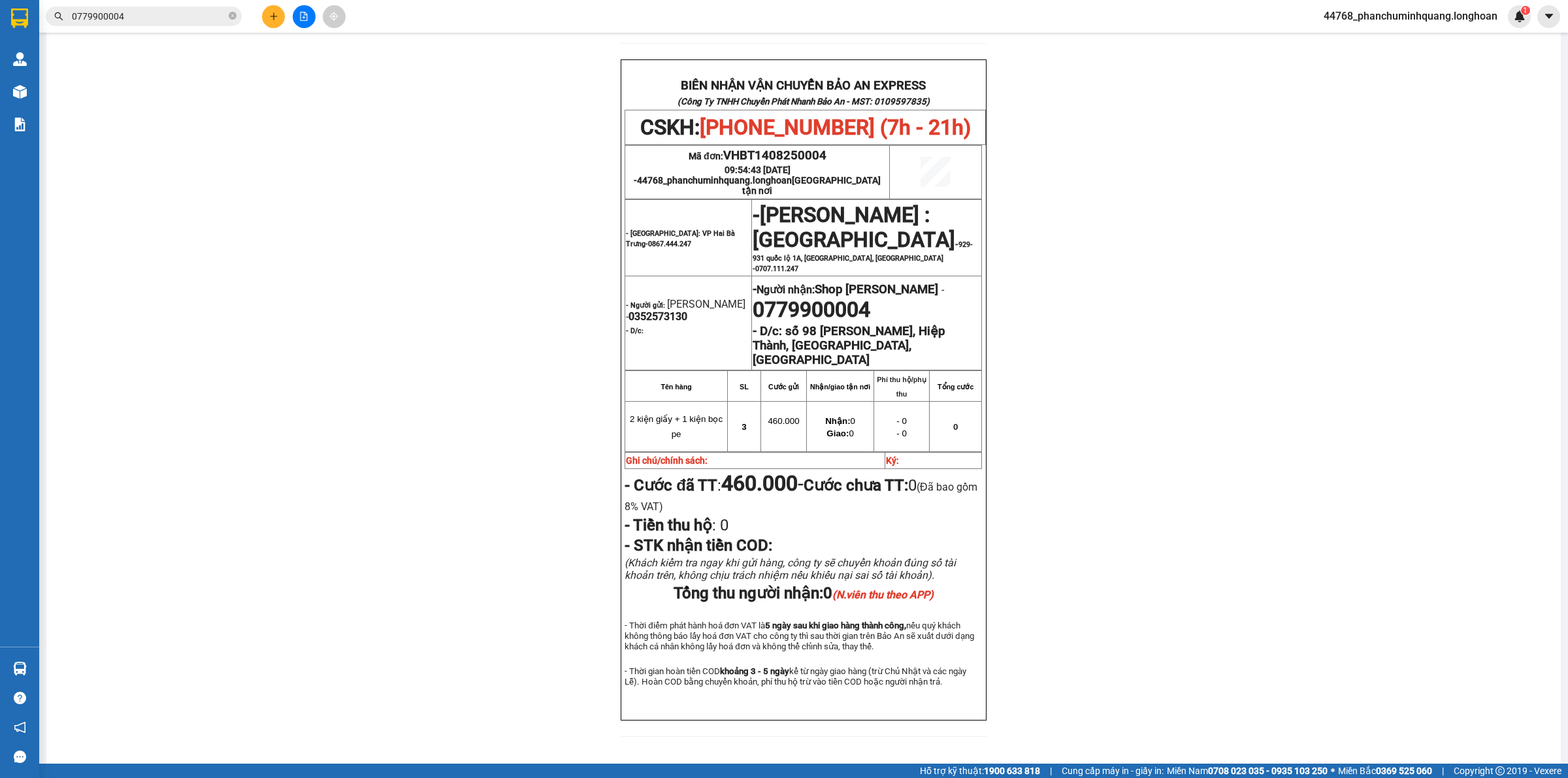
click at [269, 20] on icon "plus" at bounding box center [274, 16] width 9 height 9
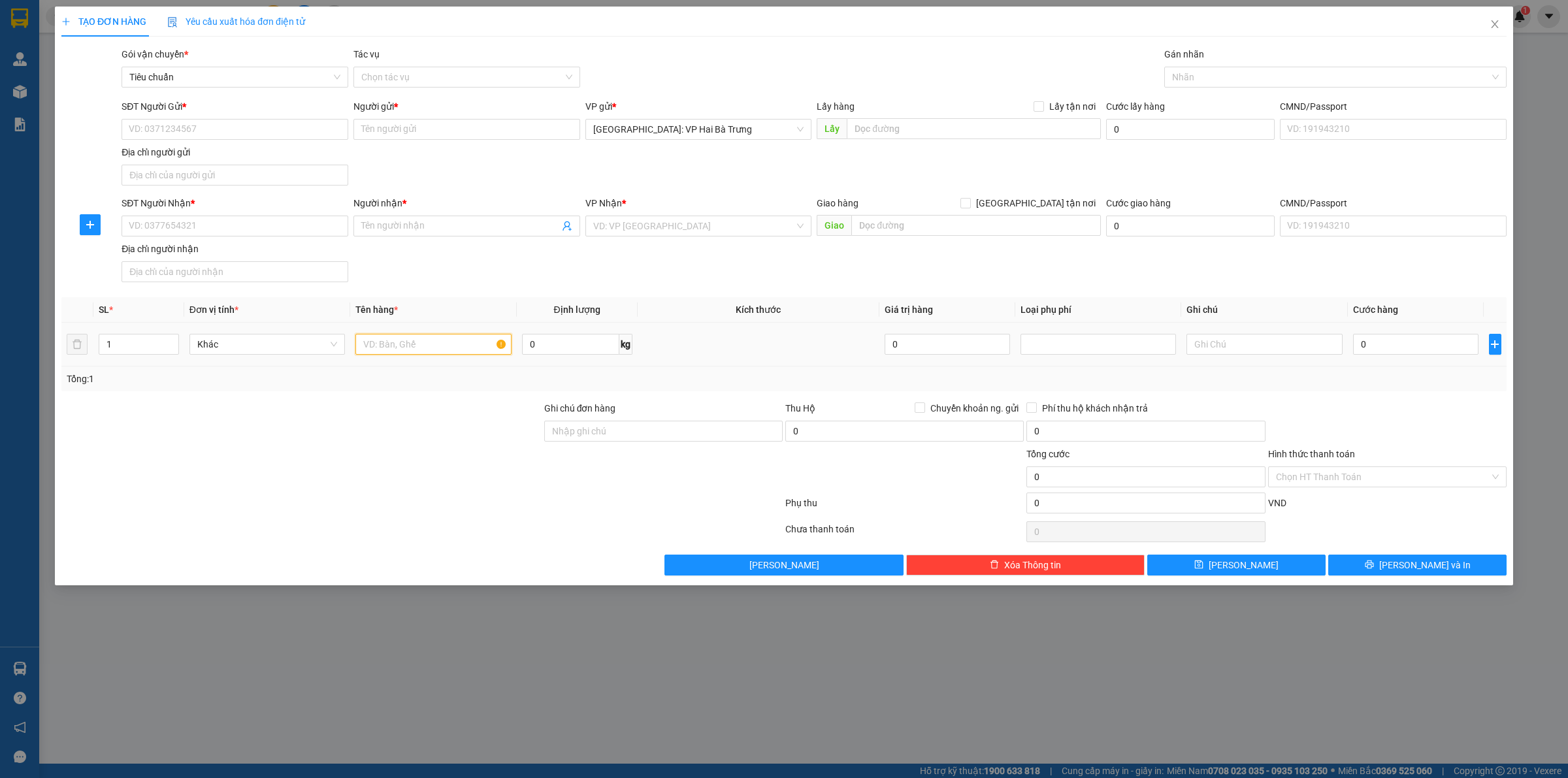
click at [368, 349] on input "text" at bounding box center [433, 344] width 155 height 21
type input "1 xe máy wave biển số"
click at [253, 126] on input "SĐT Người Gửi *" at bounding box center [234, 128] width 226 height 21
type input "0913348487"
click at [436, 139] on input "Người gửi *" at bounding box center [467, 128] width 226 height 21
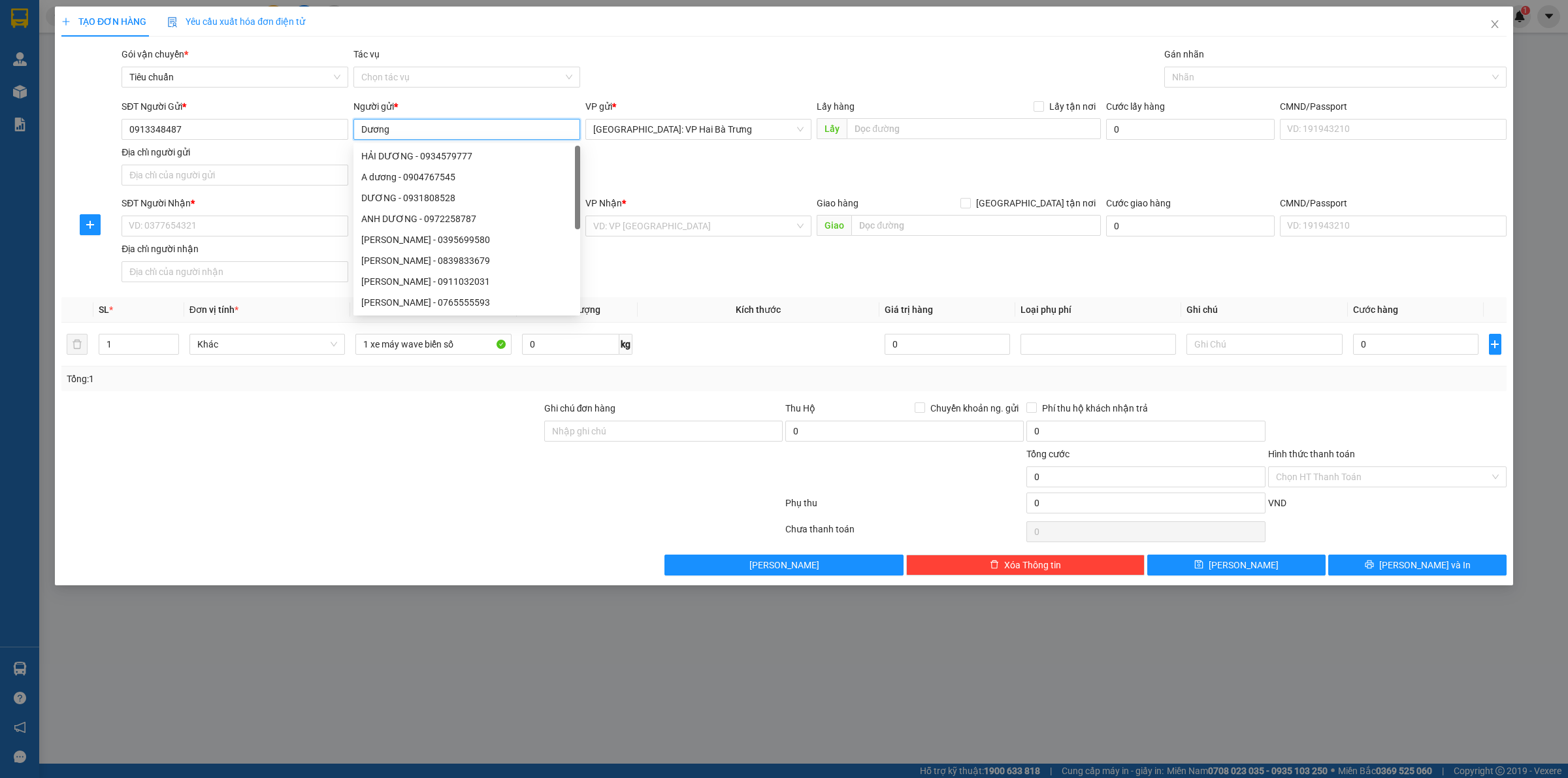
type input "Dương"
click at [249, 237] on div "SĐT Người Nhận * VD: 0377654321" at bounding box center [234, 218] width 226 height 46
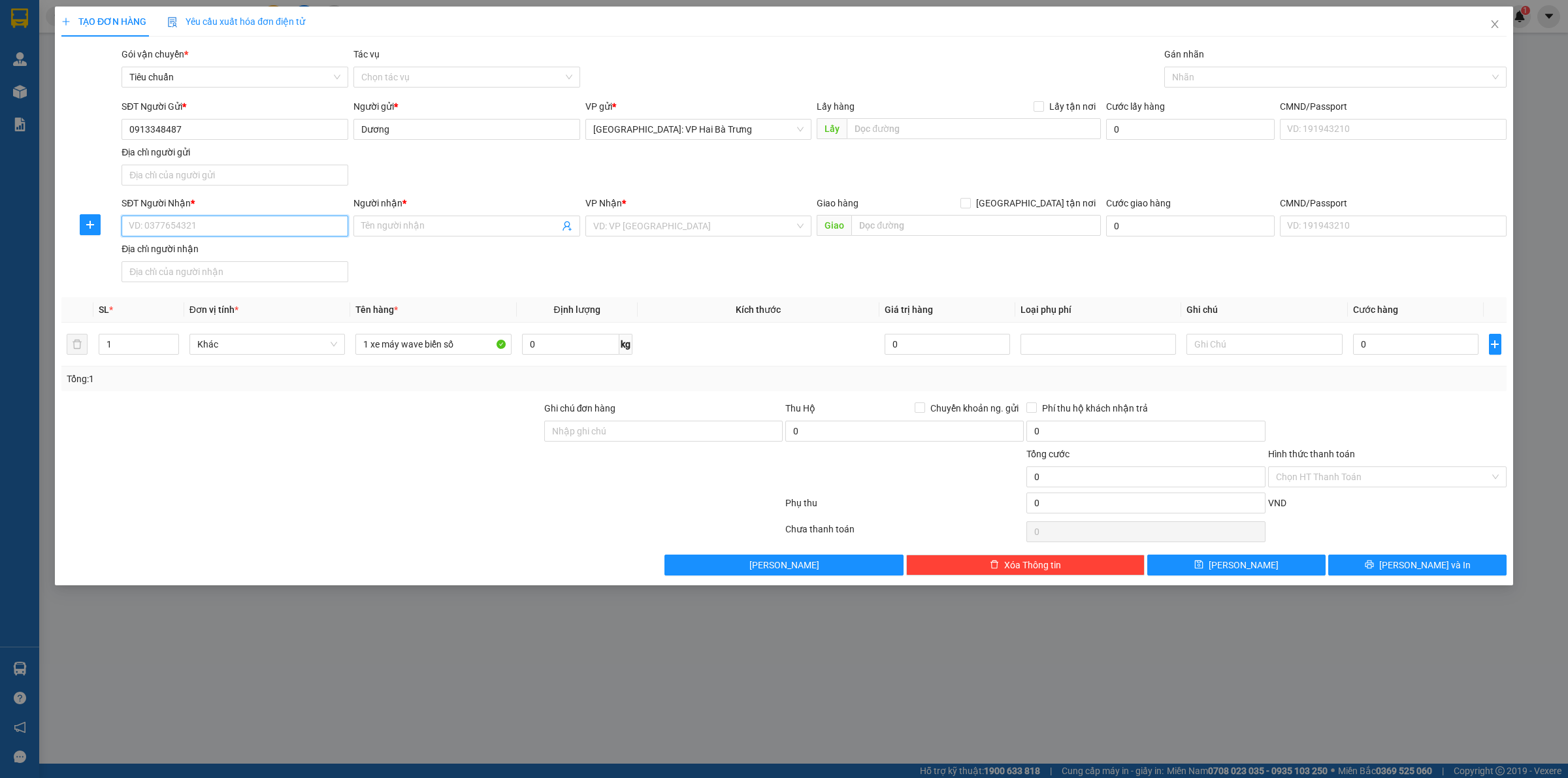
click at [291, 230] on input "SĐT Người Nhận *" at bounding box center [234, 225] width 226 height 21
drag, startPoint x: 1070, startPoint y: 207, endPoint x: 1082, endPoint y: 181, distance: 28.6
click at [1070, 206] on span "[GEOGRAPHIC_DATA] tận nơi" at bounding box center [1035, 203] width 130 height 14
click at [970, 206] on input "[GEOGRAPHIC_DATA] tận nơi" at bounding box center [965, 202] width 9 height 9
checkbox input "true"
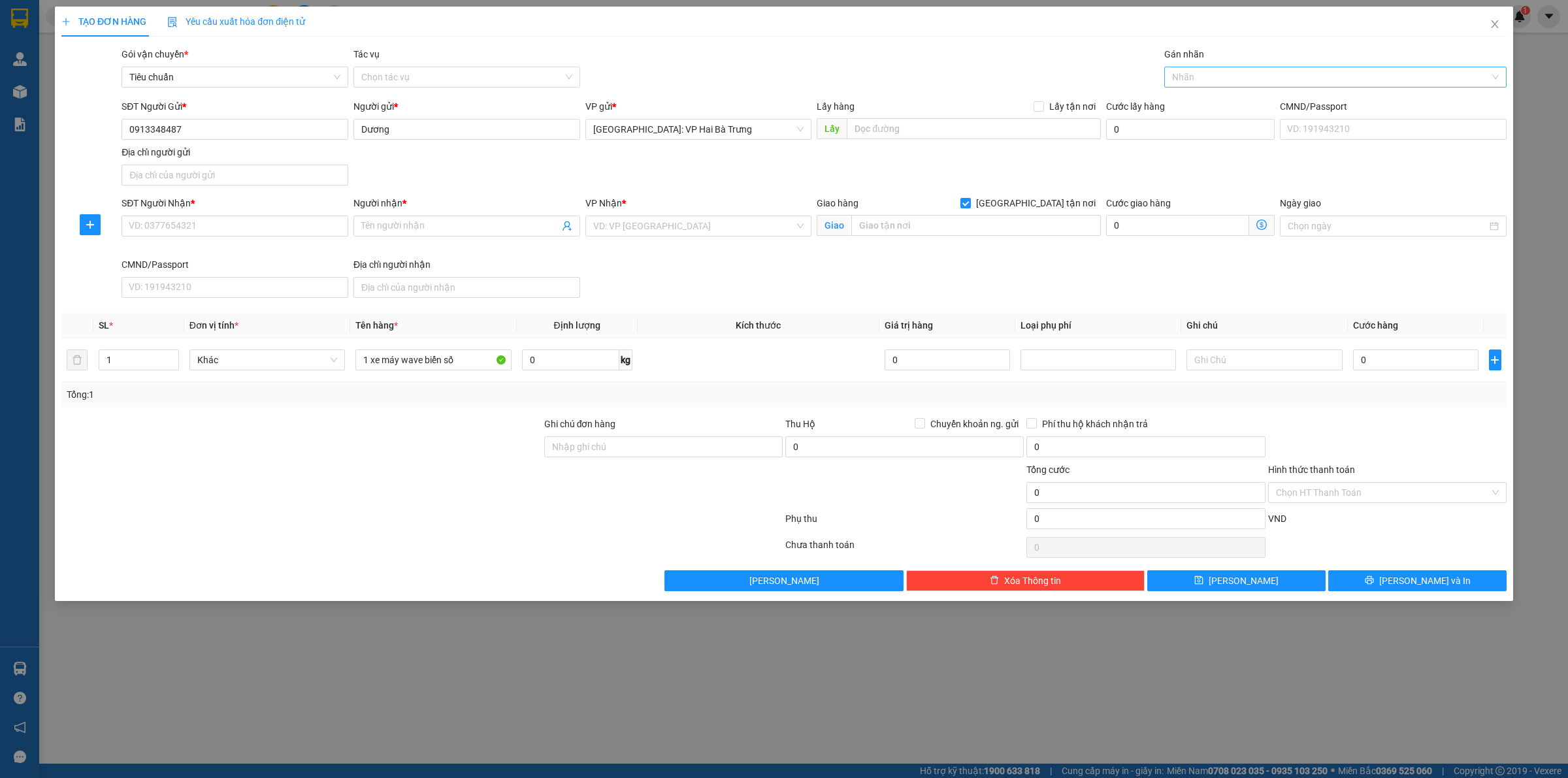
click at [1190, 73] on div at bounding box center [1328, 76] width 322 height 15
type input "x"
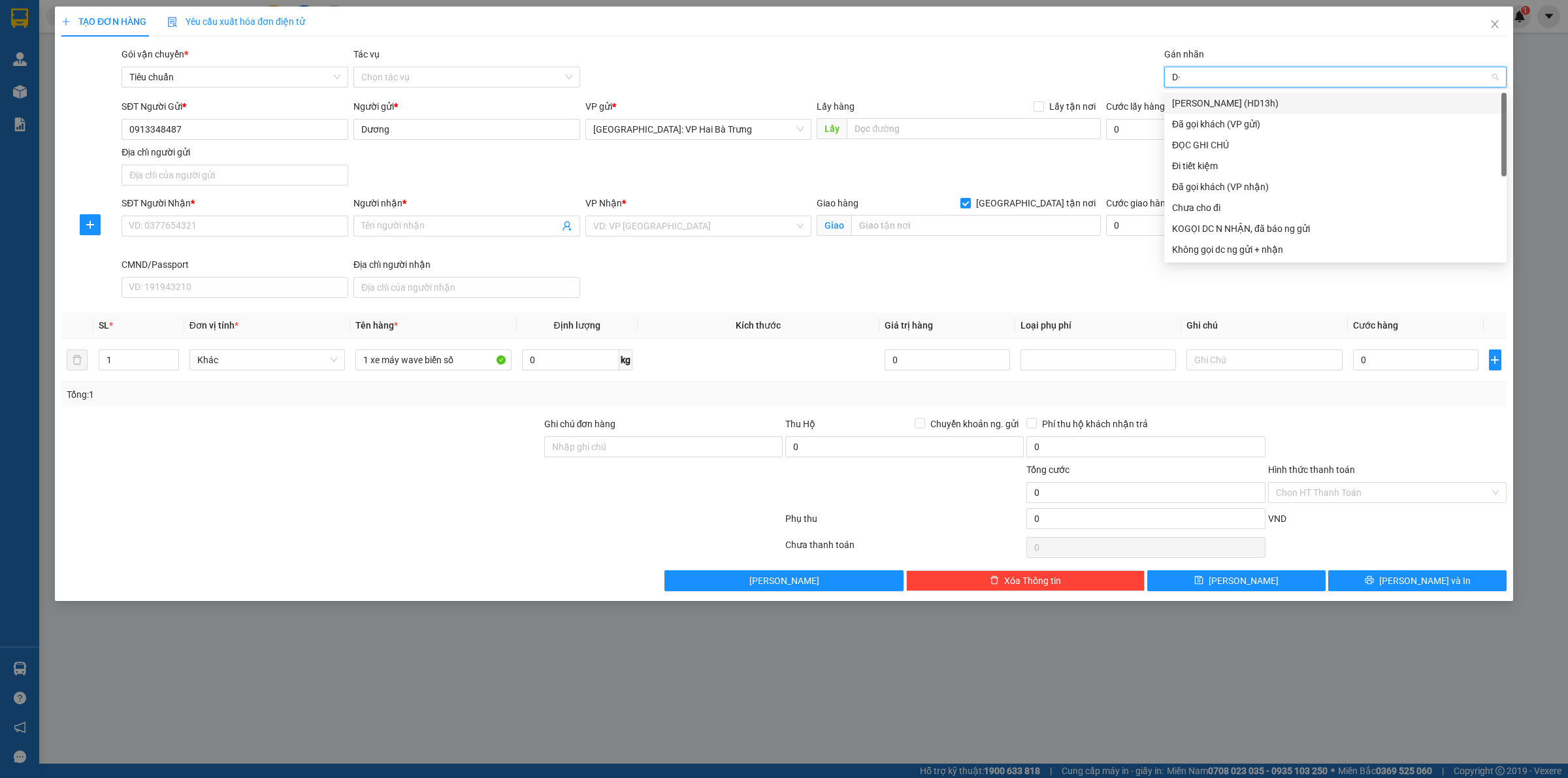
type input "D"
type input "Đ"
type input "G"
click at [1233, 251] on div "[GEOGRAPHIC_DATA] tận nơi" at bounding box center [1335, 250] width 327 height 14
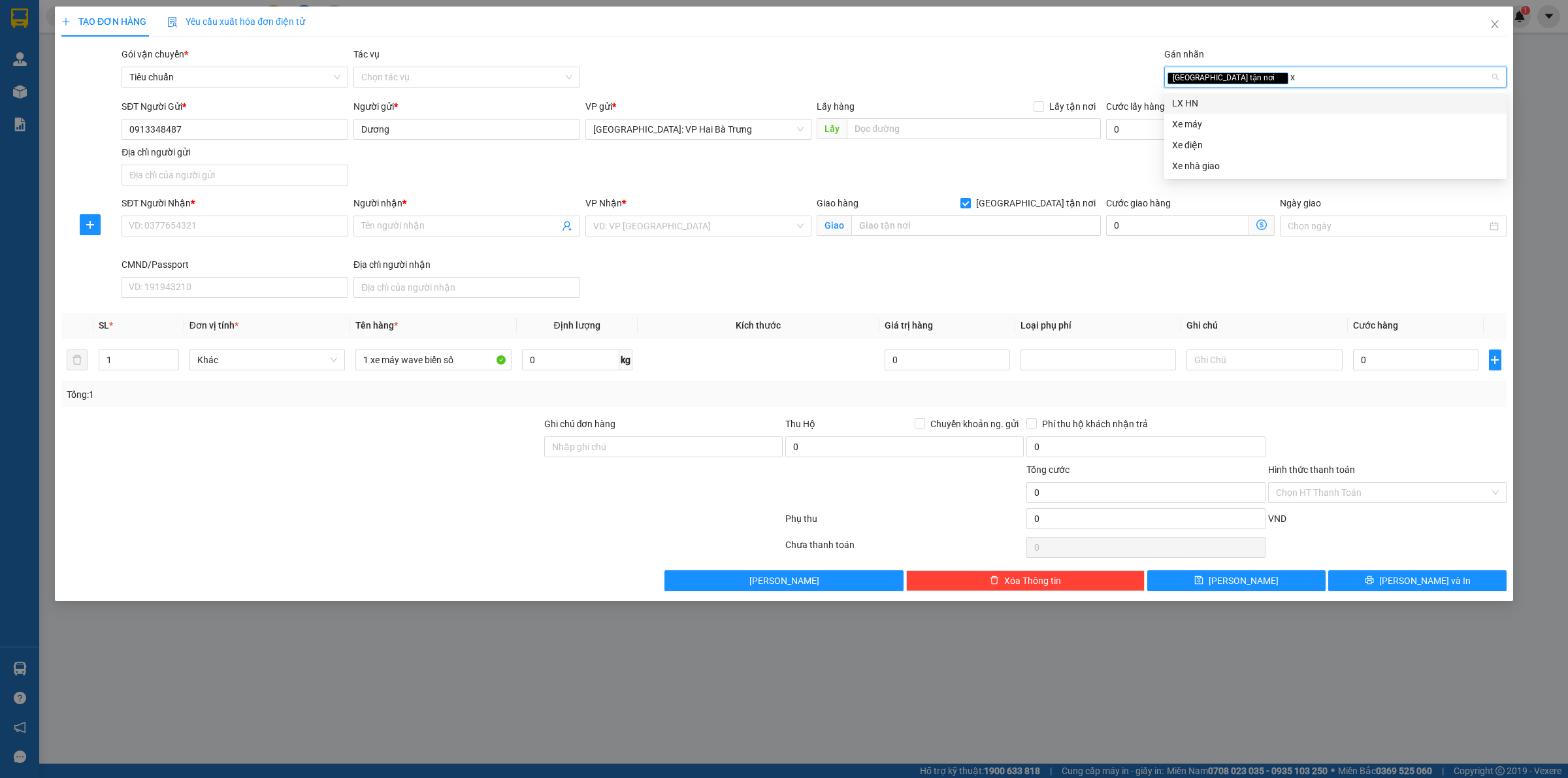
type input "xe"
click at [1259, 102] on div "Xe máy" at bounding box center [1335, 103] width 327 height 14
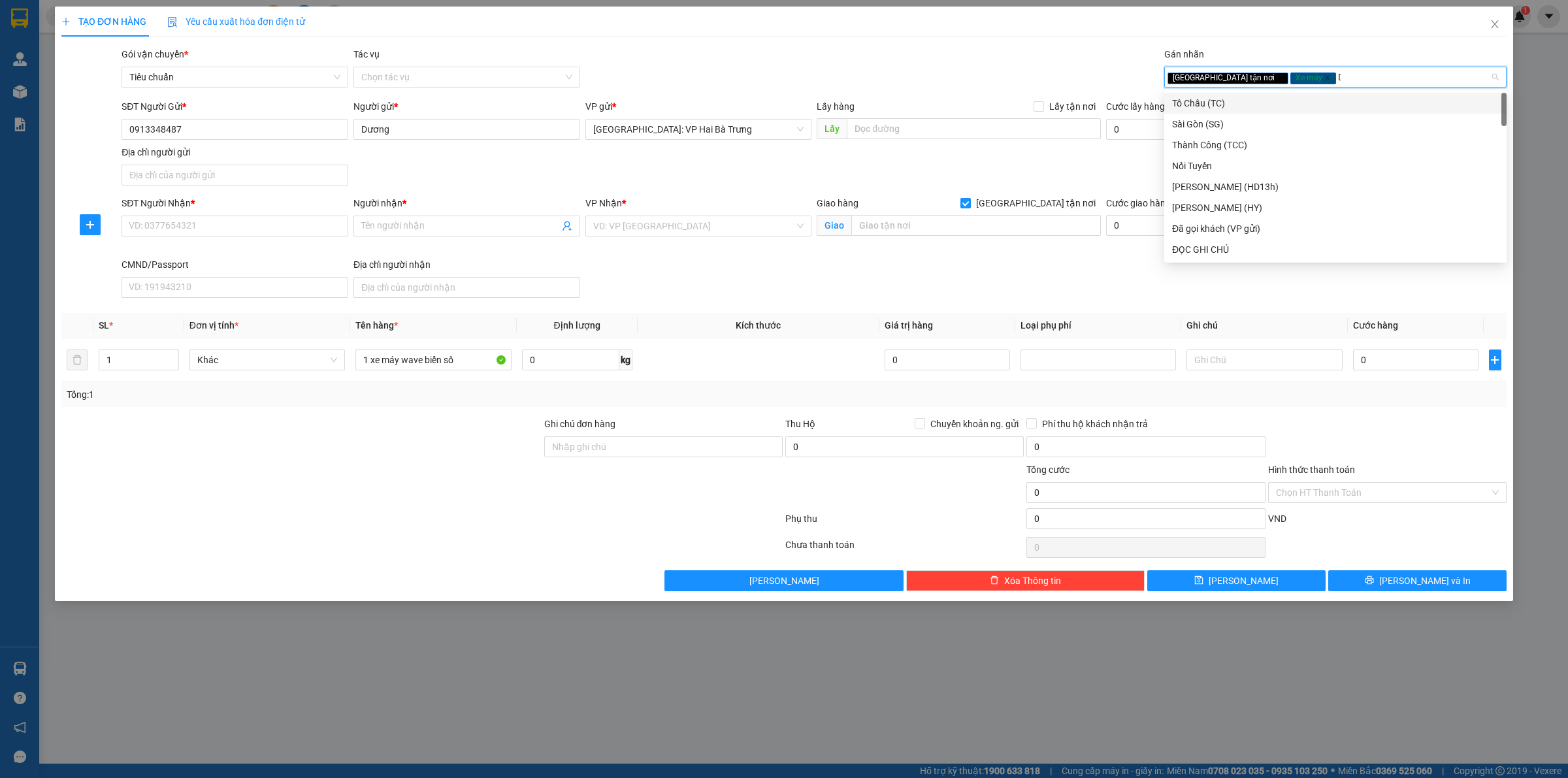
type input "D"
type input "Đ"
click at [1238, 147] on div "ĐỌC GHI CHÚ" at bounding box center [1335, 145] width 327 height 14
click at [278, 226] on input "SĐT Người Nhận *" at bounding box center [234, 225] width 226 height 21
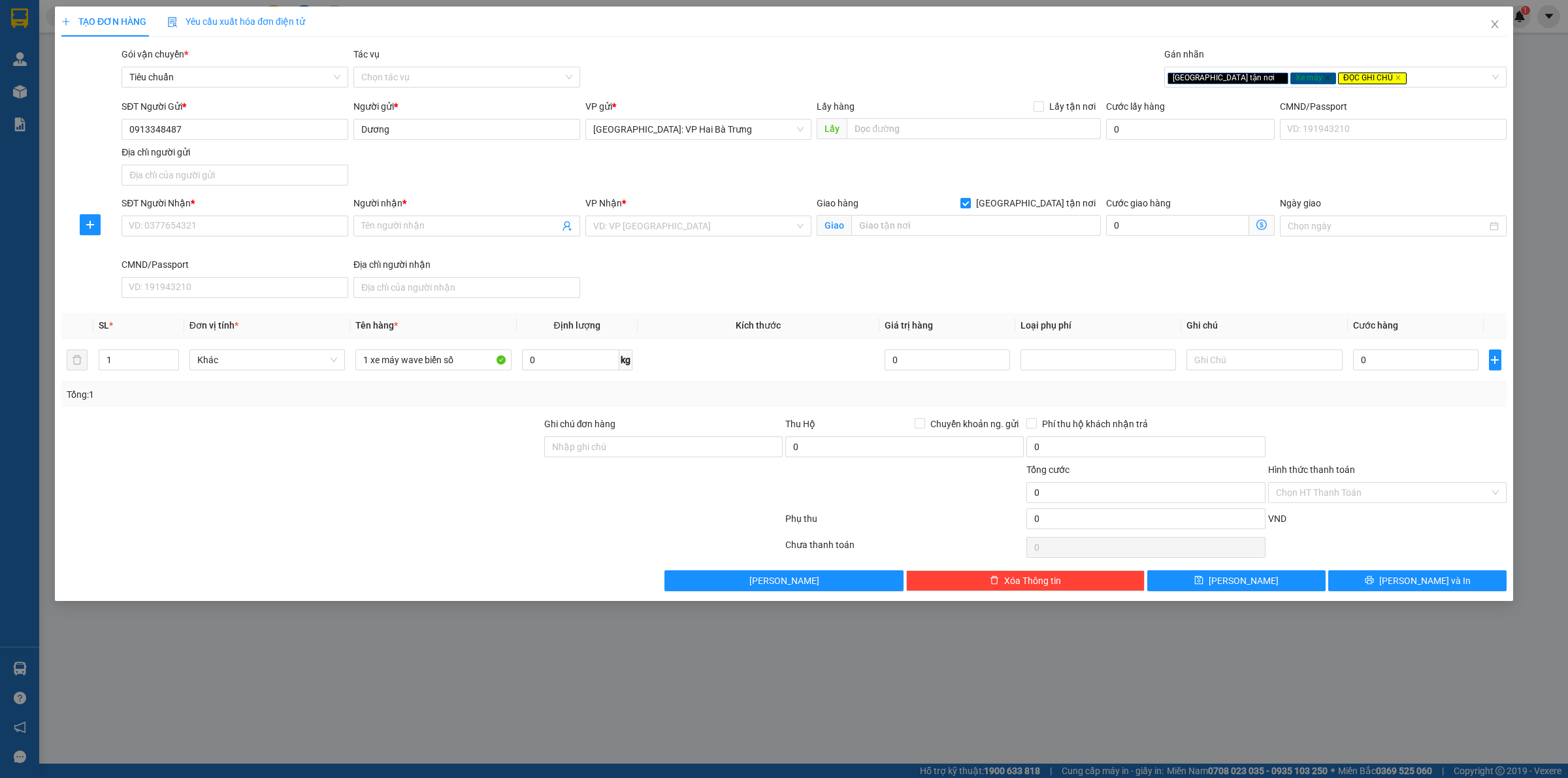
click at [542, 180] on div "SĐT Người Gửi * 0913348487 Người gửi * [PERSON_NAME] VP gửi * [GEOGRAPHIC_DATA]…" at bounding box center [814, 146] width 1390 height 92
click at [271, 225] on input "SĐT Người Nhận *" at bounding box center [234, 225] width 226 height 21
type input "0909015403"
click at [432, 226] on input "Người nhận *" at bounding box center [460, 226] width 198 height 14
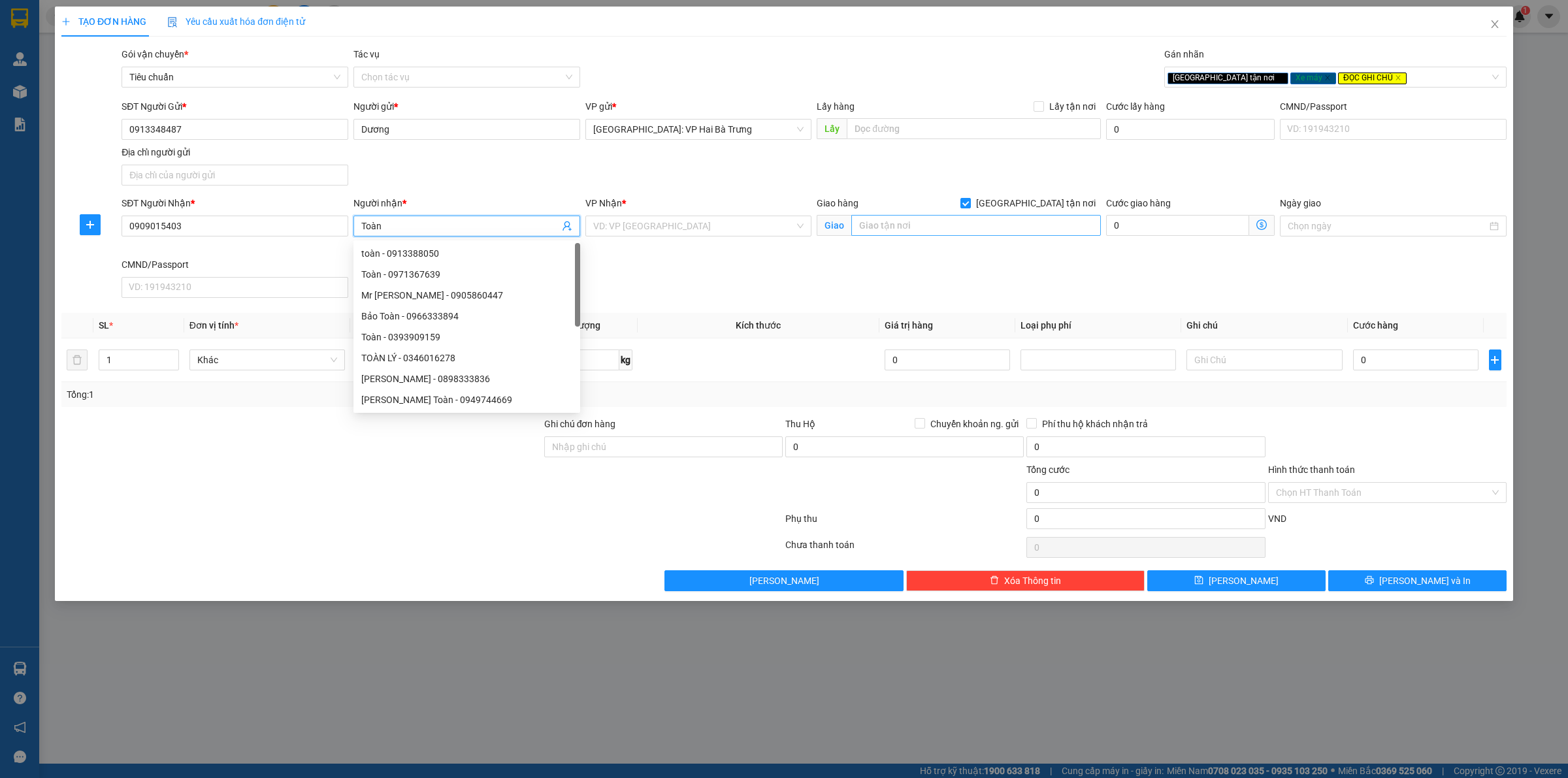
type input "Toàn"
click at [1000, 226] on input "text" at bounding box center [976, 225] width 250 height 21
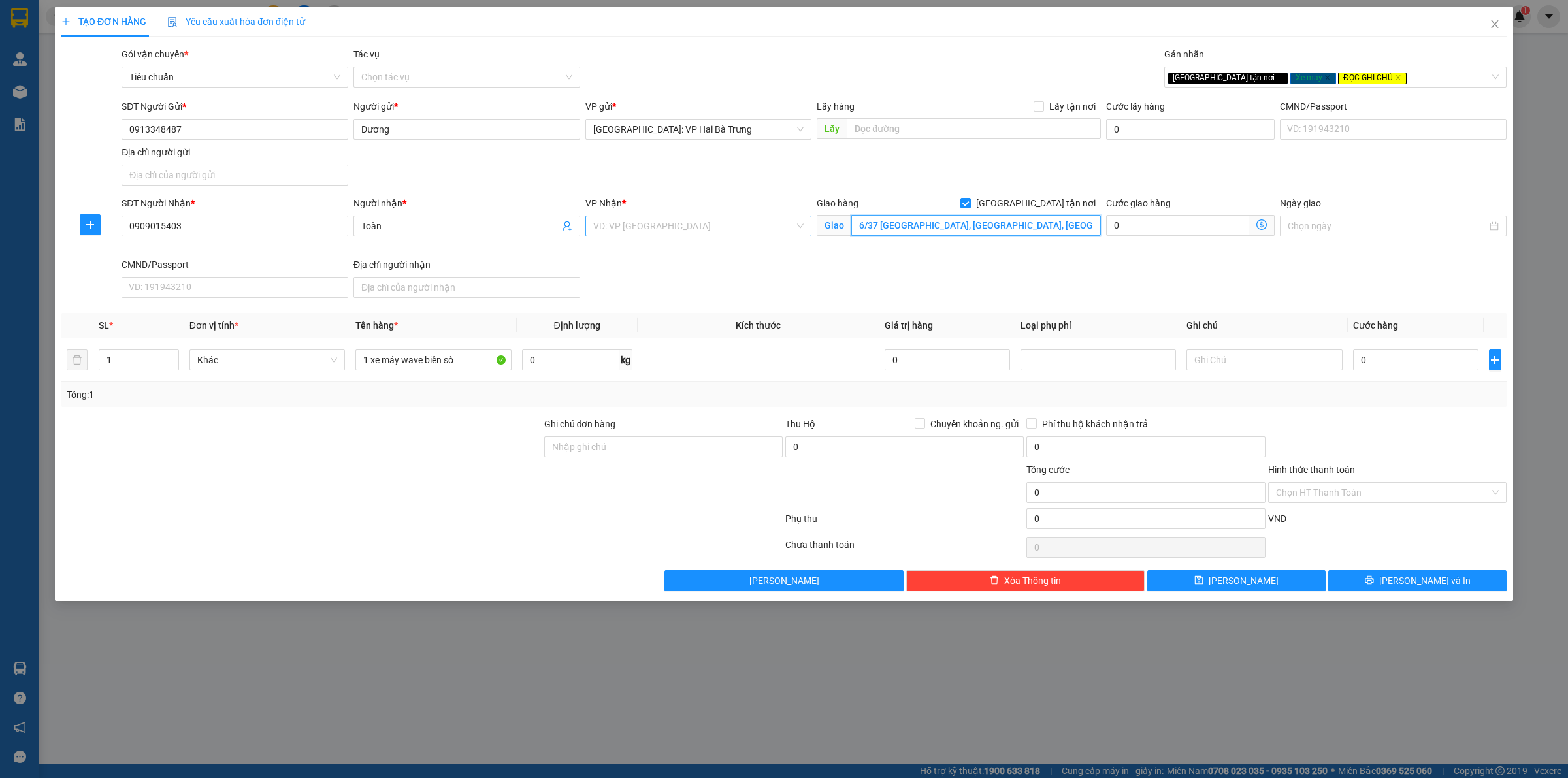
type input "6/37 [GEOGRAPHIC_DATA], [GEOGRAPHIC_DATA], [GEOGRAPHIC_DATA], [GEOGRAPHIC_DATA]"
click at [697, 229] on input "search" at bounding box center [694, 226] width 202 height 20
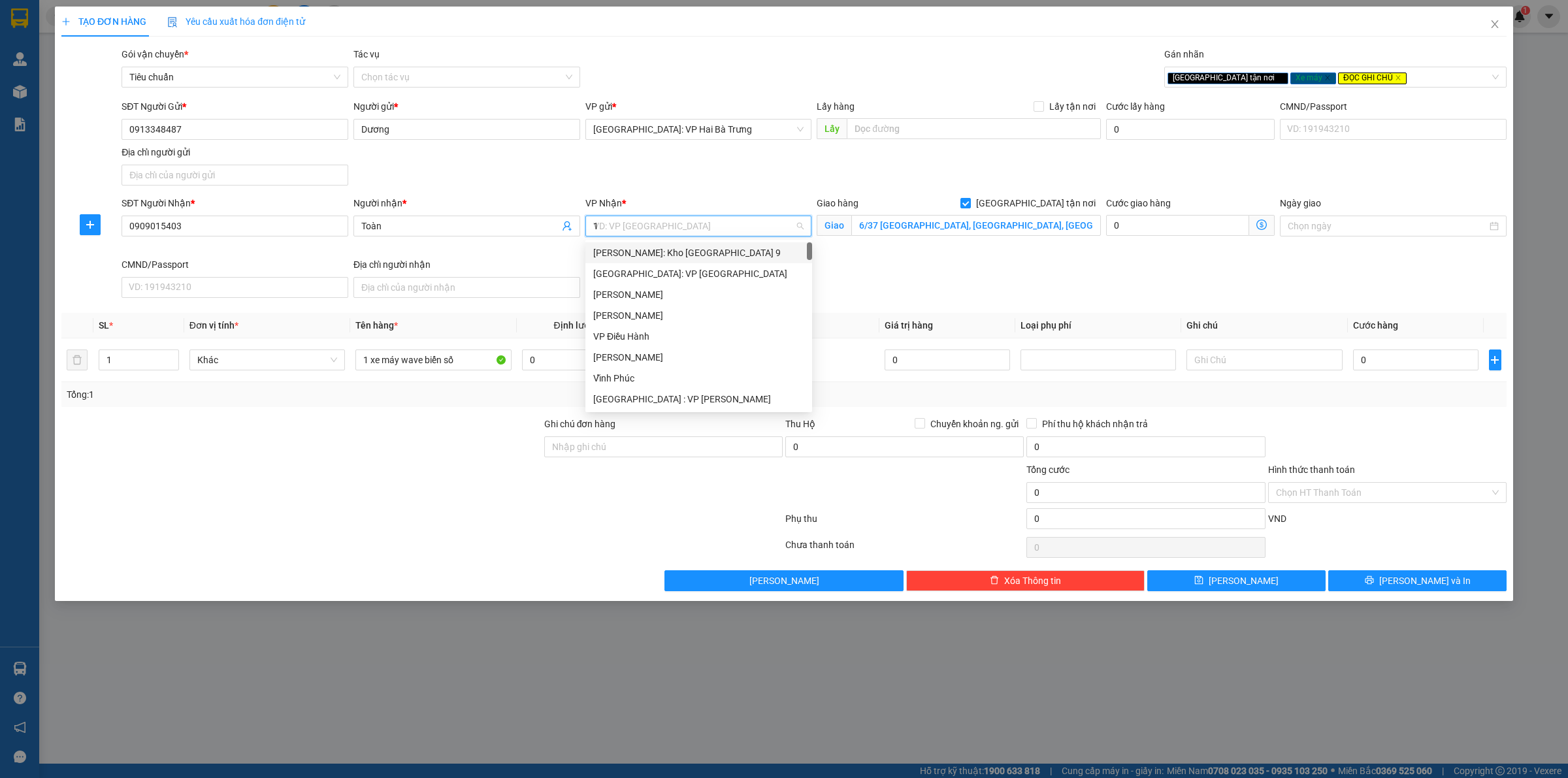
type input "12"
click at [683, 272] on div "[PERSON_NAME] : [GEOGRAPHIC_DATA]" at bounding box center [699, 274] width 211 height 14
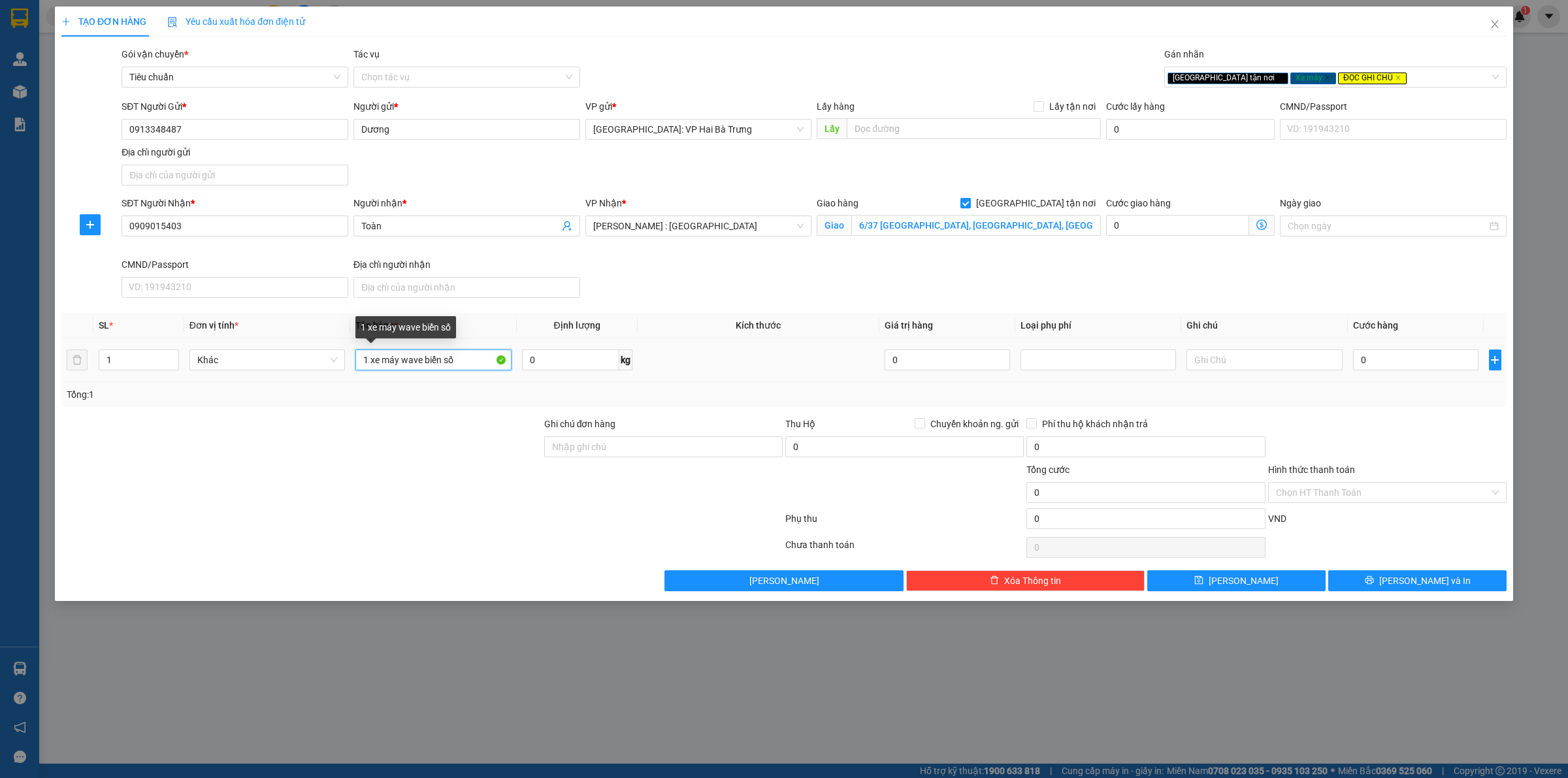
click at [479, 368] on input "1 xe máy wave biển số" at bounding box center [433, 359] width 155 height 21
type input "1 xe máy wave biển số 29U3-2145"
click at [638, 448] on input "Ghi chú đơn hàng" at bounding box center [664, 446] width 239 height 21
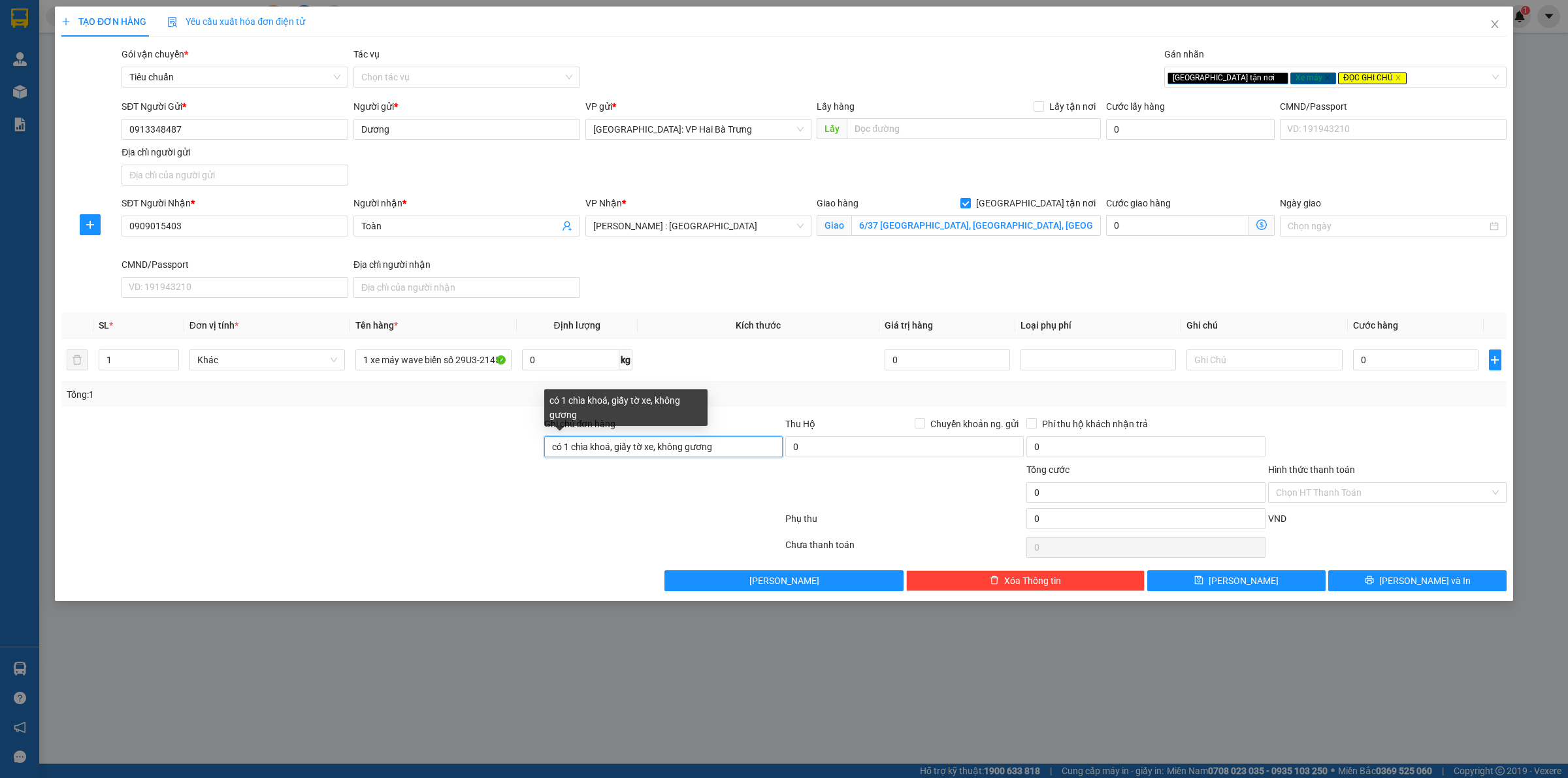
click at [683, 446] on input "có 1 chìa khoá, giấy tờ xe, không gương" at bounding box center [664, 446] width 239 height 21
type input "có 1 chìa khoá, giấy tờ xe, 2 gương"
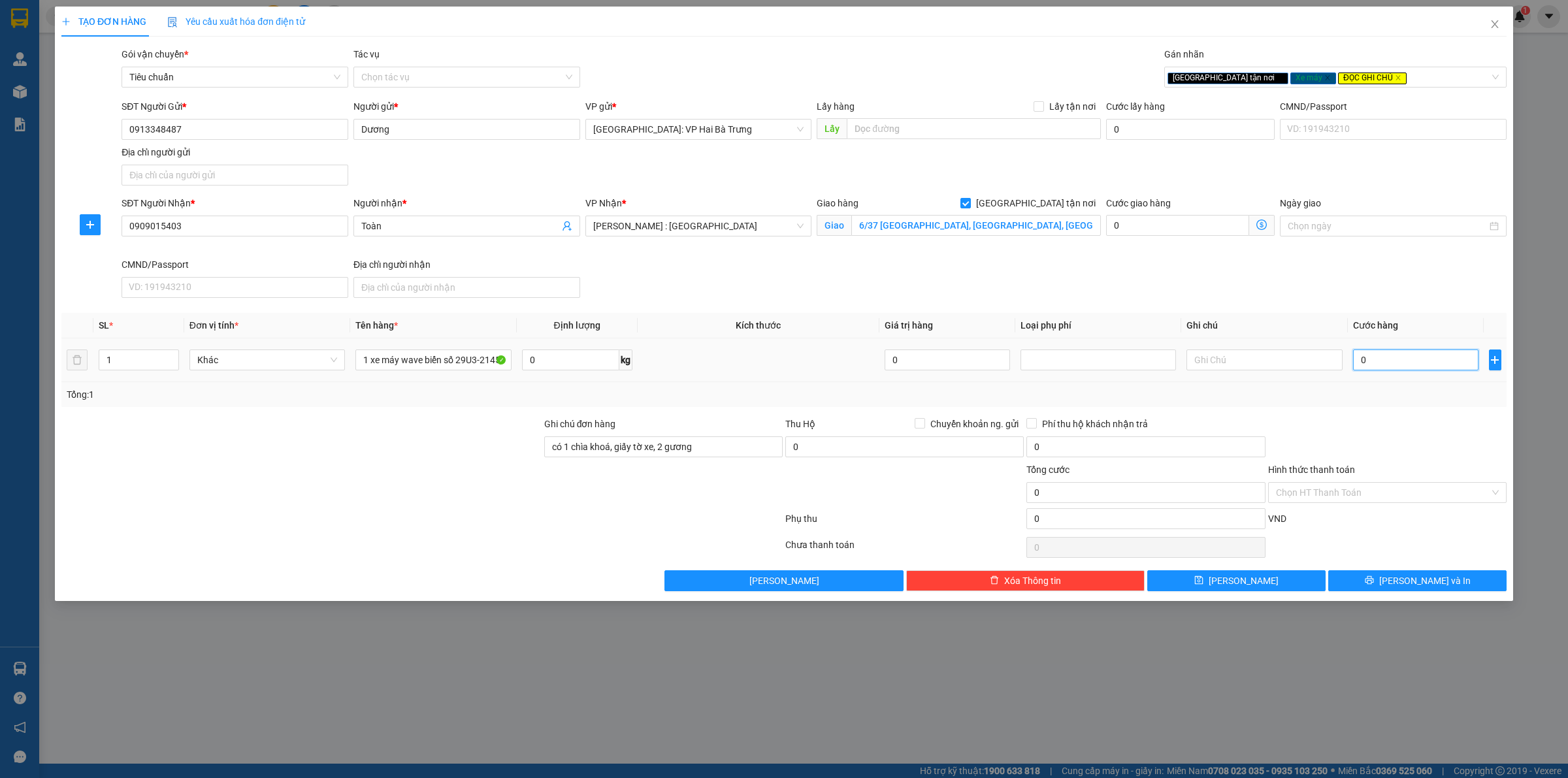
click at [1425, 367] on input "0" at bounding box center [1416, 359] width 126 height 21
type input "1"
type input "12"
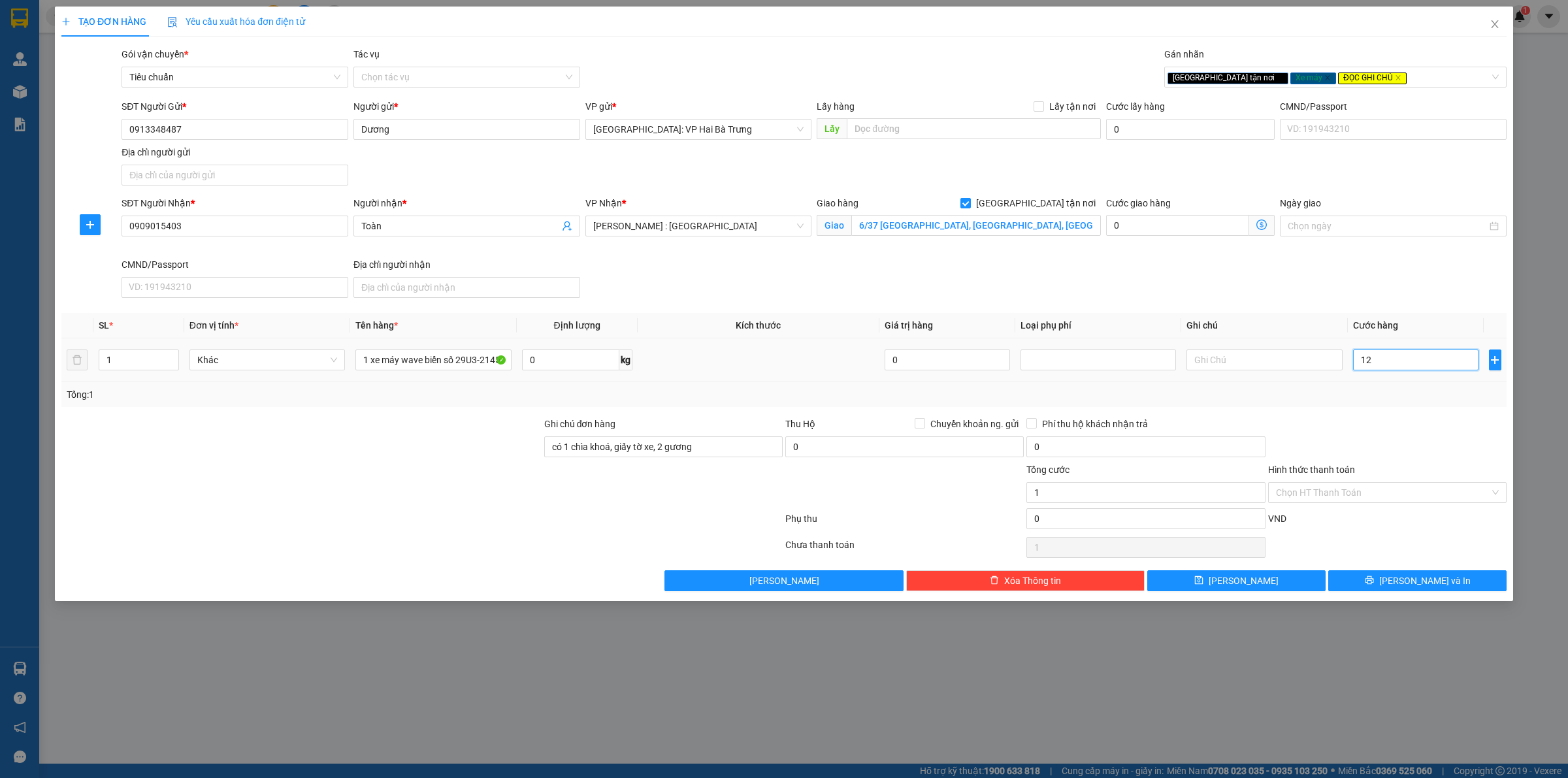
type input "12"
type input "127"
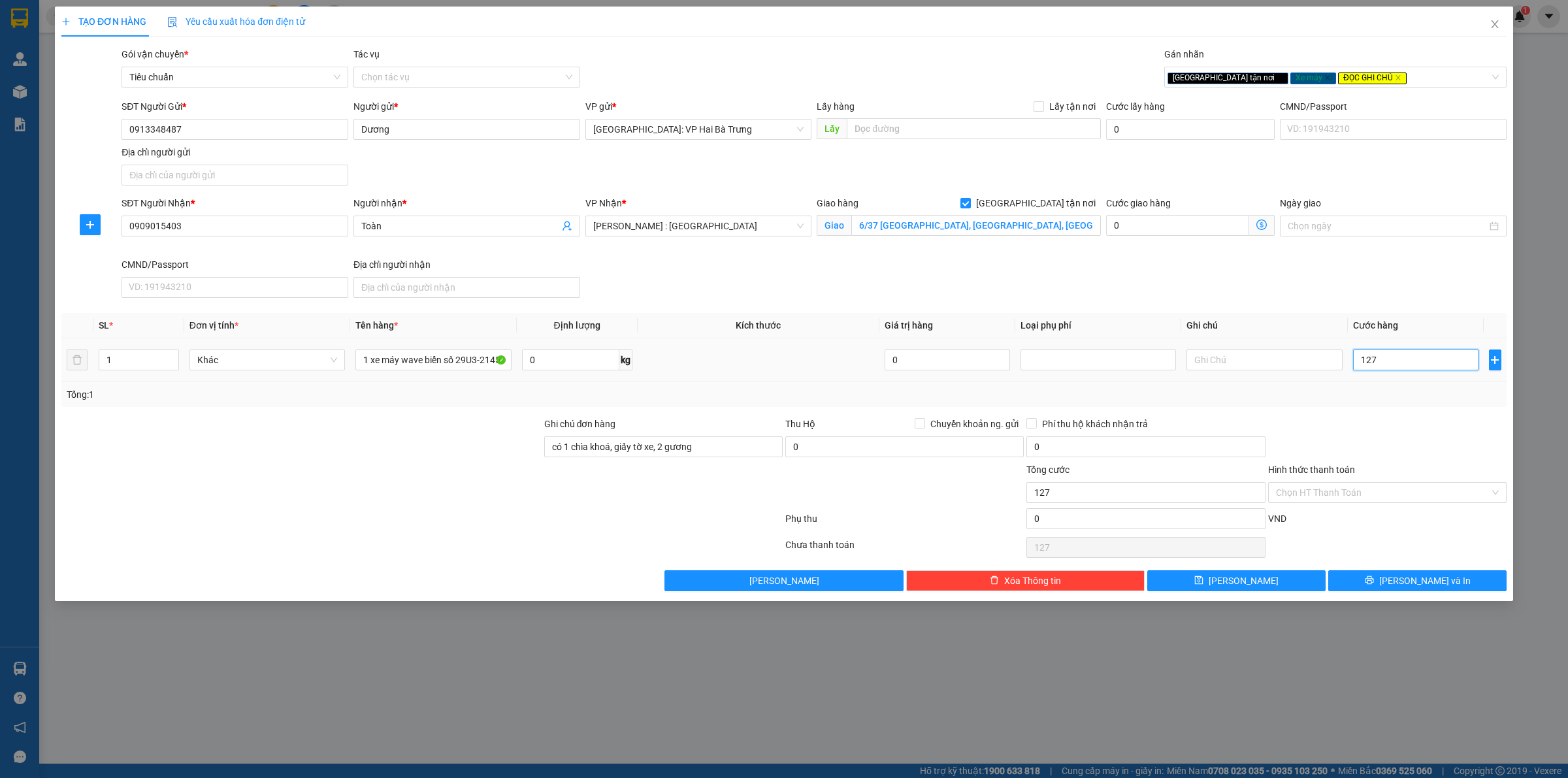
type input "1.270"
type input "12.700"
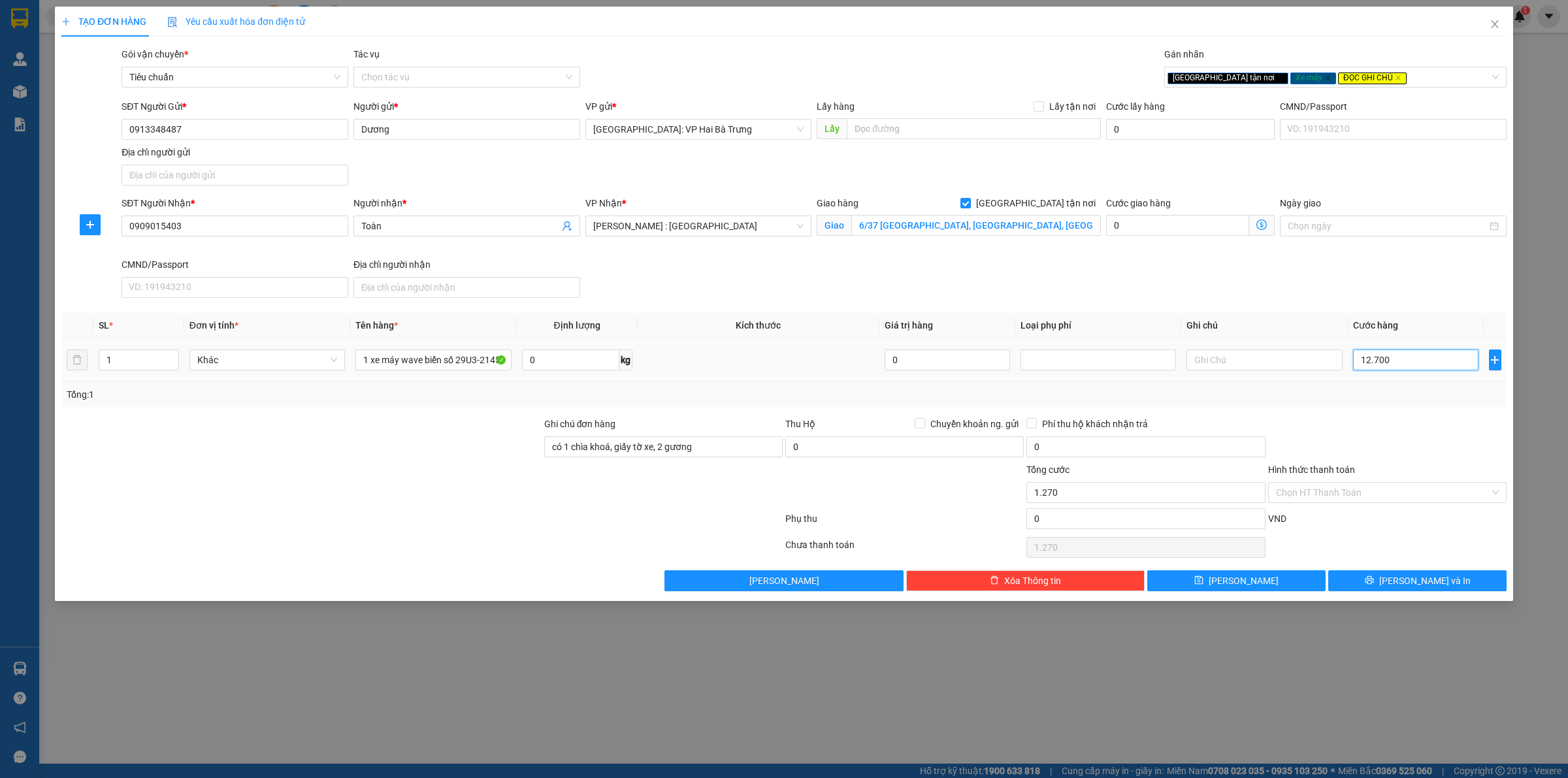
type input "12.700"
type input "127.000"
type input "1.270.000"
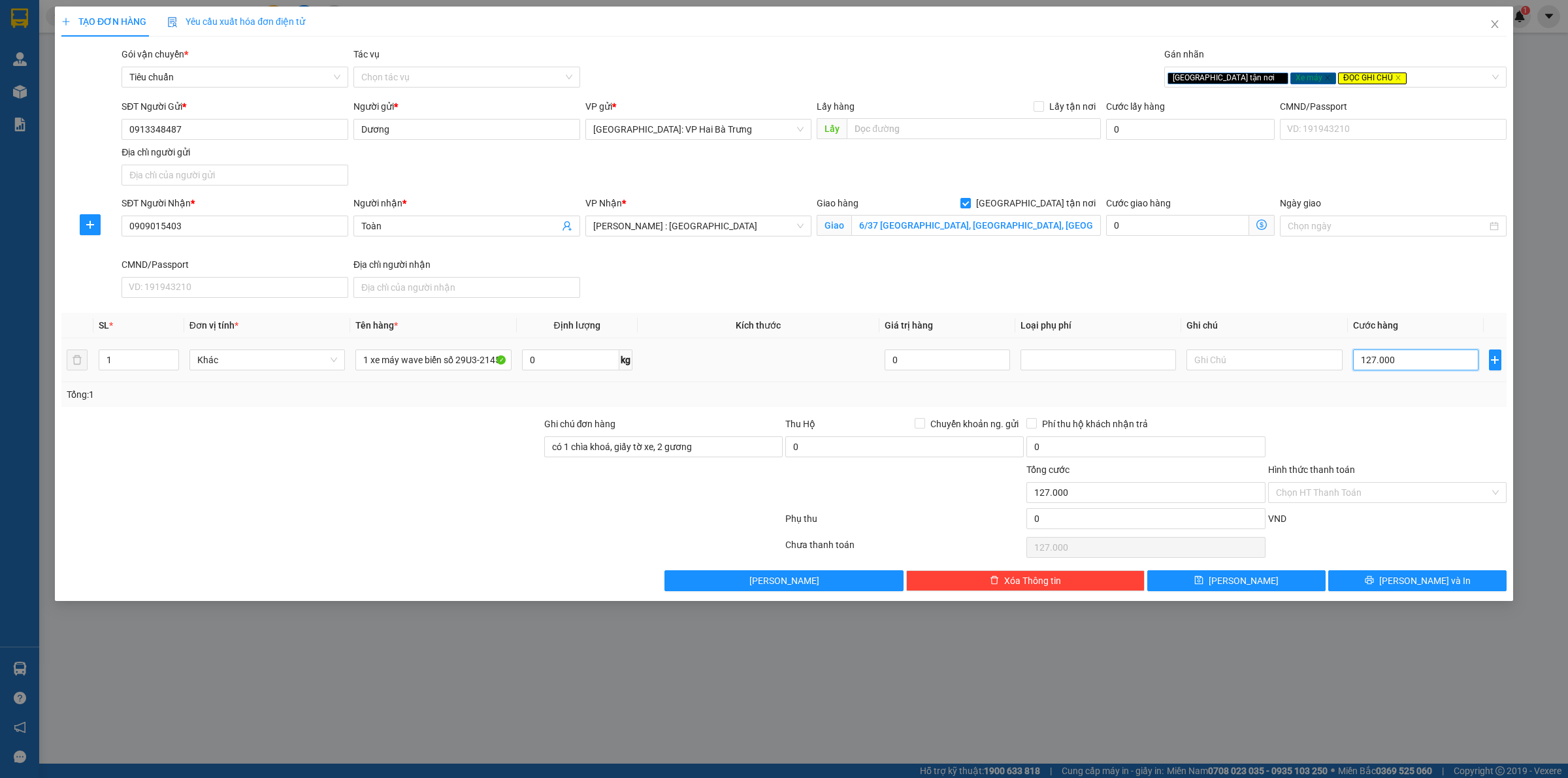
type input "1.270.000"
click at [1386, 497] on input "Hình thức thanh toán" at bounding box center [1383, 493] width 214 height 20
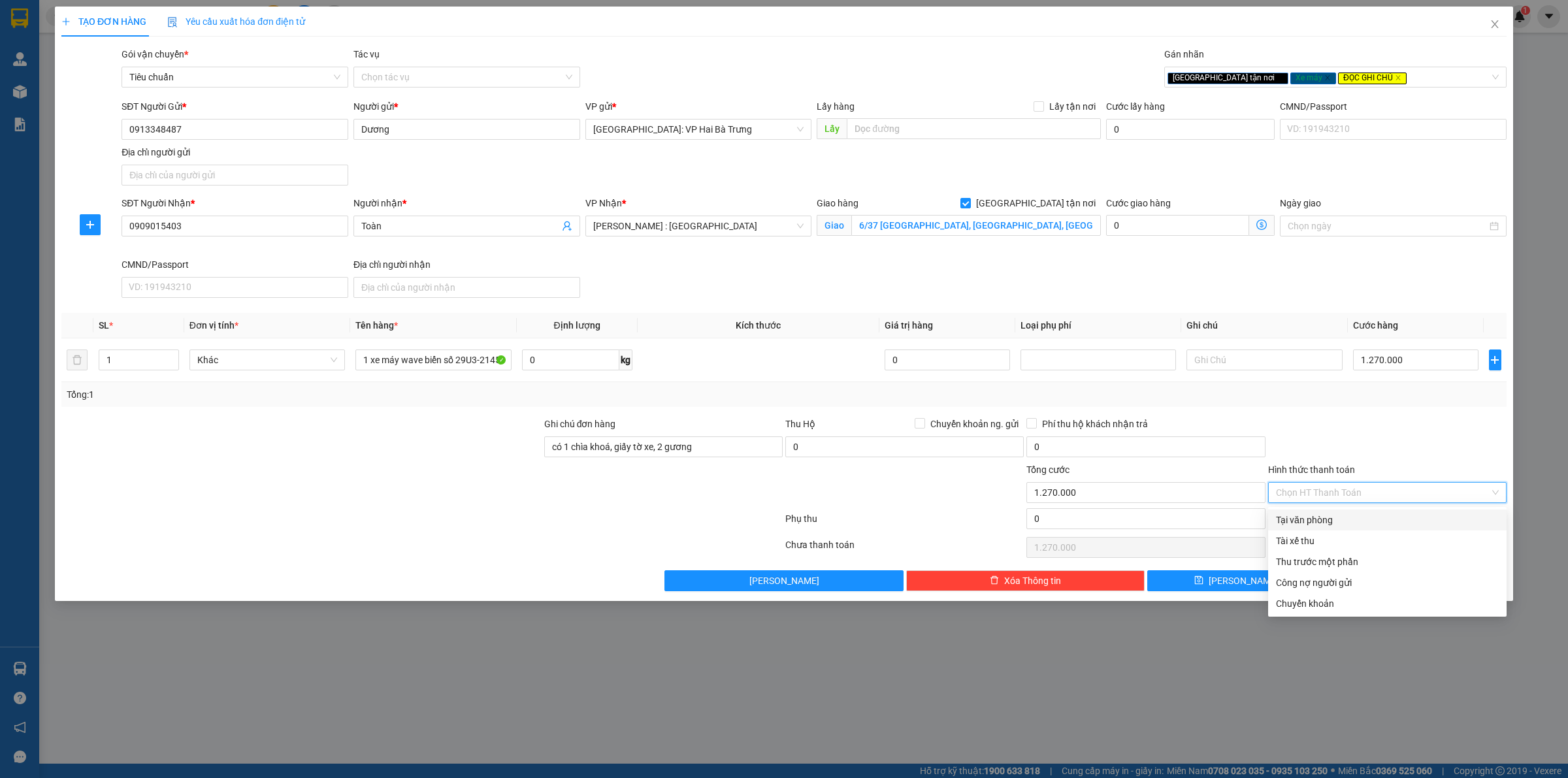
click at [1362, 511] on div "Tại văn phòng" at bounding box center [1387, 519] width 239 height 21
type input "0"
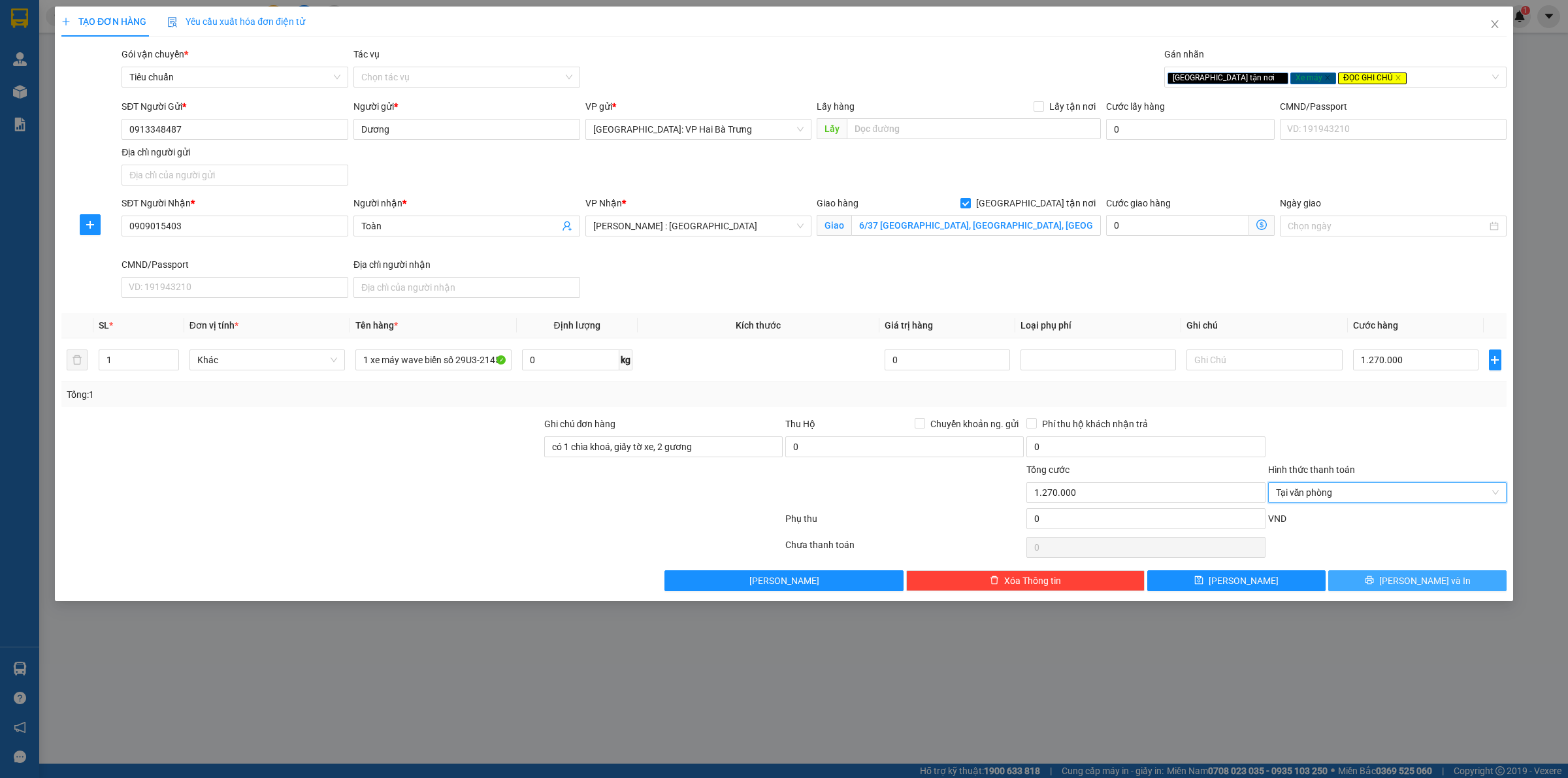
click at [1411, 586] on span "[PERSON_NAME] và In" at bounding box center [1425, 581] width 92 height 14
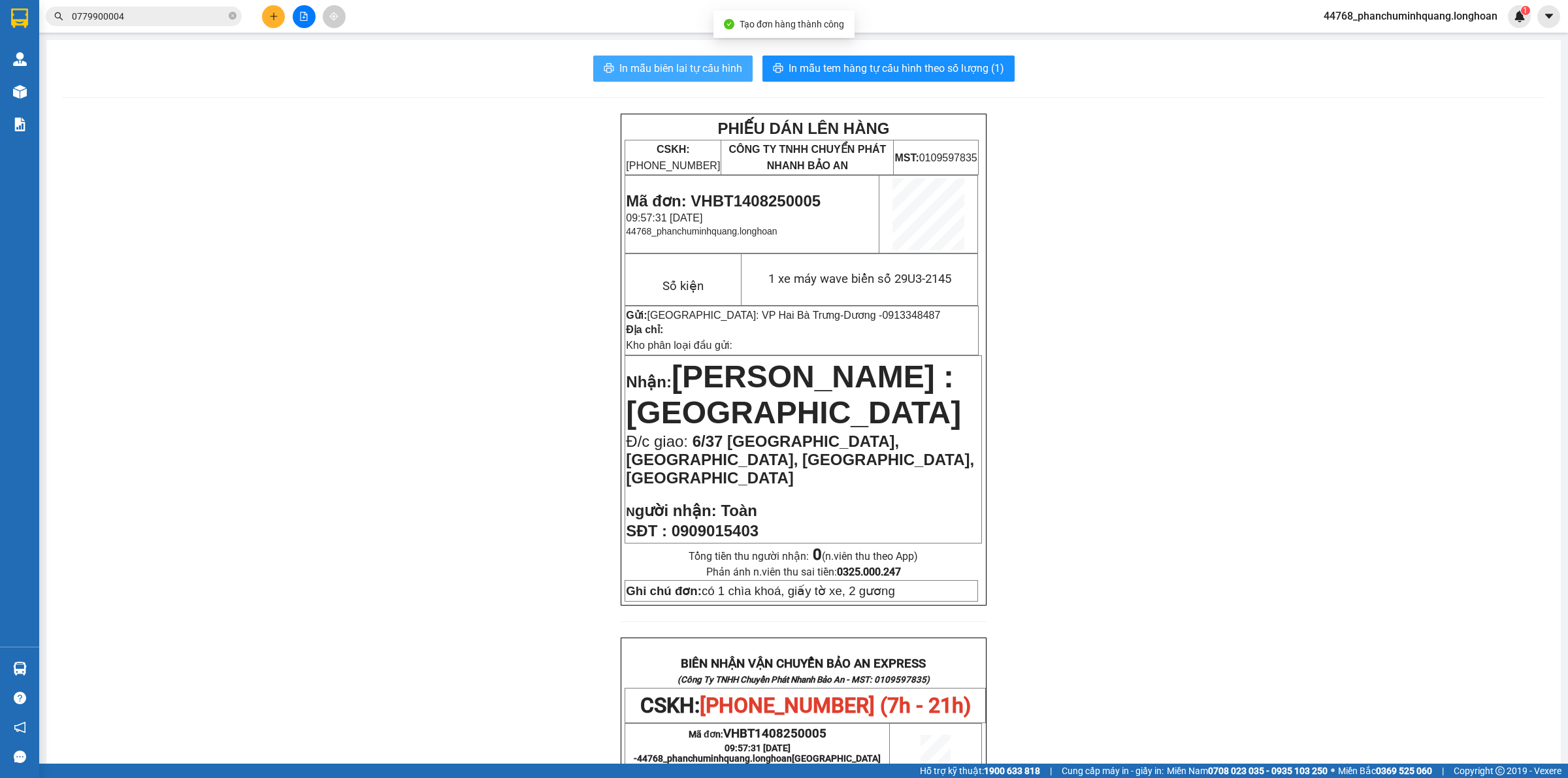
click at [694, 61] on span "In mẫu biên lai tự cấu hình" at bounding box center [681, 68] width 123 height 16
click at [886, 69] on span "In mẫu tem hàng tự cấu hình theo số lượng (1)" at bounding box center [896, 68] width 216 height 16
click at [269, 7] on button at bounding box center [273, 16] width 22 height 22
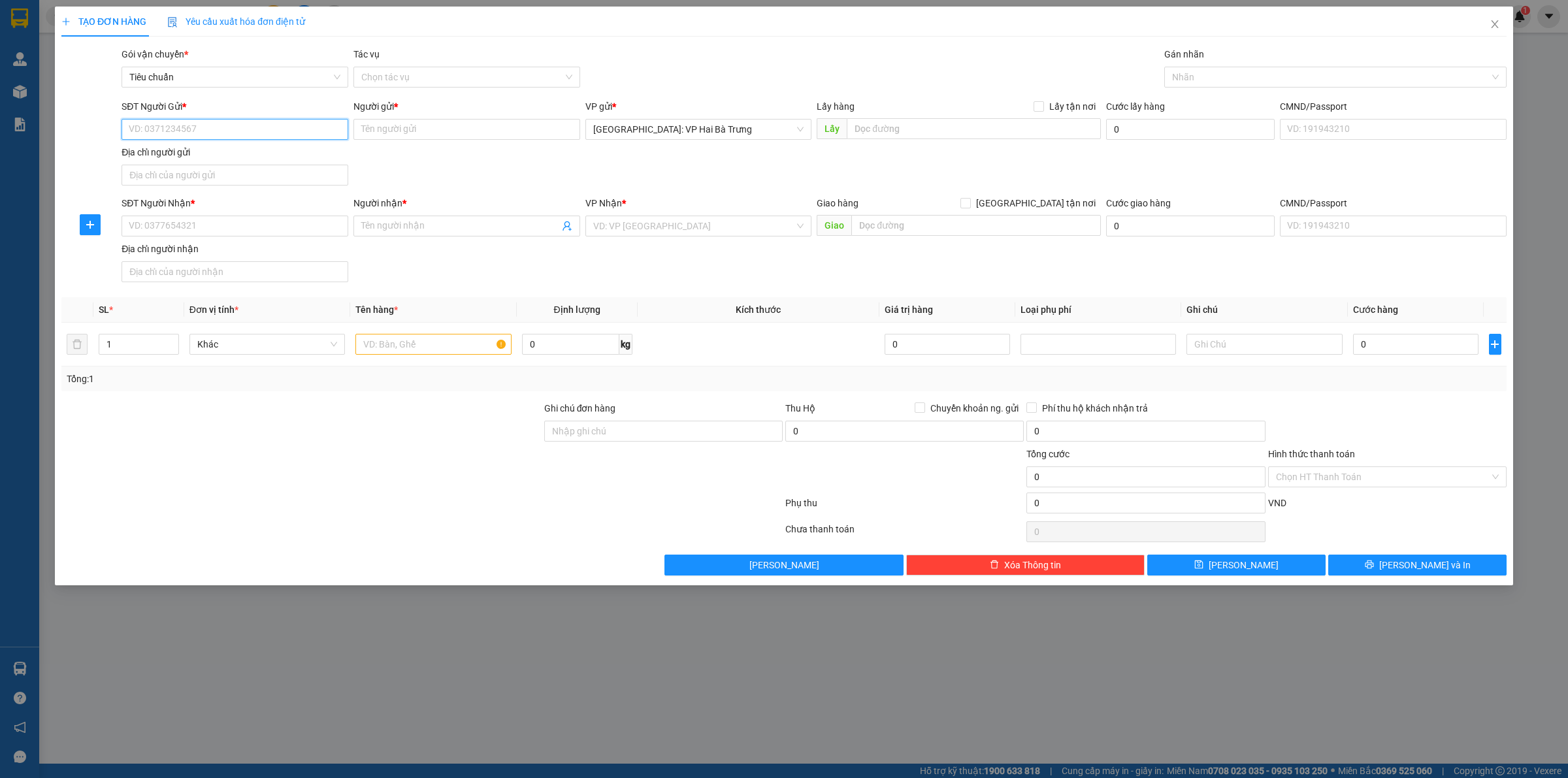
click at [272, 121] on input "SĐT Người Gửi *" at bounding box center [234, 128] width 226 height 21
click at [1503, 18] on span "Close" at bounding box center [1494, 24] width 37 height 37
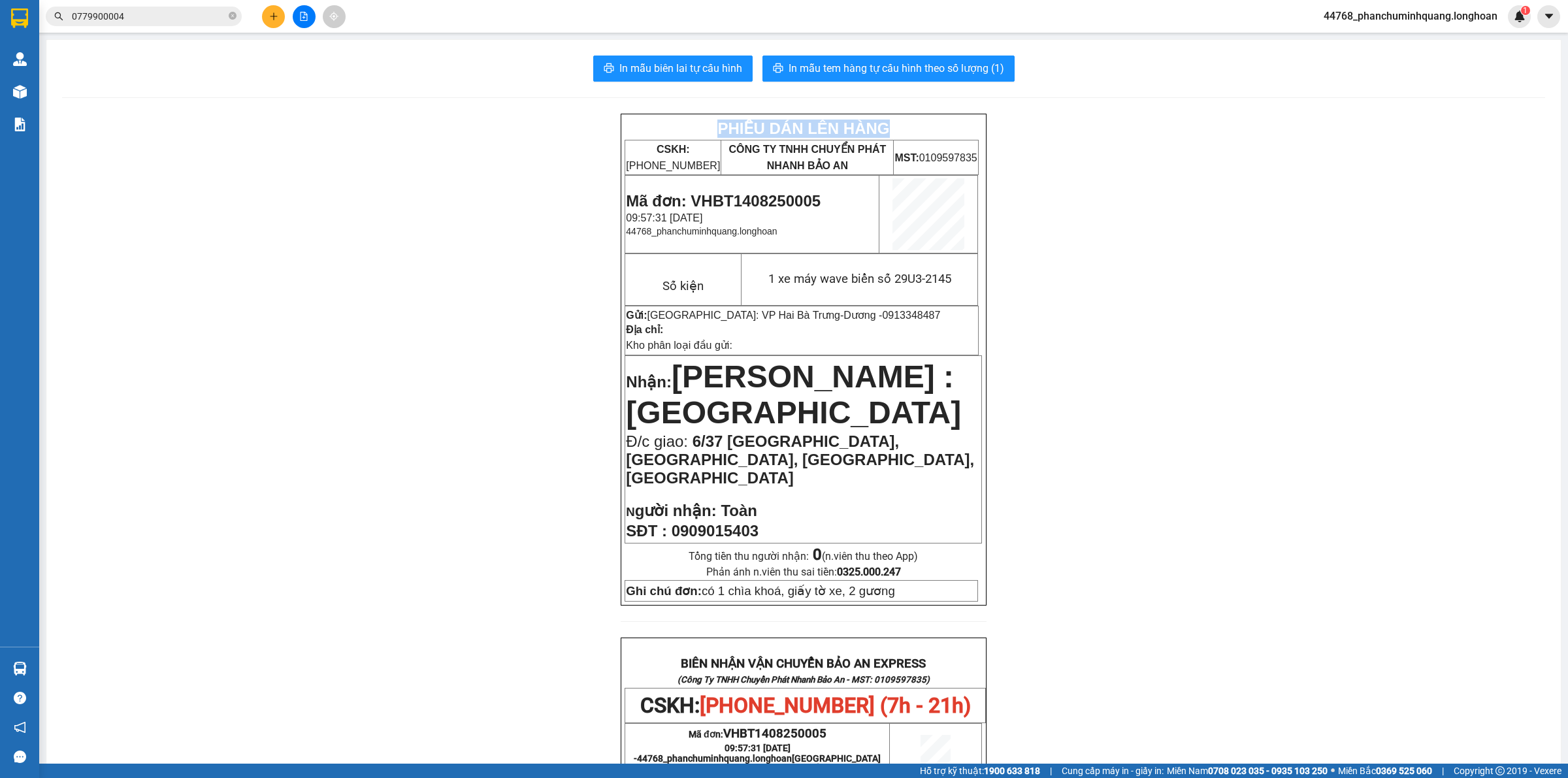
drag, startPoint x: 1550, startPoint y: 76, endPoint x: 1556, endPoint y: 102, distance: 26.7
click at [1559, 104] on main "In mẫu biên lai tự cấu hình In mẫu tem hàng tự cấu hình theo số lượng (1) PHIẾU…" at bounding box center [784, 382] width 1568 height 764
click at [1552, 95] on main "In mẫu biên lai tự cấu hình In mẫu tem hàng tự cấu hình theo số lượng (1) PHIẾU…" at bounding box center [784, 382] width 1568 height 764
click at [185, 11] on input "0779900004" at bounding box center [149, 16] width 154 height 14
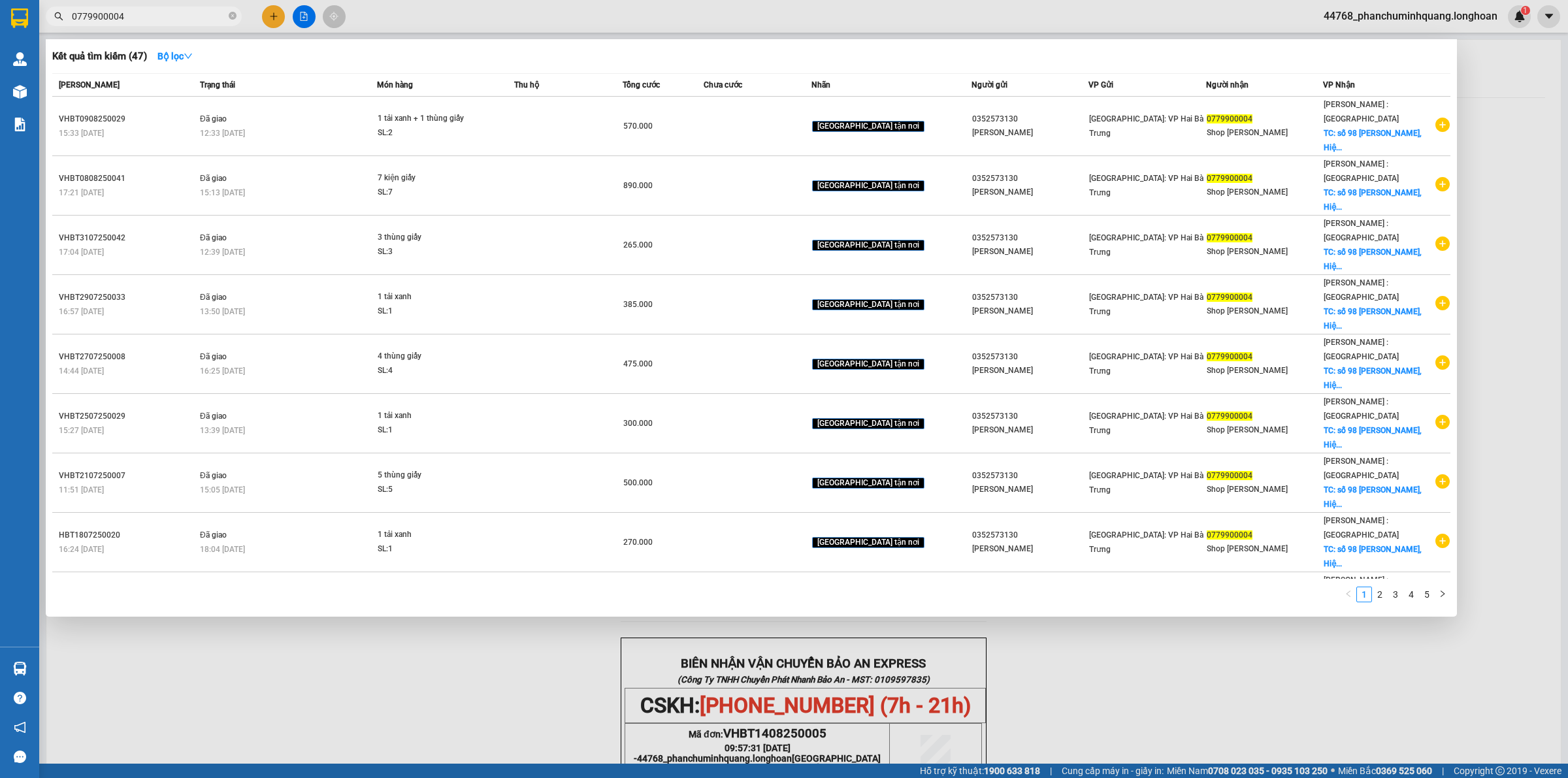
click at [185, 11] on input "0779900004" at bounding box center [149, 16] width 154 height 14
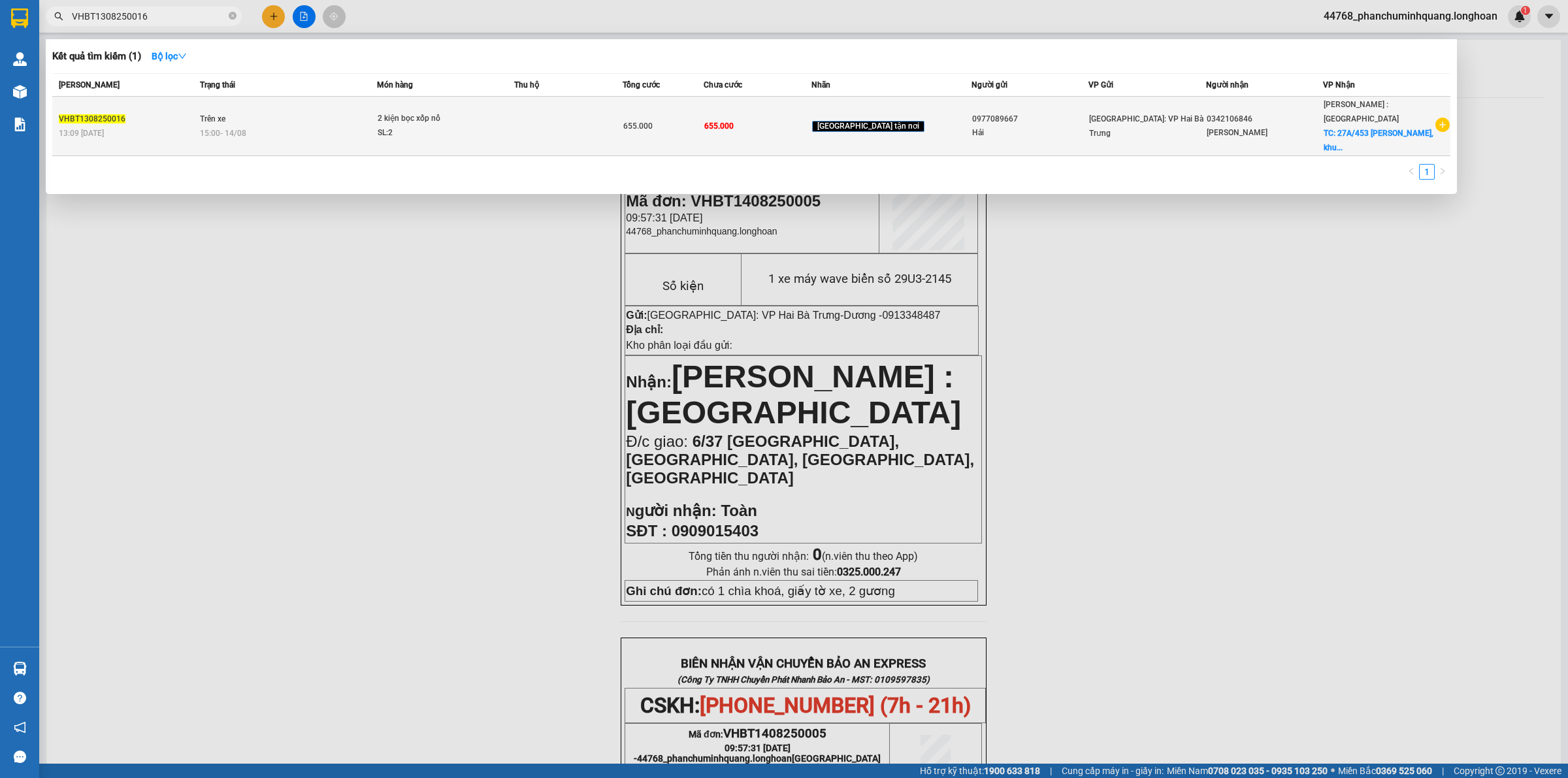
type input "VHBT1308250016"
click at [1051, 126] on div "Hải" at bounding box center [1029, 132] width 116 height 13
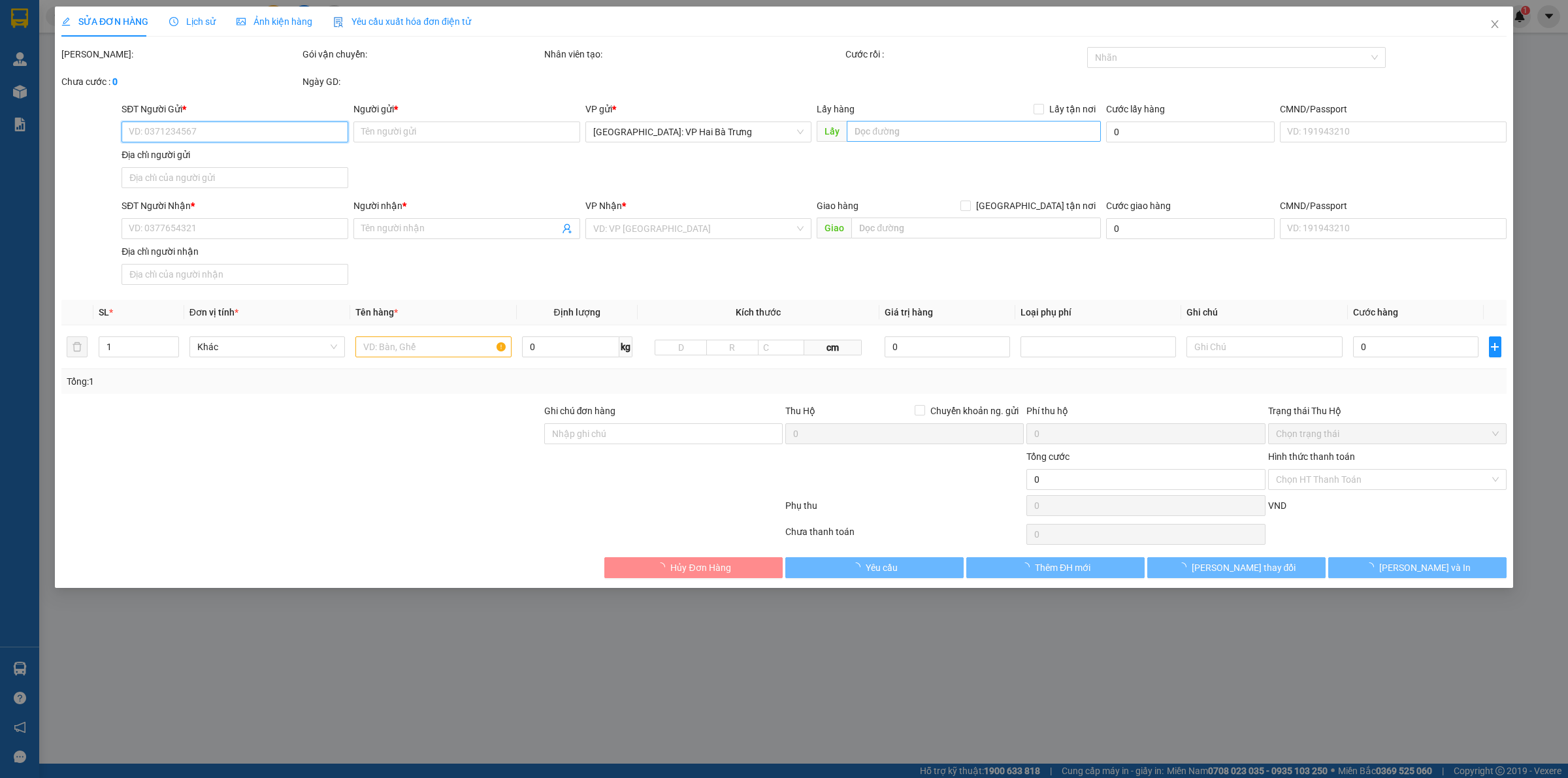
type input "0977089667"
type input "Hải"
type input "0342106846"
type input "[PERSON_NAME]"
checkbox input "true"
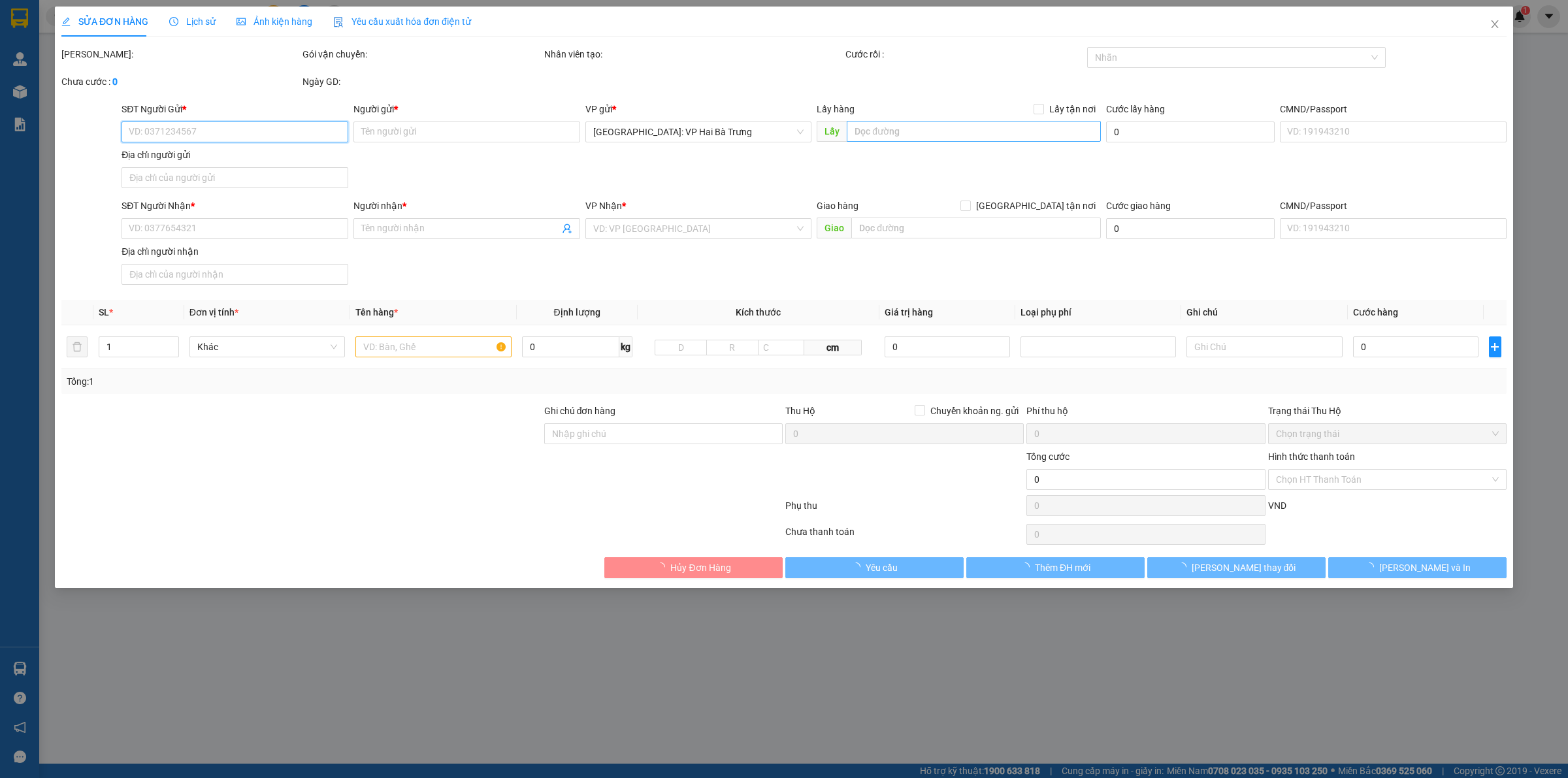
type input "27A/453 [GEOGRAPHIC_DATA], [GEOGRAPHIC_DATA], [GEOGRAPHIC_DATA], [GEOGRAPHIC_DA…"
type input "655.000"
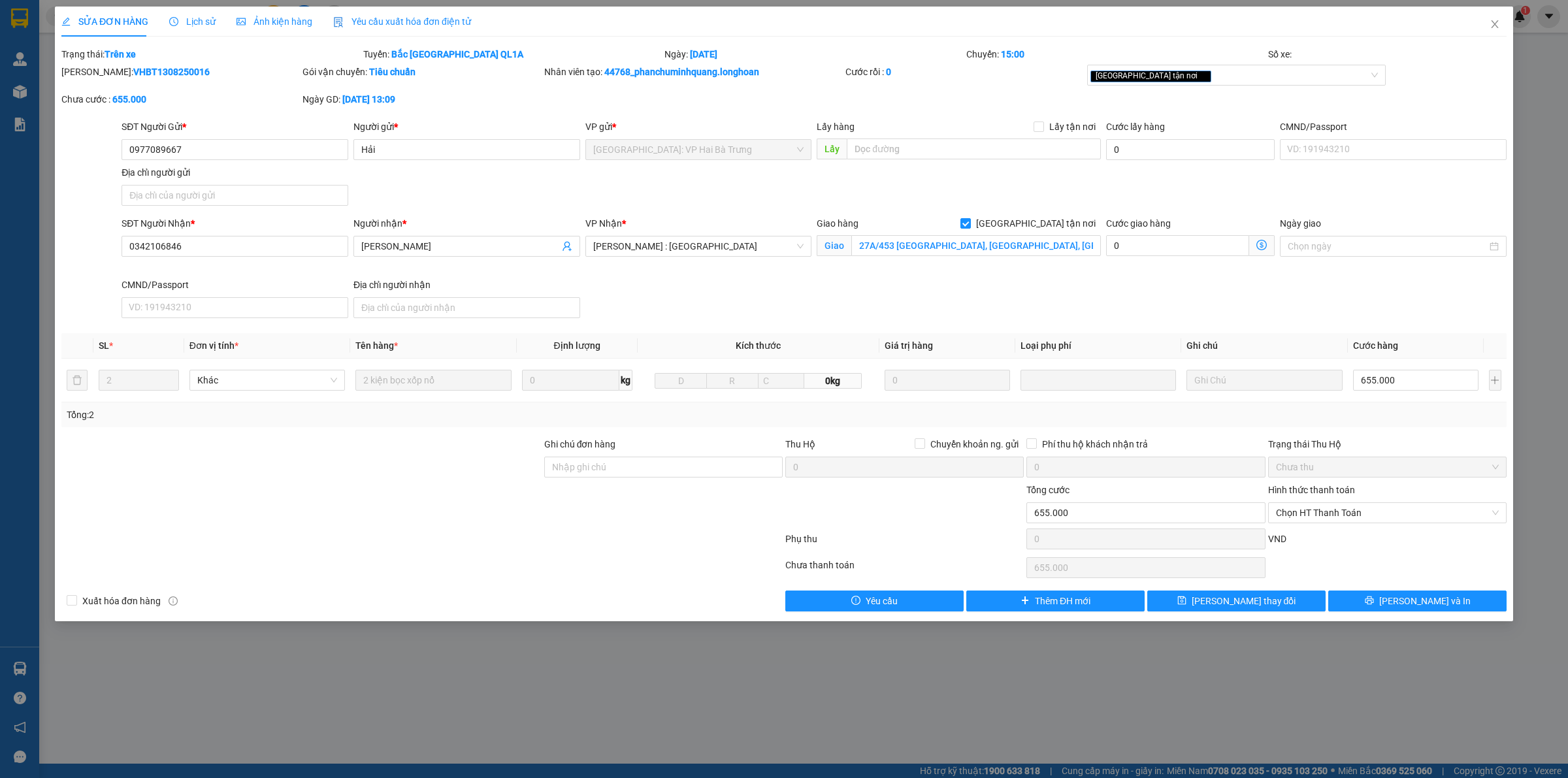
click at [1044, 305] on div "SĐT Người Nhận * 0342106846 Người nhận * [PERSON_NAME] VP Nhận * [GEOGRAPHIC_DA…" at bounding box center [814, 270] width 1390 height 107
click at [1305, 293] on div "SĐT Người Nhận * 0342106846 Người nhận * [PERSON_NAME] VP Nhận * [GEOGRAPHIC_DA…" at bounding box center [814, 270] width 1390 height 107
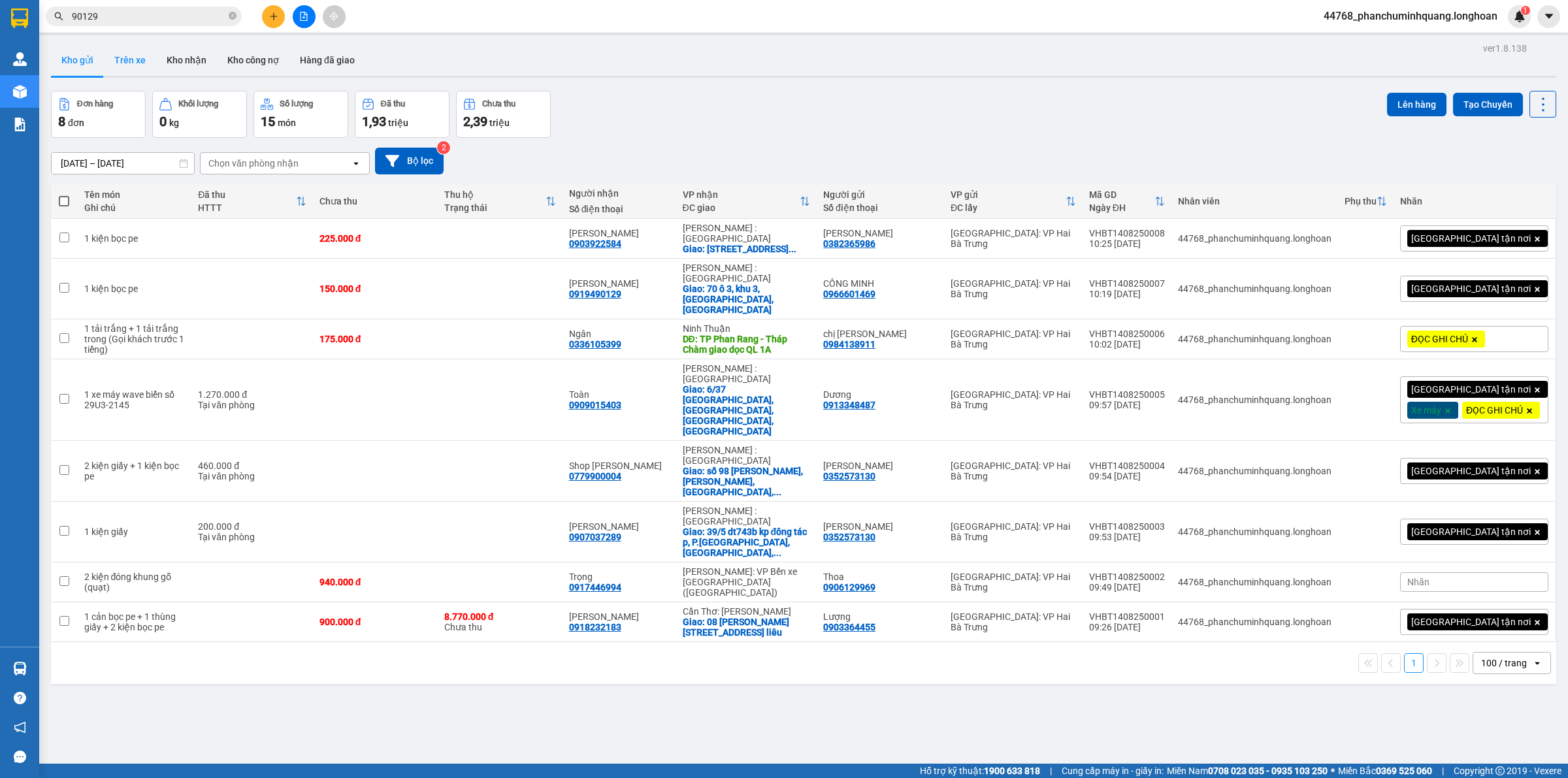
click at [121, 62] on button "Trên xe" at bounding box center [130, 59] width 52 height 31
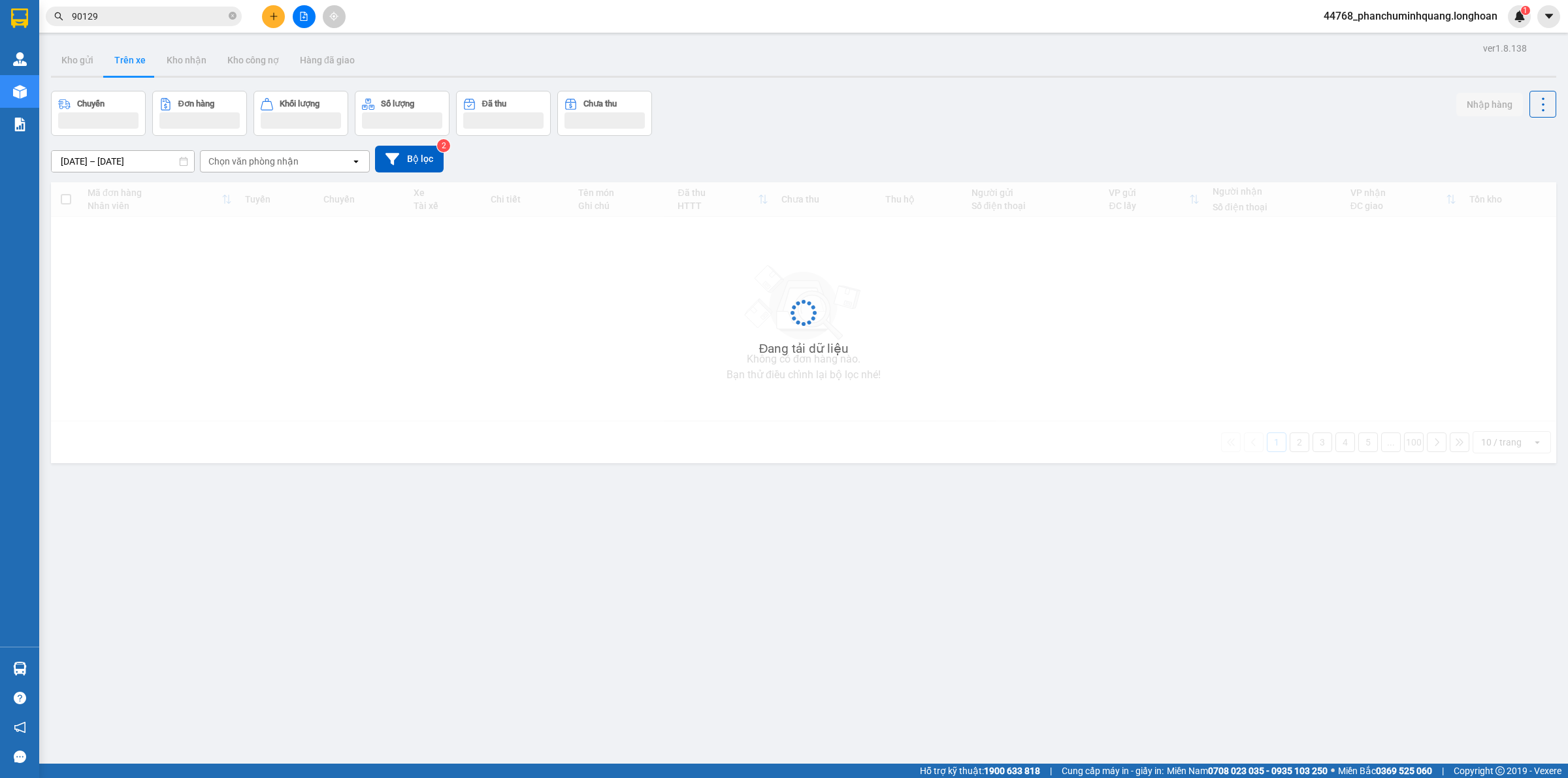
click at [259, 158] on div "Chọn văn phòng nhận" at bounding box center [253, 161] width 90 height 13
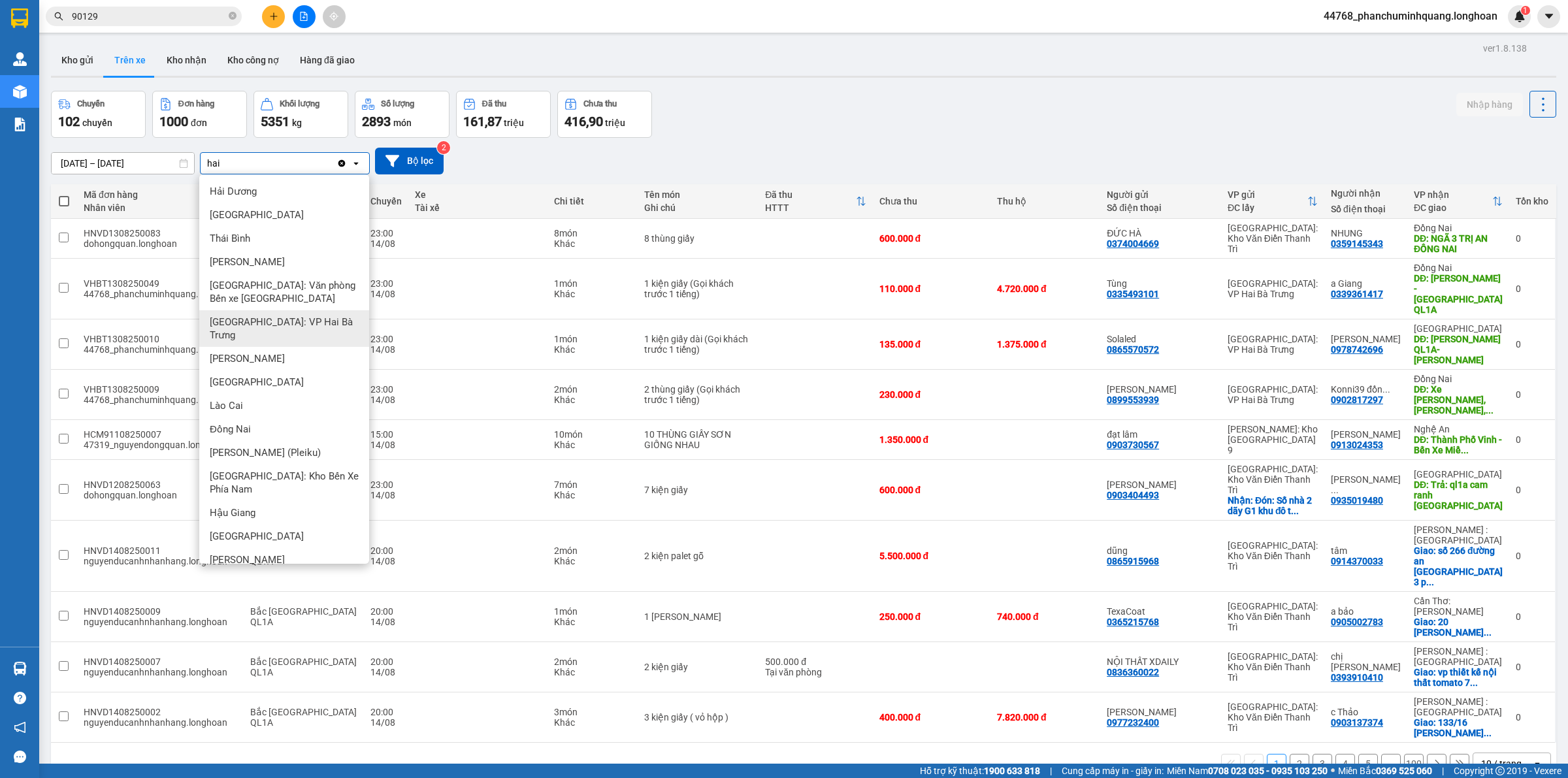
type input "hai"
click at [303, 323] on span "[GEOGRAPHIC_DATA]: VP Hai Bà Trưng" at bounding box center [287, 328] width 154 height 26
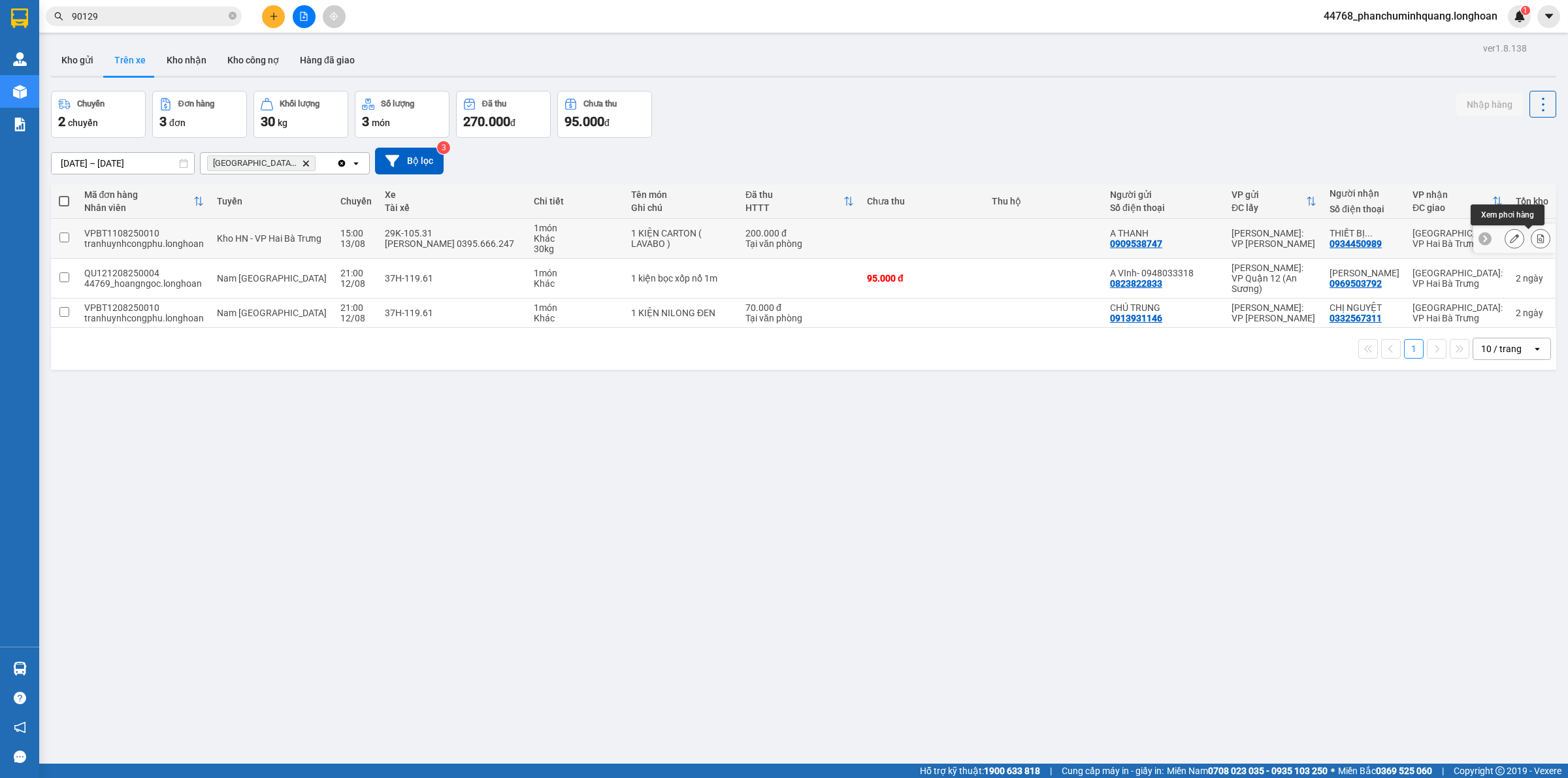
click at [1531, 236] on button at bounding box center [1540, 238] width 18 height 22
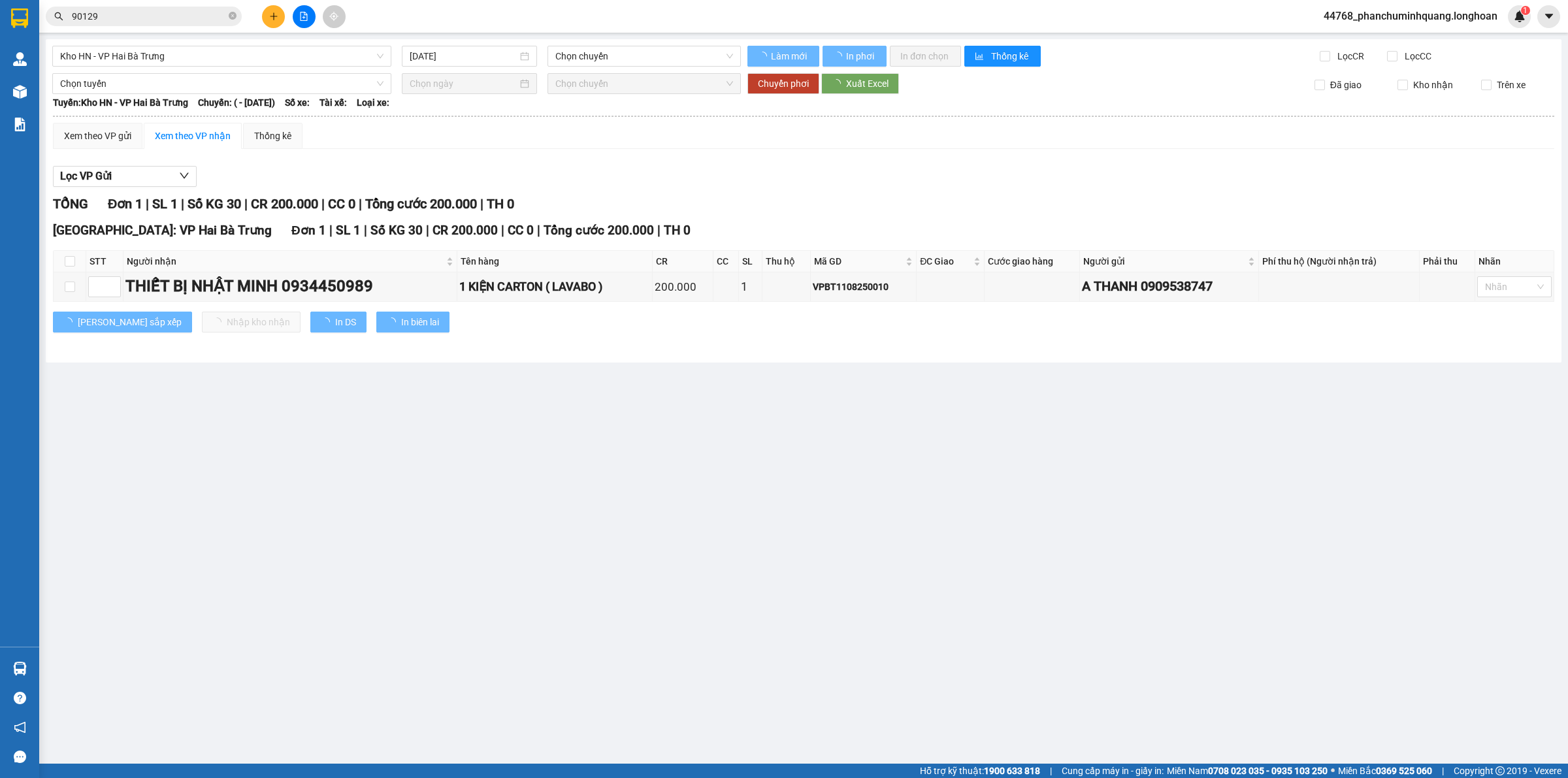
type input "13/08/2025"
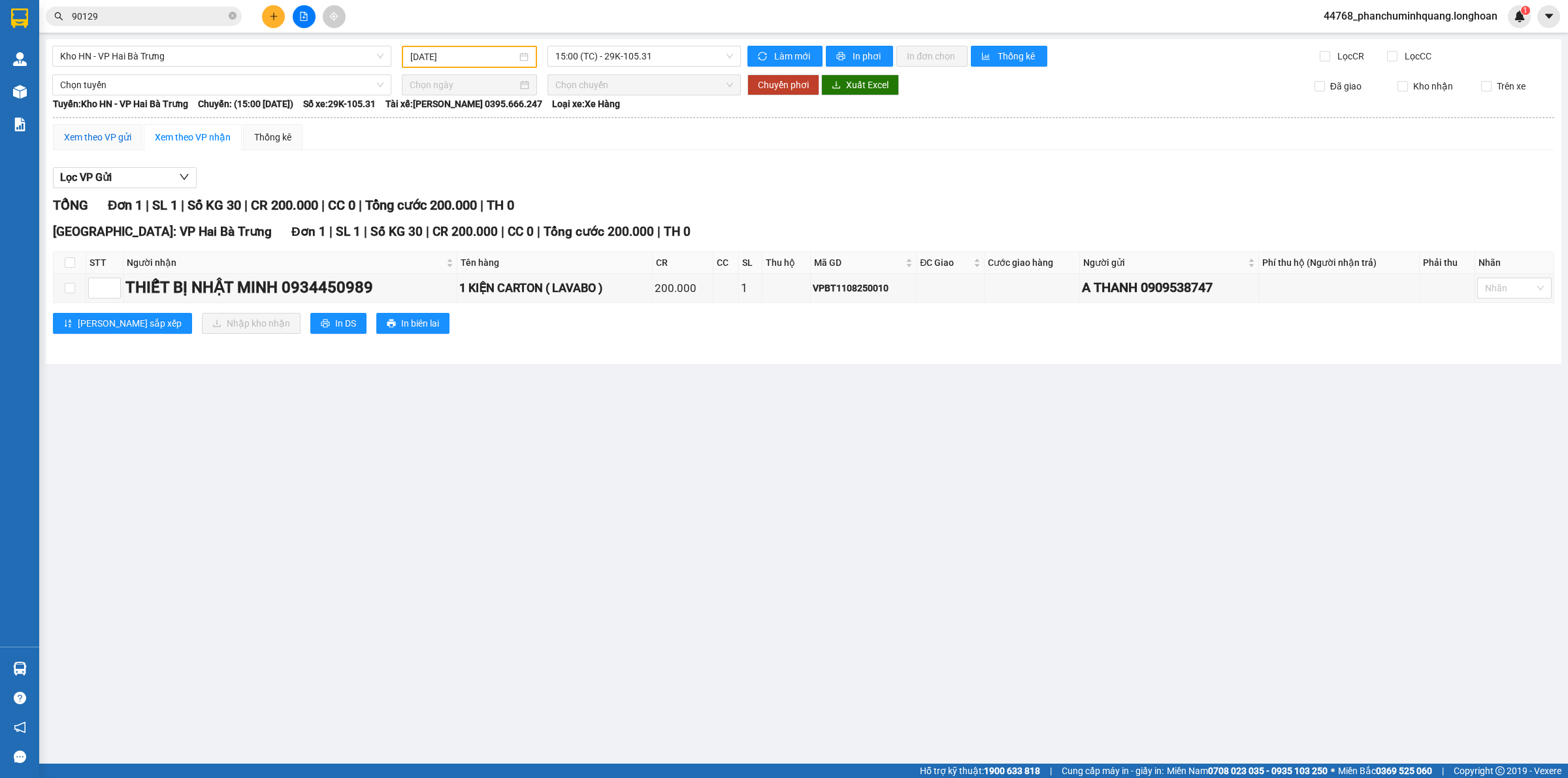
click at [114, 140] on div "Xem theo VP gửi" at bounding box center [97, 137] width 67 height 14
click at [862, 60] on span "In phơi" at bounding box center [867, 57] width 30 height 14
click at [224, 126] on div "Xem theo VP nhận" at bounding box center [192, 137] width 98 height 26
click at [858, 54] on span "In phơi" at bounding box center [867, 57] width 30 height 14
click at [265, 11] on button at bounding box center [273, 16] width 22 height 22
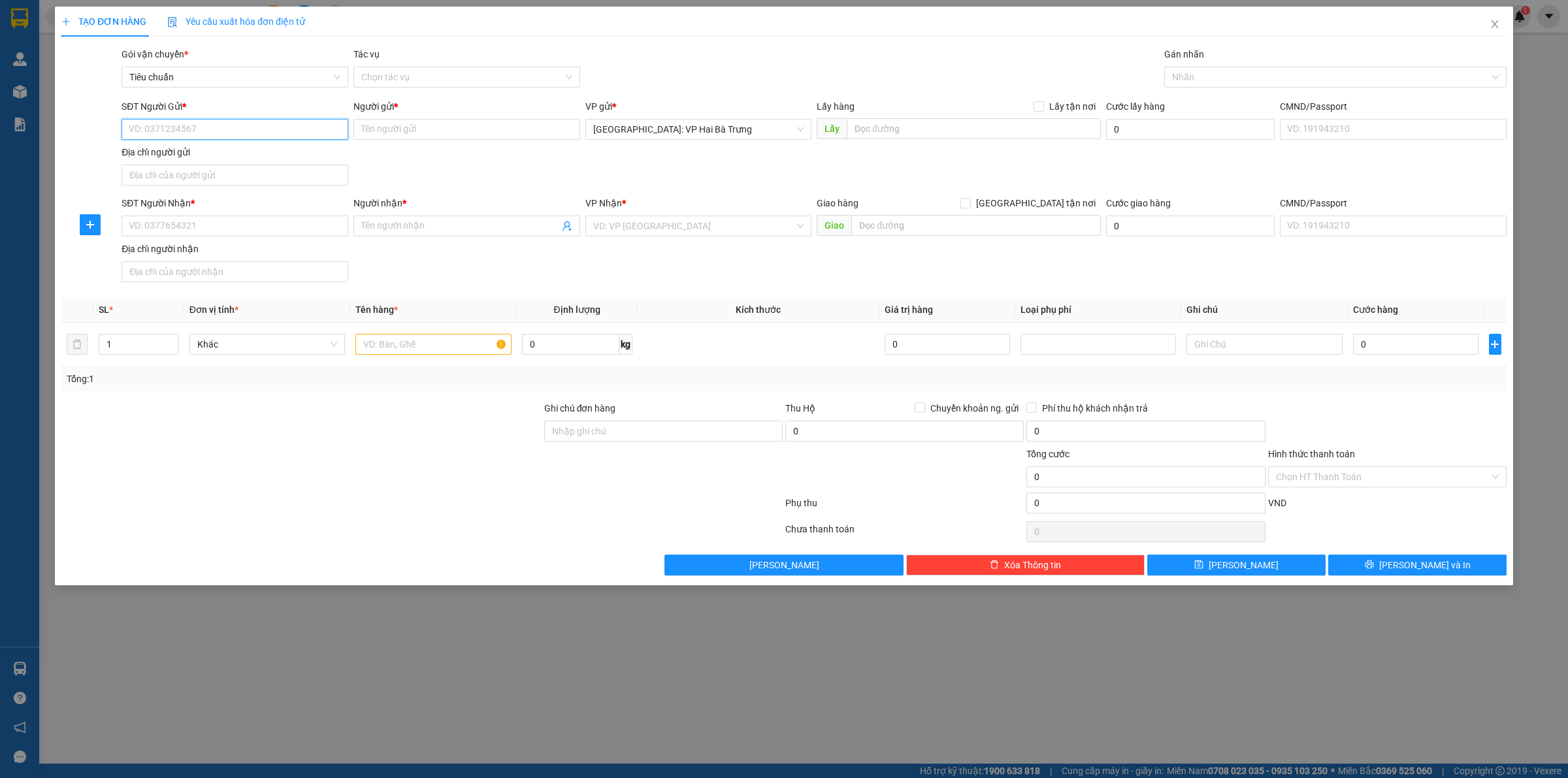
click at [314, 133] on input "SĐT Người Gửi *" at bounding box center [234, 128] width 226 height 21
type input "0976251547"
click at [437, 128] on input "Người gửi *" at bounding box center [467, 128] width 226 height 21
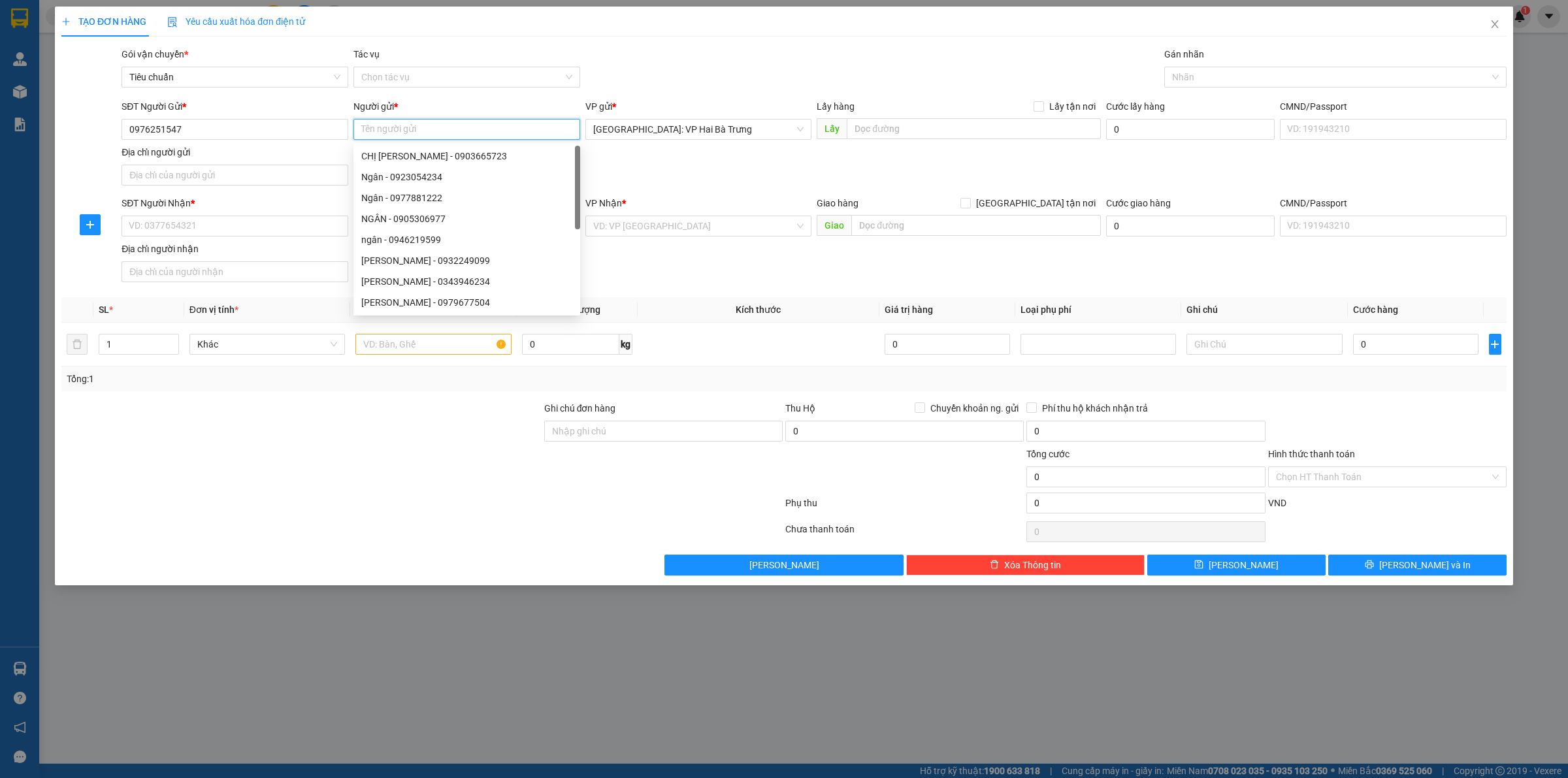
click at [409, 128] on input "Người gửi *" at bounding box center [467, 128] width 226 height 21
type input "Hoàng"
click at [281, 233] on input "SĐT Người Nhận *" at bounding box center [234, 225] width 226 height 21
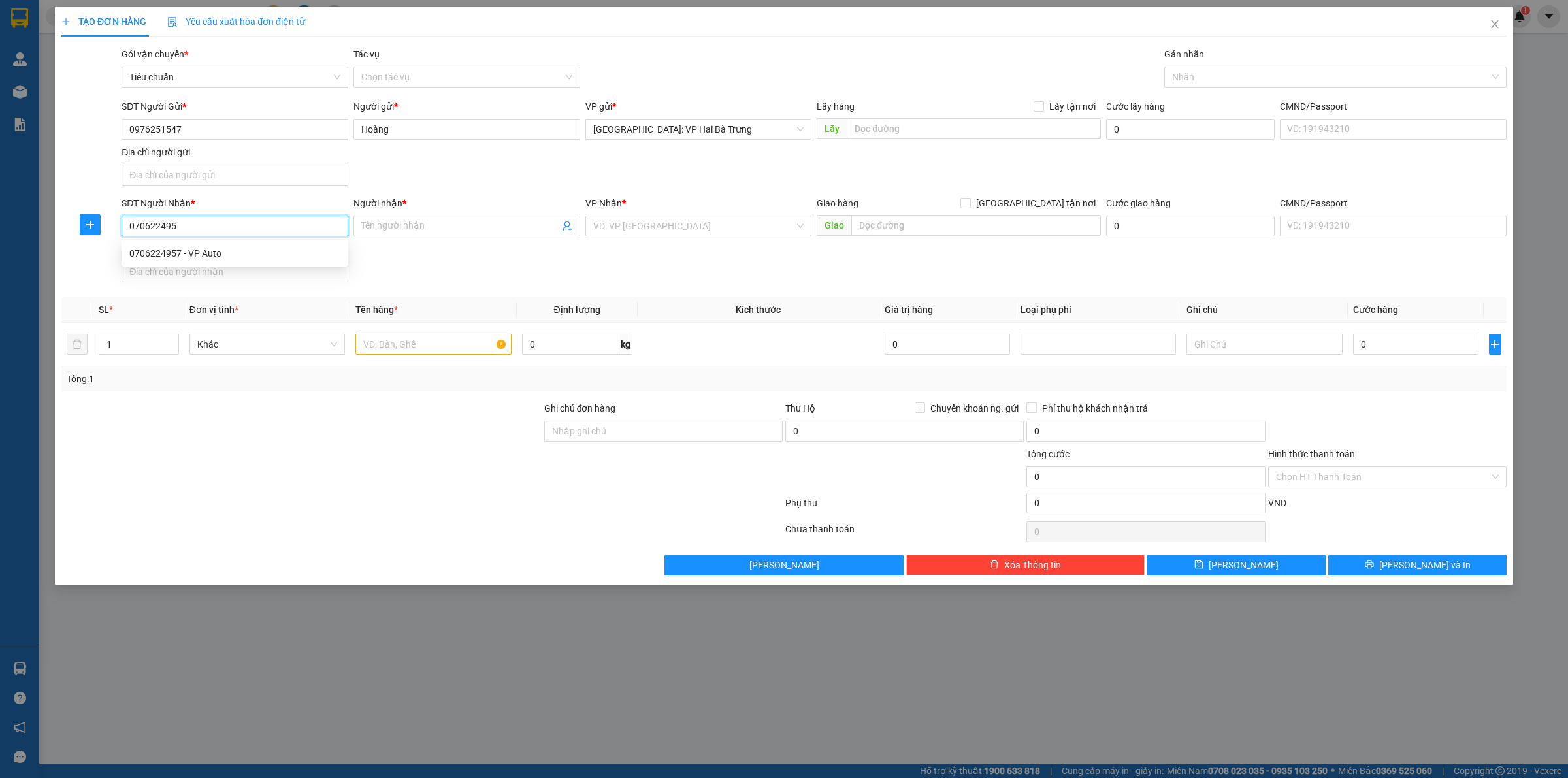
type input "0706224957"
click at [246, 245] on div "0706224957 - VP Auto" at bounding box center [234, 253] width 226 height 21
type input "VP Auto"
checkbox input "true"
type input "sô 33 nguyễn văn dung, phường 6, gò vấp, hcm"
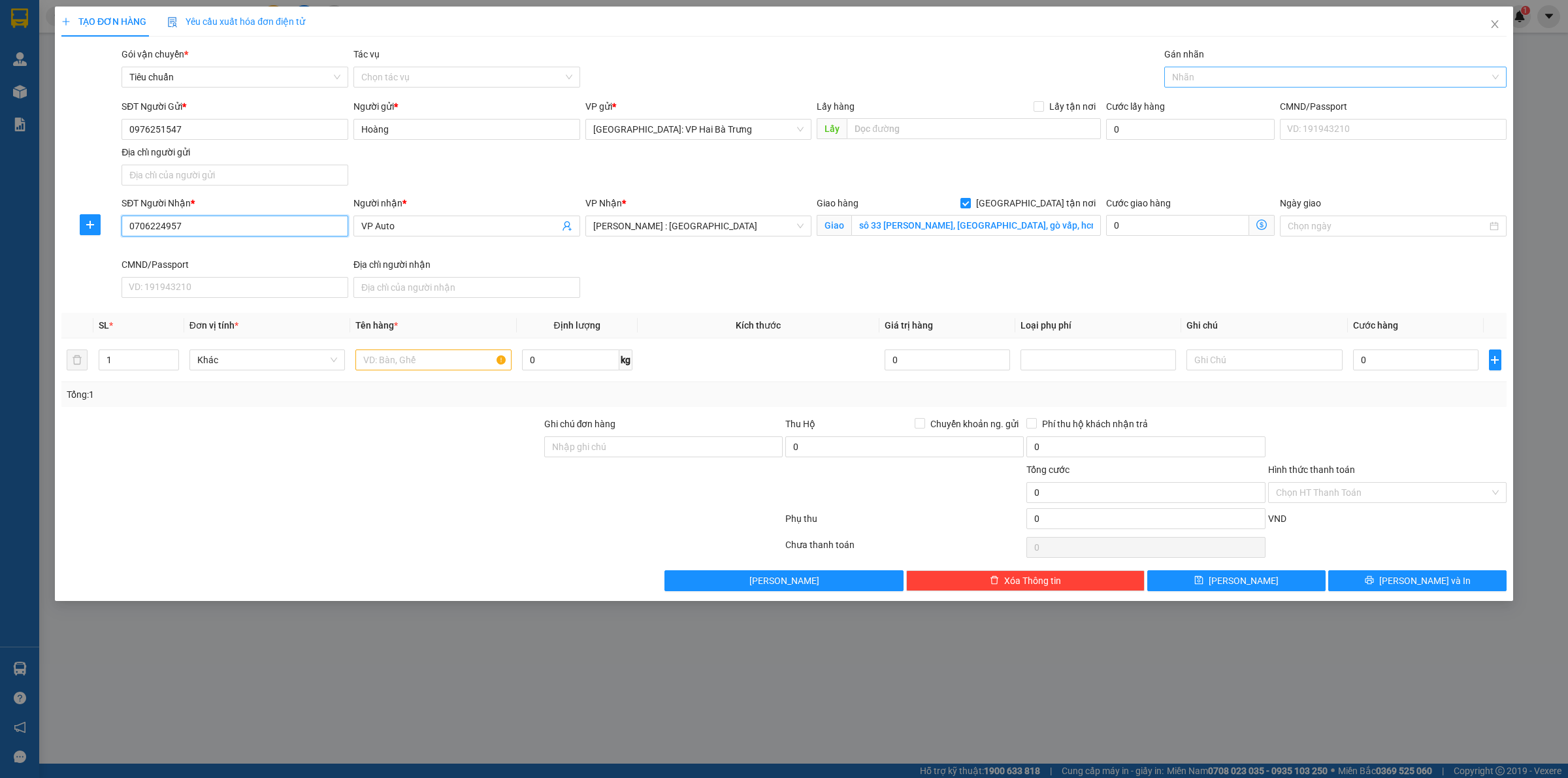
click at [1201, 77] on div at bounding box center [1328, 76] width 322 height 15
type input "0706224957"
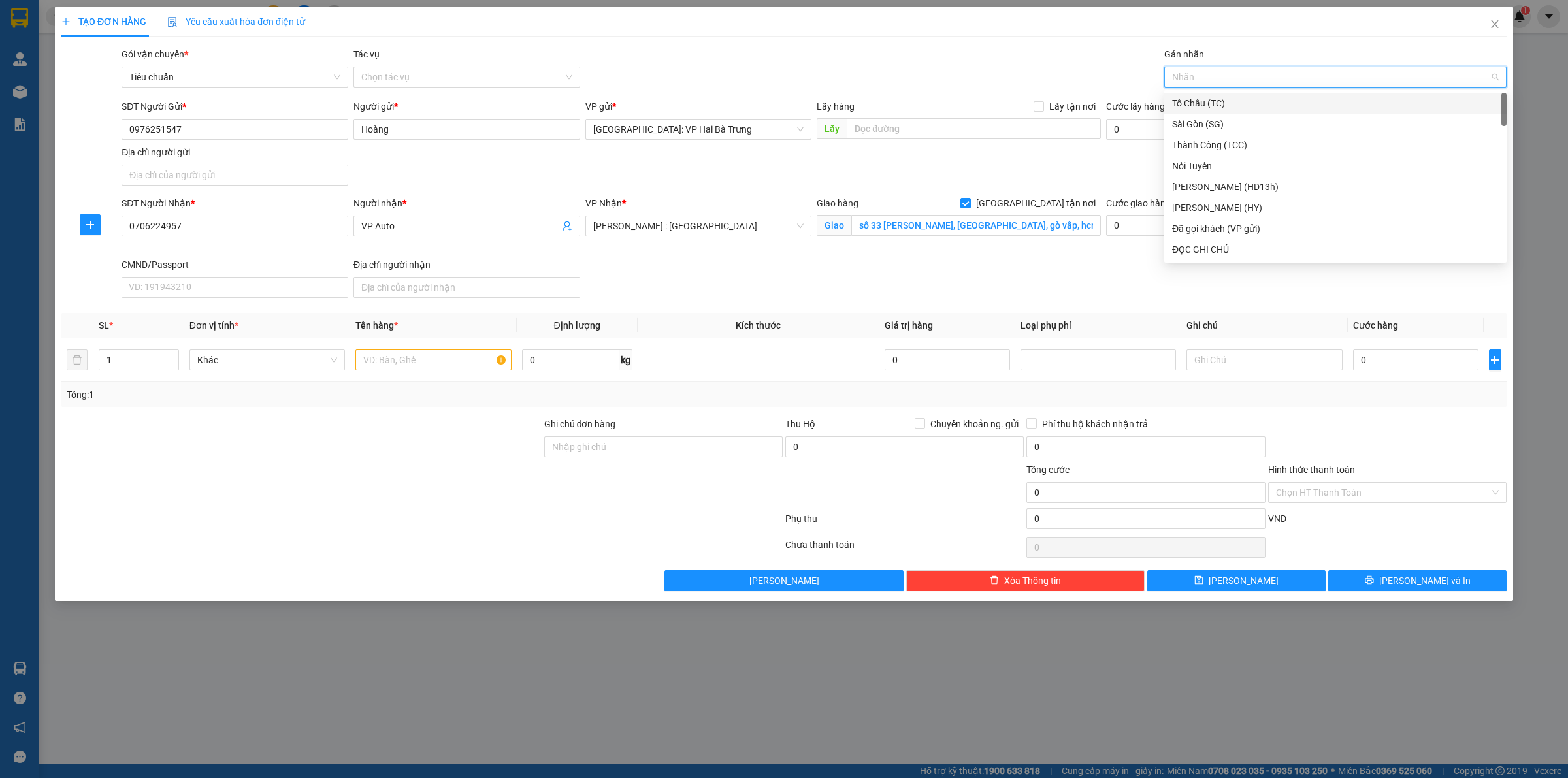
type input "G"
click at [1197, 248] on div "[GEOGRAPHIC_DATA] tận nơi" at bounding box center [1335, 250] width 327 height 14
click at [170, 353] on span "Increase Value" at bounding box center [172, 356] width 14 height 12
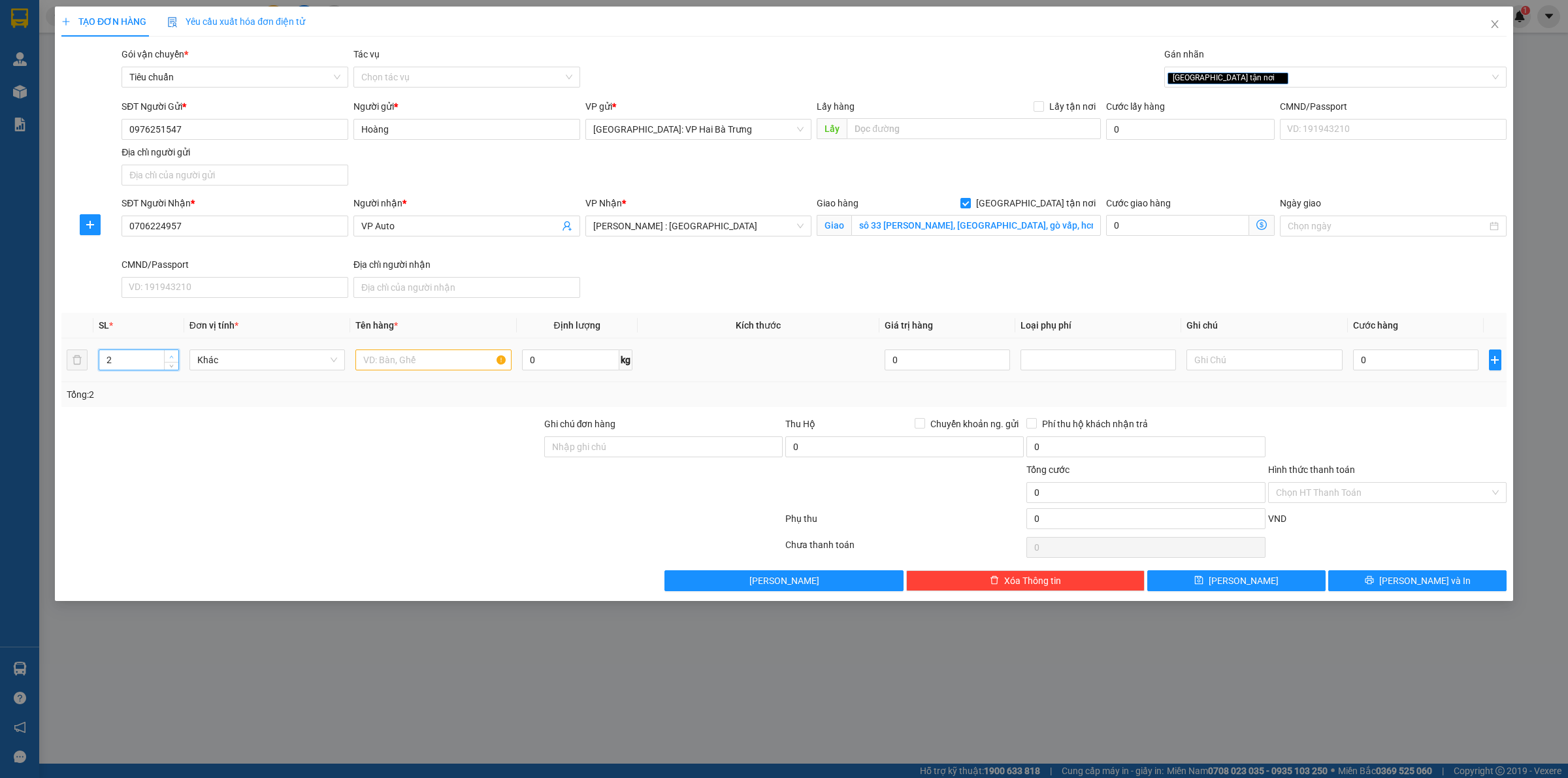
type input "3"
click at [170, 353] on span "Increase Value" at bounding box center [172, 356] width 14 height 12
click at [393, 361] on input "text" at bounding box center [433, 359] width 155 height 21
type input "3 kiện giấy"
click at [869, 226] on input "sô 33 nguyễn văn dung, phường 6, gò vấp, hcm" at bounding box center [976, 225] width 250 height 21
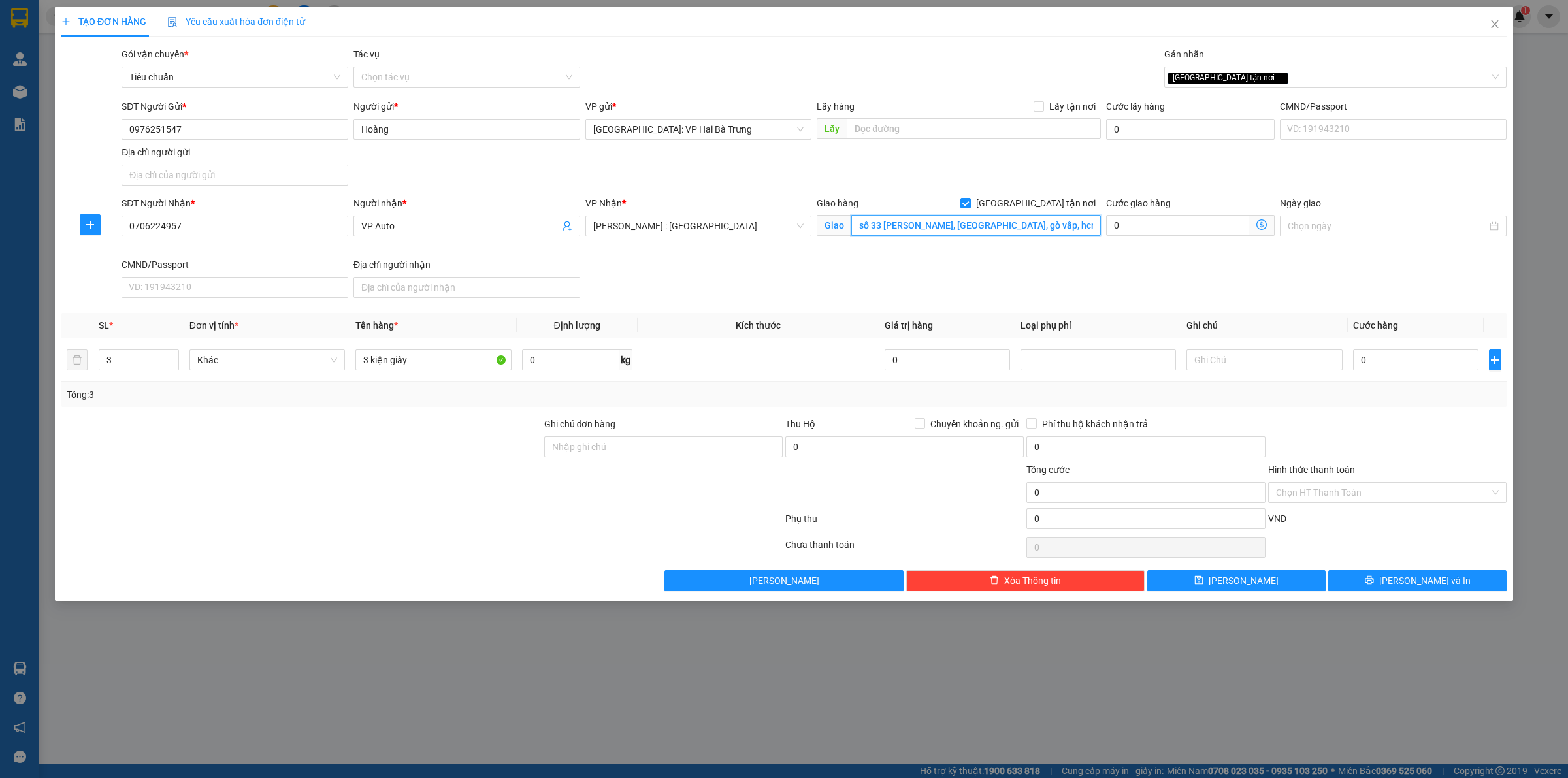
click at [866, 225] on input "sô 33 nguyễn văn dung, phường 6, gò vấp, hcm" at bounding box center [976, 225] width 250 height 21
type input "số 33 nguyễn văn dung, phường 6, gò vấp, hcm"
drag, startPoint x: 1390, startPoint y: 348, endPoint x: 1390, endPoint y: 355, distance: 7.0
click at [1390, 349] on div "0" at bounding box center [1416, 359] width 126 height 26
click at [1390, 361] on input "0" at bounding box center [1416, 359] width 126 height 21
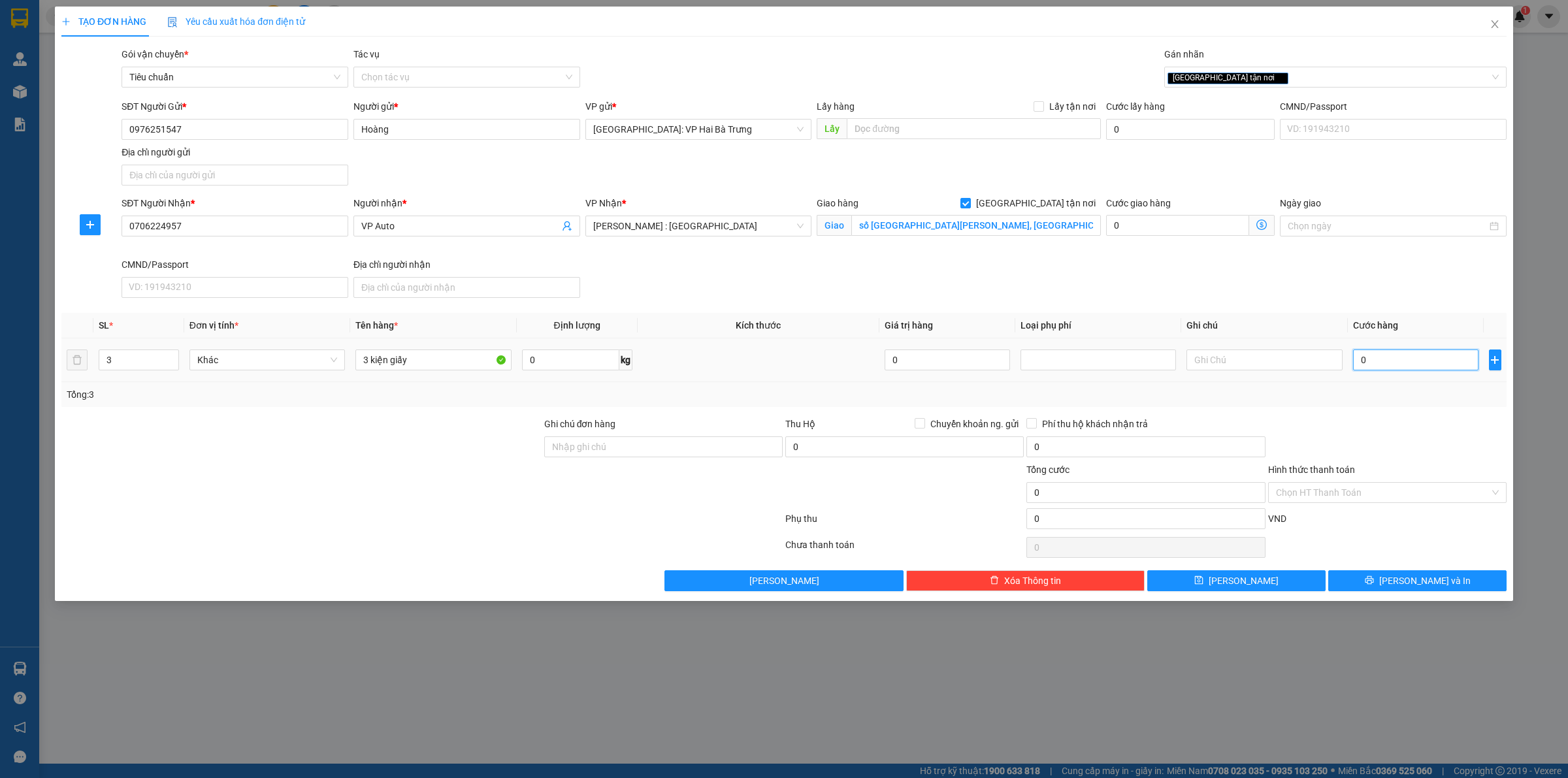
type input "5"
type input "50"
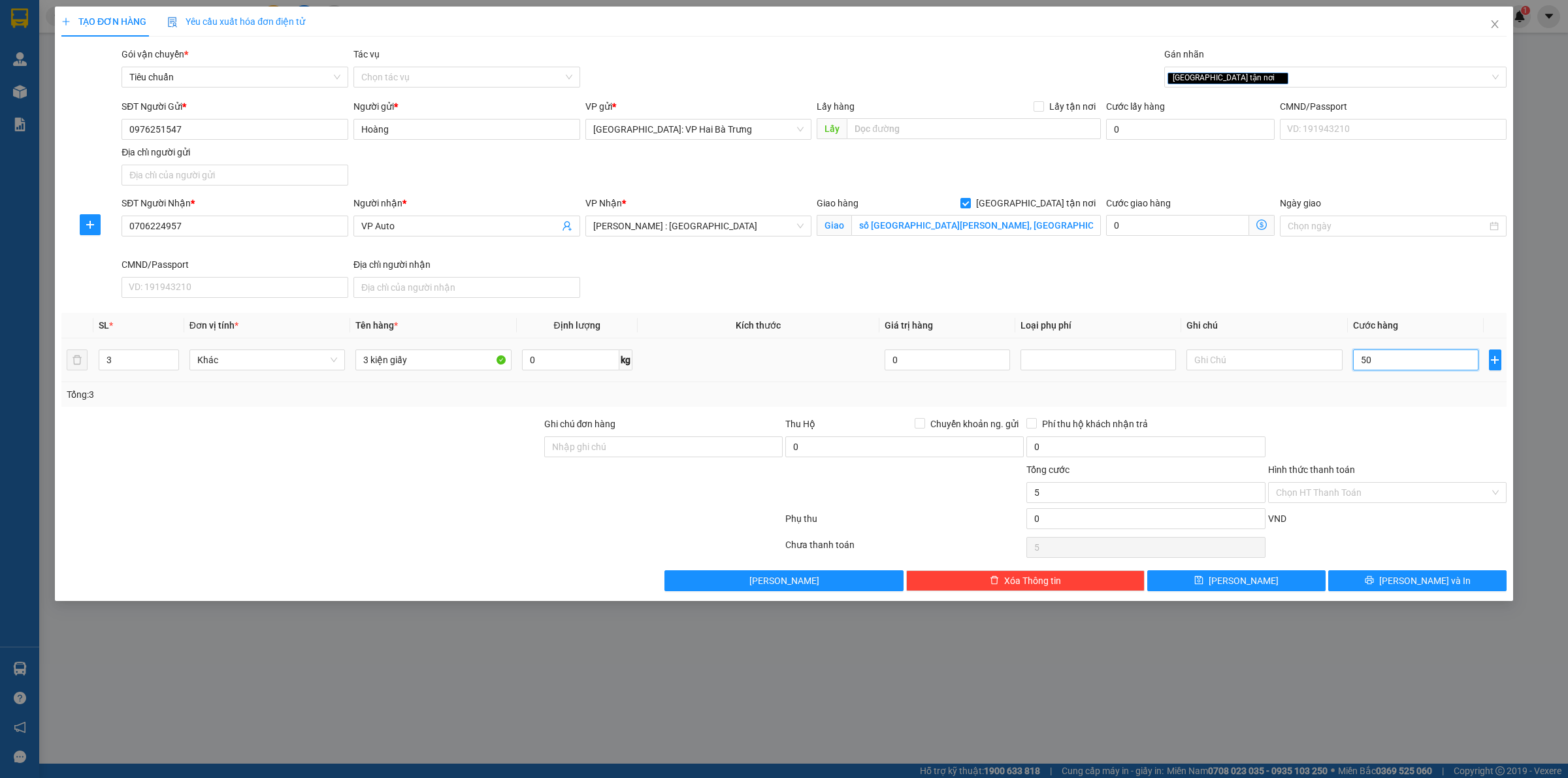
type input "50"
type input "500"
type input "5.000"
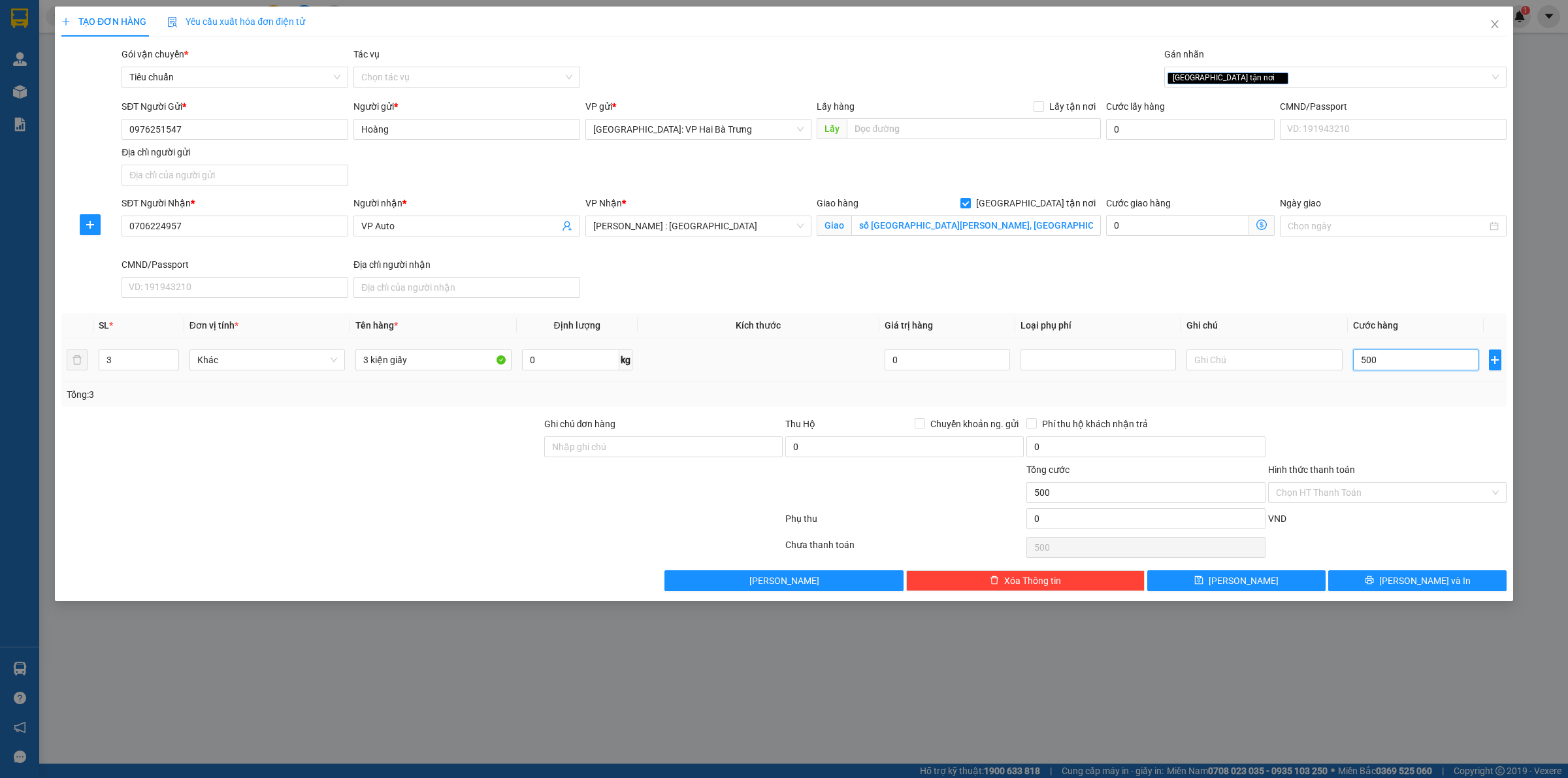
type input "5.000"
type input "500.000"
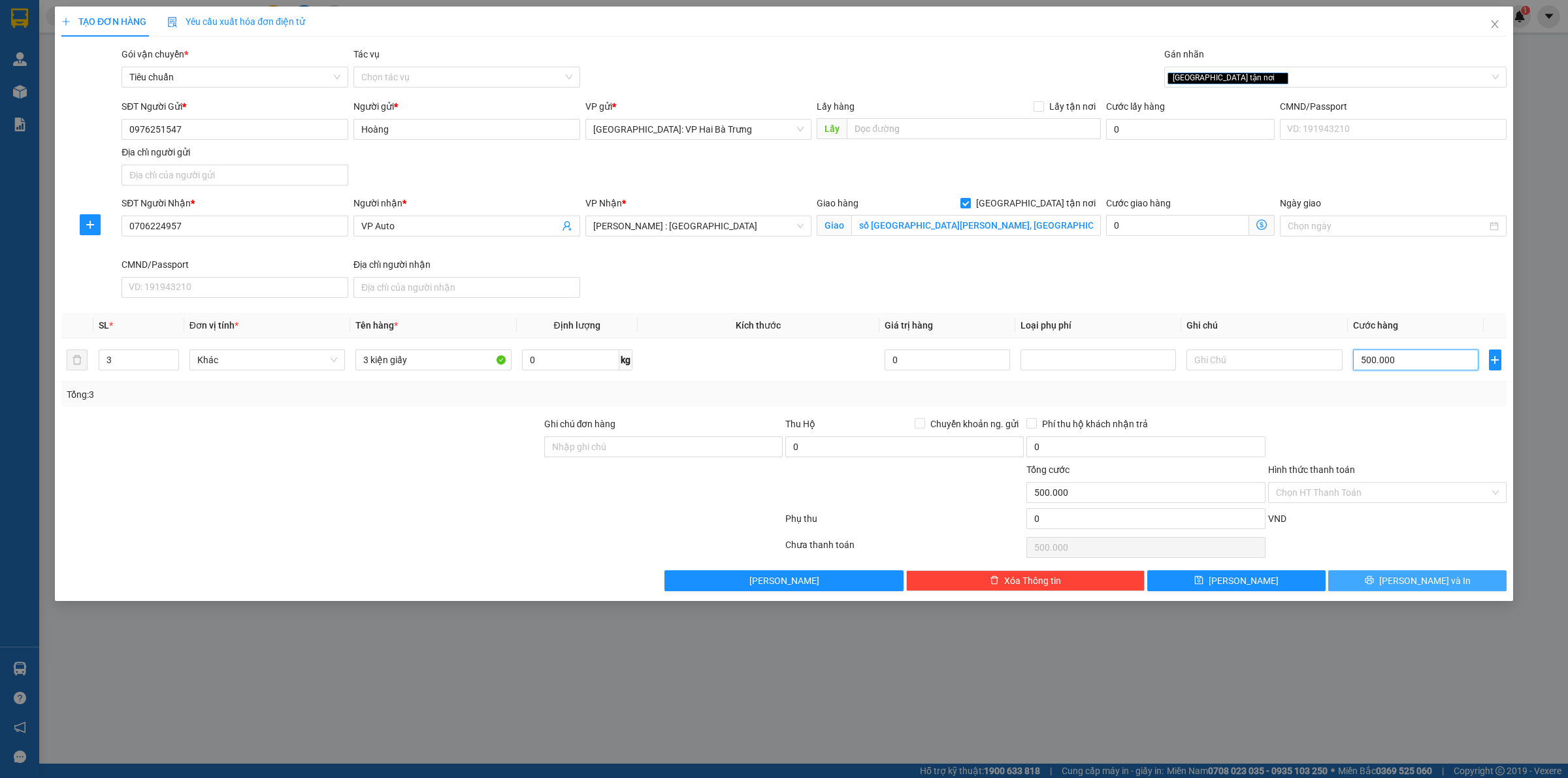
type input "500.000"
click at [1372, 589] on button "[PERSON_NAME] và In" at bounding box center [1417, 580] width 179 height 21
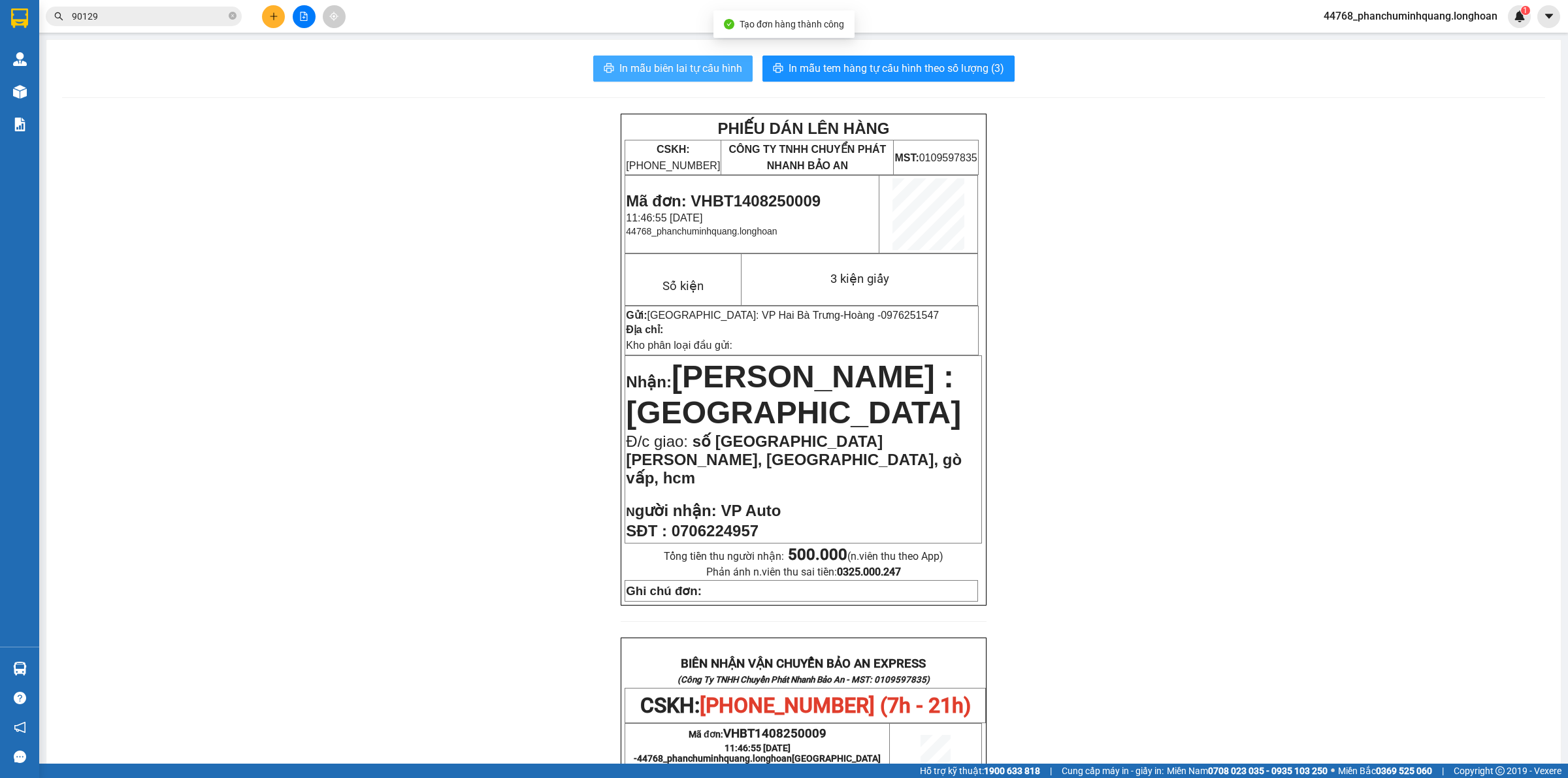
click at [706, 68] on span "In mẫu biên lai tự cấu hình" at bounding box center [681, 68] width 123 height 16
click at [697, 77] on button "In mẫu biên lai tự cấu hình" at bounding box center [673, 68] width 159 height 26
drag, startPoint x: 1217, startPoint y: 646, endPoint x: 1180, endPoint y: 675, distance: 47.0
click at [1203, 644] on div "PHIẾU DÁN LÊN HÀNG CSKH: 1900.06.88.33 CÔNG TY TNHH CHUYỂN PHÁT NHANH BẢO AN MS…" at bounding box center [803, 722] width 1483 height 1217
click at [1231, 497] on div "PHIẾU DÁN LÊN HÀNG CSKH: 1900.06.88.33 CÔNG TY TNHH CHUYỂN PHÁT NHANH BẢO AN MS…" at bounding box center [803, 722] width 1483 height 1217
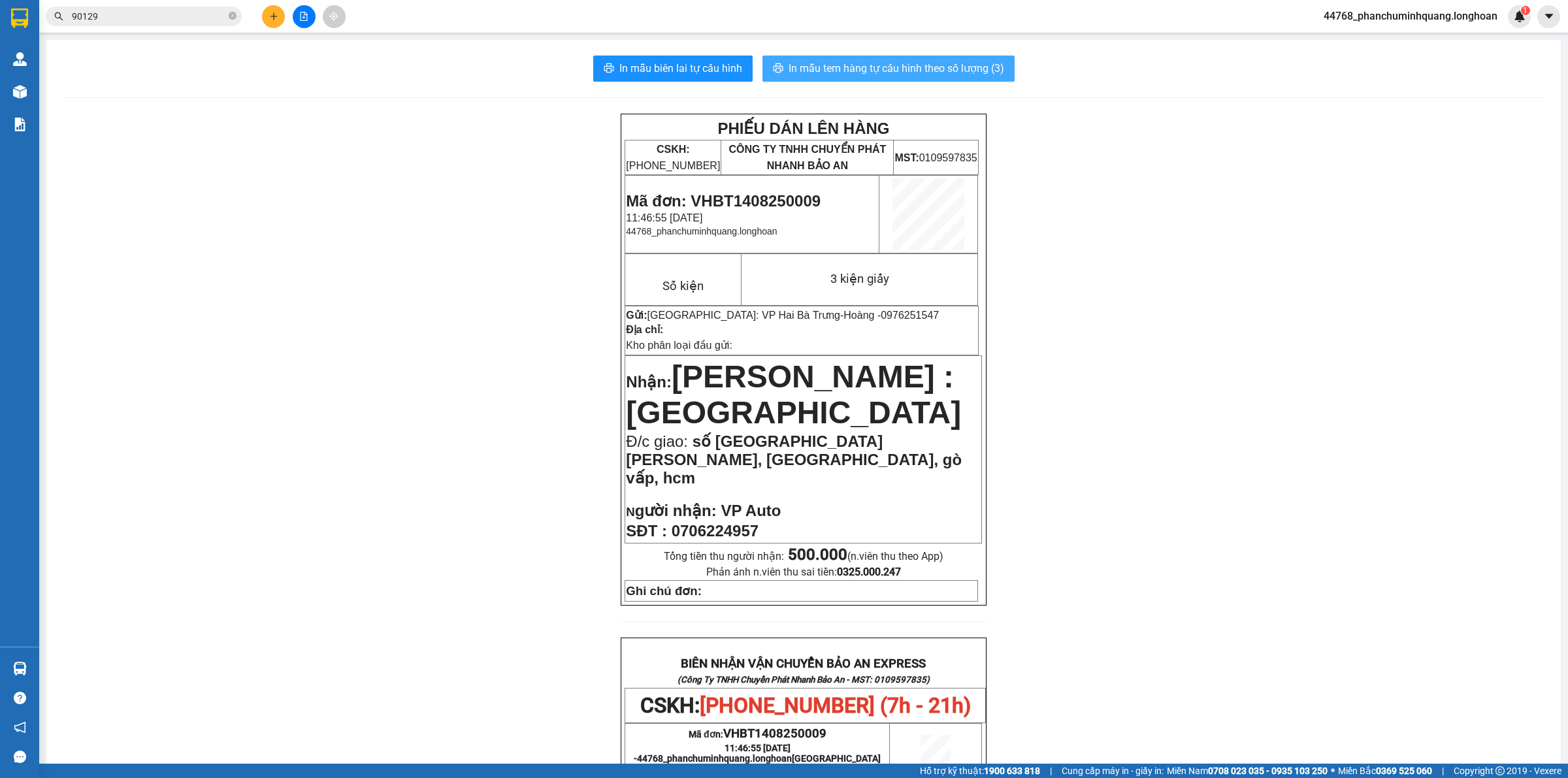
click at [915, 66] on span "In mẫu tem hàng tự cấu hình theo số lượng (3)" at bounding box center [896, 68] width 216 height 16
click at [269, 18] on icon "plus" at bounding box center [274, 16] width 9 height 9
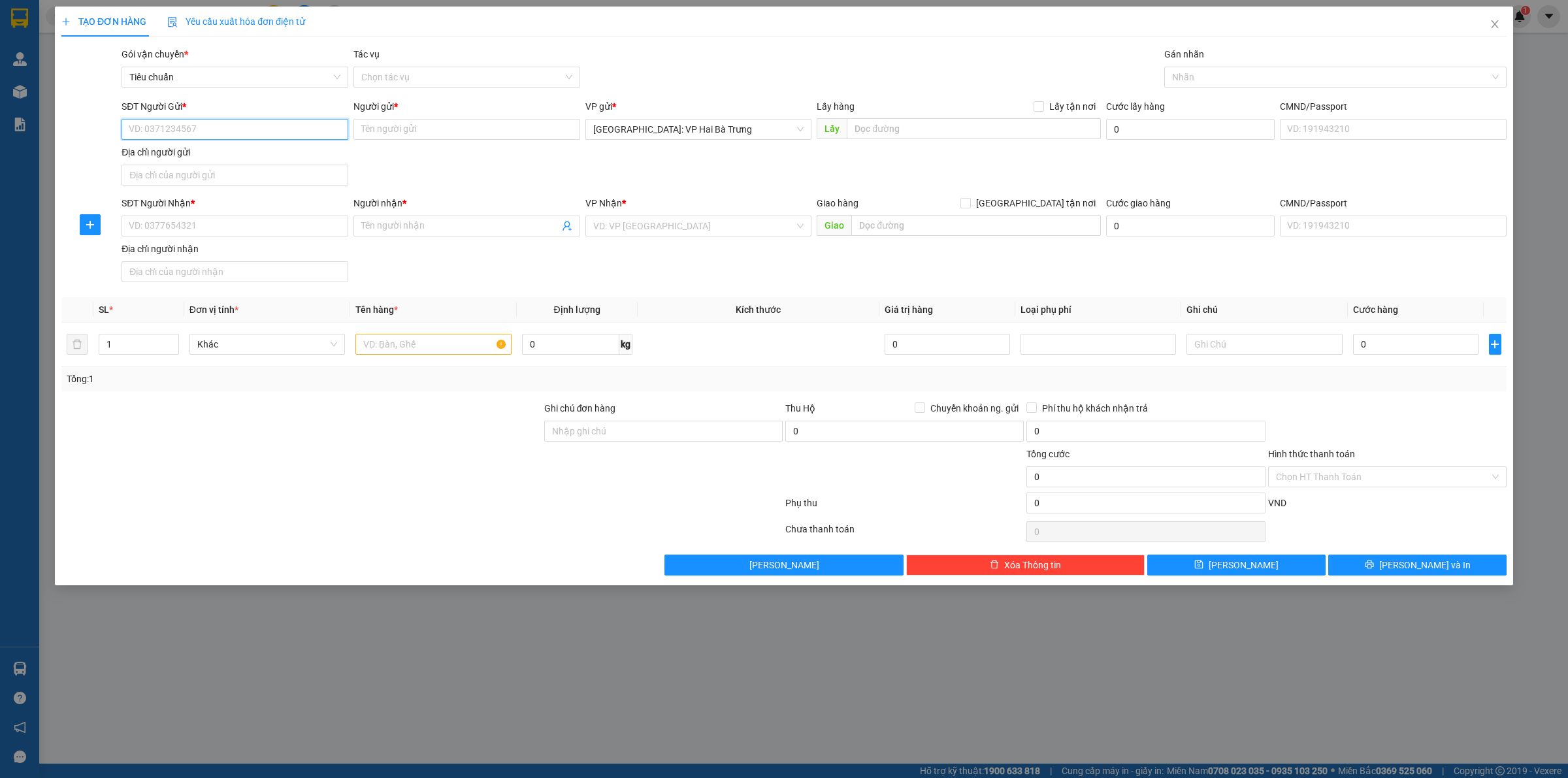
click at [246, 126] on input "SĐT Người Gửi *" at bounding box center [234, 128] width 226 height 21
type input "0972367535"
click at [449, 131] on input "Người gửi *" at bounding box center [467, 128] width 226 height 21
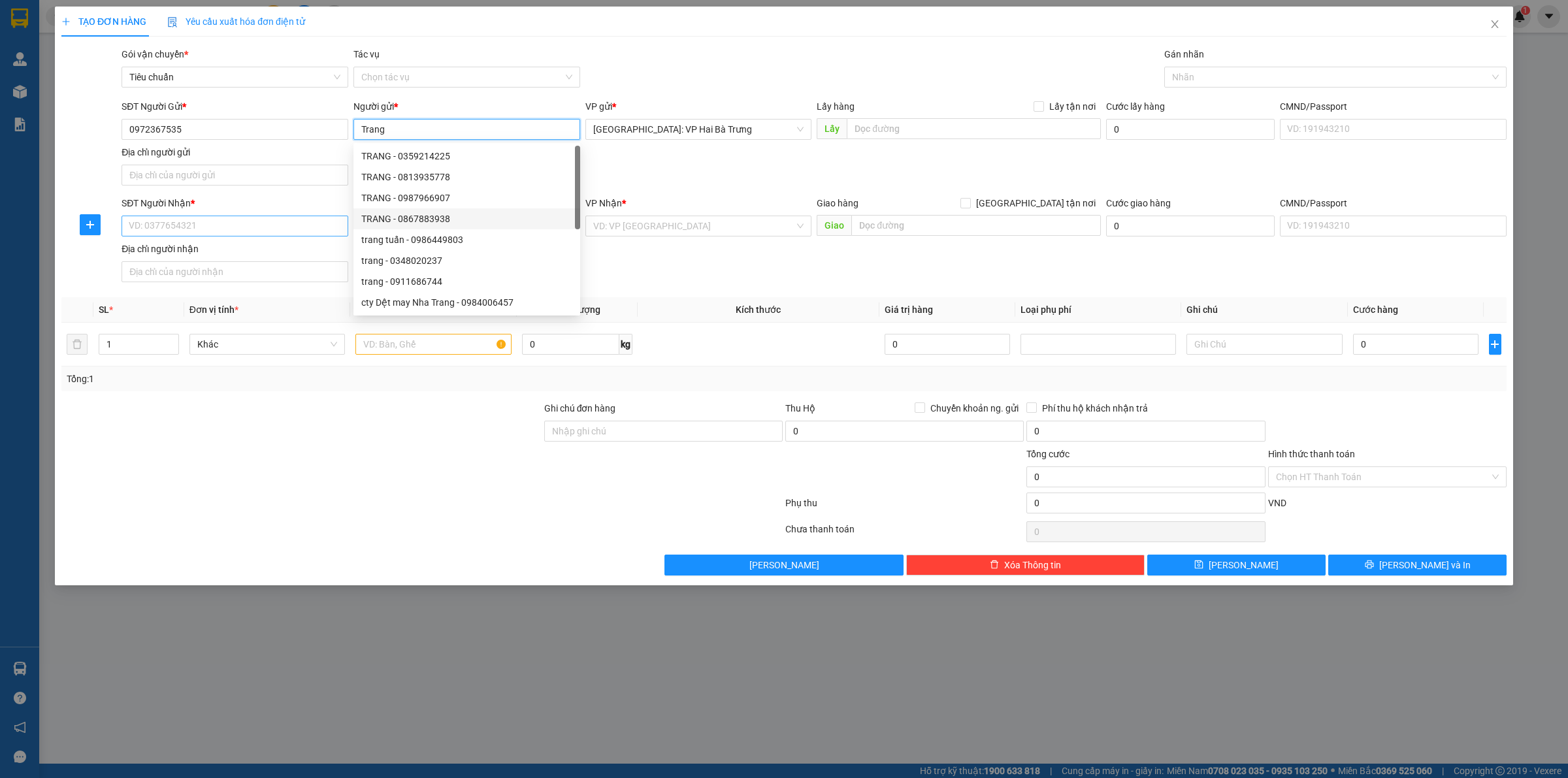
type input "Trang"
click at [298, 224] on input "SĐT Người Nhận *" at bounding box center [234, 225] width 226 height 21
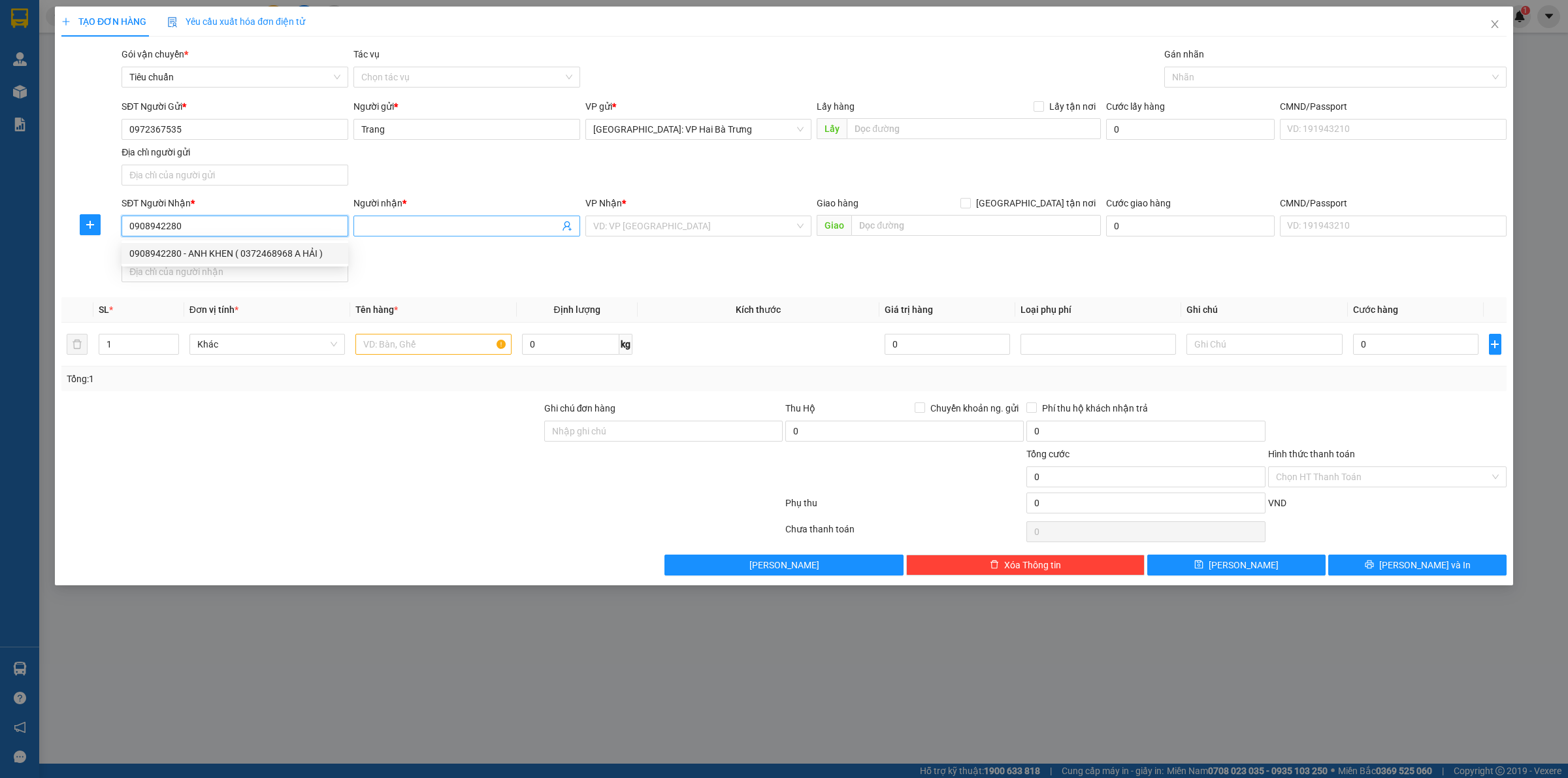
type input "0908942280"
click at [400, 225] on input "Người nhận *" at bounding box center [460, 226] width 198 height 14
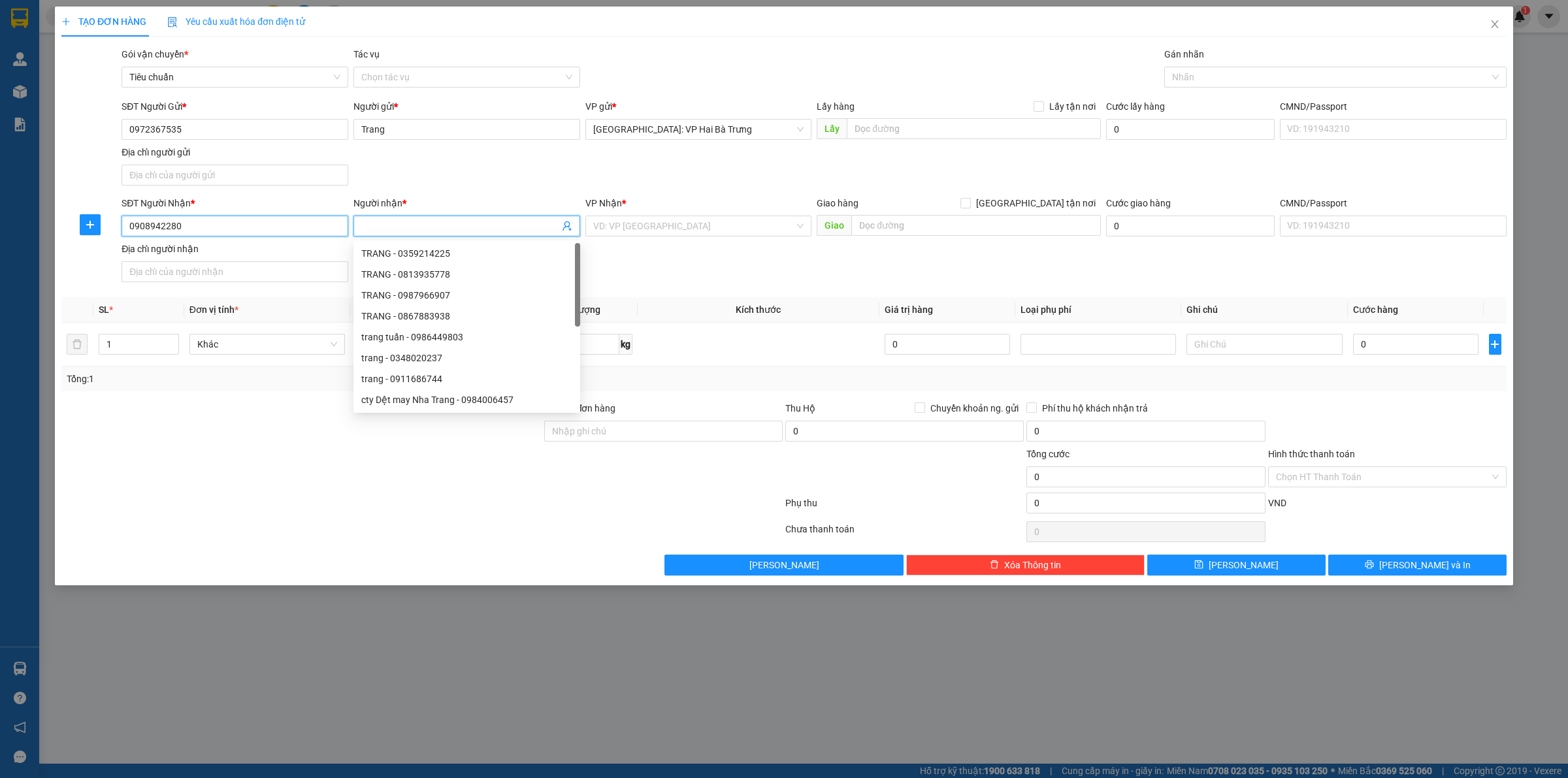
click at [322, 227] on input "0908942280" at bounding box center [234, 225] width 226 height 21
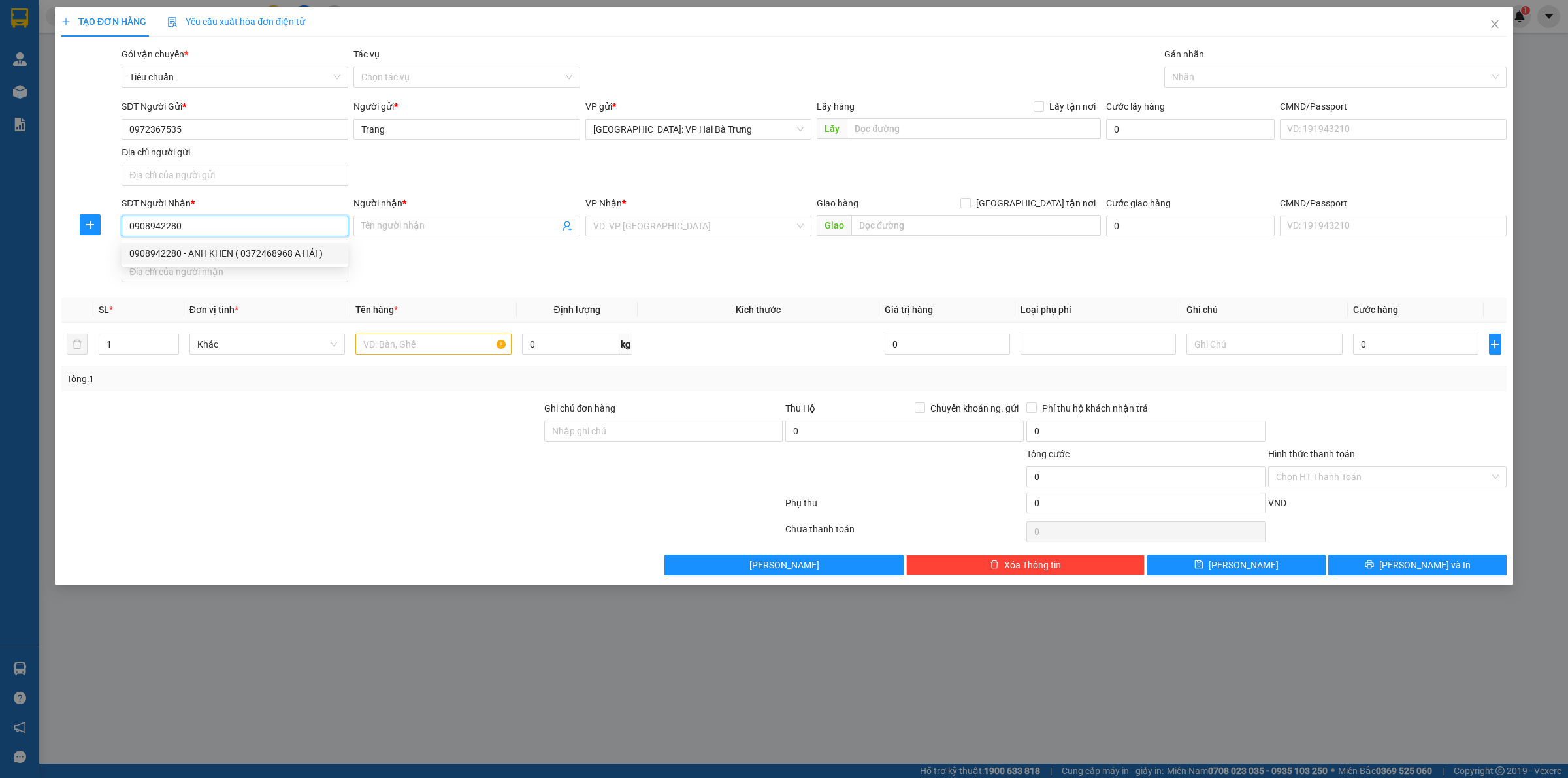
click at [288, 247] on div "0908942280 - ANH KHEN ( 0372468968 A HẢI )" at bounding box center [234, 253] width 211 height 14
type input "ANH KHEN ( 0372468968 A HẢI )"
checkbox input "true"
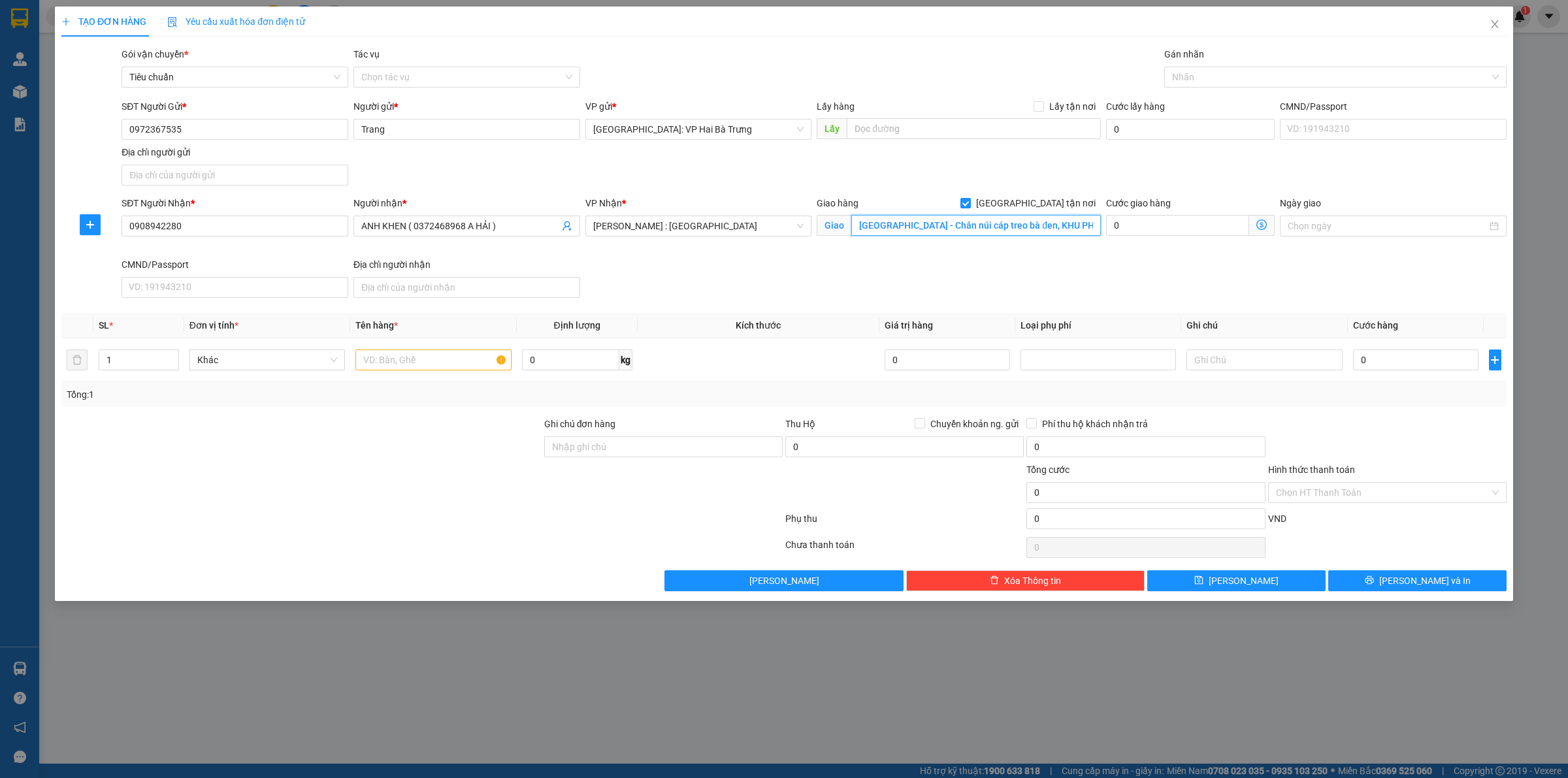
click at [912, 223] on input "TÂY NINH - Chân núi cáp treo bà đen, KHU PHỐ NINH PHÚ , BÌNH MINH , TÂY NINH" at bounding box center [976, 225] width 250 height 21
drag, startPoint x: 909, startPoint y: 223, endPoint x: 789, endPoint y: 224, distance: 120.0
click at [789, 224] on div "SĐT Người Nhận * 0908942280 Người nhận * ANH KHEN ( 0372468968 A HẢI ) VP Nhận …" at bounding box center [814, 249] width 1390 height 107
drag, startPoint x: 883, startPoint y: 222, endPoint x: 799, endPoint y: 219, distance: 84.1
click at [799, 219] on div "SĐT Người Nhận * 0908942280 Người nhận * ANH KHEN ( 0372468968 A HẢI ) VP Nhận …" at bounding box center [814, 249] width 1390 height 107
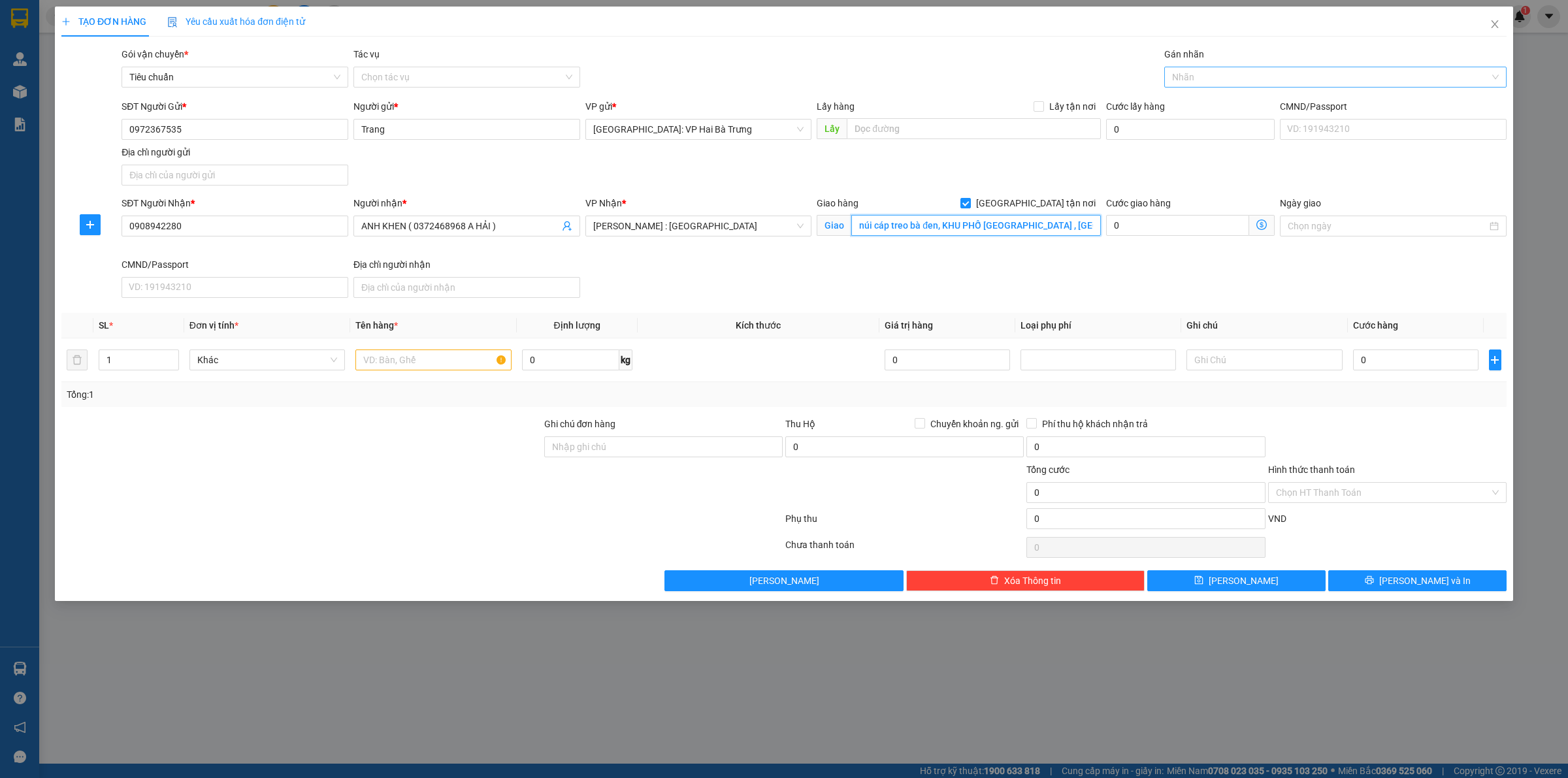
click at [1211, 78] on div at bounding box center [1328, 76] width 322 height 15
type input "núi cáp treo bà đen, KHU PHỐ NINH PHÚ , BÌNH MINH , TÂY NINH"
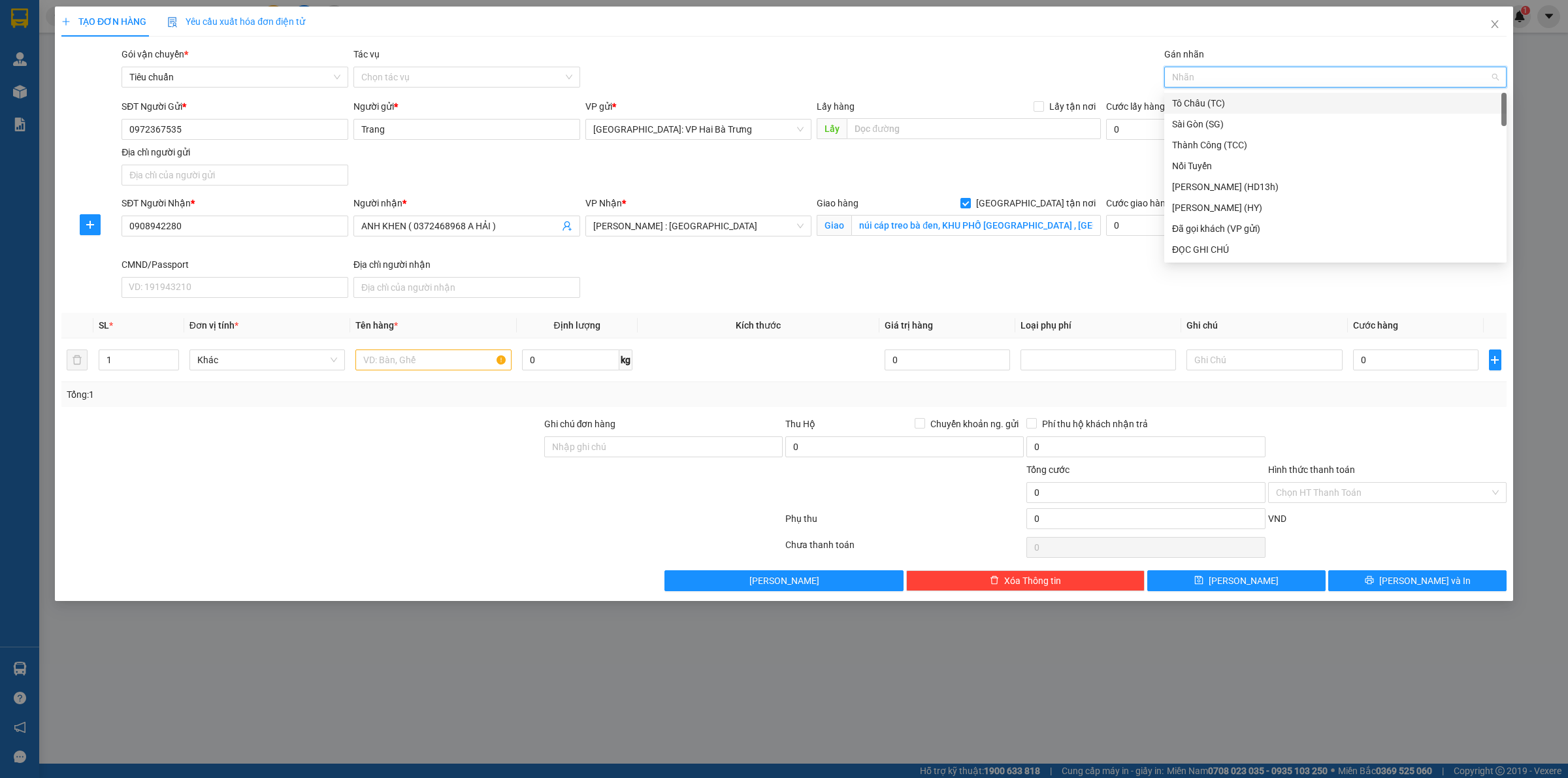
type input "G"
click at [1215, 255] on div "[GEOGRAPHIC_DATA] tận nơi" at bounding box center [1335, 250] width 327 height 14
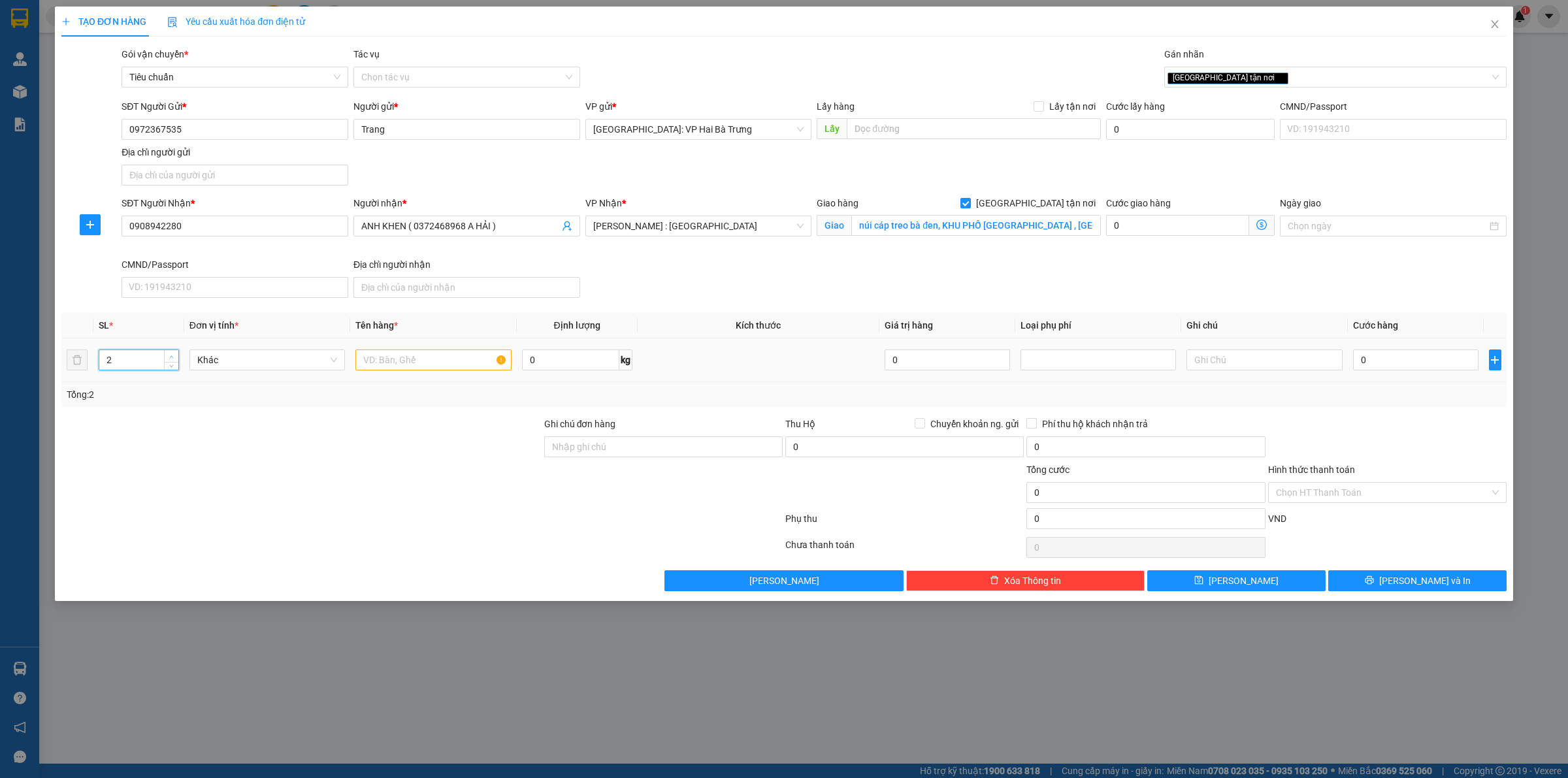
click at [170, 358] on icon "up" at bounding box center [171, 357] width 4 height 4
type input "5"
click at [170, 358] on icon "up" at bounding box center [171, 357] width 4 height 4
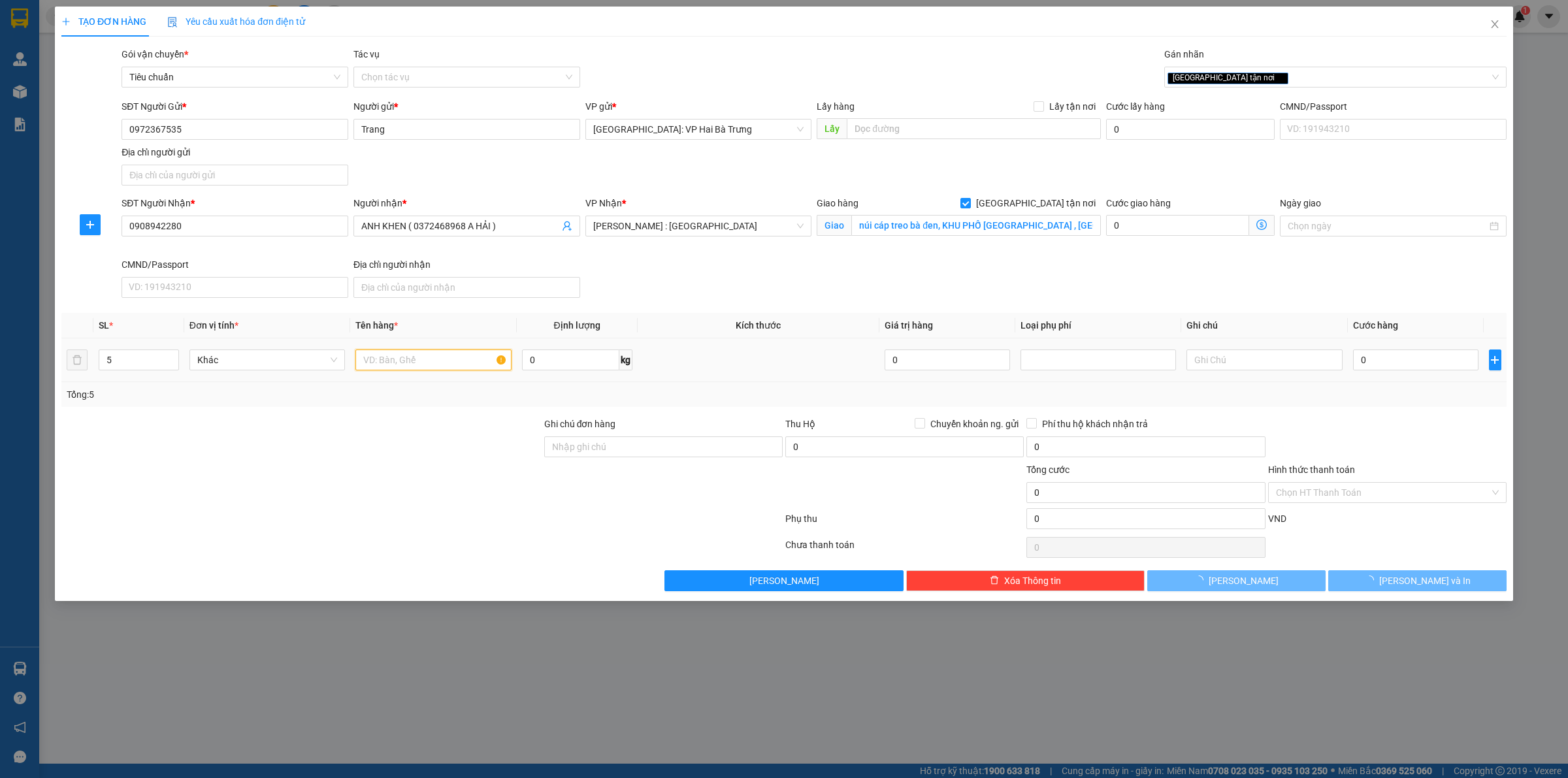
click at [449, 361] on input "text" at bounding box center [433, 359] width 155 height 21
click at [448, 358] on input "text" at bounding box center [433, 359] width 155 height 21
type input "5 thùng inox (dầu)"
click at [1017, 234] on input "núi cáp treo bà đen, KHU PHỐ NINH PHÚ , BÌNH MINH , TÂY NINH" at bounding box center [976, 225] width 250 height 21
click at [282, 229] on input "0908942280" at bounding box center [234, 225] width 226 height 21
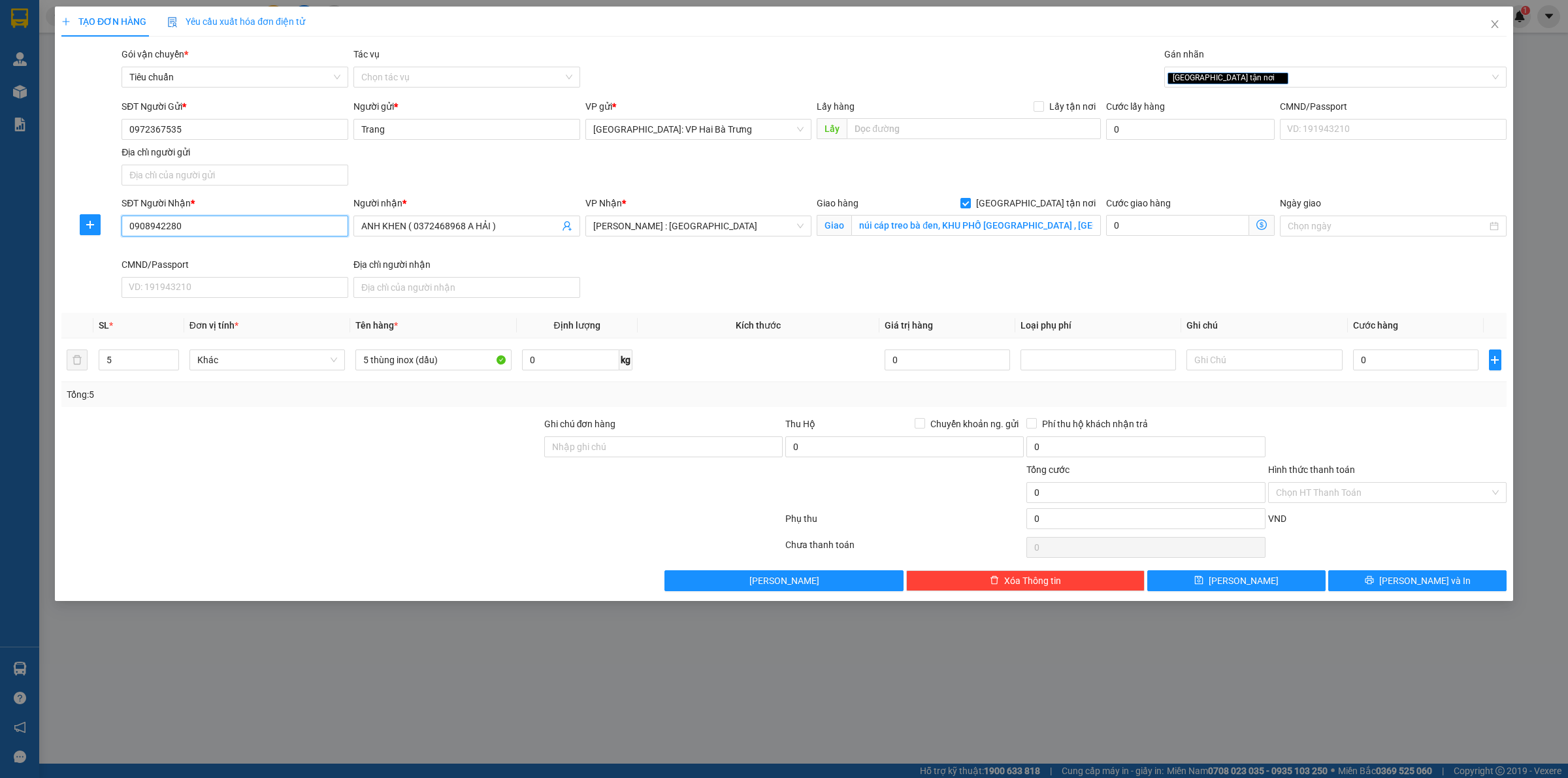
drag, startPoint x: 282, startPoint y: 229, endPoint x: 334, endPoint y: 243, distance: 53.9
click at [284, 229] on input "0908942280" at bounding box center [234, 225] width 226 height 21
click at [977, 226] on input "núi cáp treo bà đen, KHU PHỐ NINH PHÚ , BÌNH MINH , TÂY NINH" at bounding box center [976, 225] width 250 height 21
click at [922, 229] on input "núi cáp treo bà đen, KHU PHỐ NINH PHÚ , BÌNH MINH , TÂY NINH" at bounding box center [976, 225] width 250 height 21
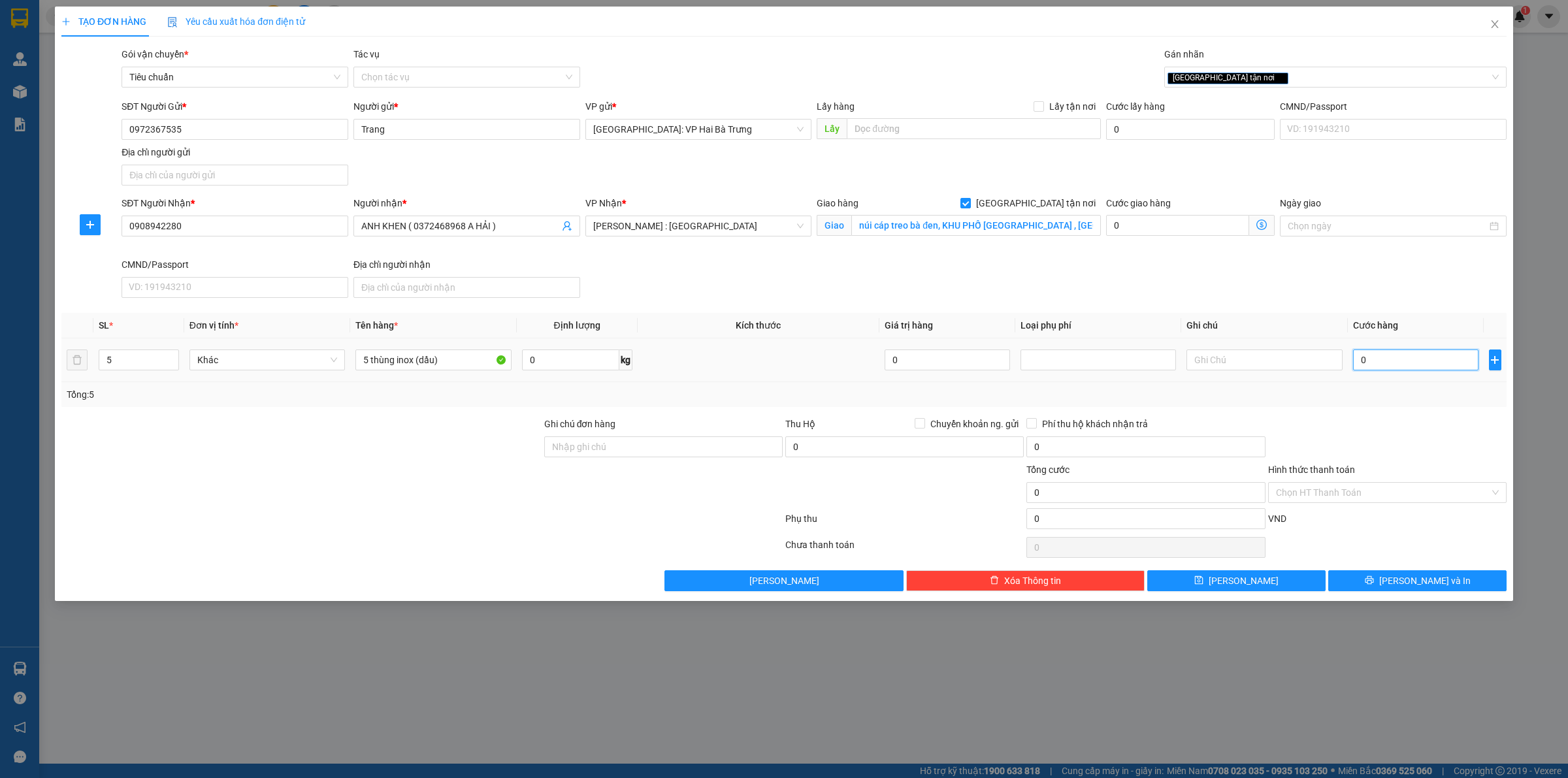
click at [1436, 367] on input "0" at bounding box center [1416, 359] width 126 height 21
type input "6"
type input "65"
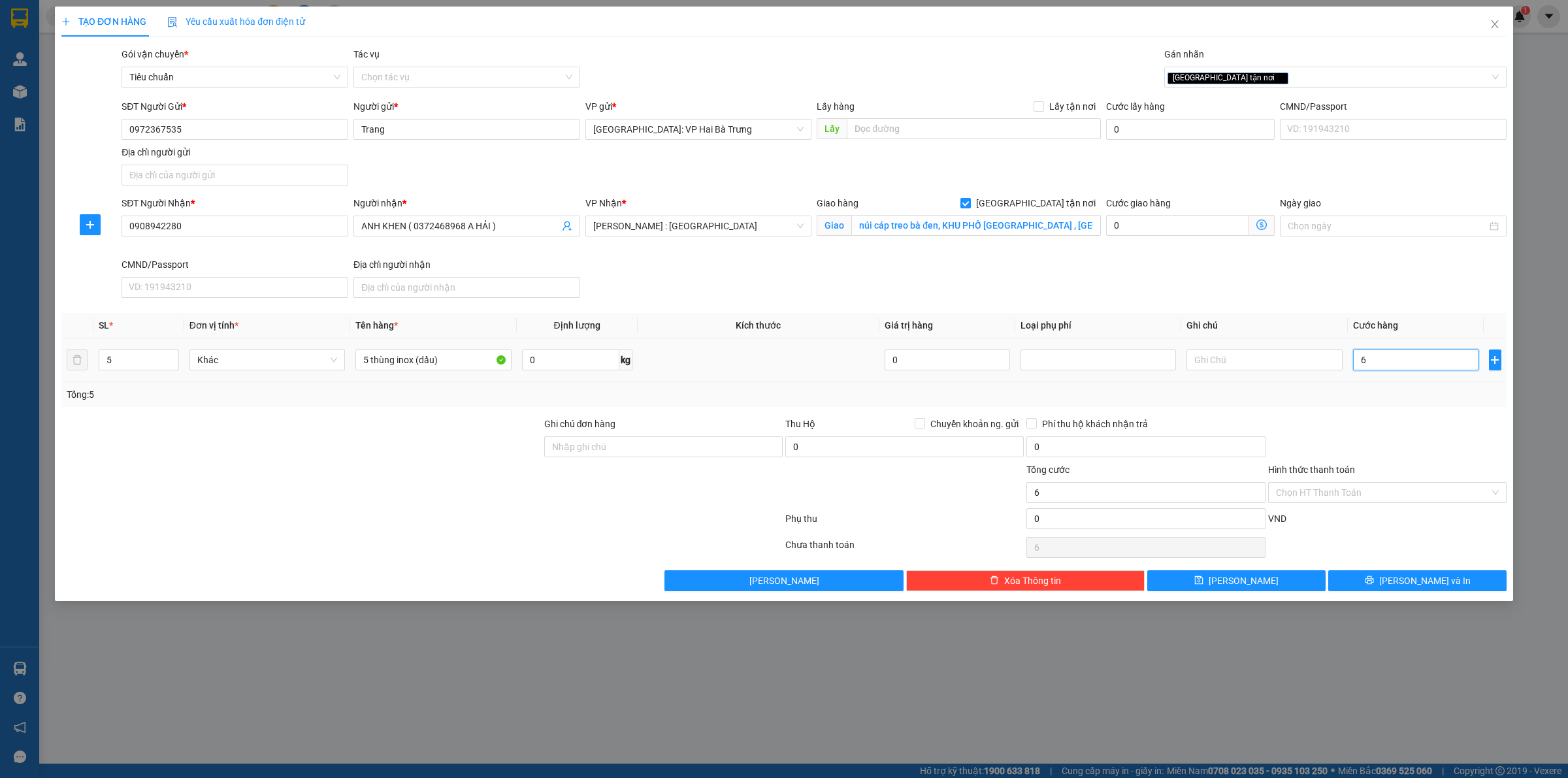
type input "65"
type input "655"
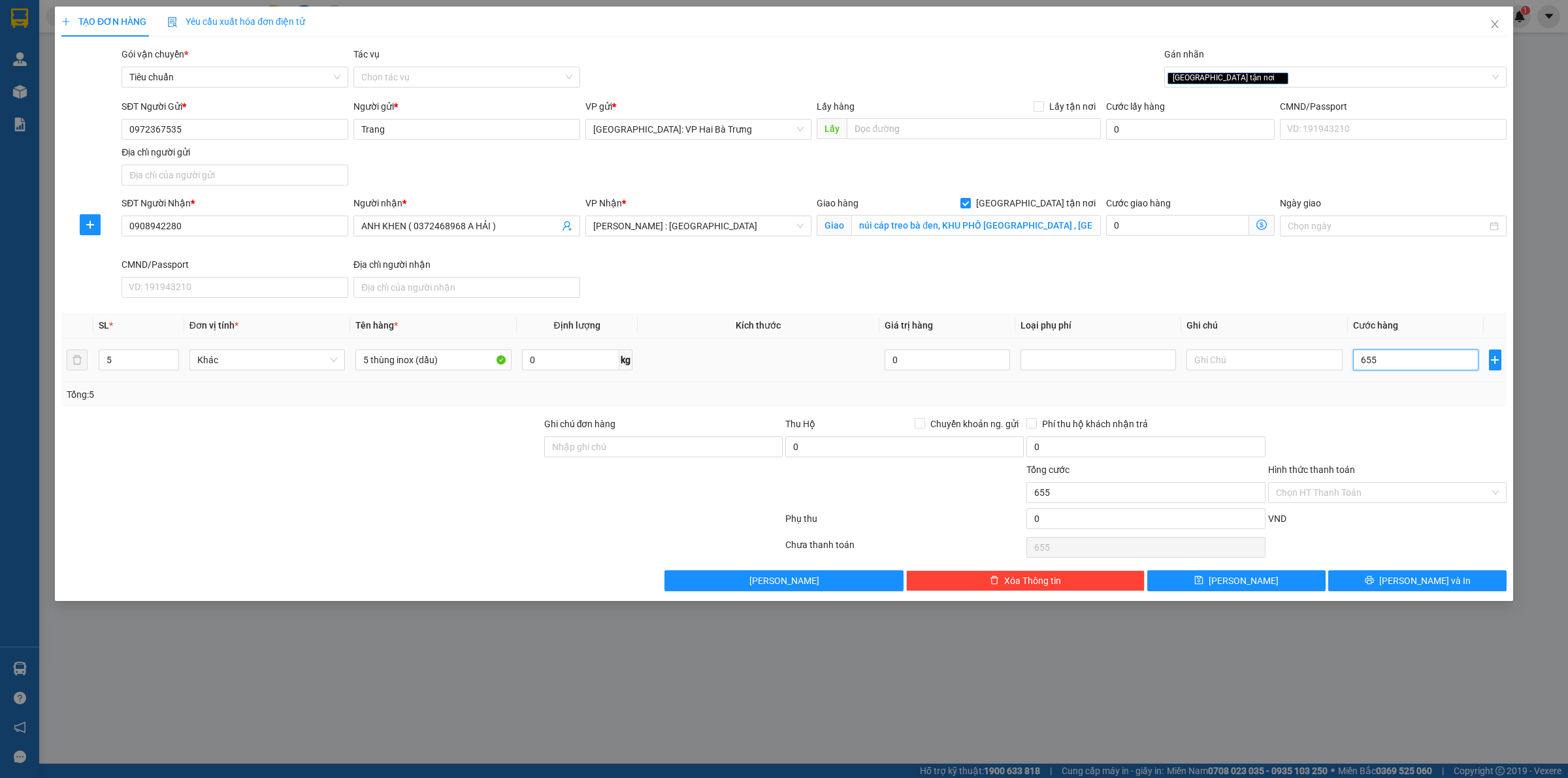
type input "6.550"
type input "65.500"
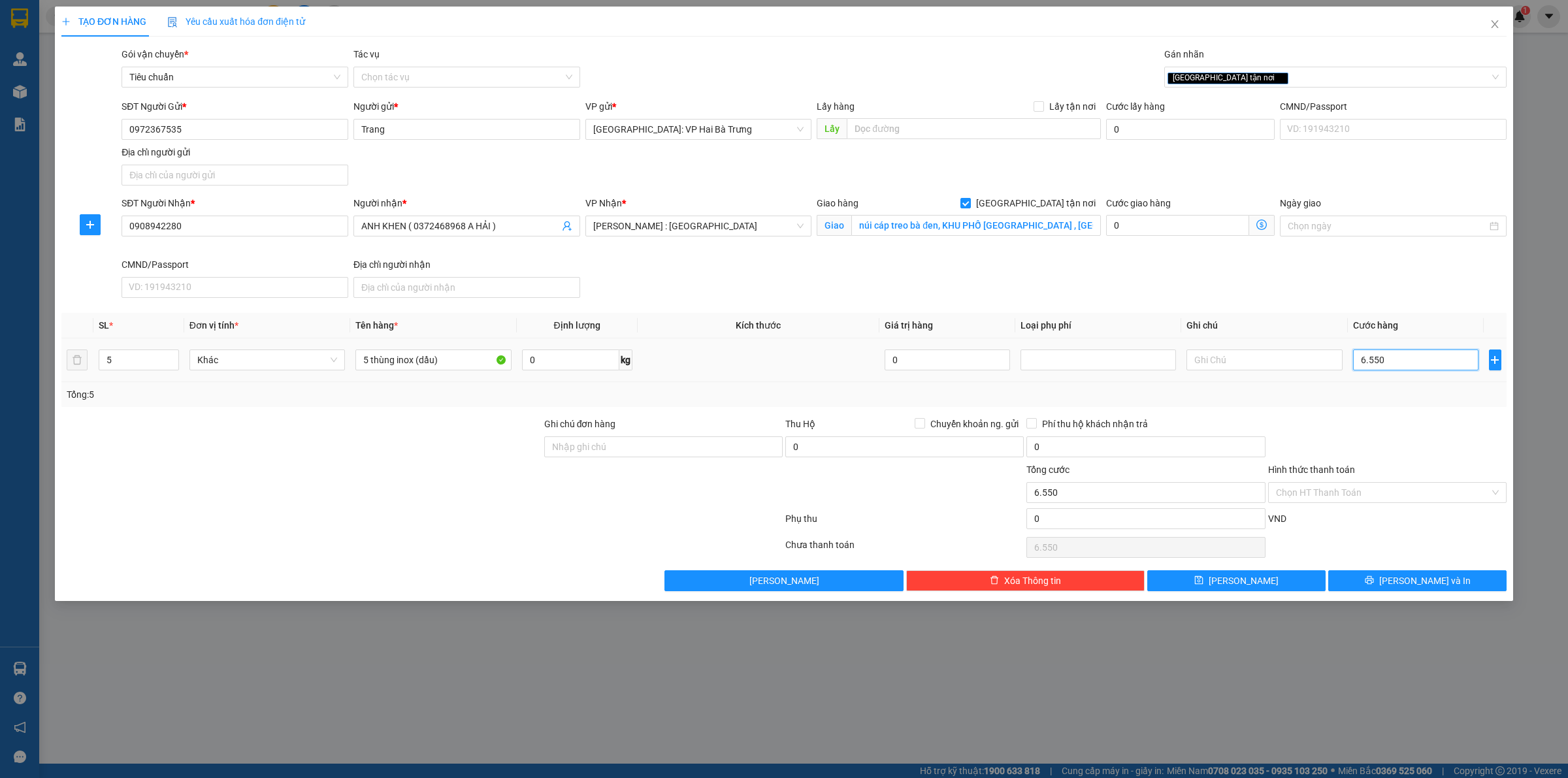
type input "65.500"
type input "655.000"
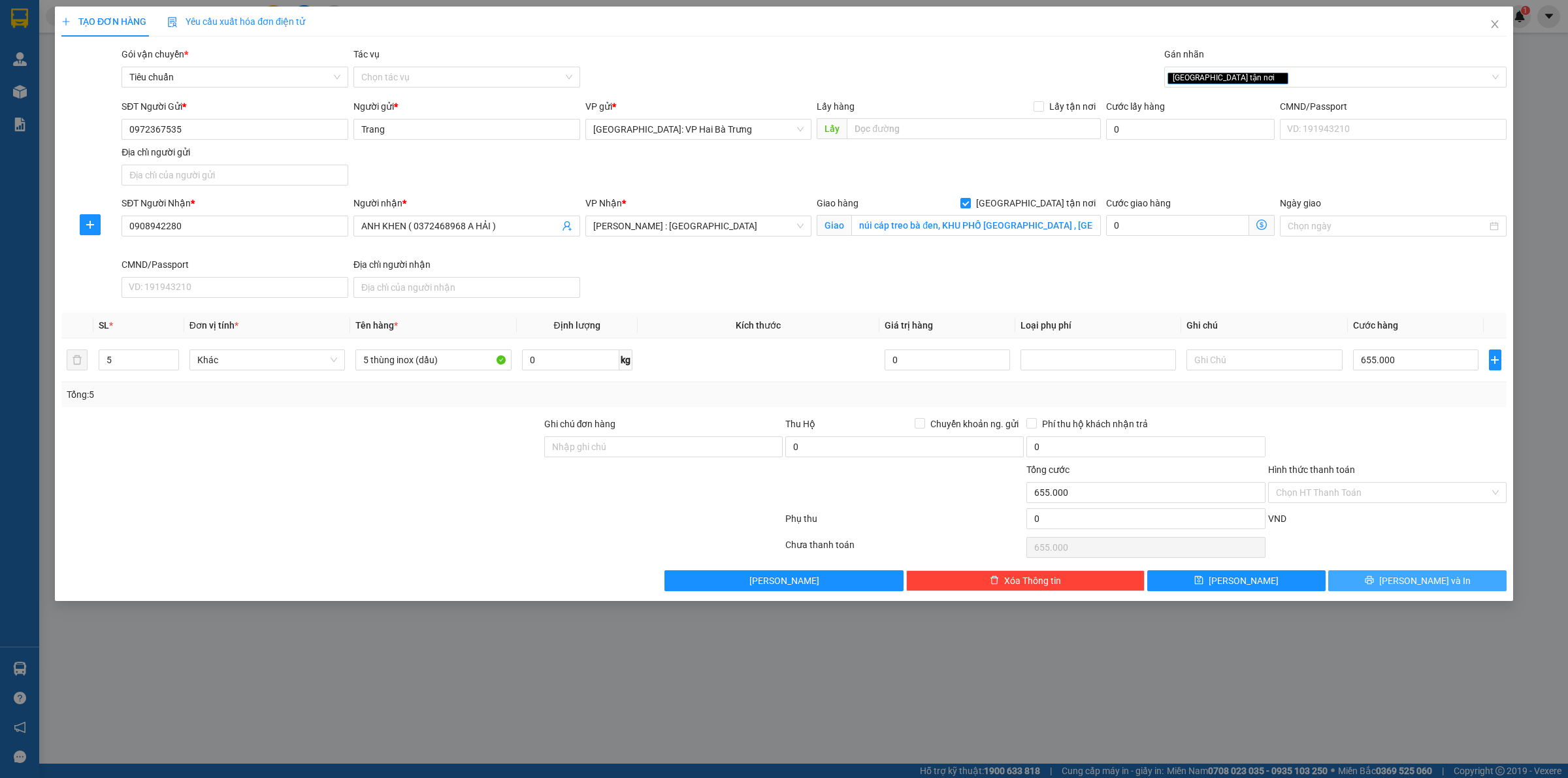
click at [1414, 579] on span "[PERSON_NAME] và In" at bounding box center [1425, 581] width 92 height 14
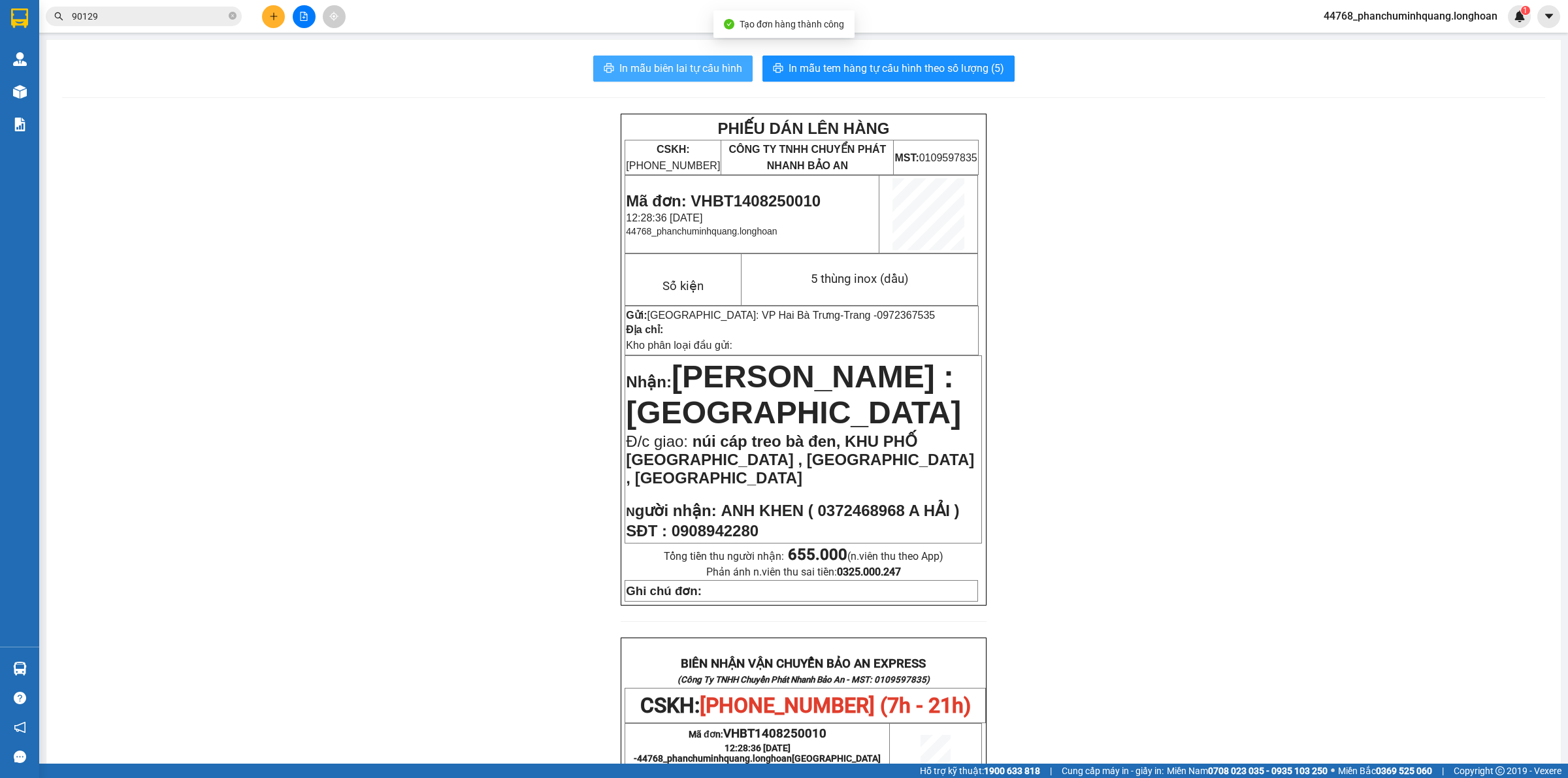
click at [719, 74] on span "In mẫu biên lai tự cấu hình" at bounding box center [681, 68] width 123 height 16
click at [910, 73] on span "In mẫu tem hàng tự cấu hình theo số lượng (5)" at bounding box center [896, 68] width 216 height 16
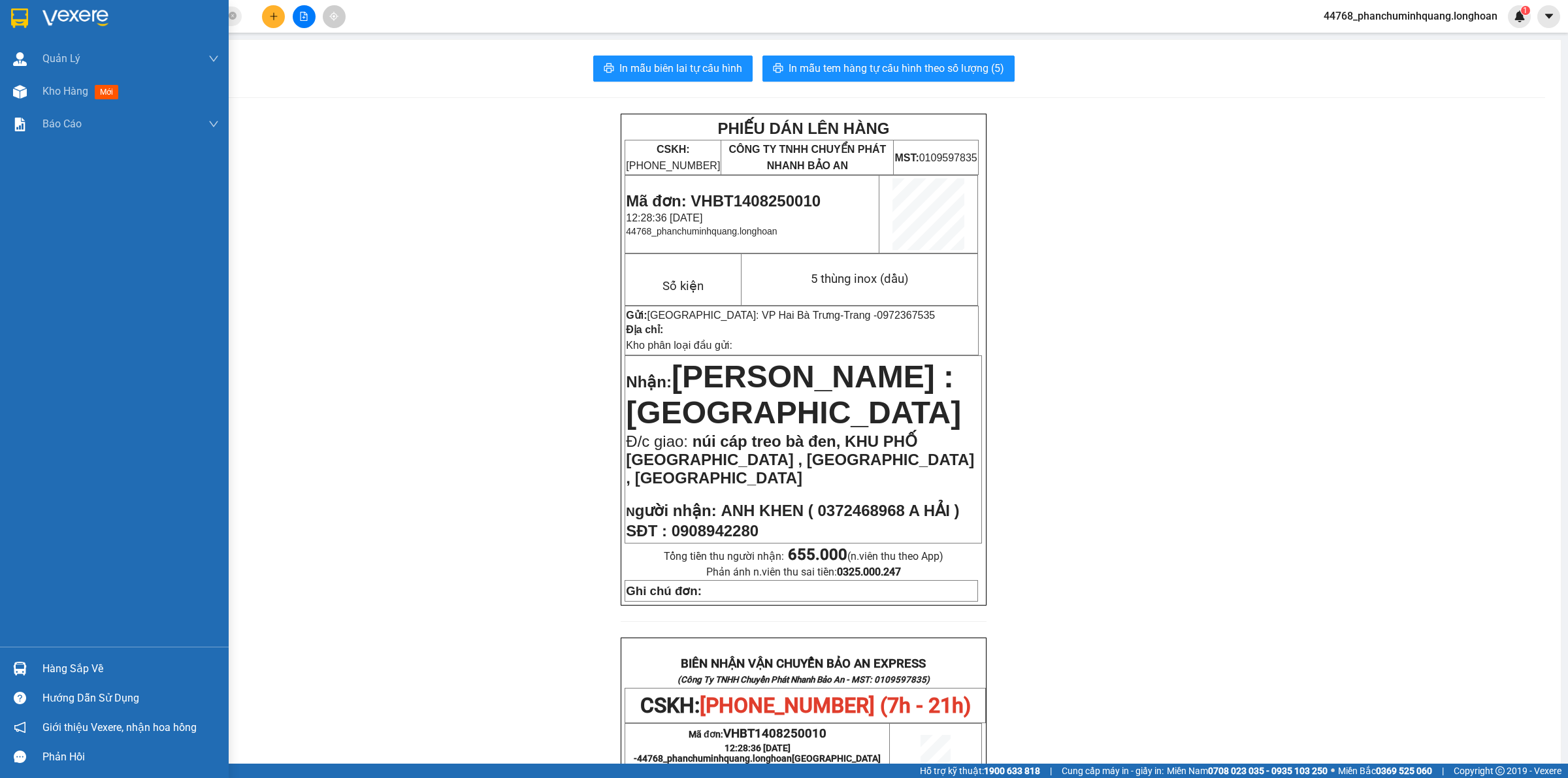
drag, startPoint x: 27, startPoint y: 30, endPoint x: 26, endPoint y: 23, distance: 7.1
click at [27, 28] on div at bounding box center [114, 21] width 229 height 42
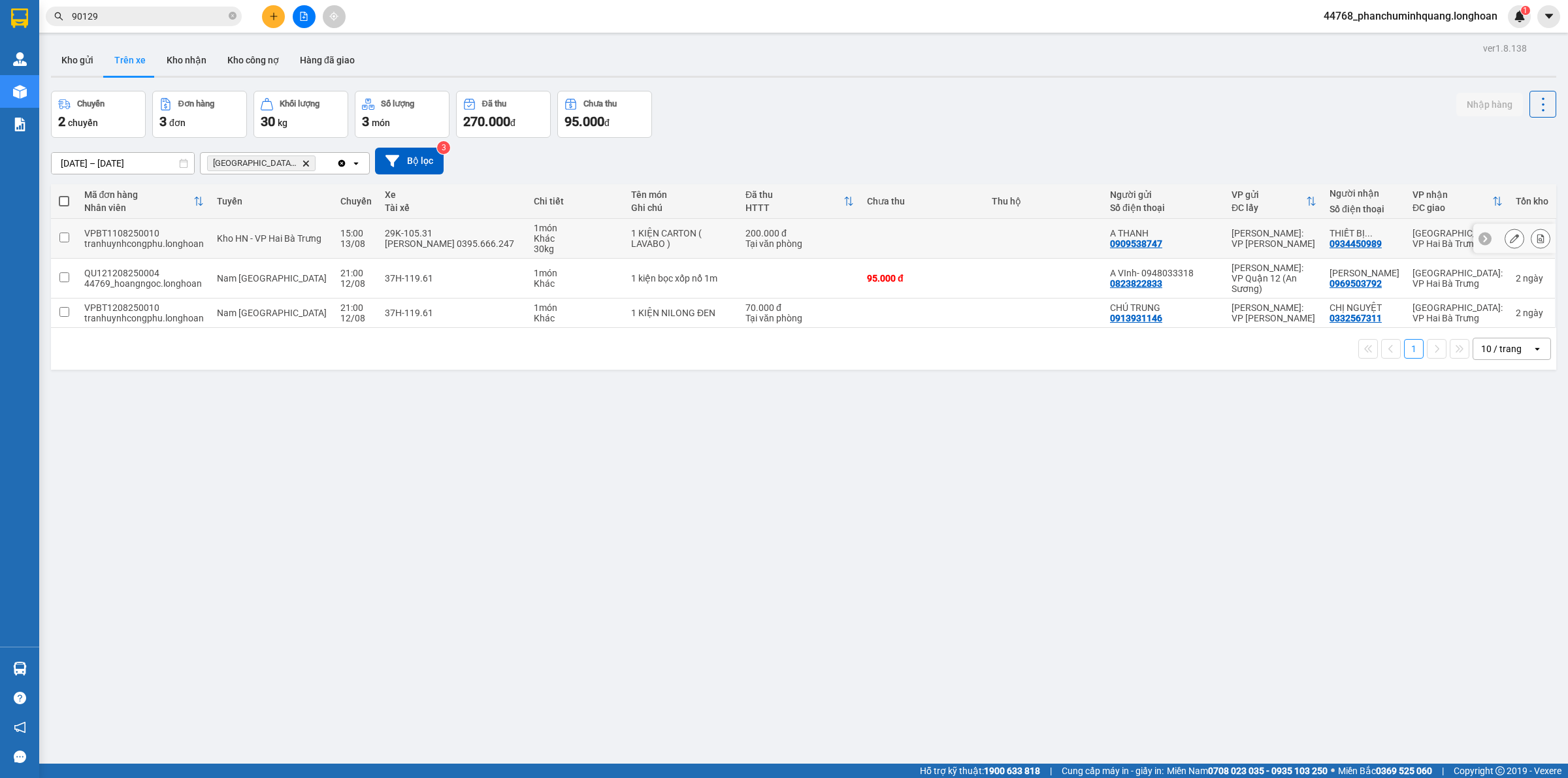
click at [1009, 226] on td at bounding box center [1044, 239] width 119 height 40
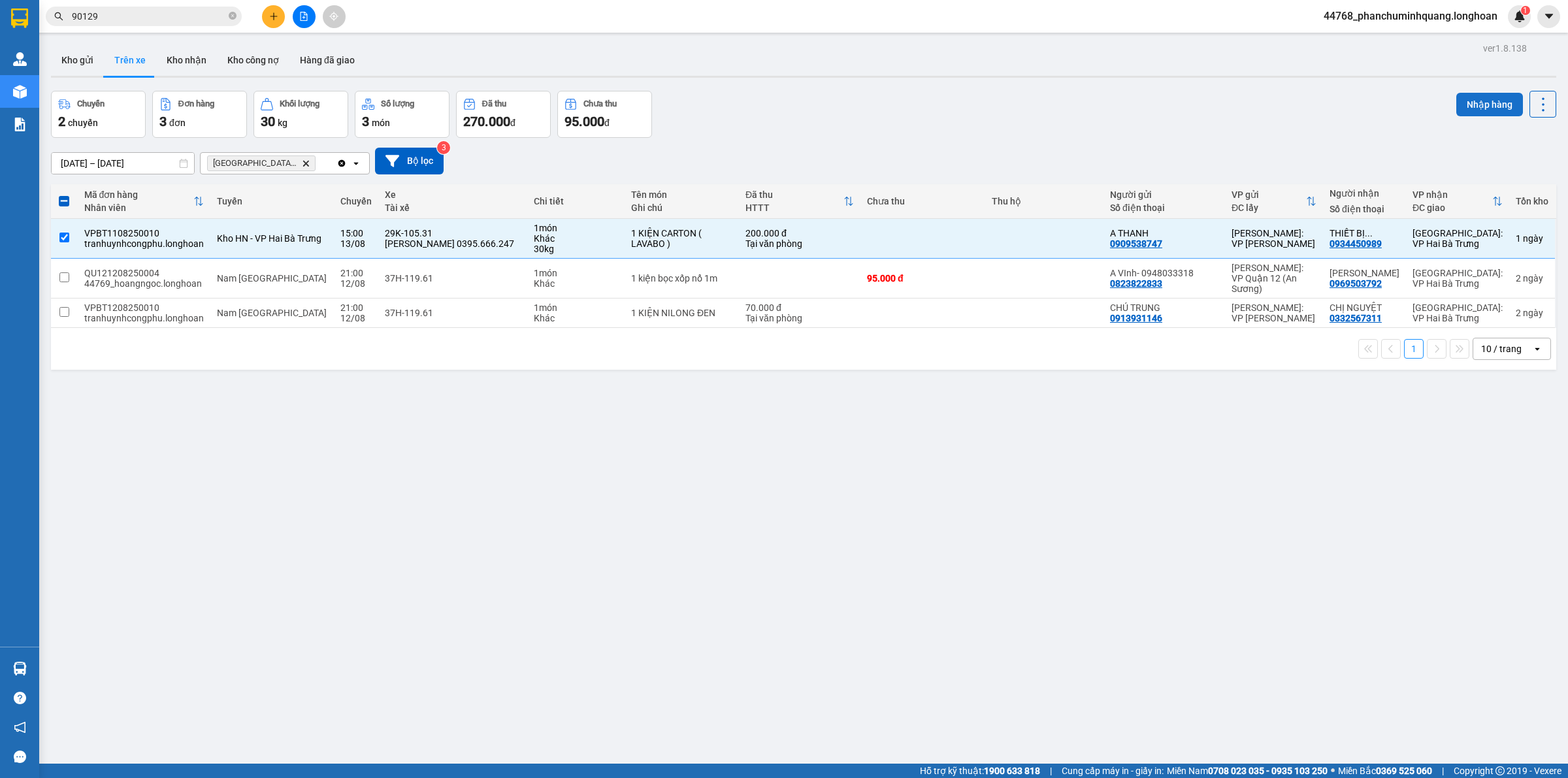
click at [1481, 107] on button "Nhập hàng" at bounding box center [1489, 104] width 66 height 23
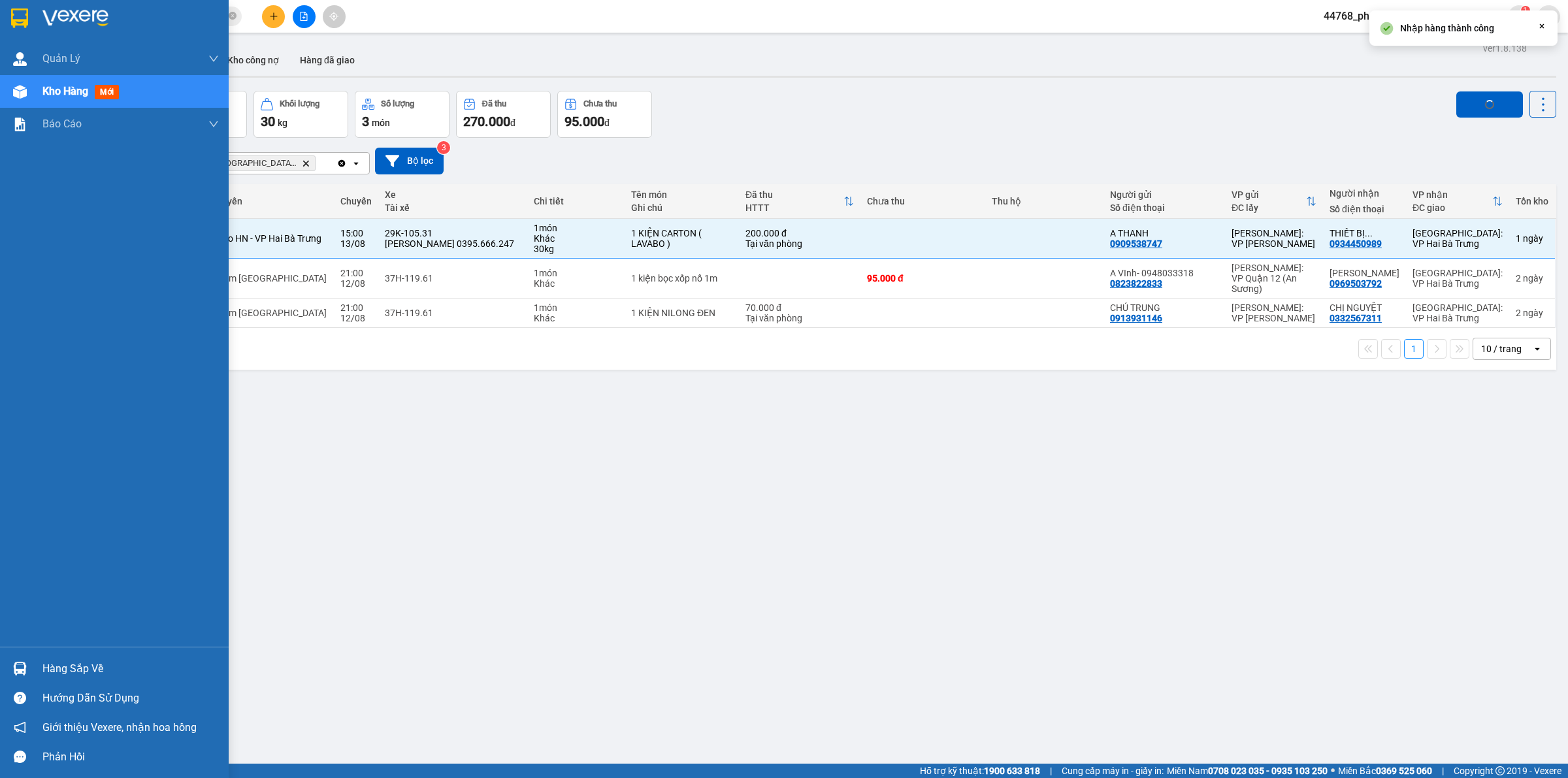
checkbox input "false"
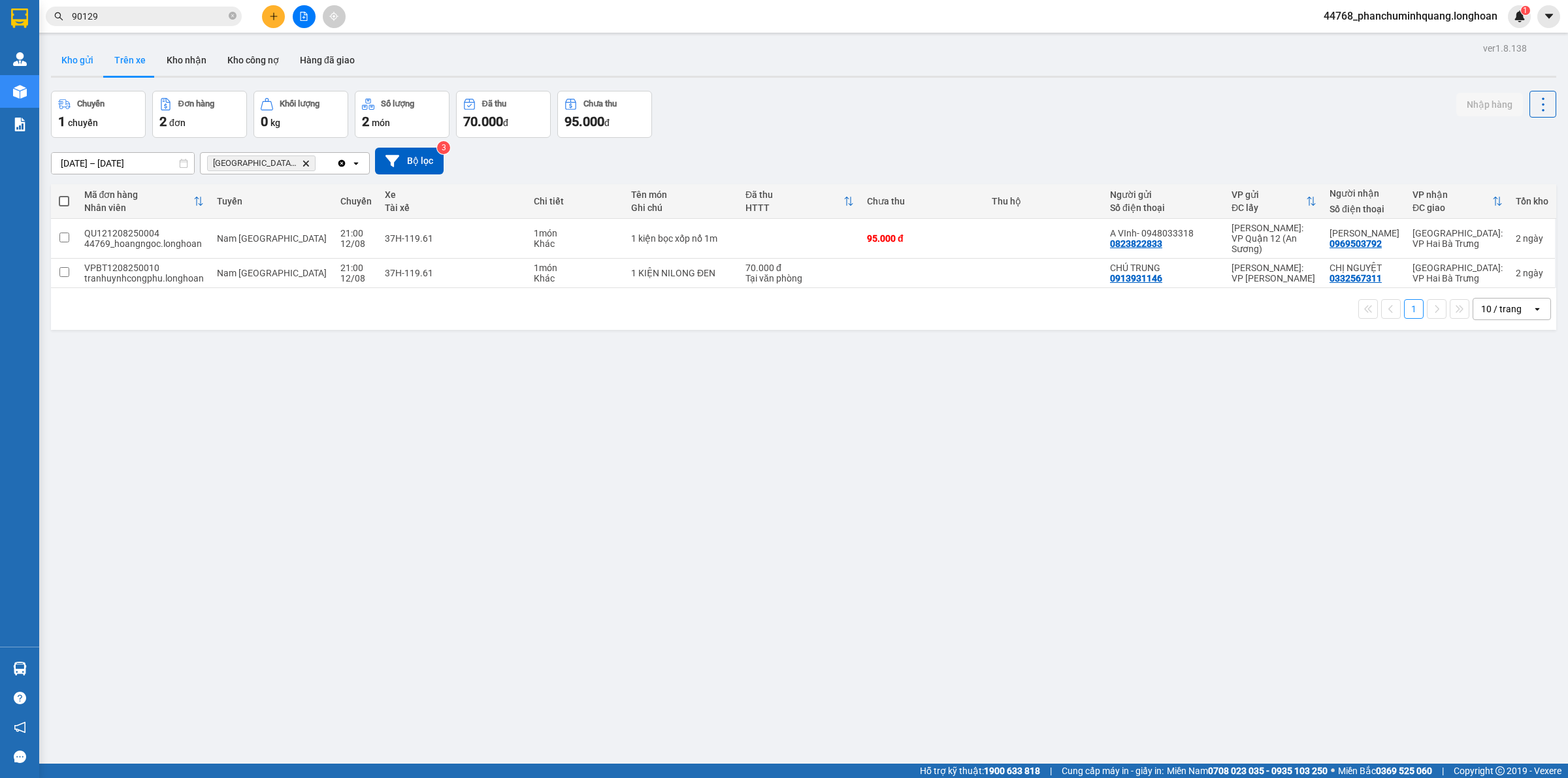
click at [89, 62] on button "Kho gửi" at bounding box center [77, 59] width 53 height 31
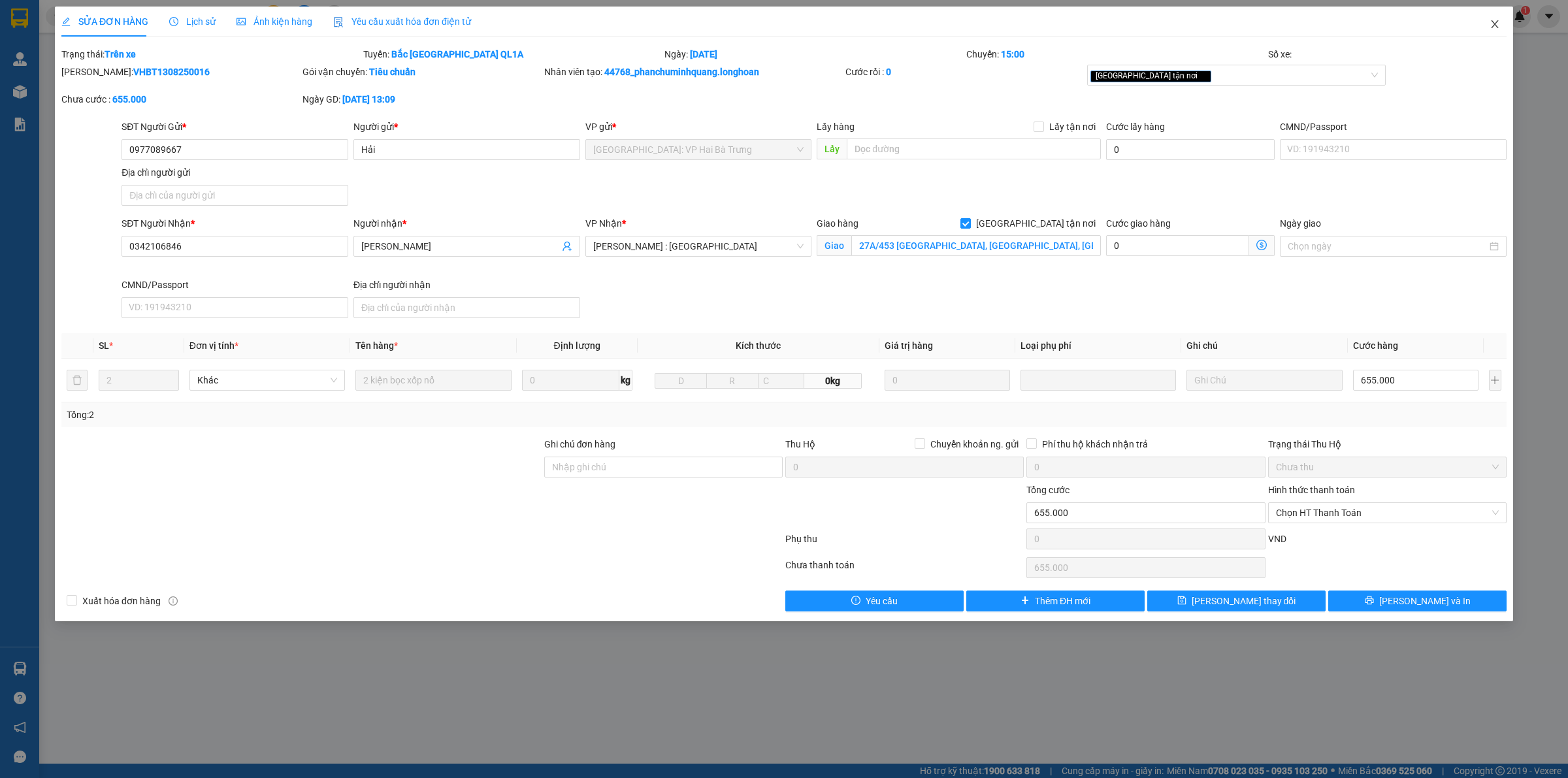
click at [1493, 21] on icon "close" at bounding box center [1495, 24] width 11 height 11
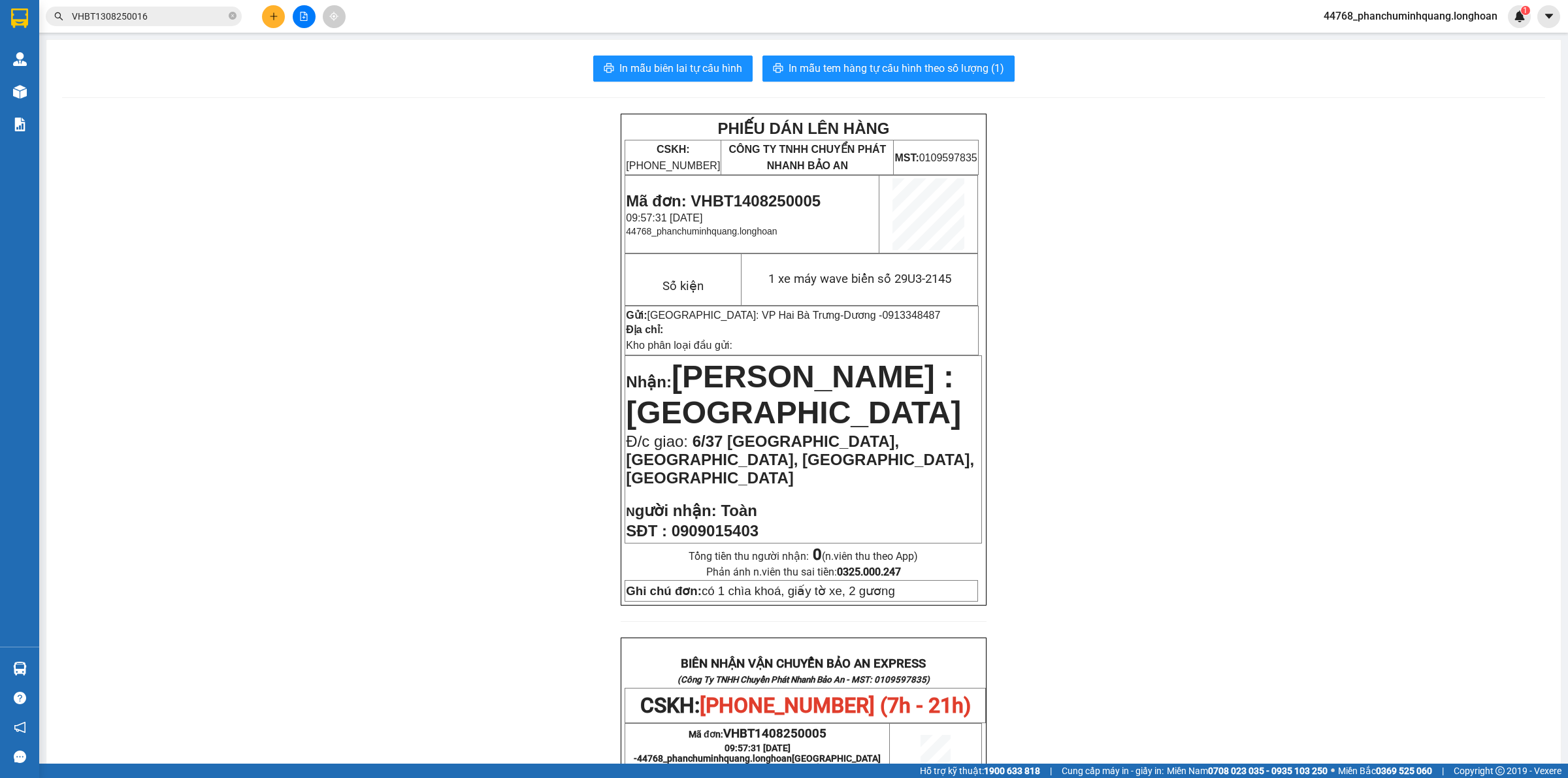
click at [189, 26] on div "Kết quả tìm kiếm ( 1 ) Bộ lọc Mã ĐH Trạng thái Món hàng Thu hộ Tổng cước Chưa c…" at bounding box center [128, 16] width 255 height 22
drag, startPoint x: 189, startPoint y: 25, endPoint x: 189, endPoint y: 16, distance: 9.0
click at [189, 20] on span "VHBT1308250016" at bounding box center [144, 16] width 196 height 20
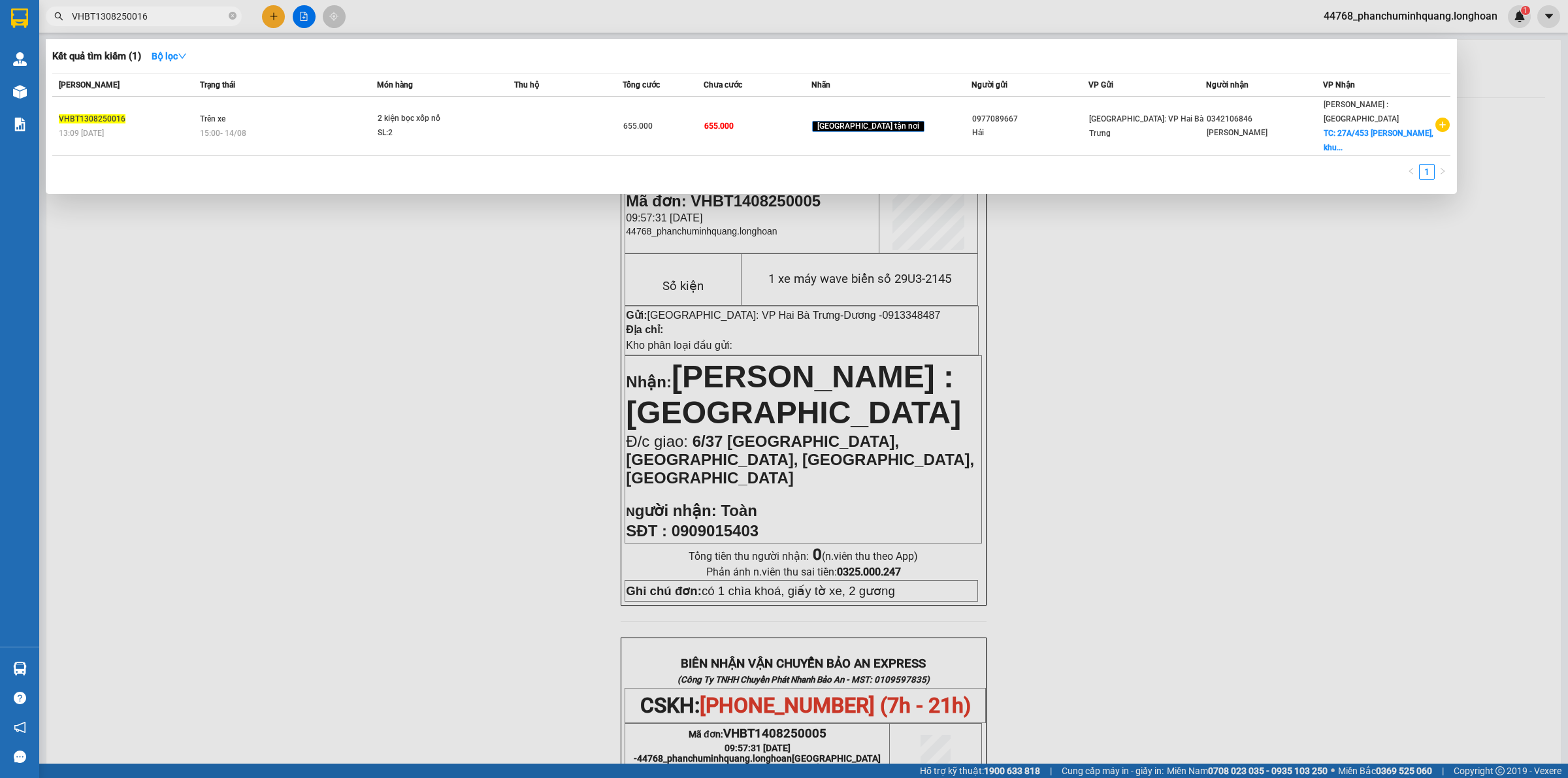
click at [189, 16] on input "VHBT1308250016" at bounding box center [149, 16] width 154 height 14
paste input "0908942280"
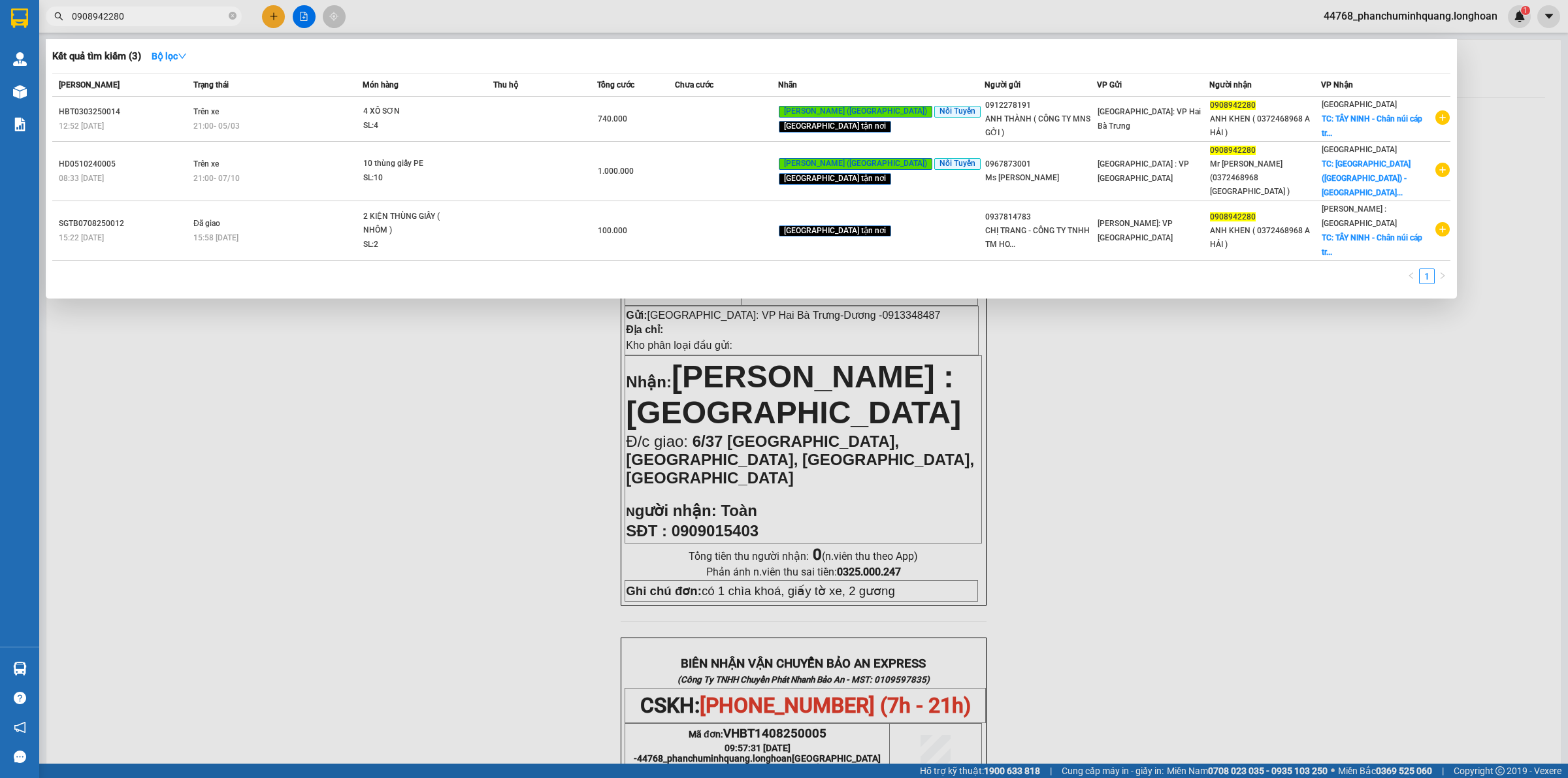
type input "0908942280"
